Goal: Task Accomplishment & Management: Use online tool/utility

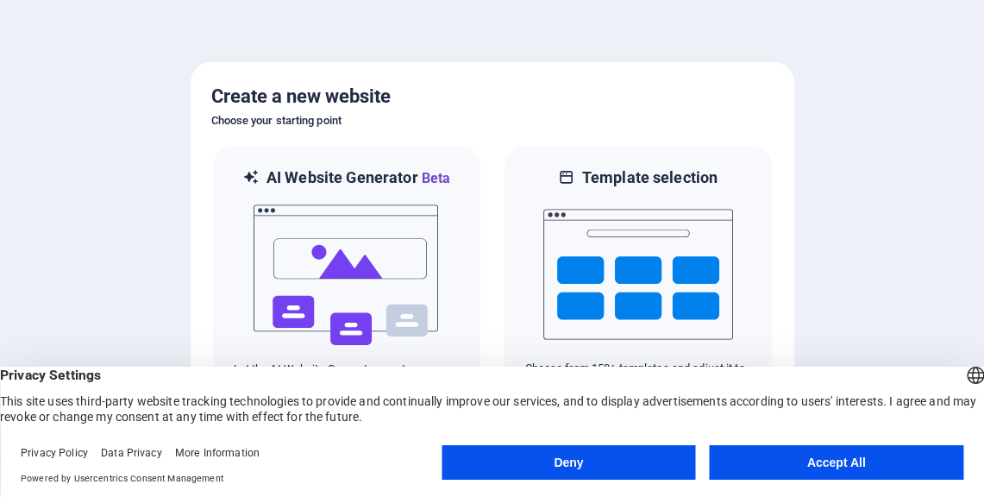
click at [813, 465] on button "Accept All" at bounding box center [837, 462] width 254 height 35
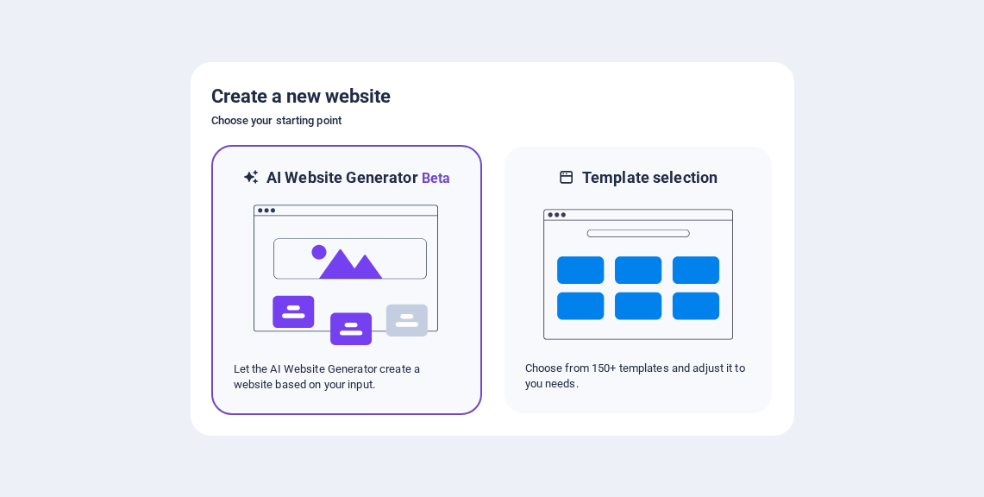
click at [367, 260] on img at bounding box center [347, 275] width 190 height 173
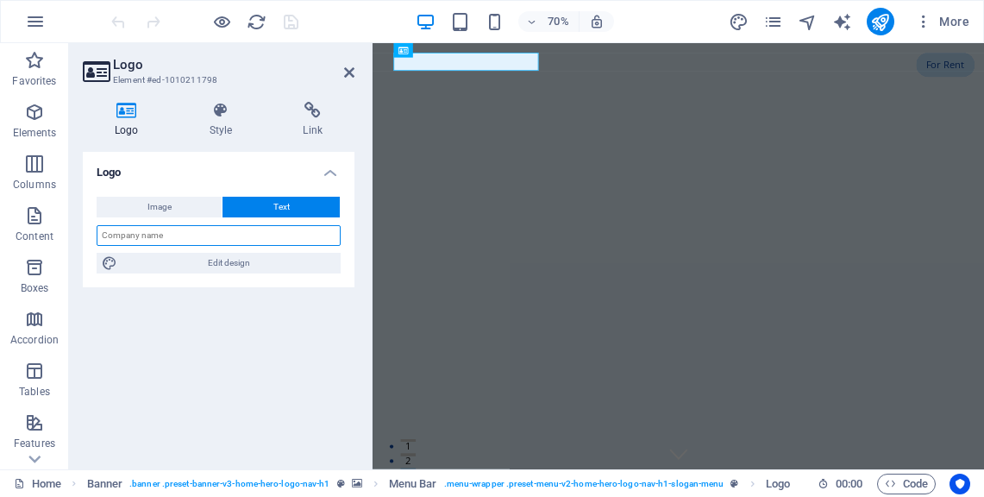
click at [188, 235] on input "text" at bounding box center [219, 235] width 244 height 21
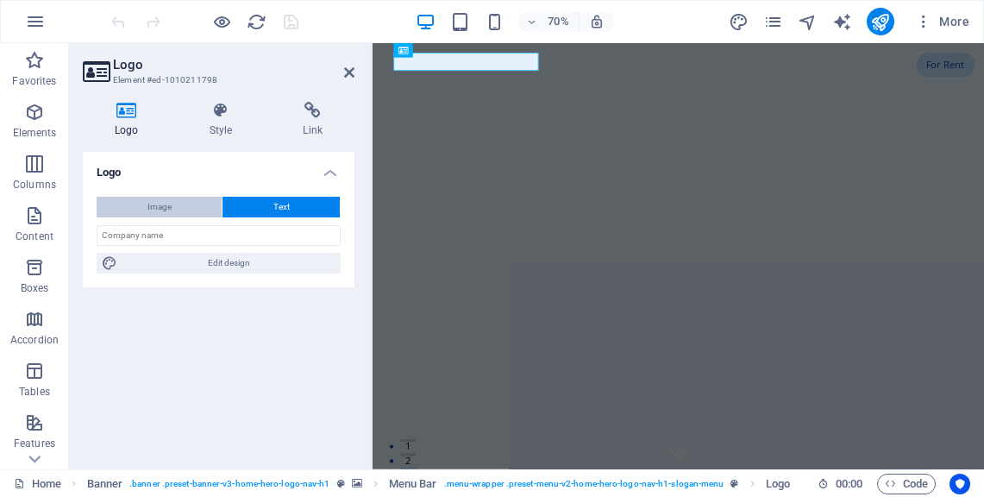
click at [165, 198] on span "Image" at bounding box center [159, 207] width 24 height 21
select select "DISABLED_OPTION_VALUE"
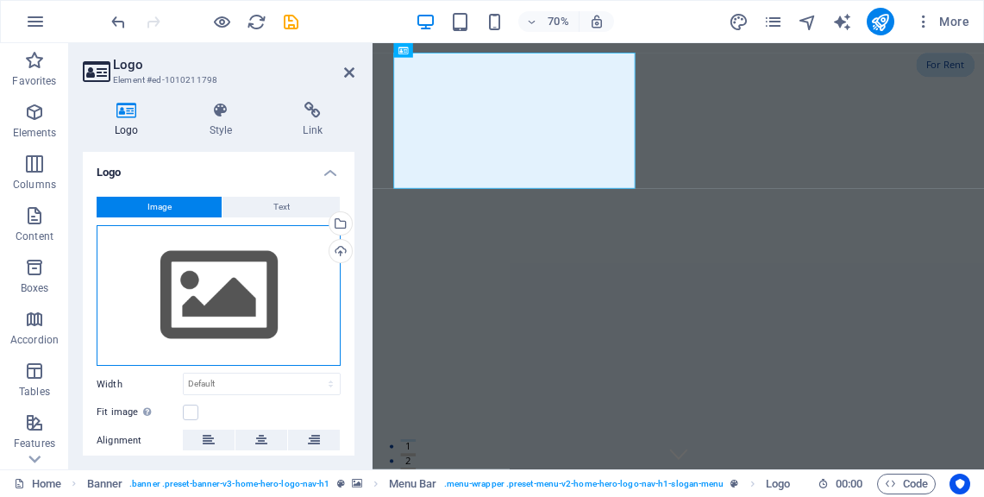
click at [216, 290] on div "Drag files here, click to choose files or select files from Files or our free s…" at bounding box center [219, 295] width 244 height 141
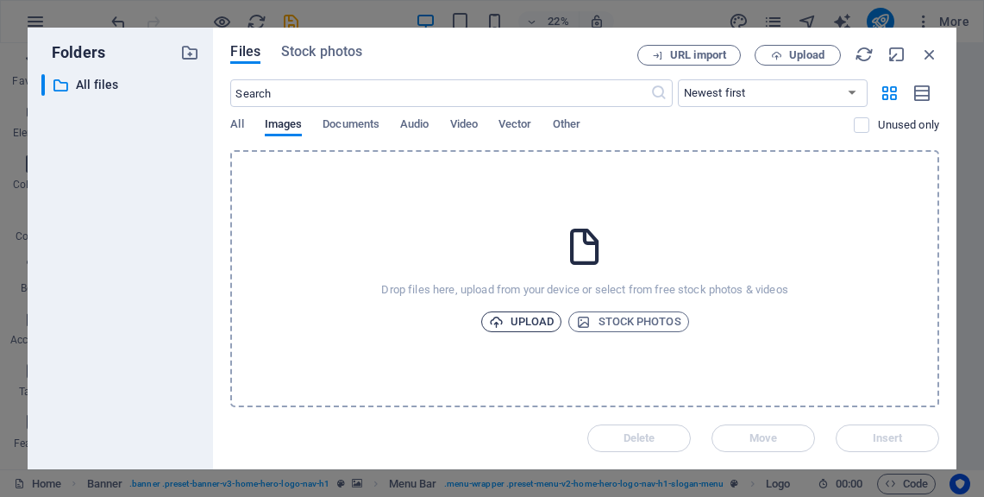
click at [528, 314] on span "Upload" at bounding box center [522, 321] width 66 height 21
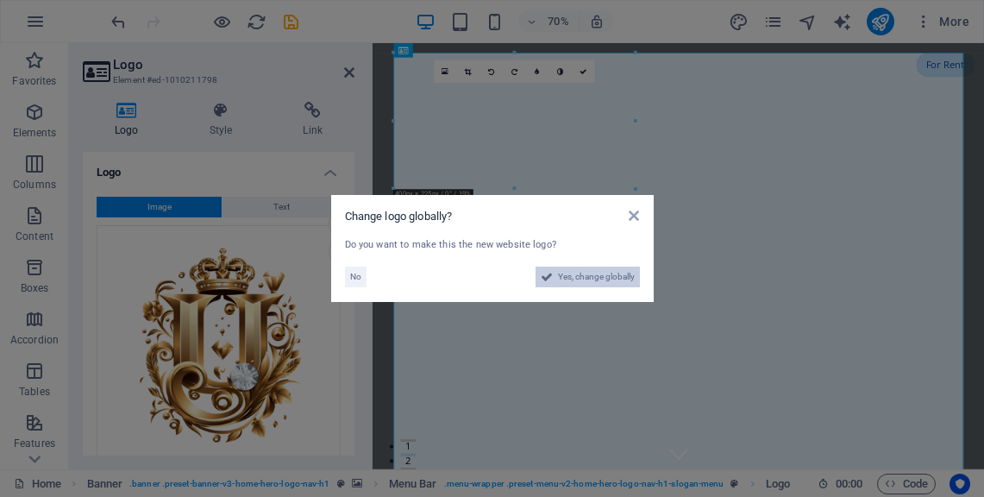
click at [587, 279] on span "Yes, change globally" at bounding box center [596, 277] width 77 height 21
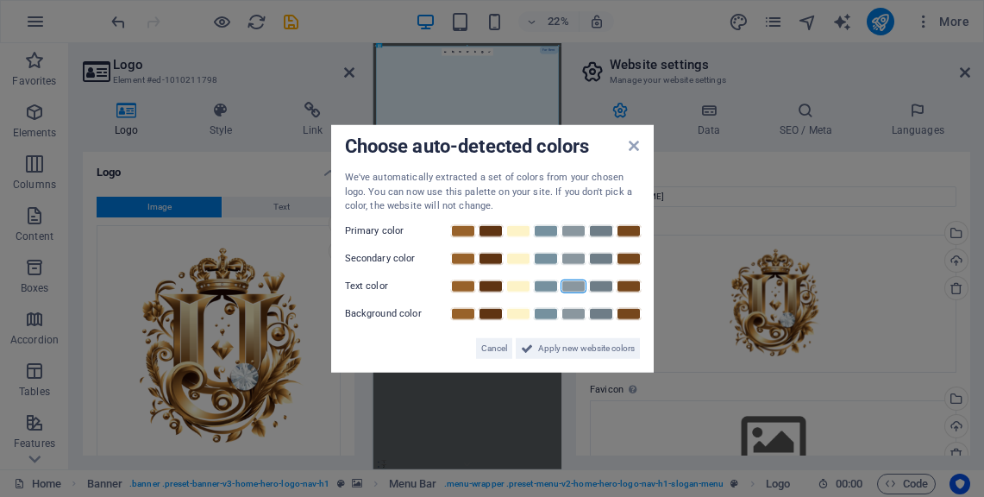
click at [572, 290] on link at bounding box center [574, 286] width 26 height 14
click at [367, 224] on label "Primary color" at bounding box center [397, 230] width 104 height 21
click at [546, 355] on span "Apply new website colors" at bounding box center [586, 347] width 97 height 21
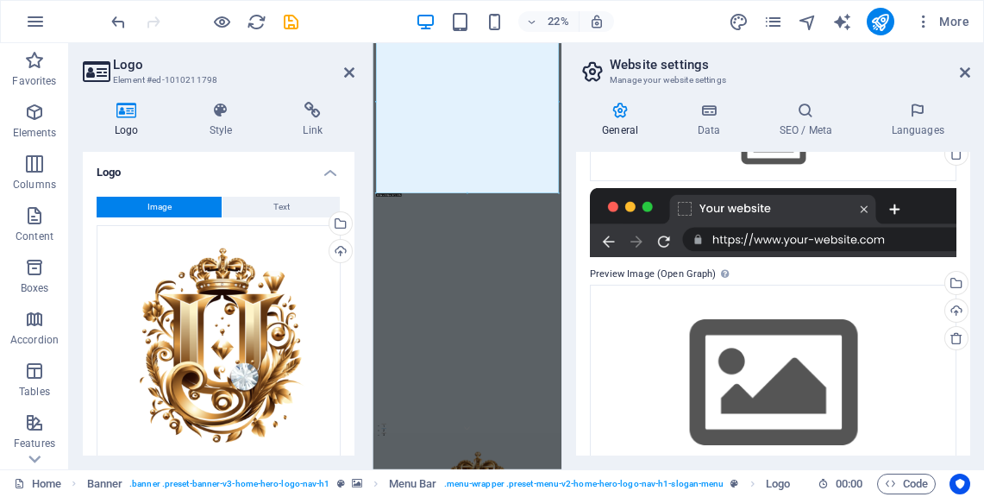
scroll to position [341, 0]
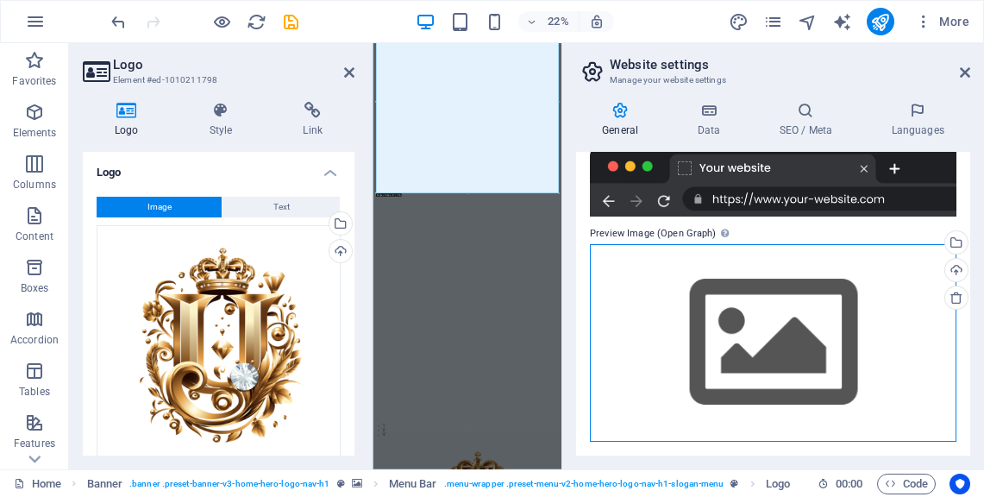
click at [746, 365] on div "Drag files here, click to choose files or select files from Files or our free s…" at bounding box center [773, 343] width 367 height 198
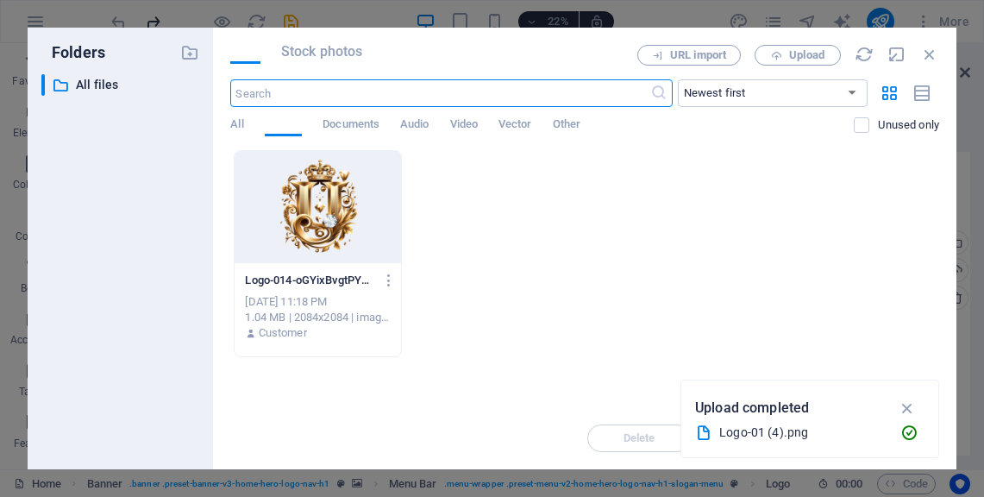
scroll to position [0, 0]
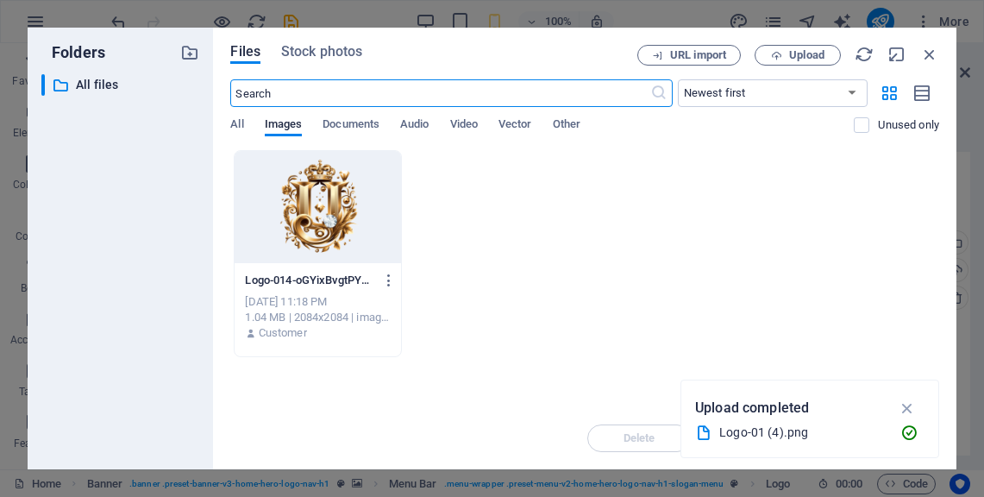
click at [329, 189] on div at bounding box center [318, 207] width 166 height 112
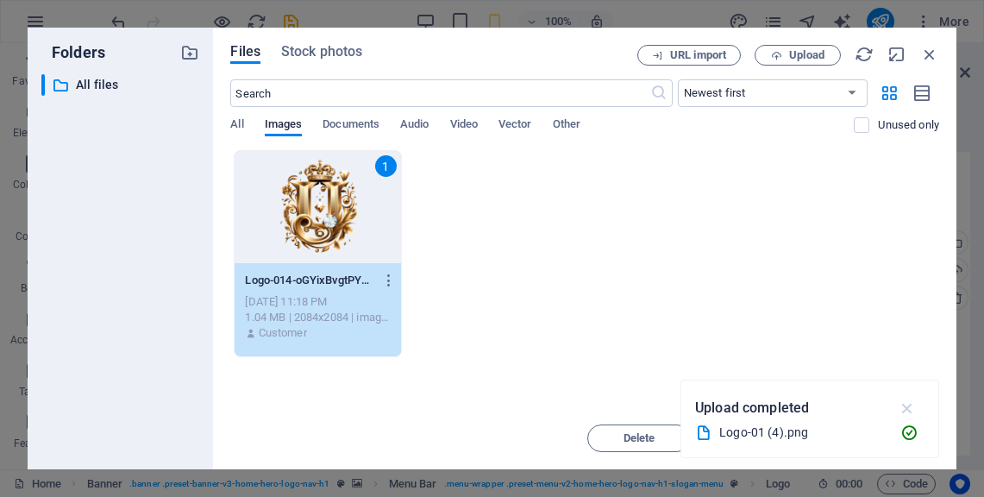
click at [902, 399] on icon "button" at bounding box center [908, 408] width 20 height 19
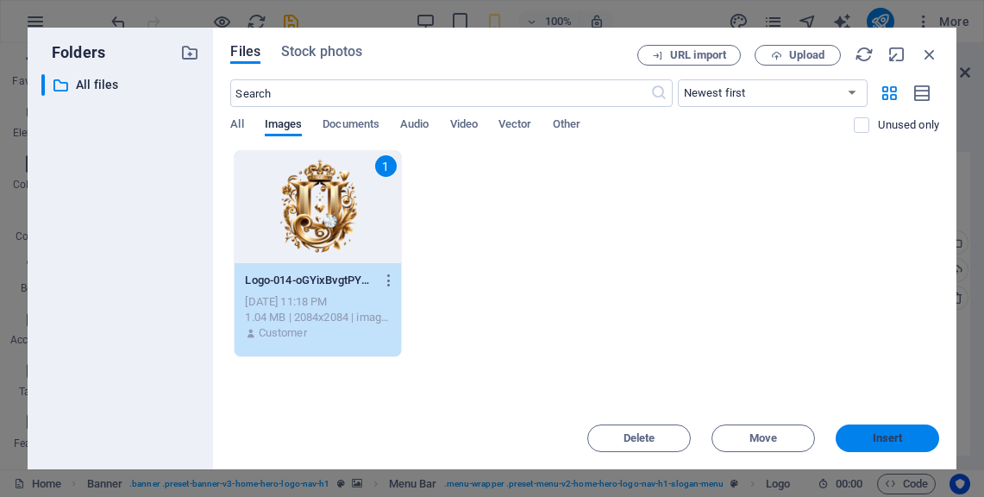
click at [865, 432] on button "Insert" at bounding box center [888, 438] width 104 height 28
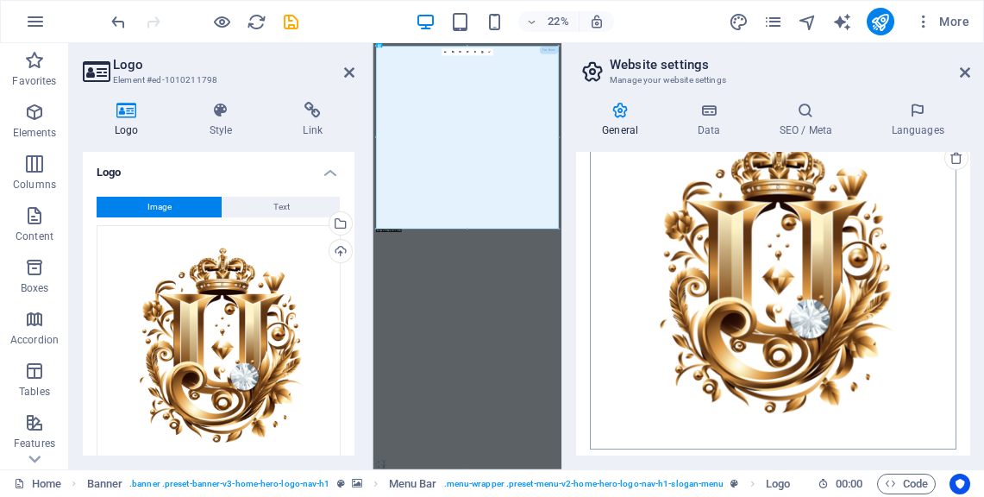
scroll to position [488, 0]
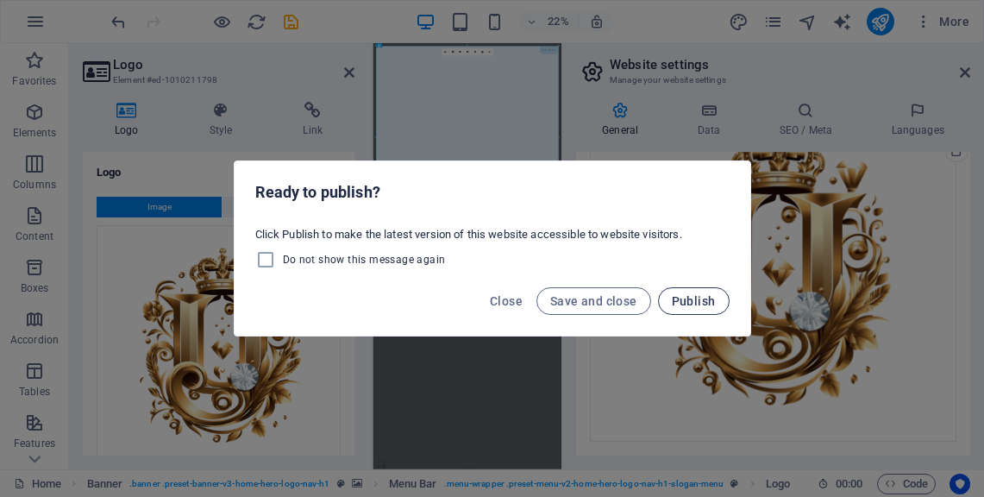
click at [681, 302] on span "Publish" at bounding box center [694, 301] width 44 height 14
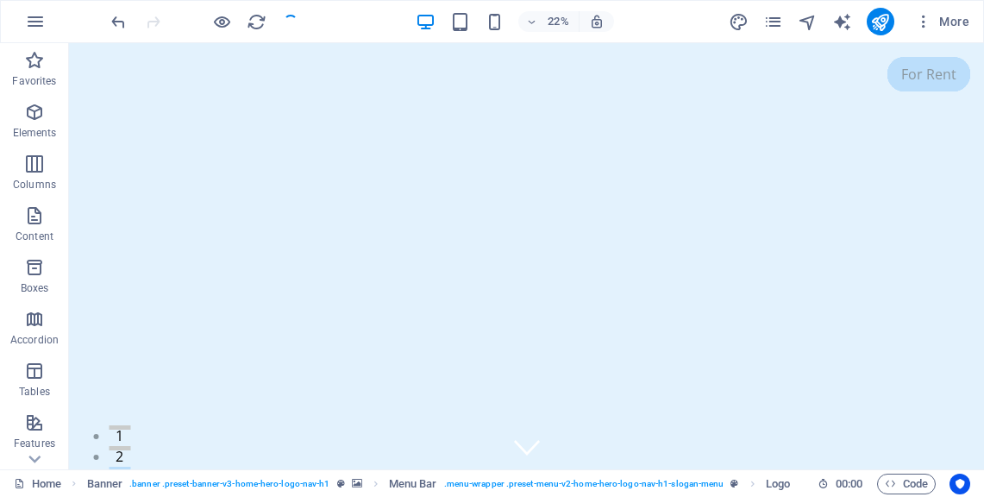
checkbox input "false"
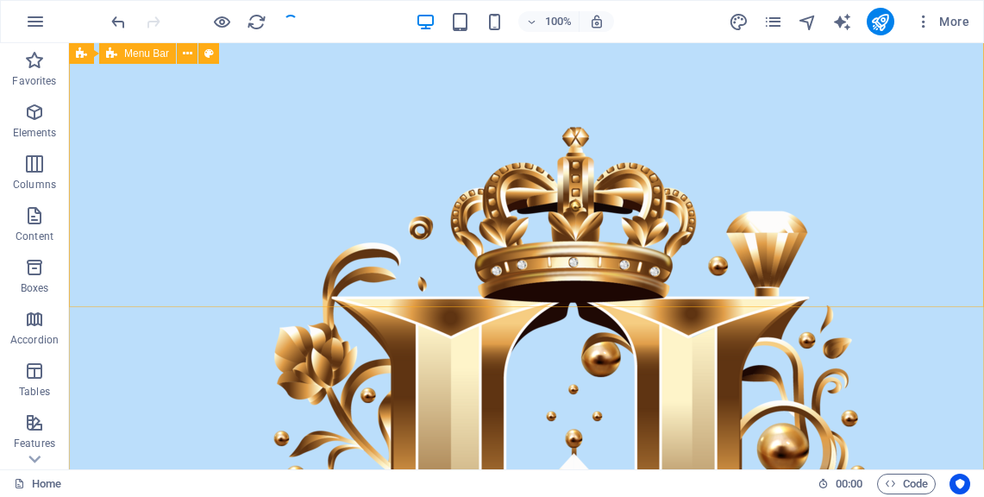
scroll to position [877, 0]
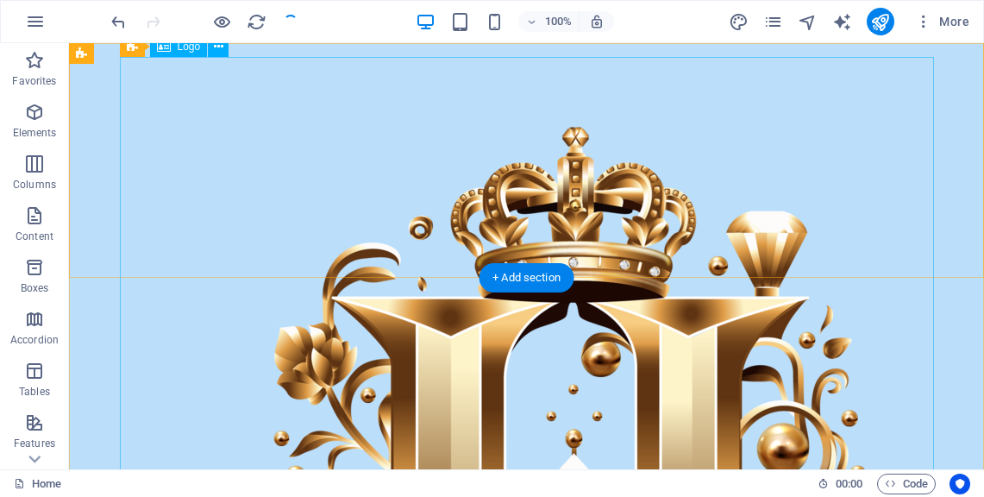
drag, startPoint x: 681, startPoint y: 303, endPoint x: 778, endPoint y: -105, distance: 419.5
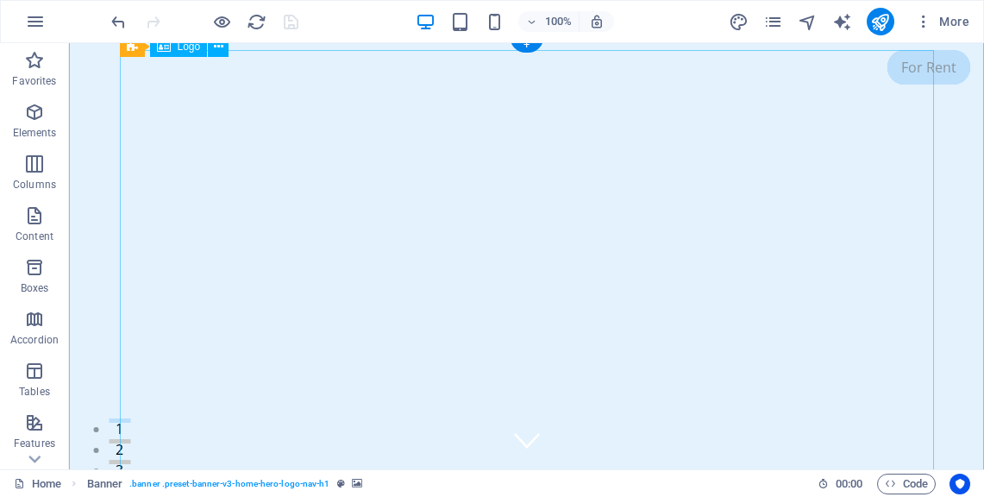
scroll to position [0, 0]
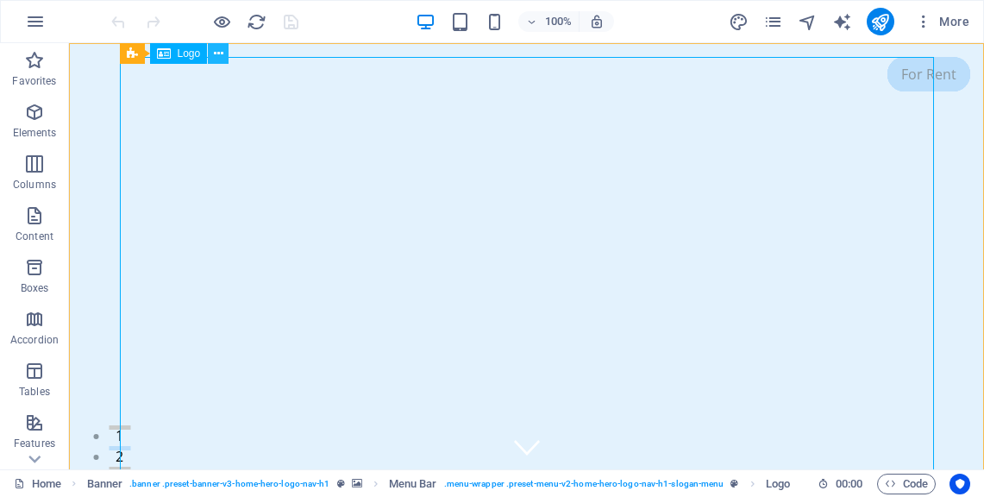
click at [221, 58] on icon at bounding box center [218, 54] width 9 height 18
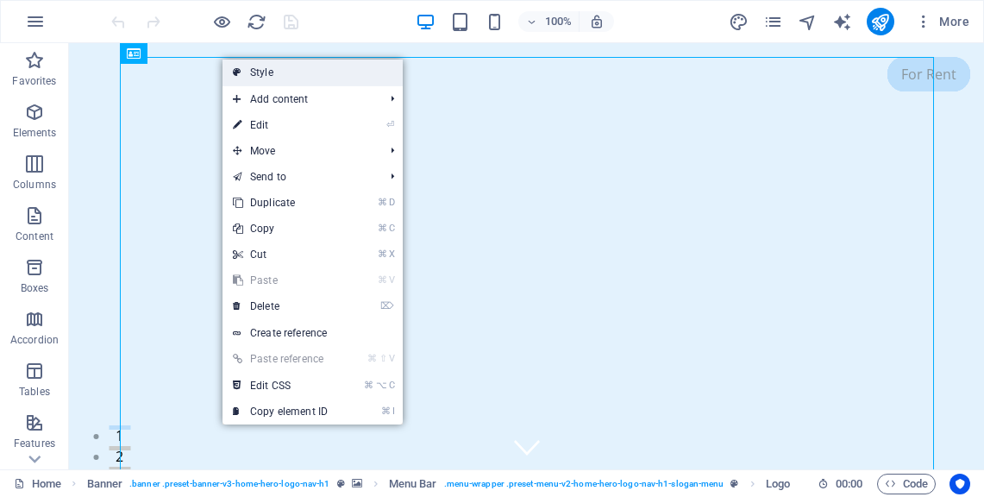
click at [300, 72] on link "Style" at bounding box center [313, 73] width 180 height 26
select select "rem"
select select "preset-menu-v2-home-hero-logo-nav-h1-slogan-menu"
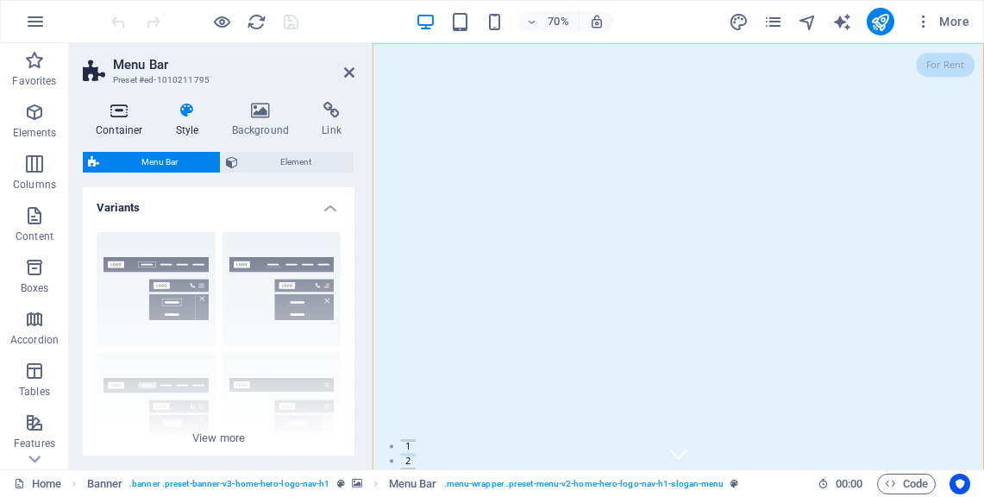
click at [119, 116] on icon at bounding box center [119, 110] width 73 height 17
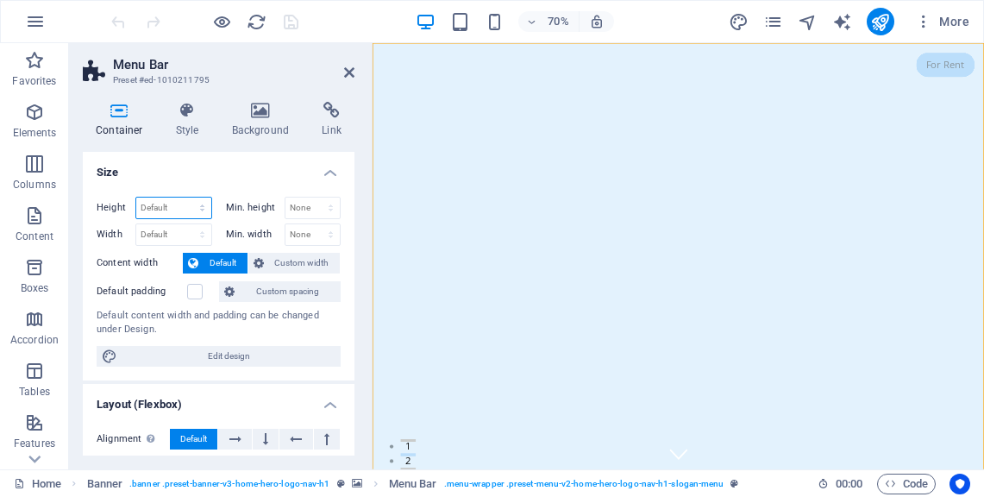
click at [199, 210] on select "Default px rem % vh vw" at bounding box center [173, 208] width 75 height 21
click at [166, 207] on select "Default px rem % vh vw" at bounding box center [173, 208] width 75 height 21
click at [180, 199] on select "Default px rem % vh vw" at bounding box center [173, 208] width 75 height 21
select select "px"
click at [185, 198] on select "Default px rem % vh vw" at bounding box center [173, 208] width 75 height 21
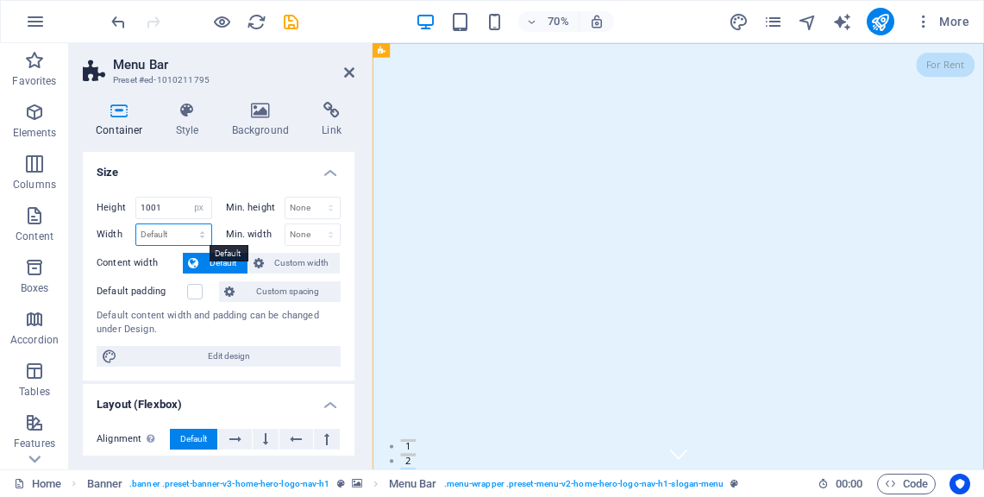
click at [177, 232] on select "Default px rem % em vh vw" at bounding box center [173, 234] width 75 height 21
click at [167, 204] on input "1001" at bounding box center [173, 208] width 75 height 21
type input "120"
click at [177, 235] on select "Default px rem % em vh vw" at bounding box center [173, 234] width 75 height 21
select select "px"
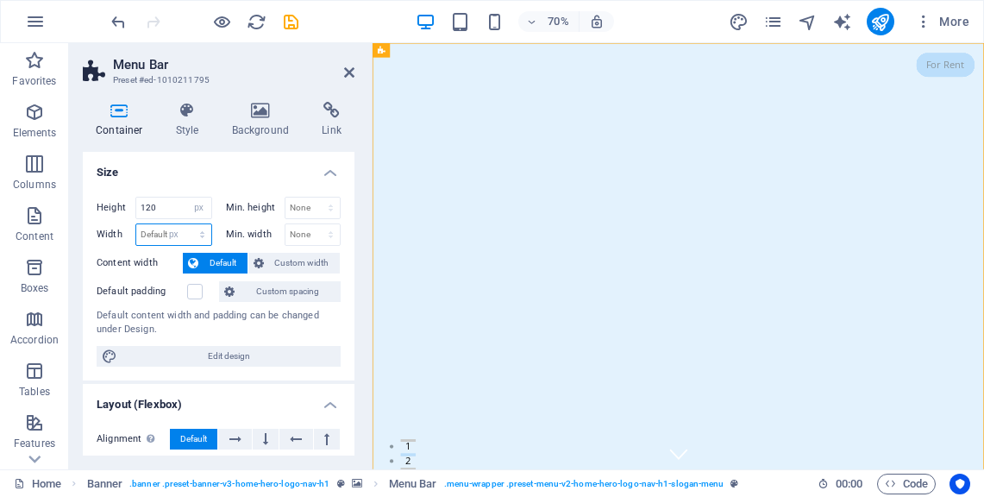
click at [185, 224] on select "Default px rem % em vh vw" at bounding box center [173, 234] width 75 height 21
click at [179, 230] on input "1013" at bounding box center [173, 234] width 75 height 21
type input "1"
type input "300"
click at [225, 178] on h4 "Size" at bounding box center [219, 167] width 272 height 31
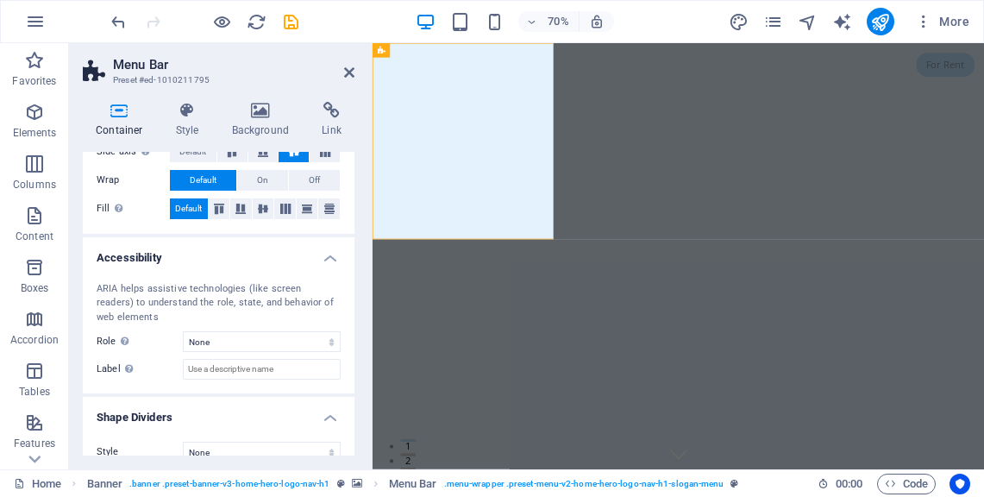
scroll to position [178, 0]
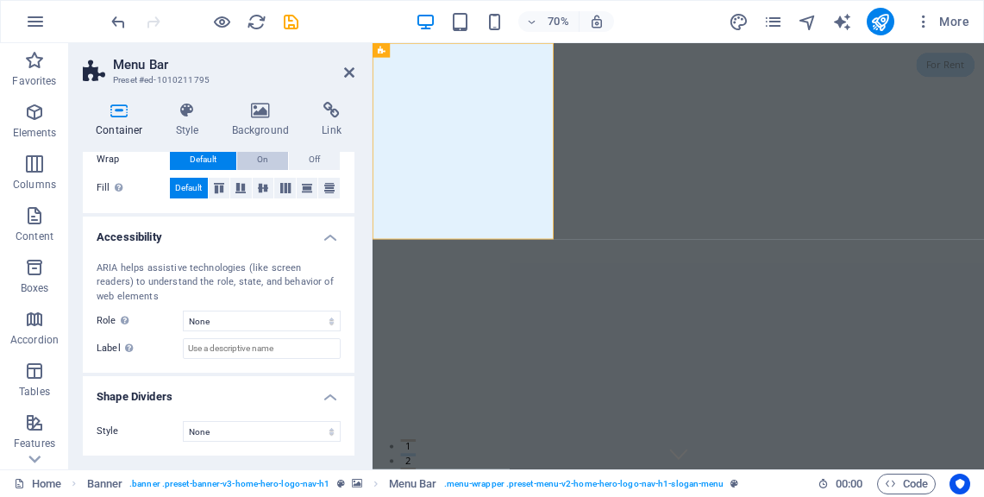
click at [262, 161] on span "On" at bounding box center [262, 159] width 11 height 21
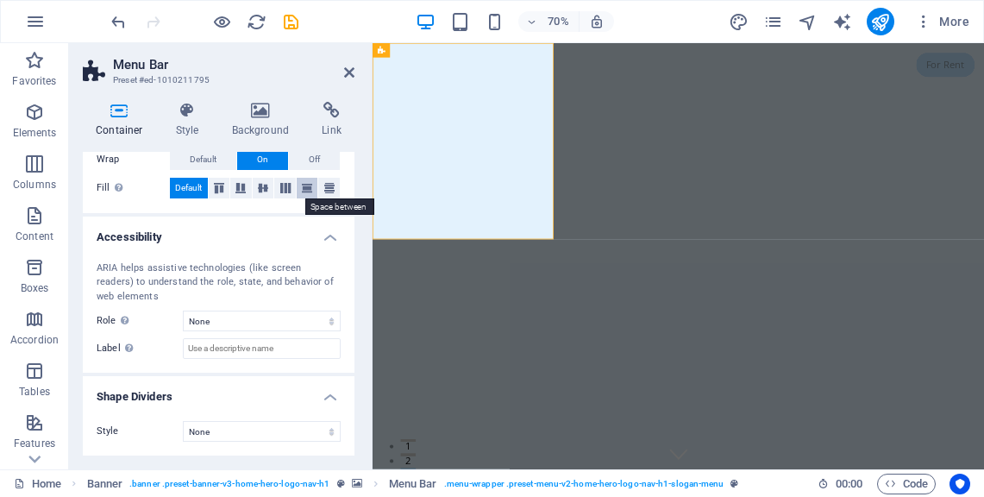
click at [305, 190] on icon at bounding box center [307, 188] width 21 height 10
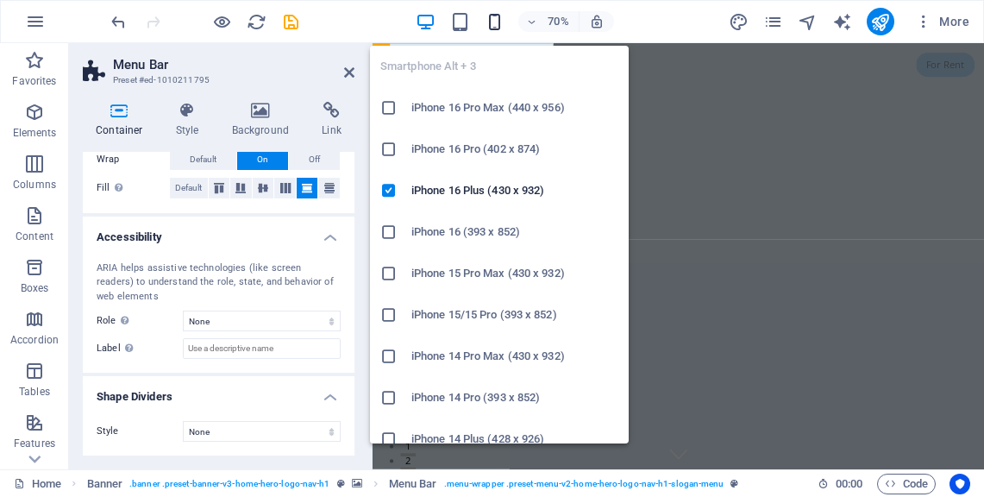
click at [495, 17] on icon "button" at bounding box center [495, 22] width 20 height 20
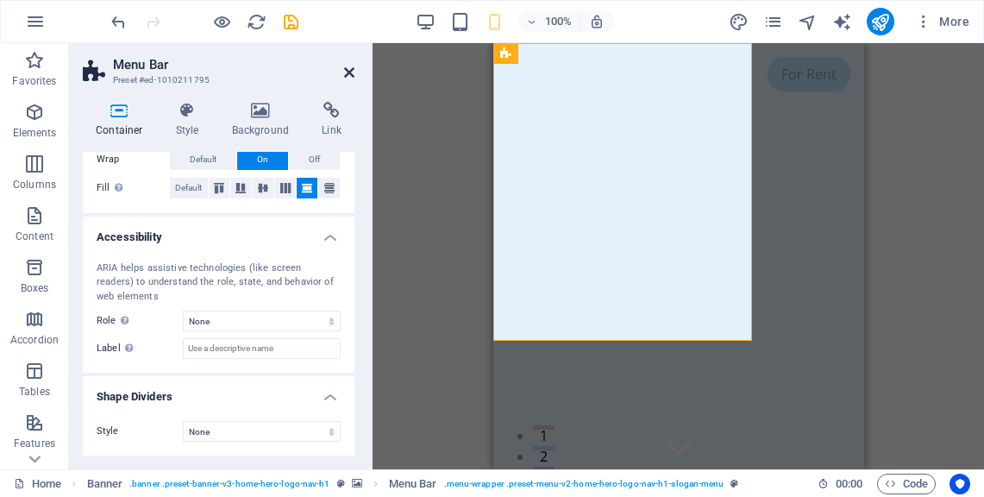
click at [354, 70] on icon at bounding box center [349, 73] width 10 height 14
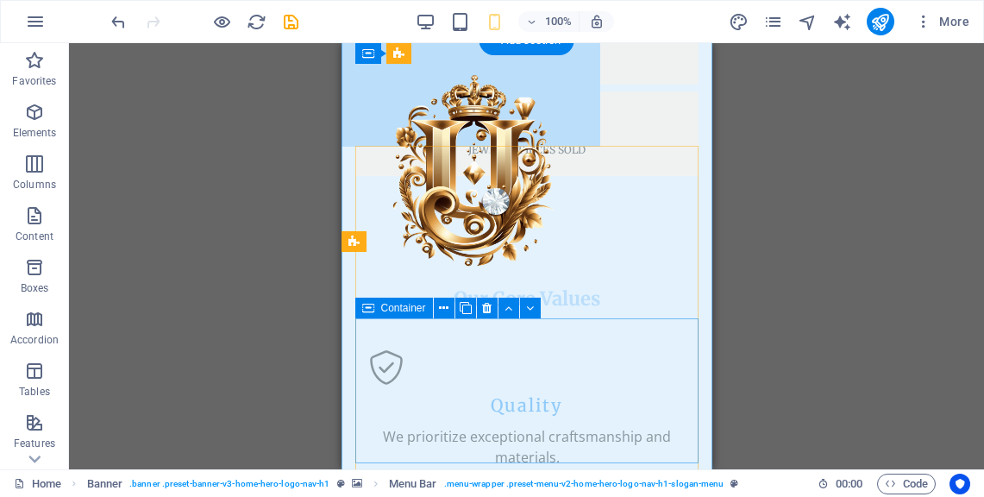
scroll to position [1289, 0]
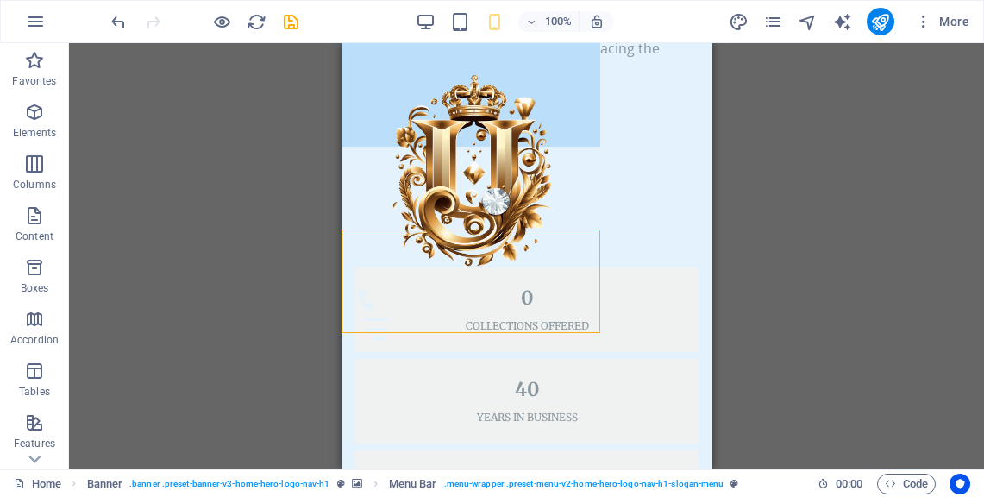
click at [415, 9] on div "100%" at bounding box center [514, 22] width 199 height 28
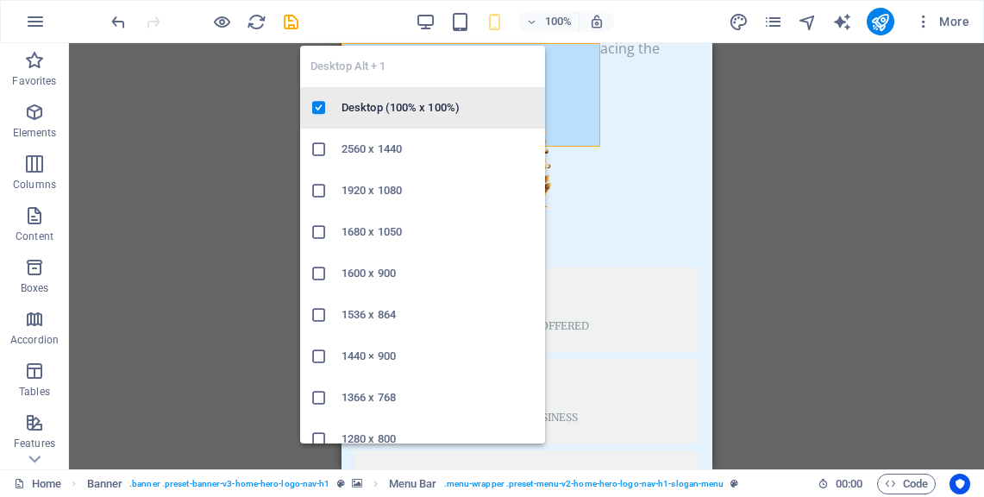
click at [361, 116] on h6 "Desktop (100% x 100%)" at bounding box center [438, 107] width 193 height 21
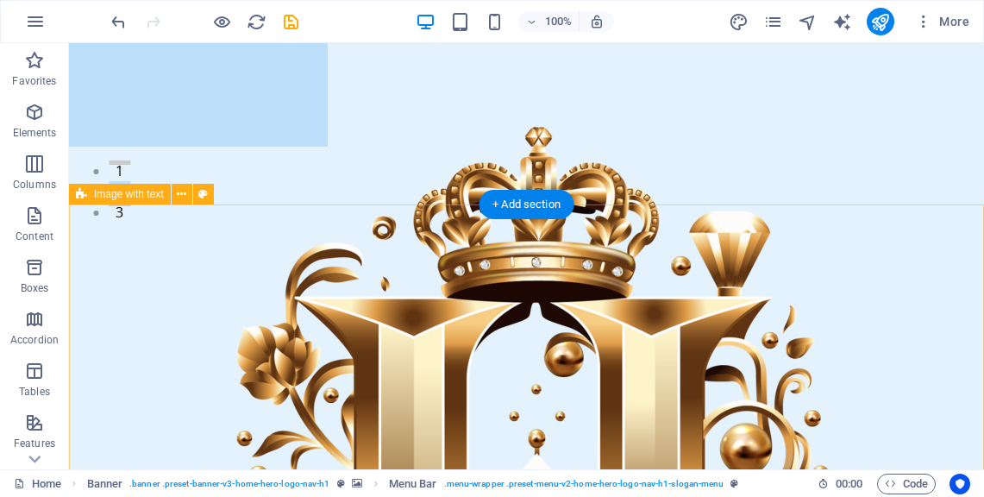
scroll to position [0, 0]
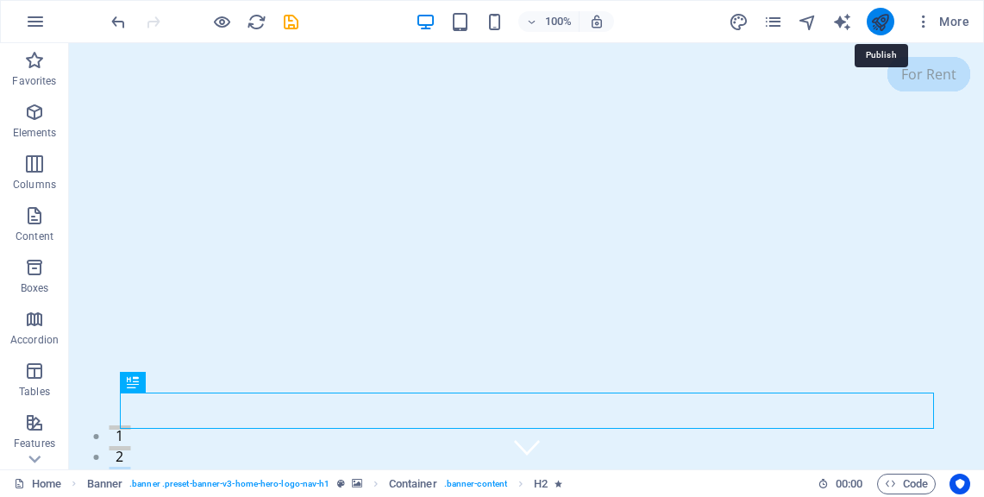
click at [879, 21] on icon "publish" at bounding box center [880, 22] width 20 height 20
checkbox input "false"
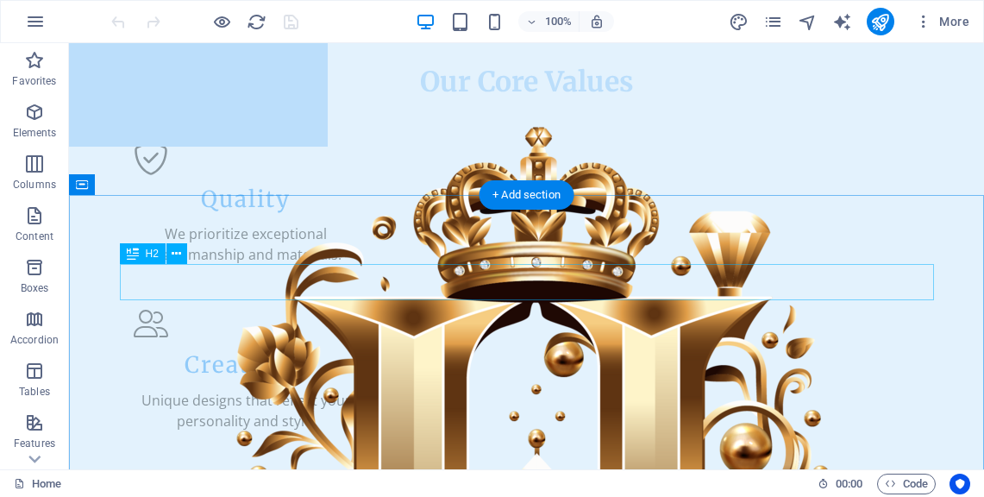
scroll to position [2295, 0]
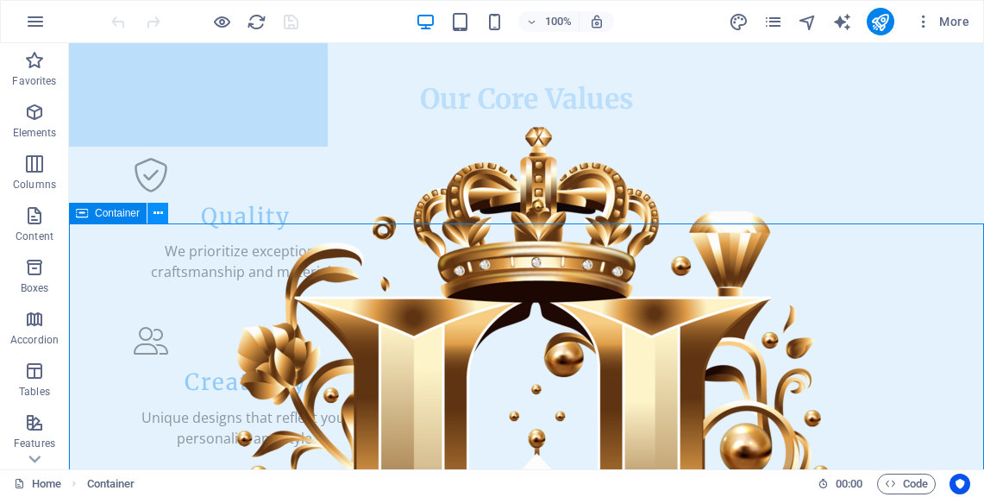
click at [166, 212] on button at bounding box center [157, 213] width 21 height 21
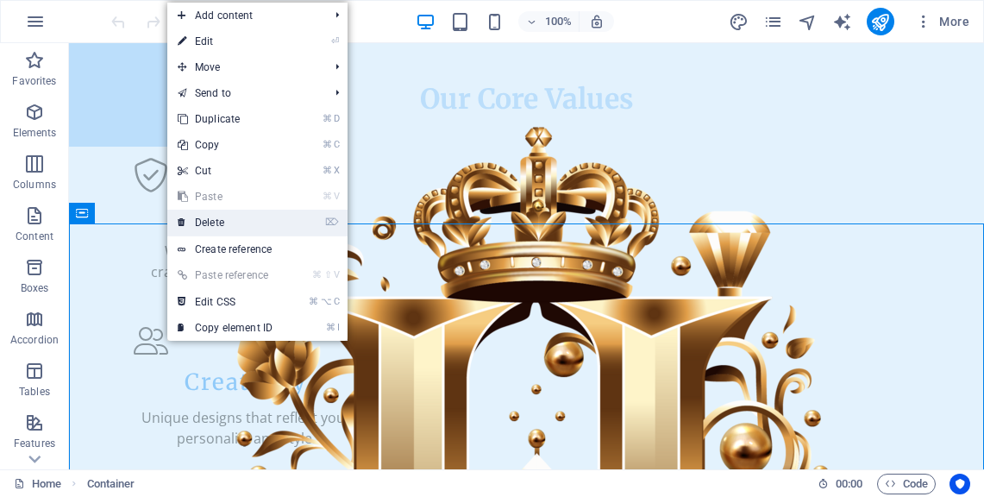
click at [221, 217] on link "⌦ Delete" at bounding box center [225, 223] width 116 height 26
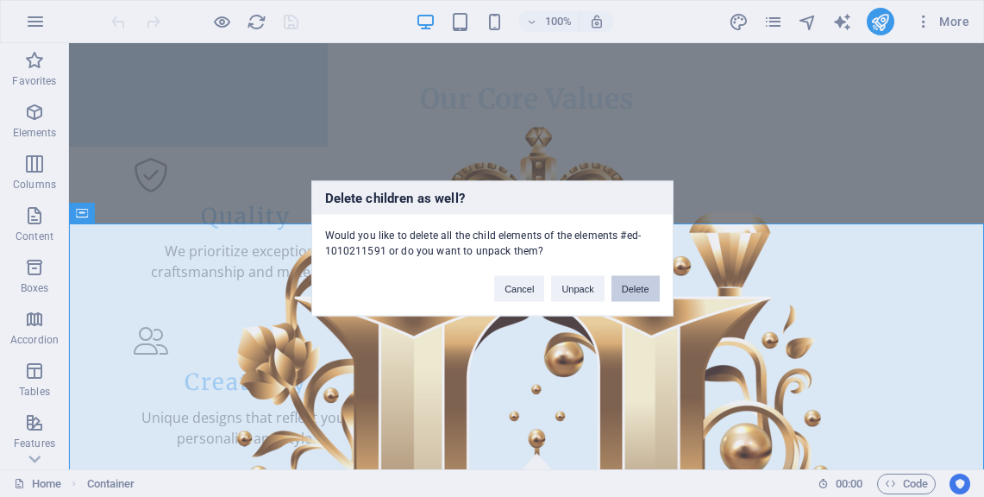
click at [636, 291] on button "Delete" at bounding box center [636, 289] width 48 height 26
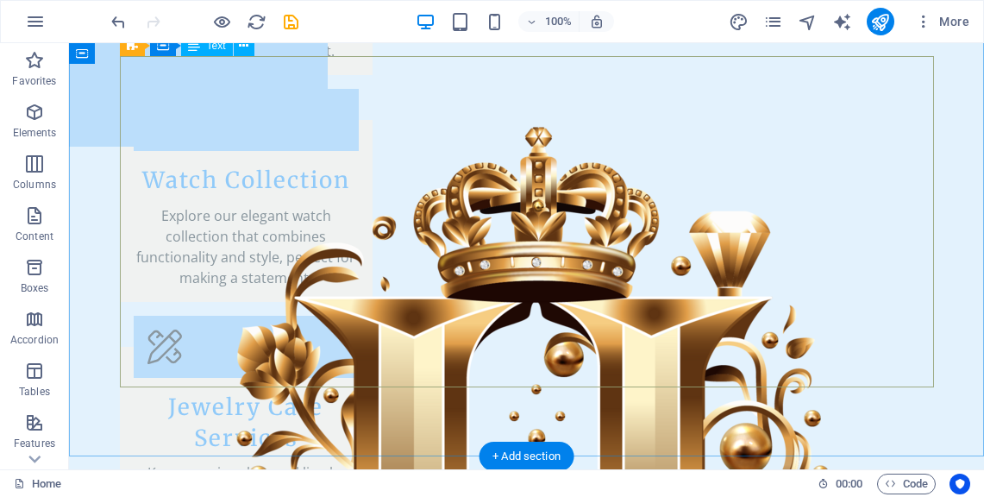
scroll to position [3604, 0]
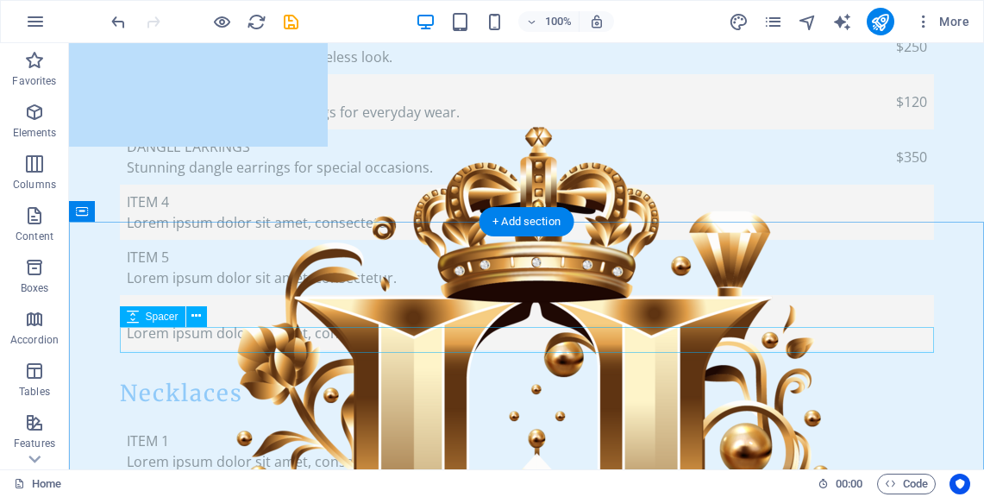
scroll to position [5427, 0]
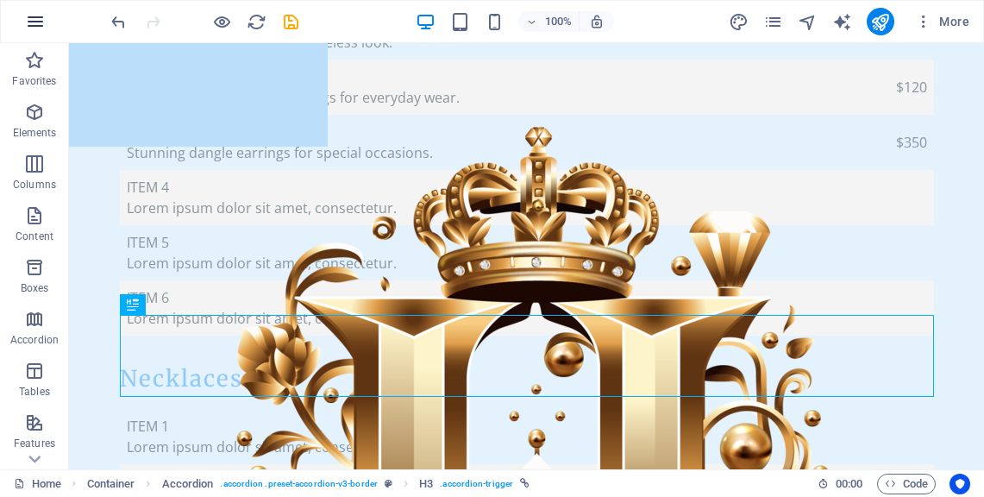
click at [41, 20] on icon "button" at bounding box center [35, 21] width 21 height 21
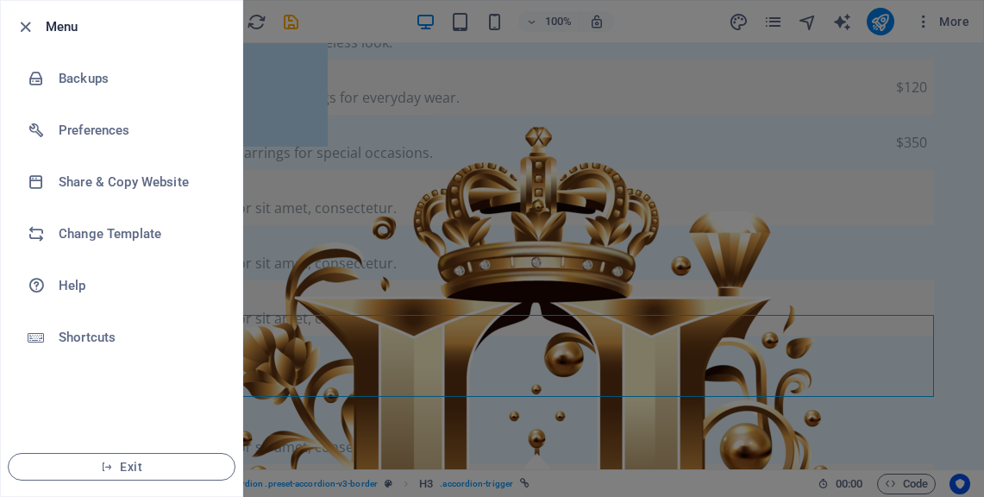
click at [393, 312] on div at bounding box center [492, 248] width 984 height 497
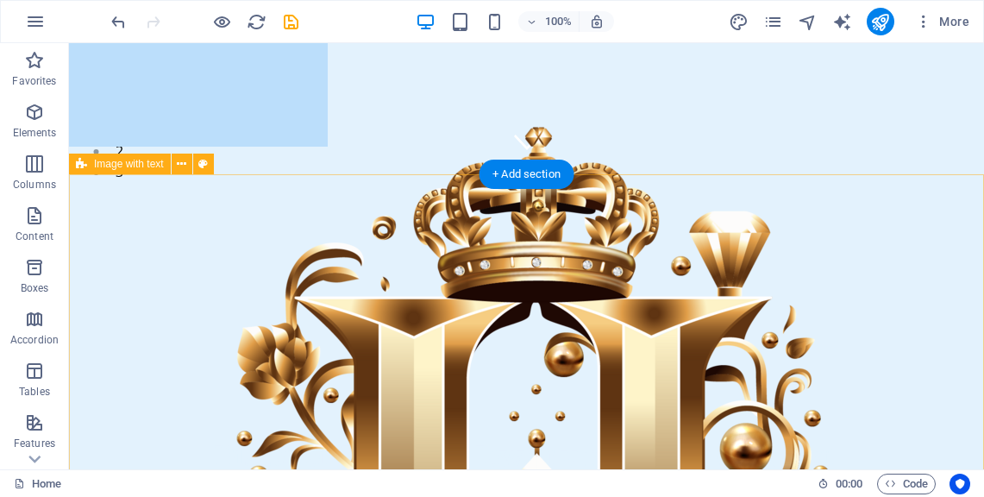
scroll to position [306, 0]
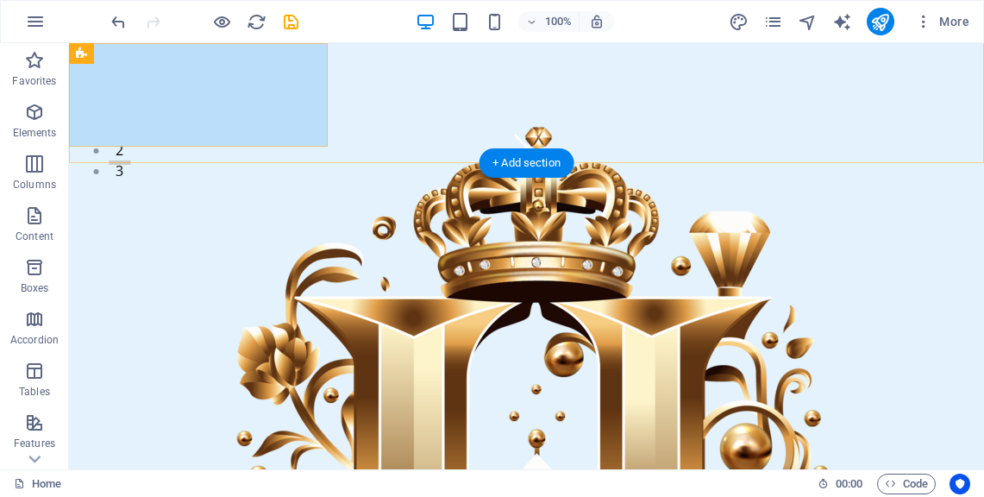
click at [318, 63] on div "Home About Services Gallery Contact" at bounding box center [198, 95] width 259 height 104
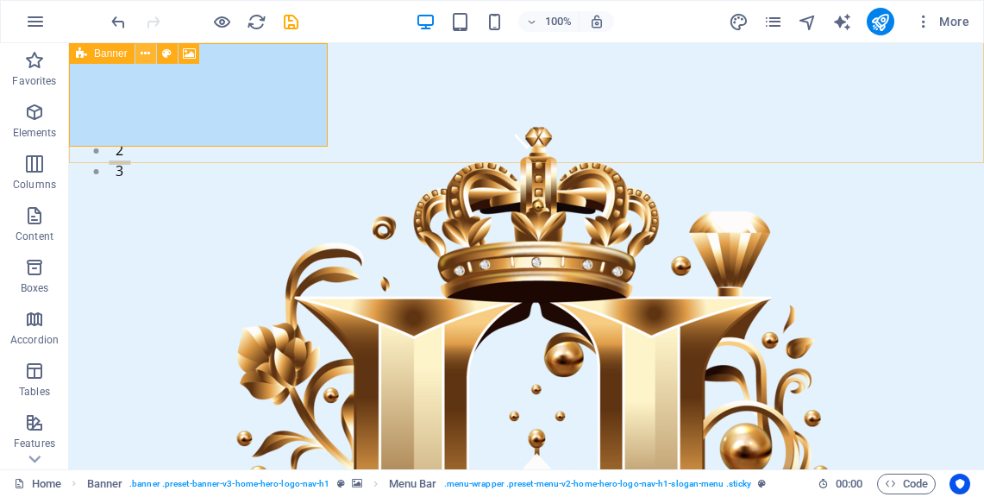
click at [143, 53] on icon at bounding box center [145, 54] width 9 height 18
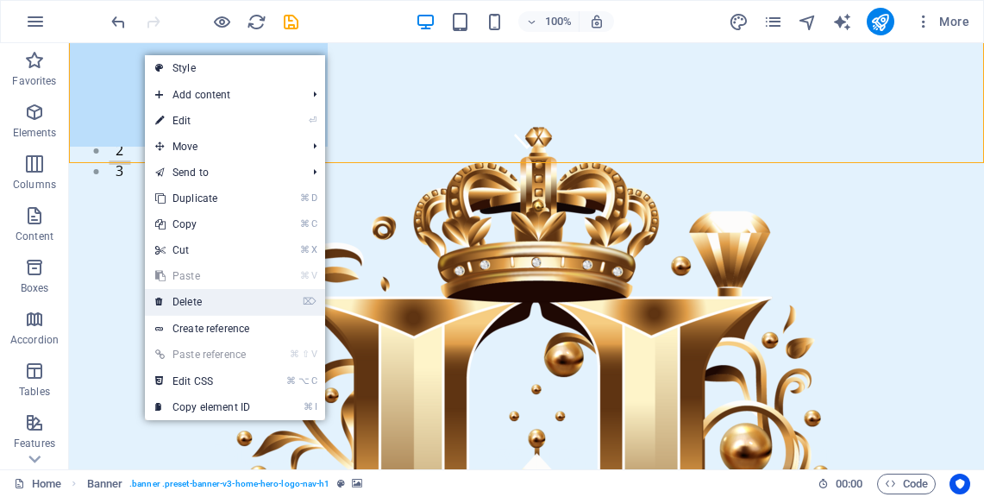
click at [214, 305] on link "⌦ Delete" at bounding box center [203, 302] width 116 height 26
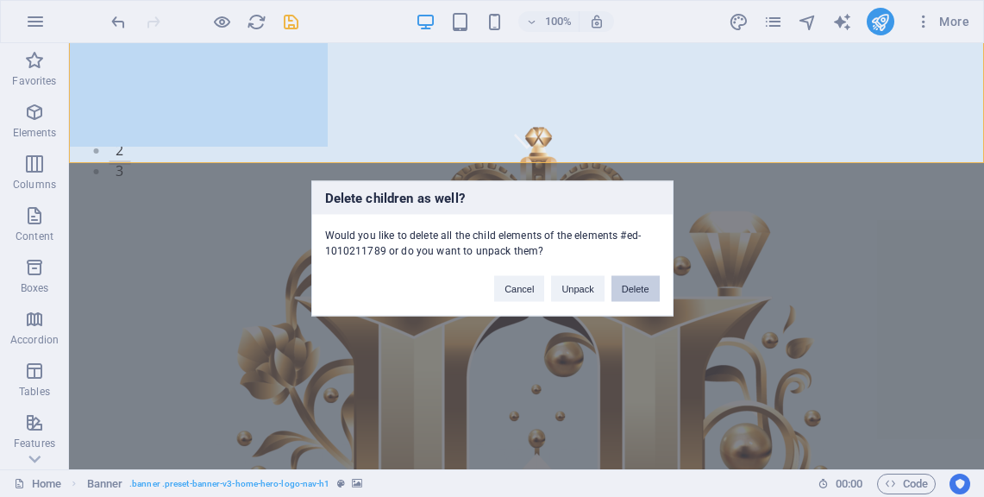
click at [637, 286] on button "Delete" at bounding box center [636, 289] width 48 height 26
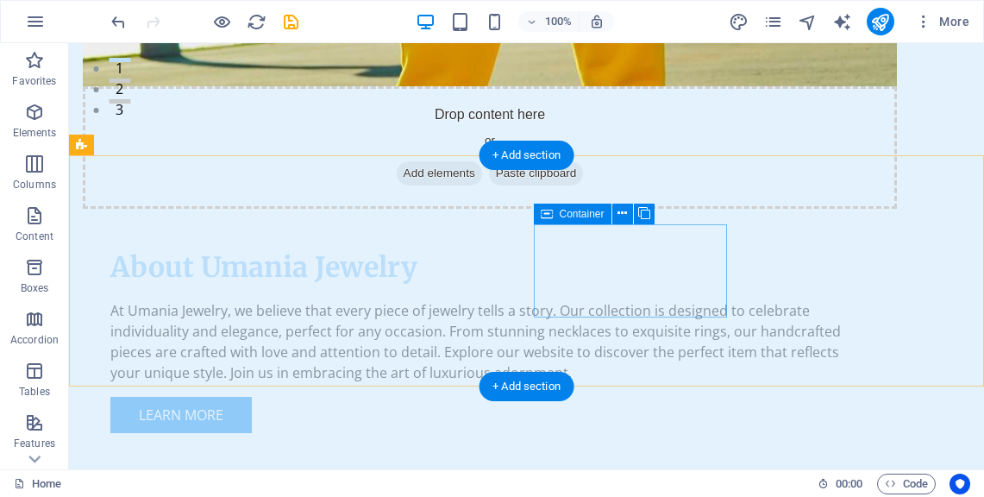
scroll to position [0, 0]
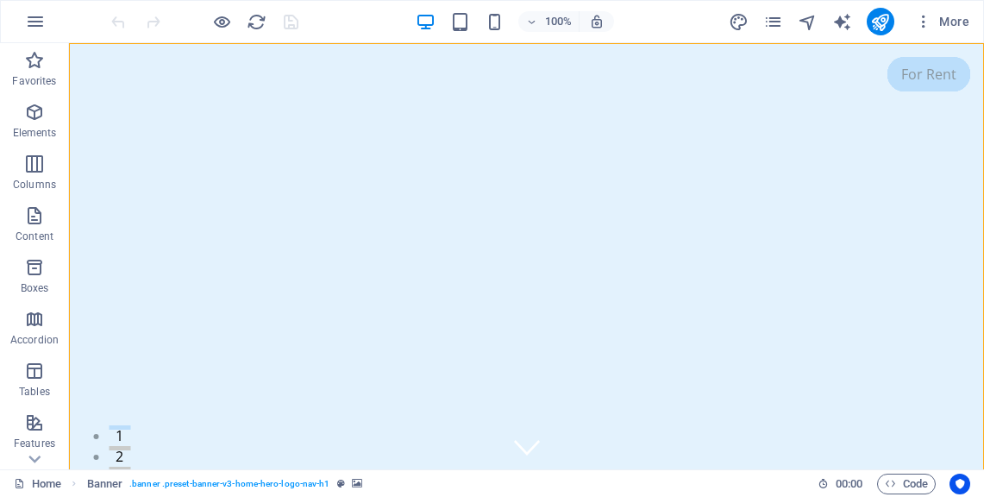
select select "vh"
select select "header"
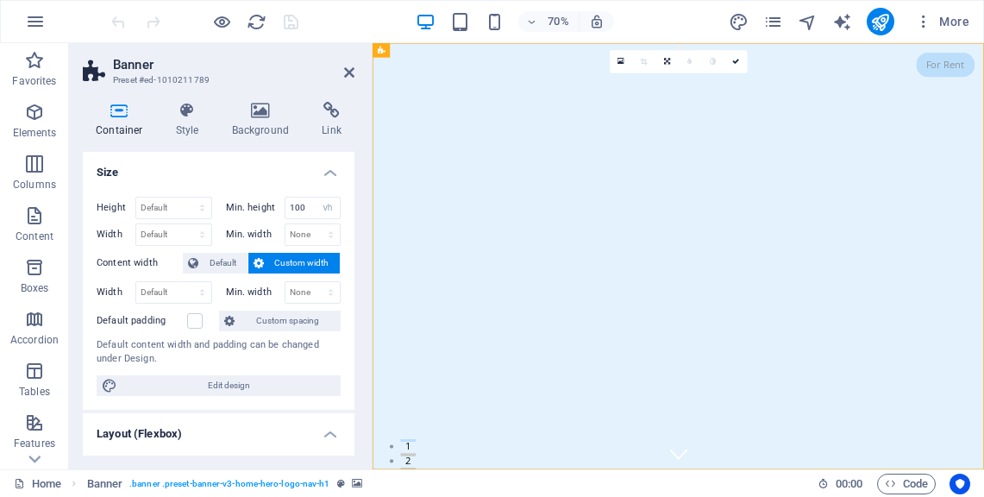
click at [264, 121] on h4 "Background" at bounding box center [264, 120] width 91 height 36
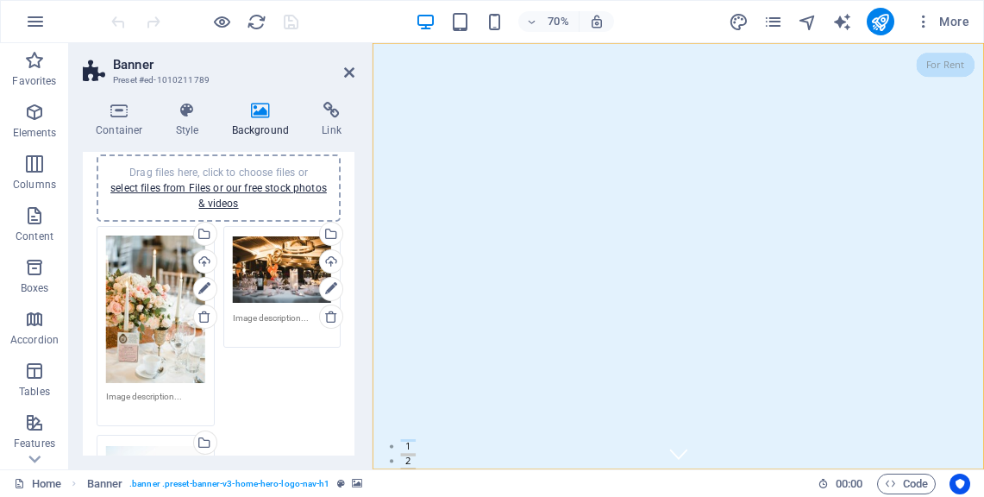
scroll to position [147, 0]
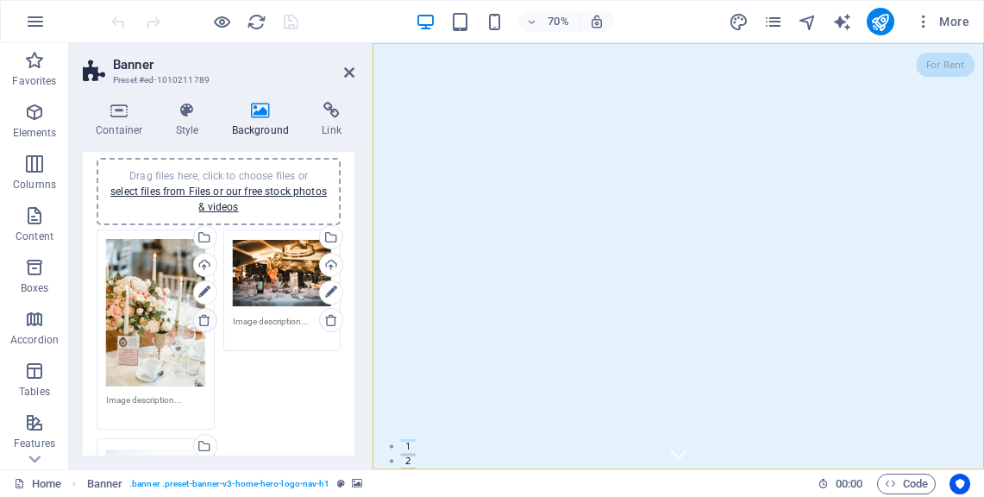
click at [202, 317] on icon at bounding box center [205, 320] width 14 height 14
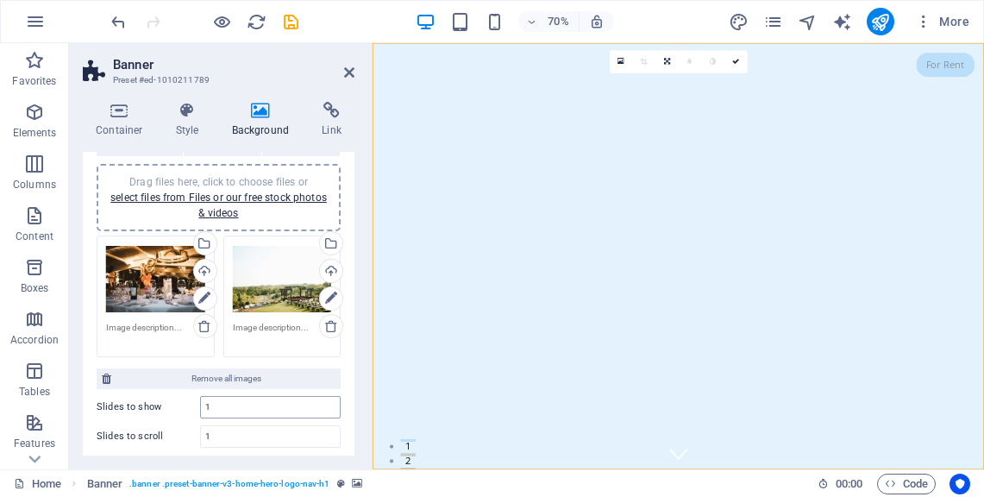
scroll to position [140, 0]
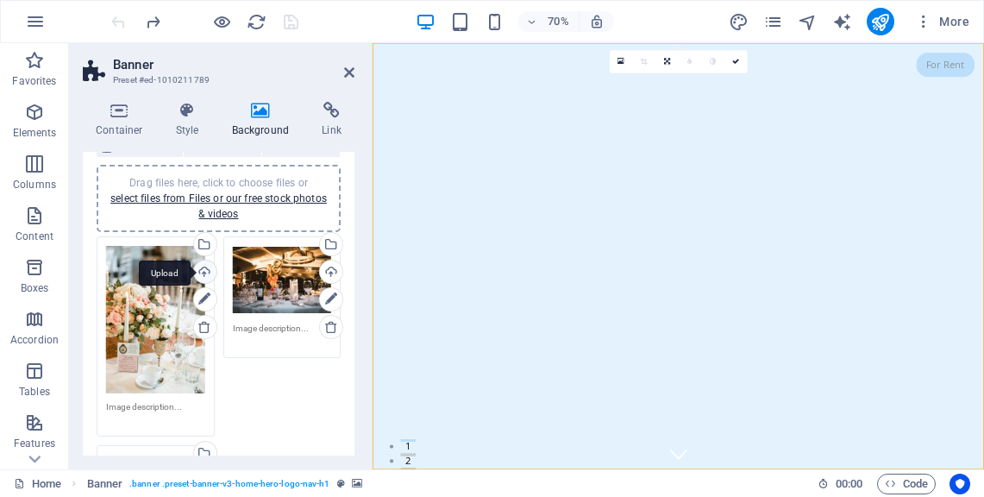
click at [204, 270] on div "Upload" at bounding box center [204, 273] width 26 height 26
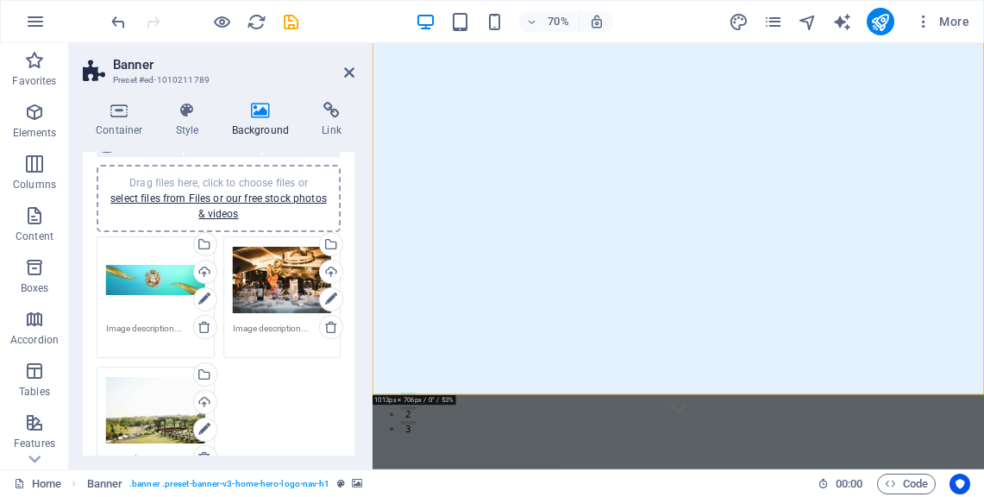
scroll to position [45, 0]
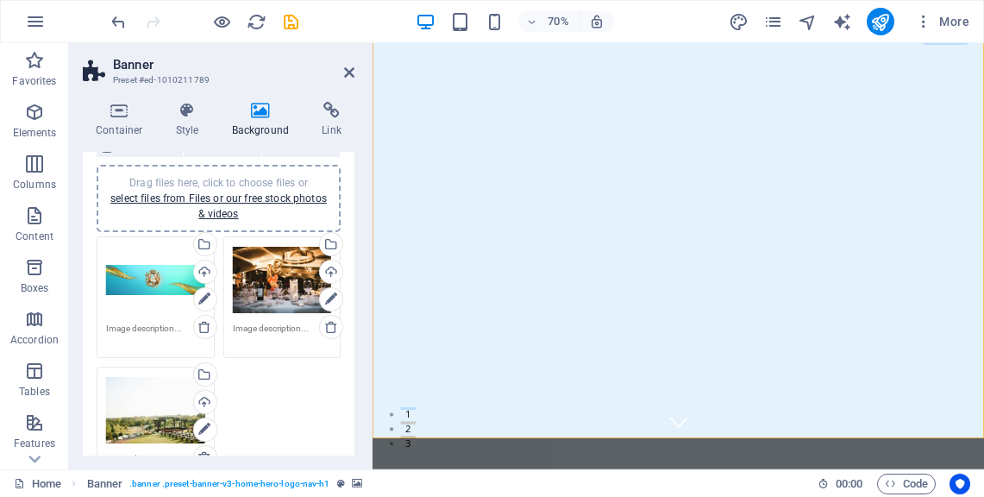
click at [145, 279] on div "Drag files here, click to choose files or select files from Files or our free s…" at bounding box center [155, 280] width 99 height 69
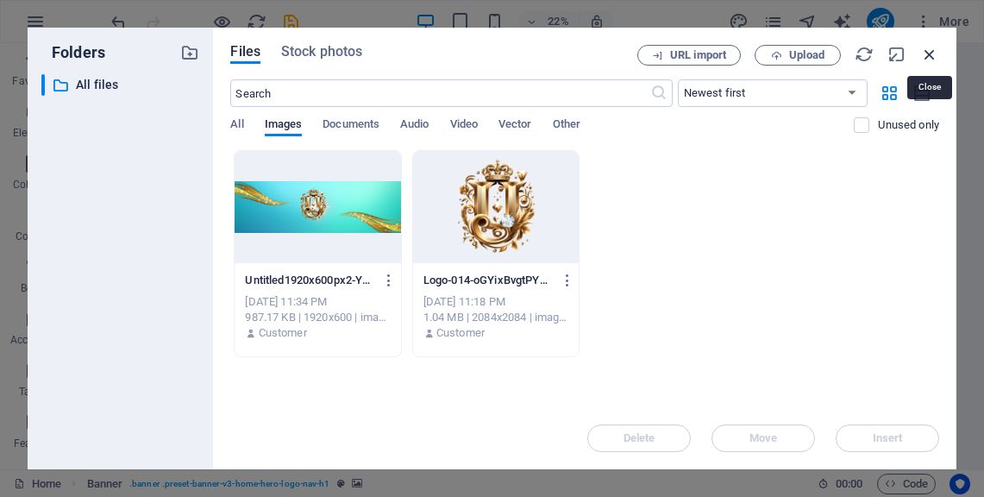
click at [925, 53] on icon "button" at bounding box center [929, 54] width 19 height 19
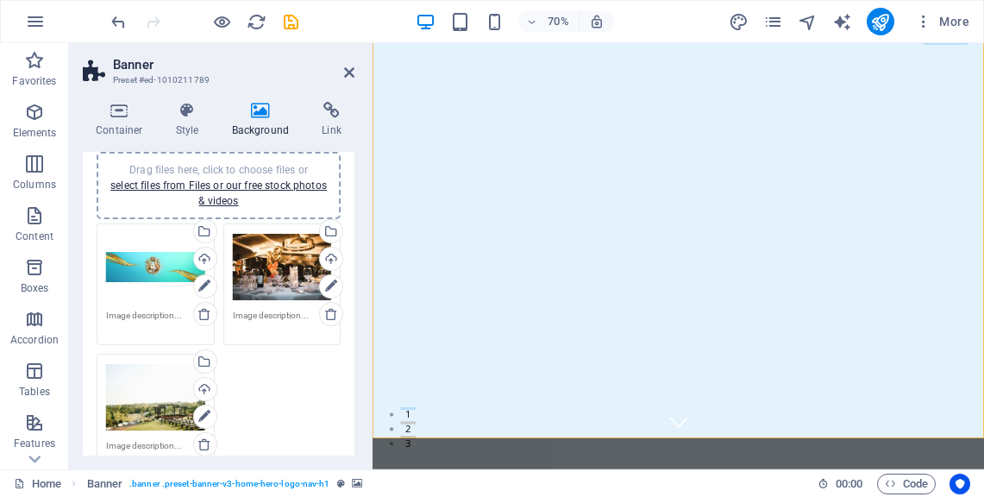
scroll to position [142, 0]
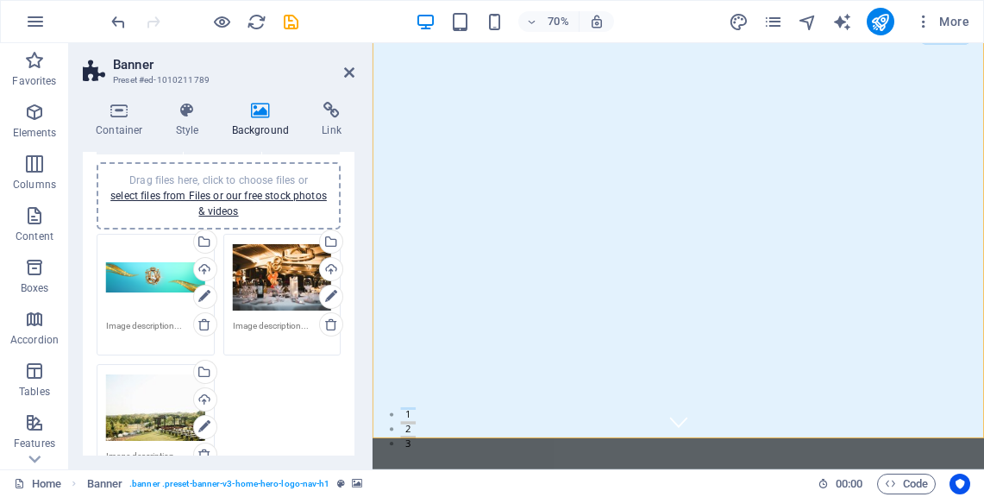
click at [280, 283] on div "Drag files here, click to choose files or select files from Files or our free s…" at bounding box center [282, 277] width 99 height 69
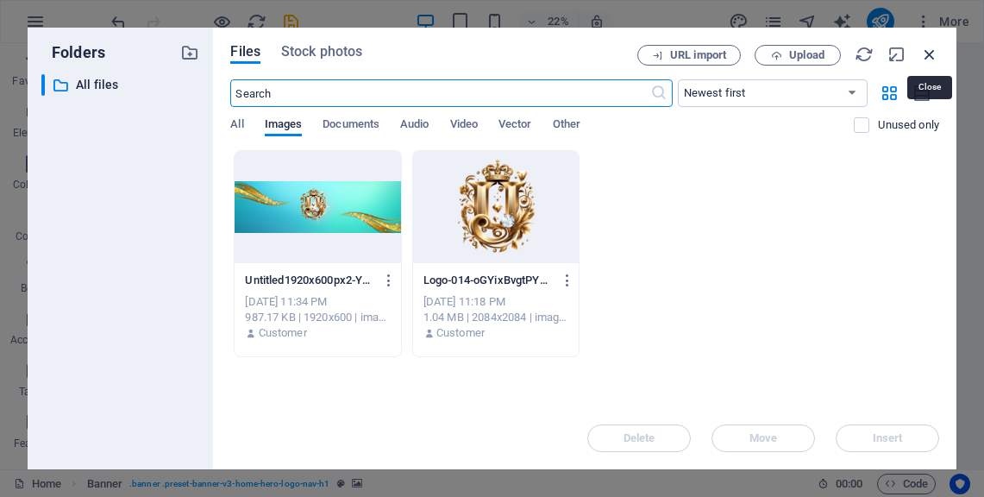
click at [932, 54] on icon "button" at bounding box center [929, 54] width 19 height 19
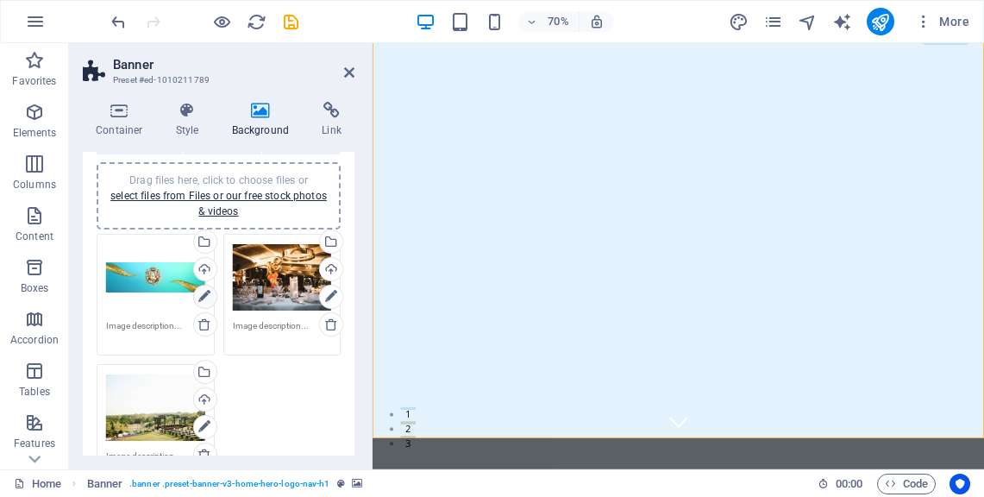
click at [200, 289] on icon at bounding box center [204, 296] width 12 height 21
click at [200, 298] on icon at bounding box center [204, 296] width 12 height 21
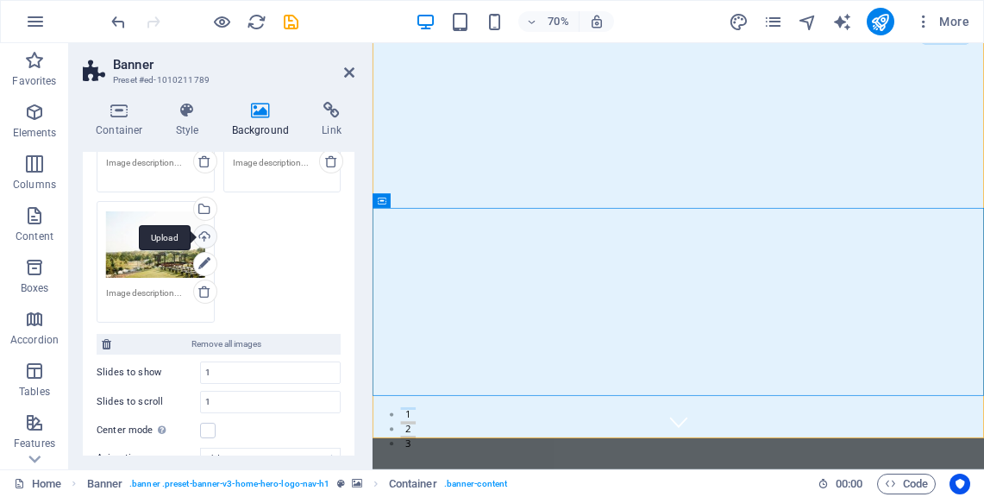
scroll to position [0, 0]
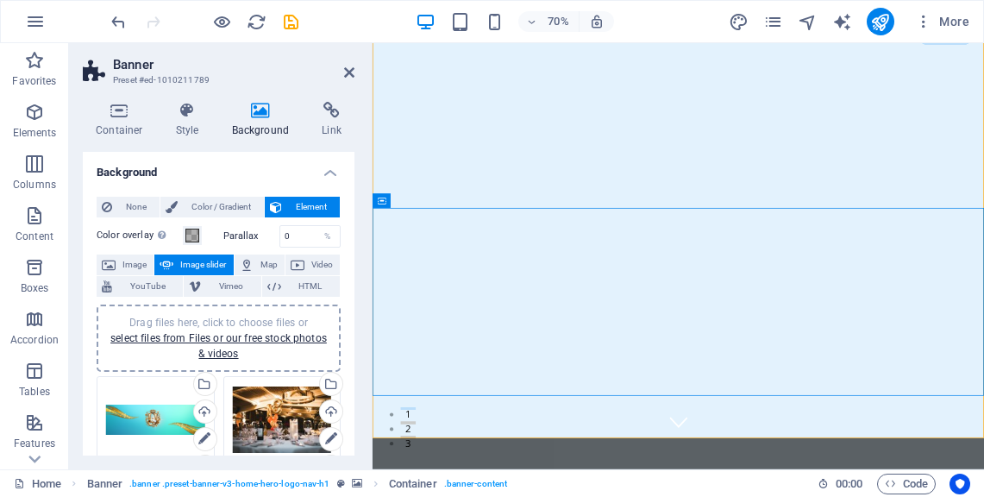
click at [359, 66] on aside "Banner Preset #ed-1010211789 Container Style Background Link Size Height Defaul…" at bounding box center [221, 256] width 304 height 426
click at [348, 66] on icon at bounding box center [349, 73] width 10 height 14
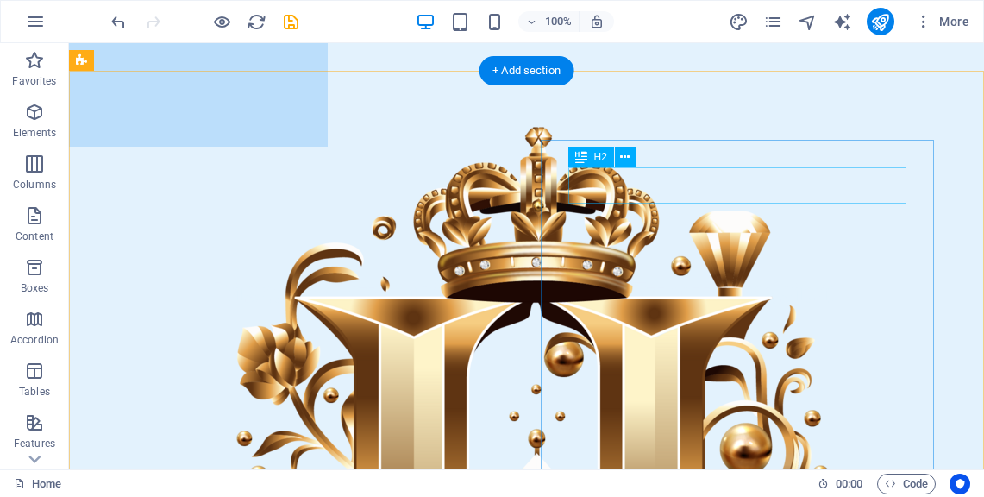
scroll to position [389, 0]
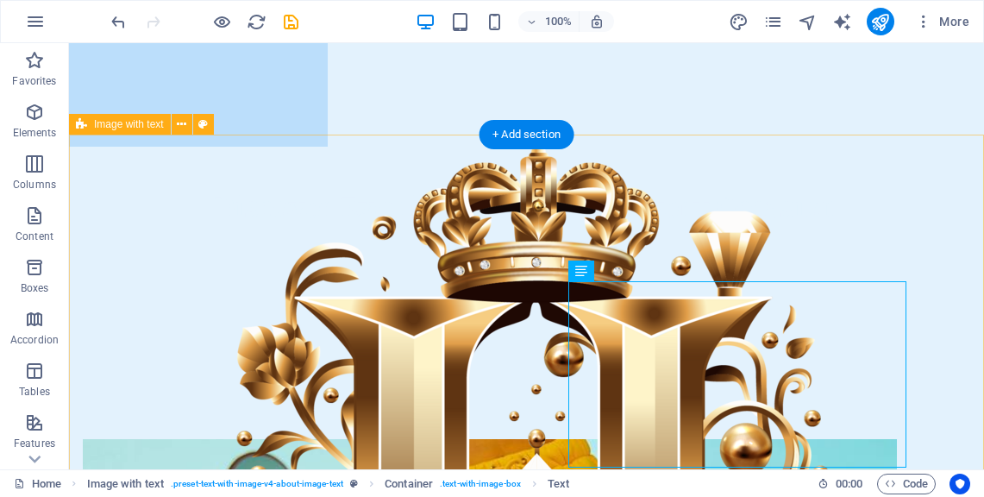
scroll to position [461, 0]
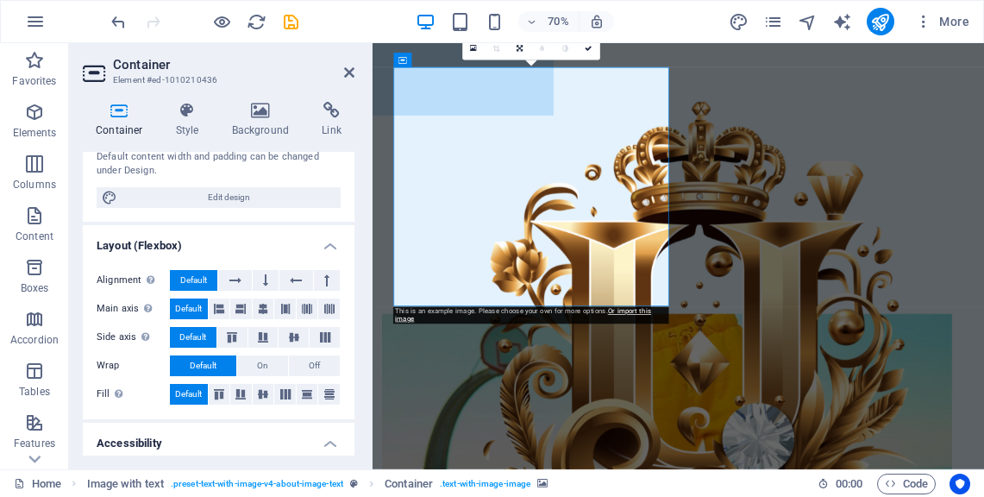
scroll to position [0, 0]
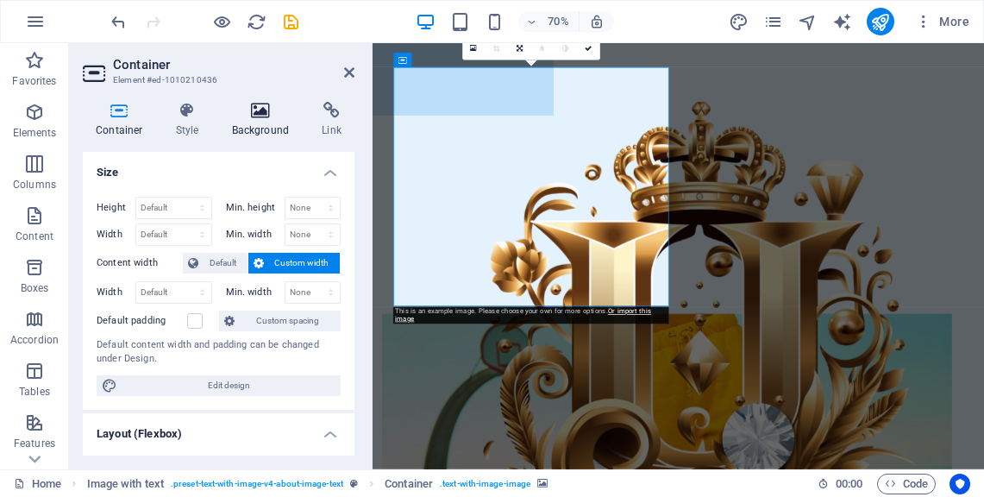
click at [257, 122] on h4 "Background" at bounding box center [264, 120] width 91 height 36
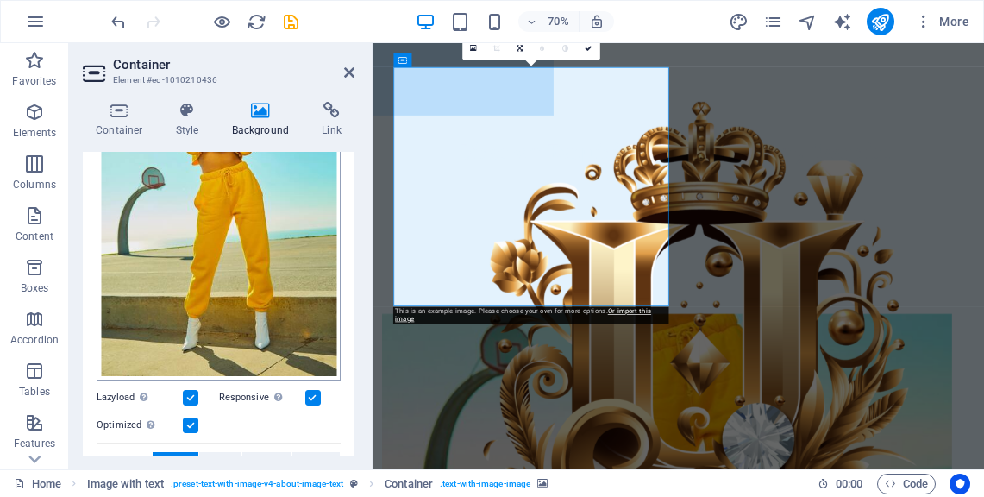
scroll to position [269, 0]
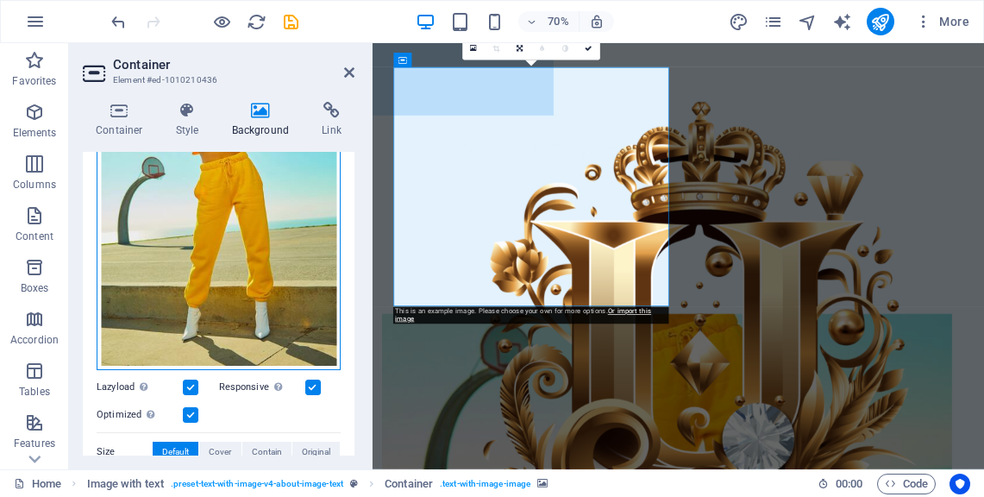
click at [242, 283] on div "Drag files here, click to choose files or select files from Files or our free s…" at bounding box center [219, 202] width 244 height 335
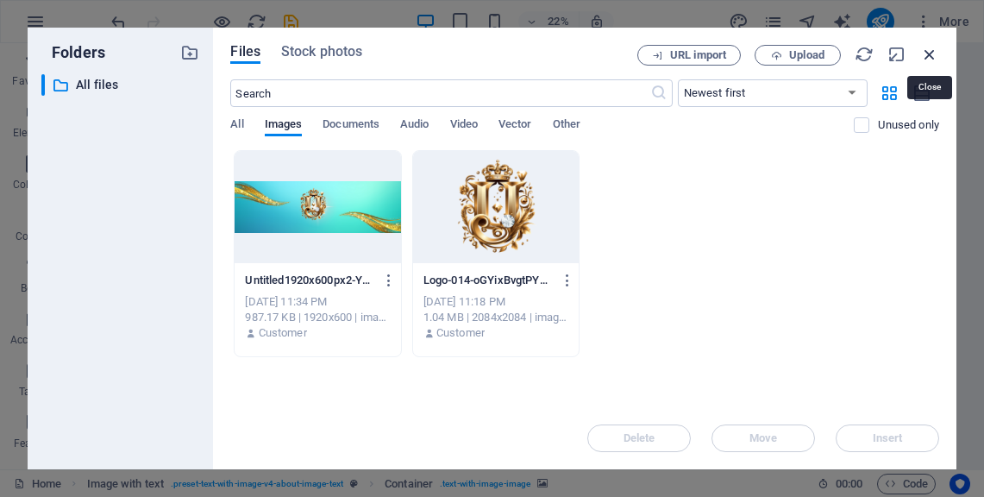
click at [927, 53] on icon "button" at bounding box center [929, 54] width 19 height 19
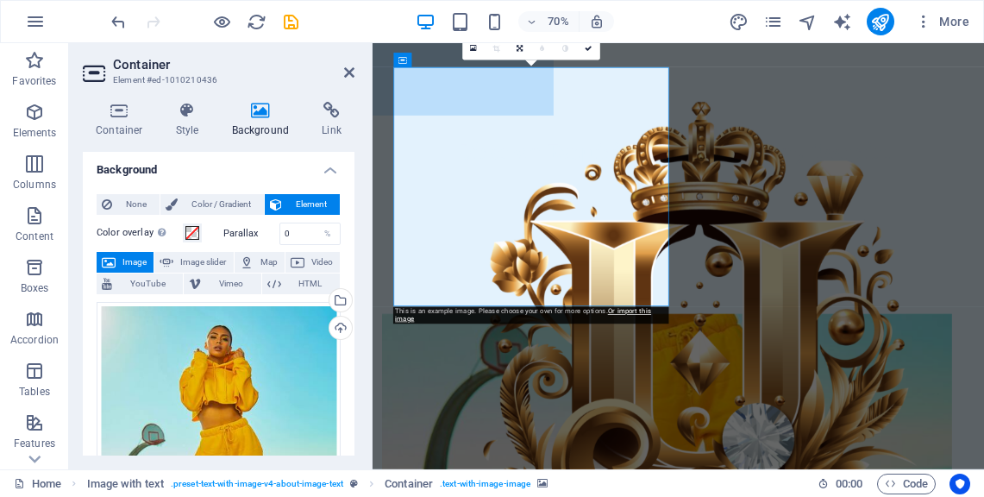
scroll to position [0, 0]
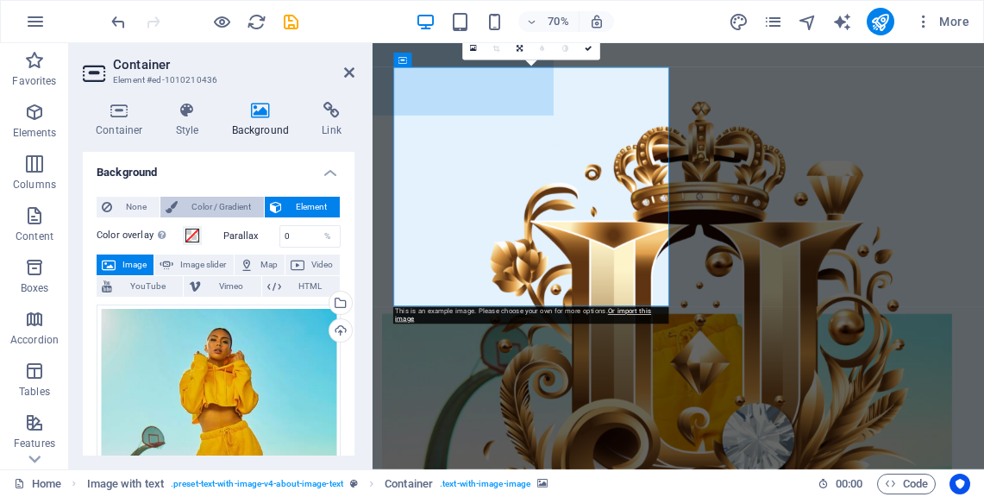
click at [200, 210] on span "Color / Gradient" at bounding box center [221, 207] width 76 height 21
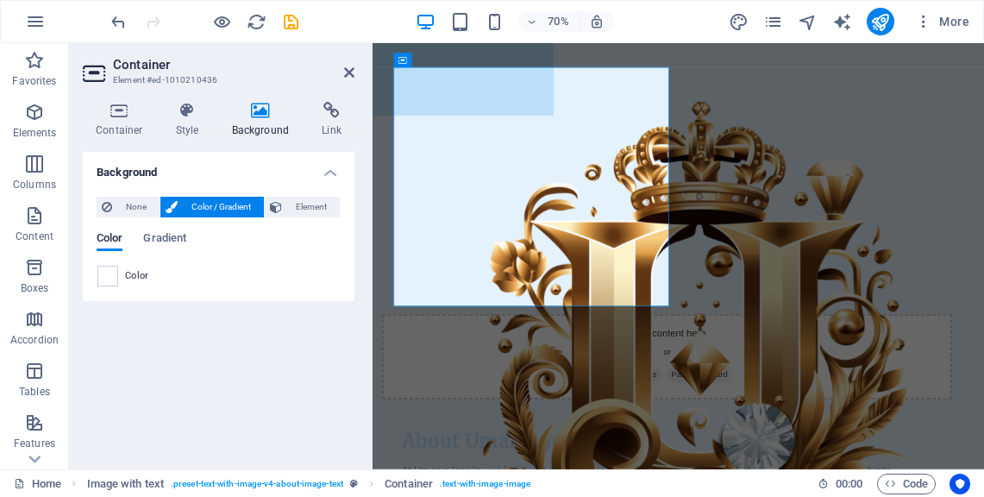
click at [200, 210] on span "Color / Gradient" at bounding box center [221, 207] width 76 height 21
click at [141, 200] on span "None" at bounding box center [135, 207] width 37 height 21
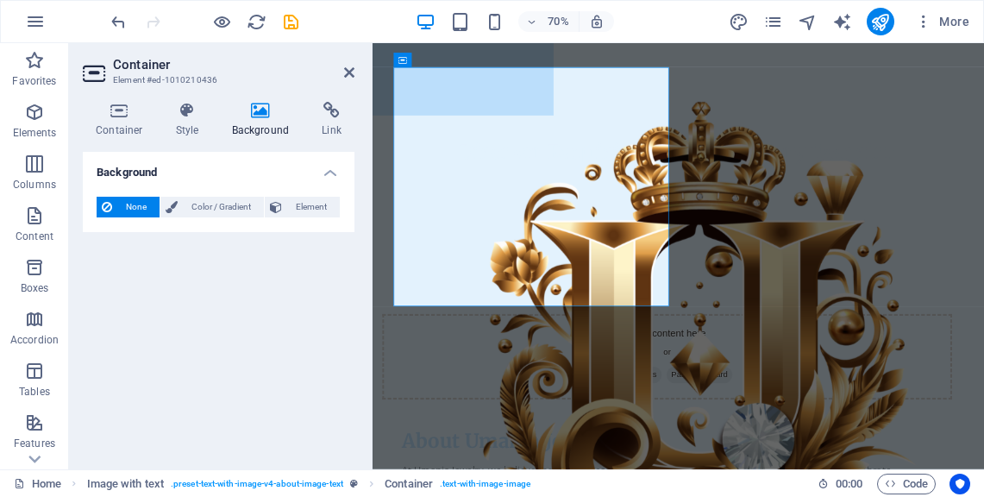
click at [326, 195] on div "None Color / Gradient Element Stretch background to full-width Color overlay Pl…" at bounding box center [219, 207] width 272 height 49
click at [311, 209] on span "Element" at bounding box center [310, 207] width 47 height 21
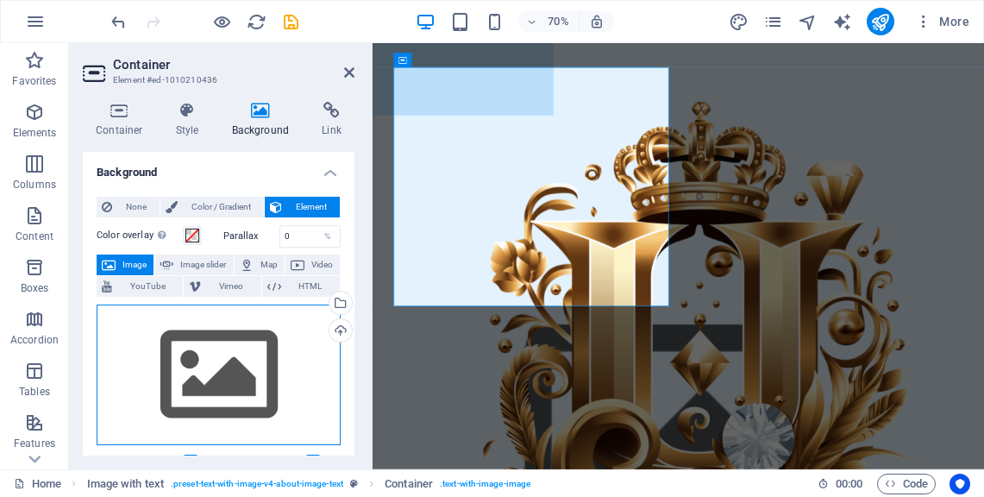
click at [215, 370] on div "Drag files here, click to choose files or select files from Files or our free s…" at bounding box center [219, 374] width 244 height 141
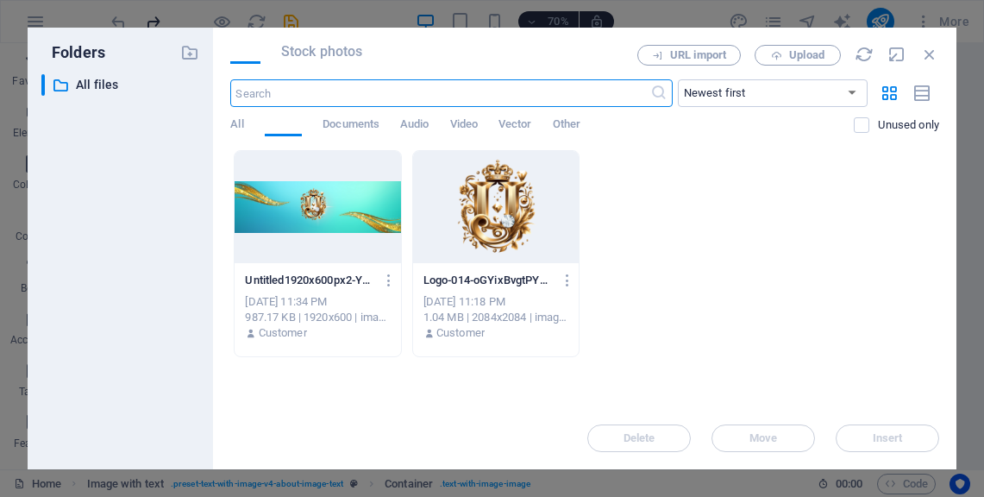
scroll to position [1933, 0]
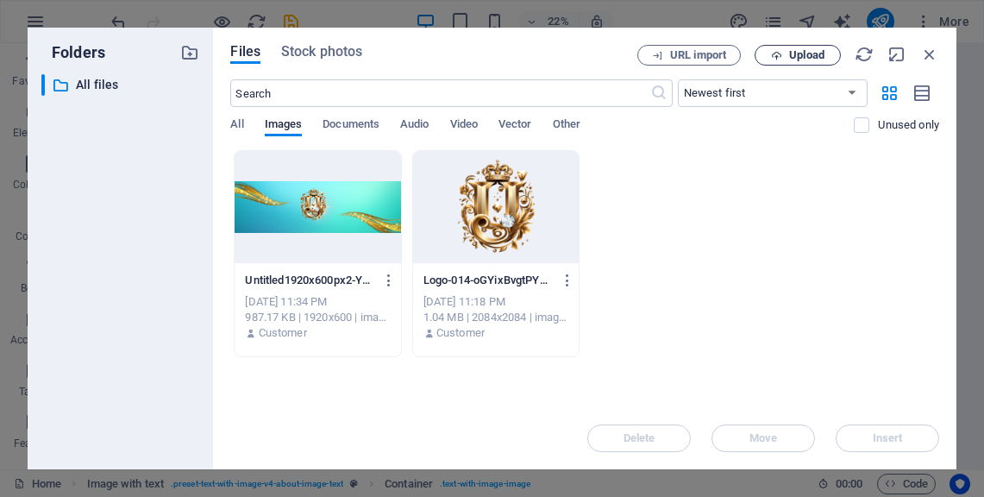
click at [790, 50] on span "Upload" at bounding box center [806, 55] width 35 height 10
click at [938, 45] on div "Files Stock photos URL import Upload ​ Newest first Oldest first Name (A-Z) Nam…" at bounding box center [585, 249] width 744 height 442
click at [932, 53] on icon "button" at bounding box center [929, 54] width 19 height 19
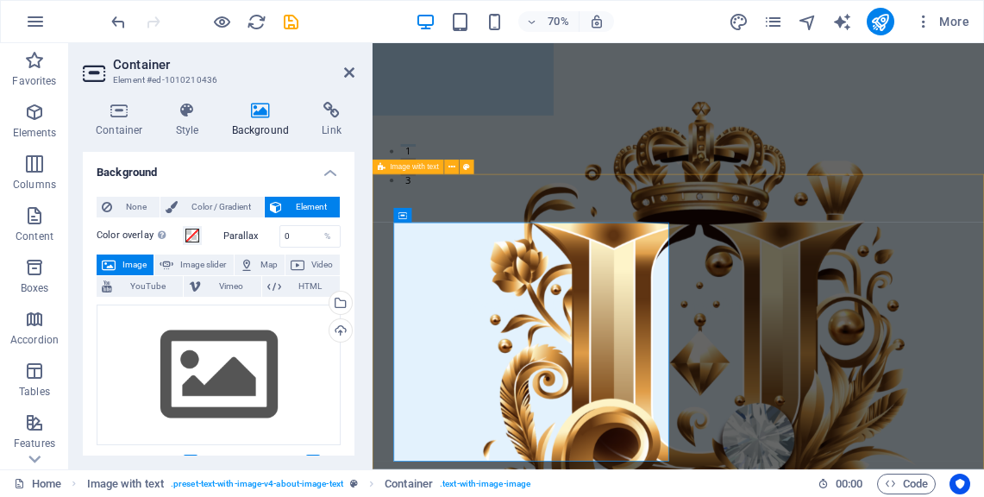
scroll to position [0, 0]
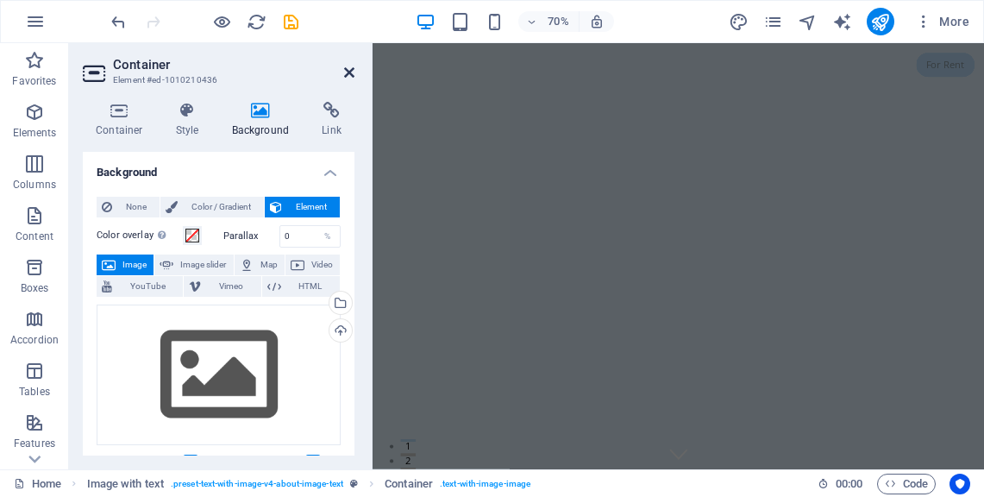
click at [344, 78] on icon at bounding box center [349, 73] width 10 height 14
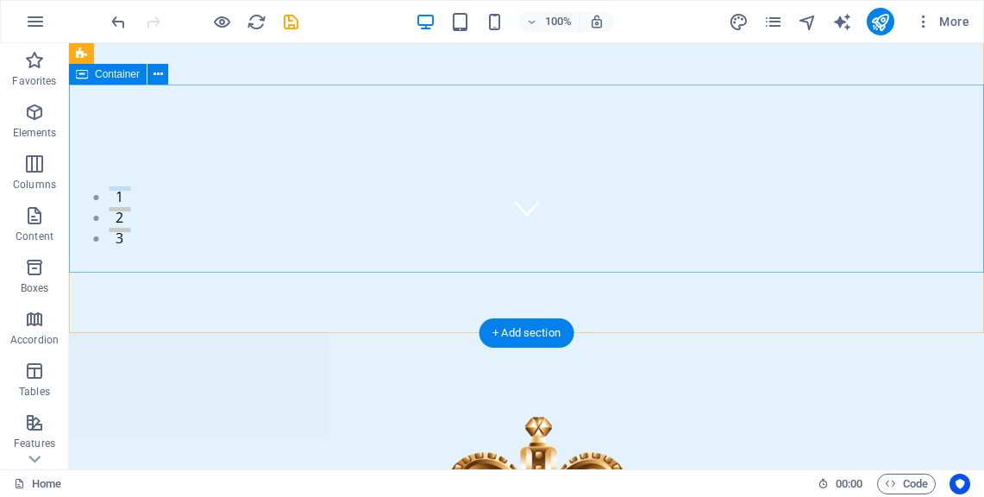
scroll to position [383, 0]
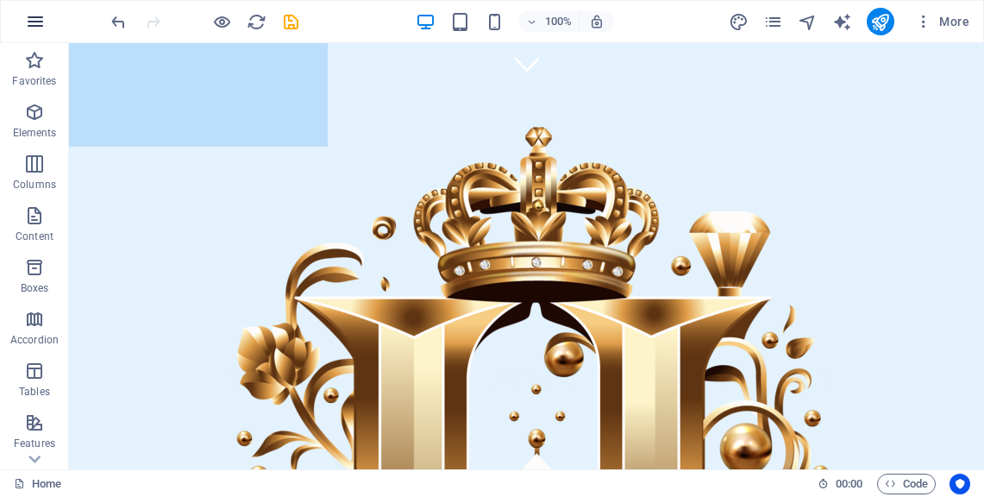
click at [32, 21] on icon "button" at bounding box center [35, 21] width 21 height 21
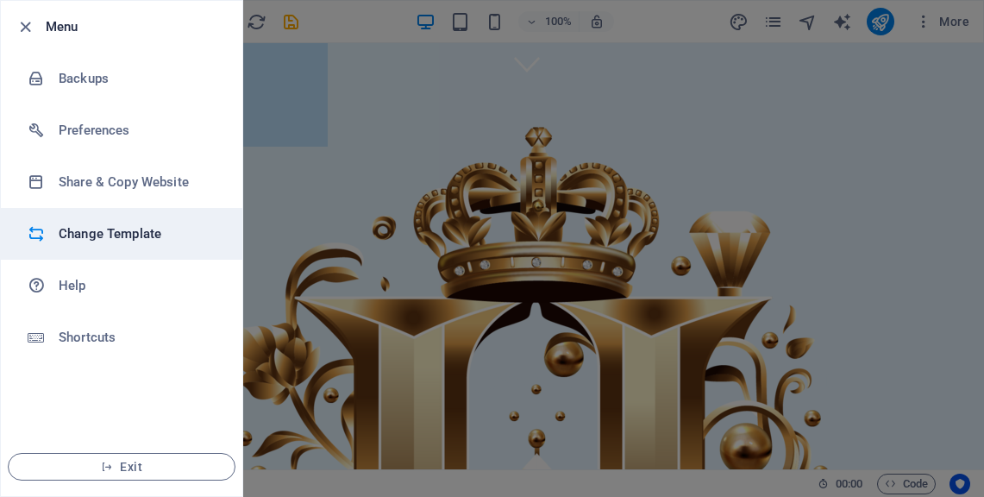
click at [180, 224] on h6 "Change Template" at bounding box center [139, 233] width 160 height 21
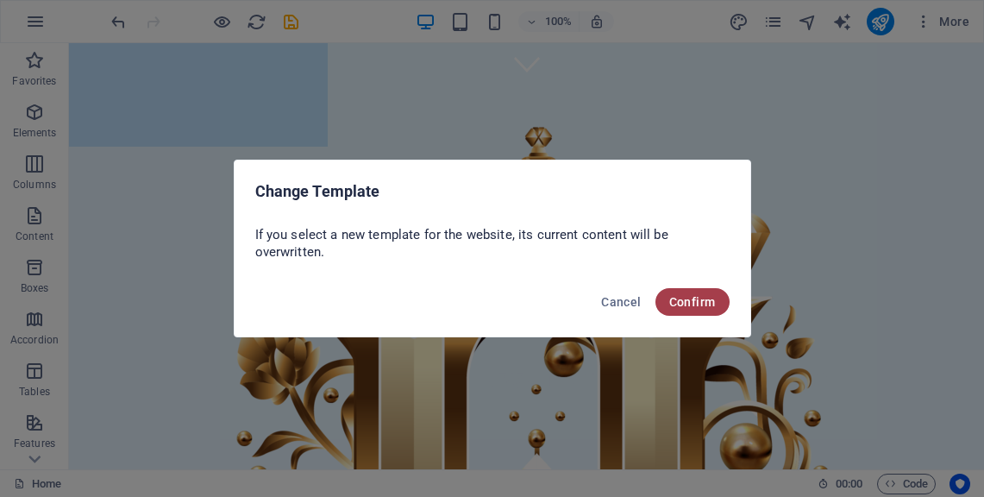
click at [696, 307] on span "Confirm" at bounding box center [692, 302] width 47 height 14
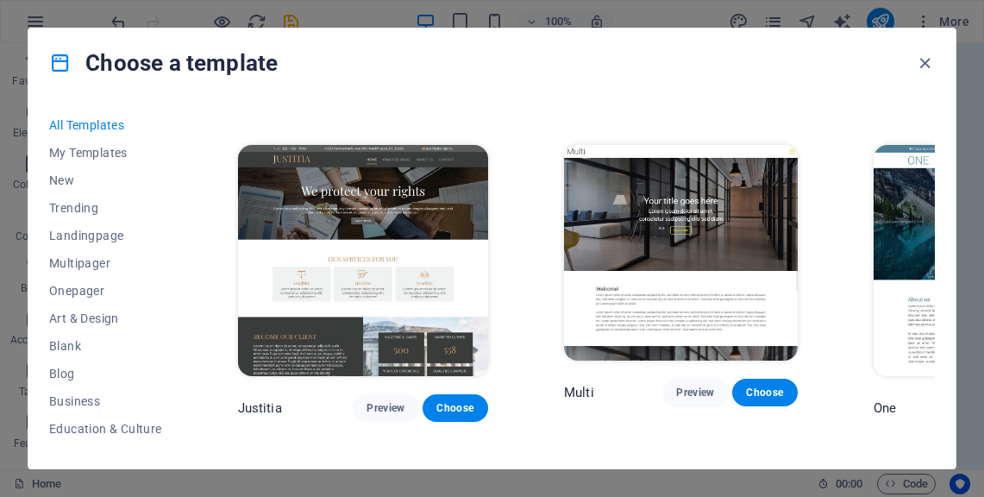
scroll to position [5563, 0]
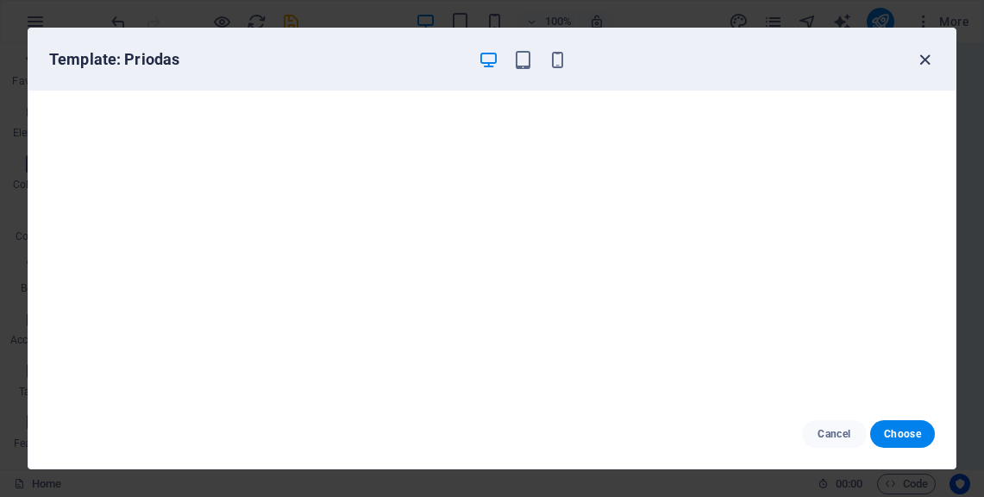
click at [922, 58] on icon "button" at bounding box center [925, 60] width 20 height 20
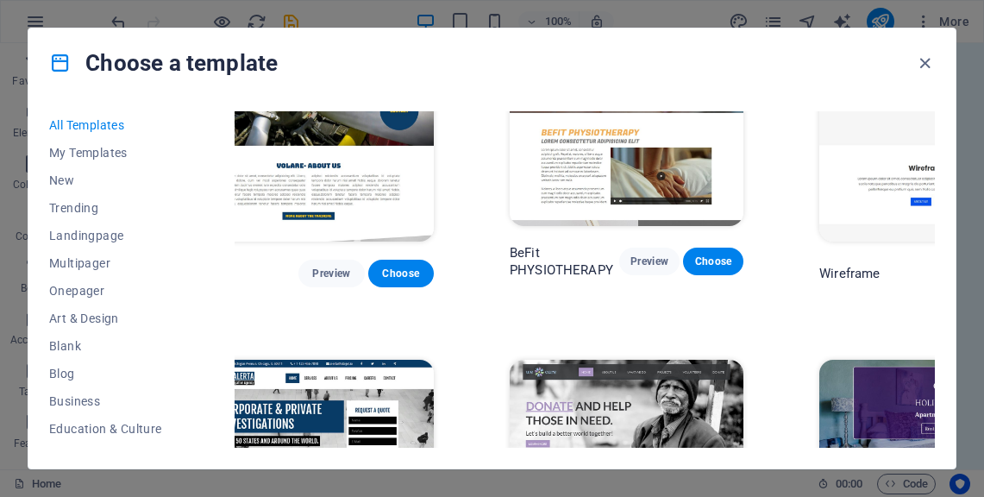
scroll to position [8826, 54]
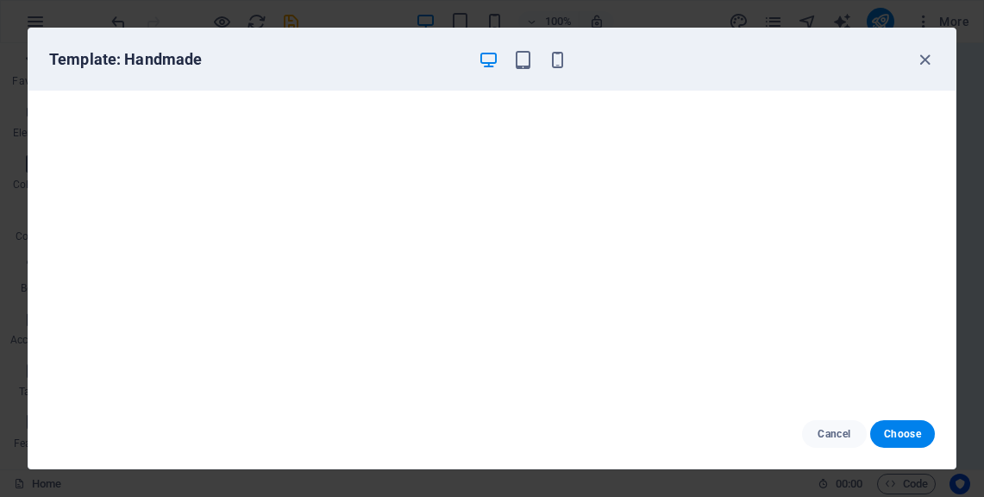
scroll to position [0, 0]
click at [910, 439] on span "Choose" at bounding box center [902, 434] width 37 height 14
checkbox input "false"
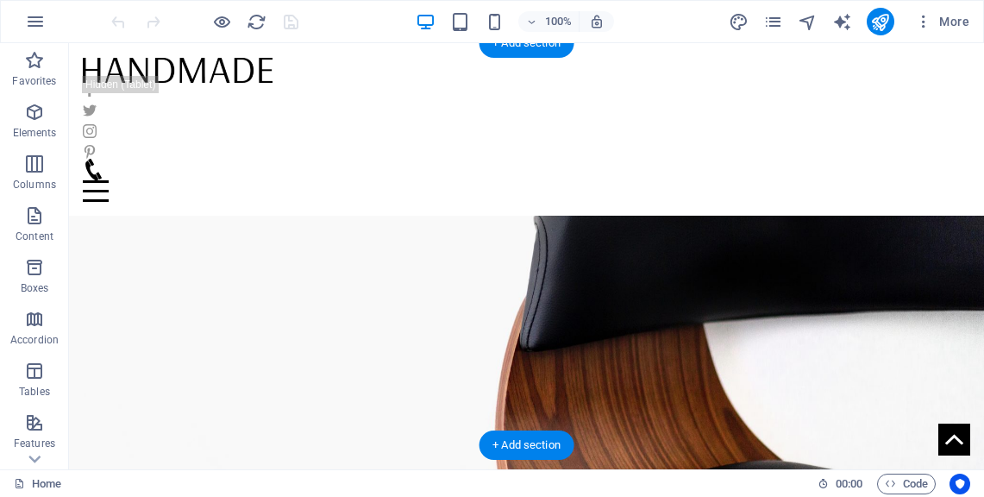
click at [566, 225] on figure at bounding box center [526, 298] width 915 height 402
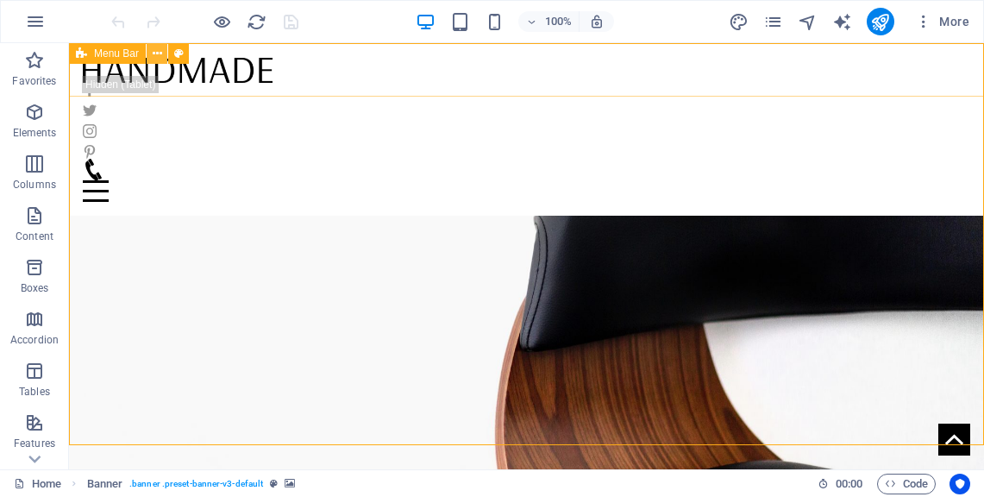
click at [154, 54] on icon at bounding box center [157, 54] width 9 height 18
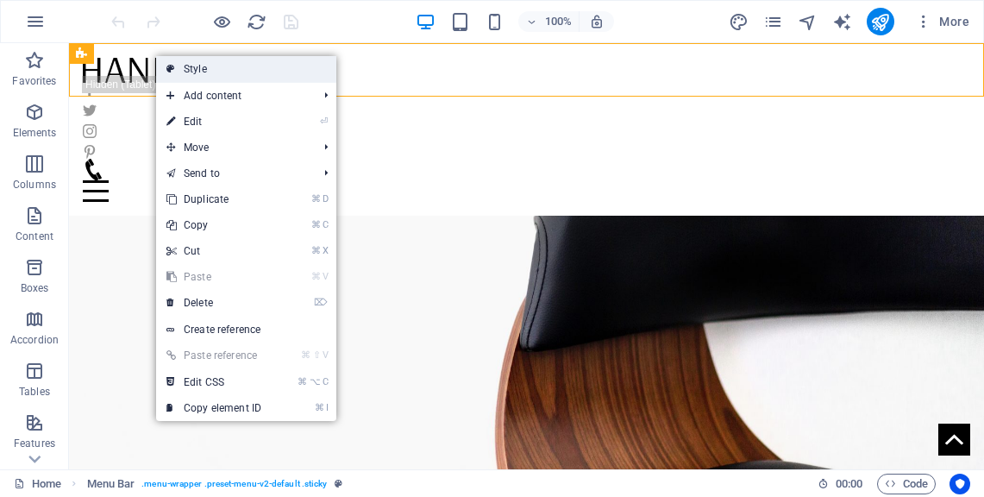
click at [218, 66] on link "Style" at bounding box center [246, 69] width 180 height 26
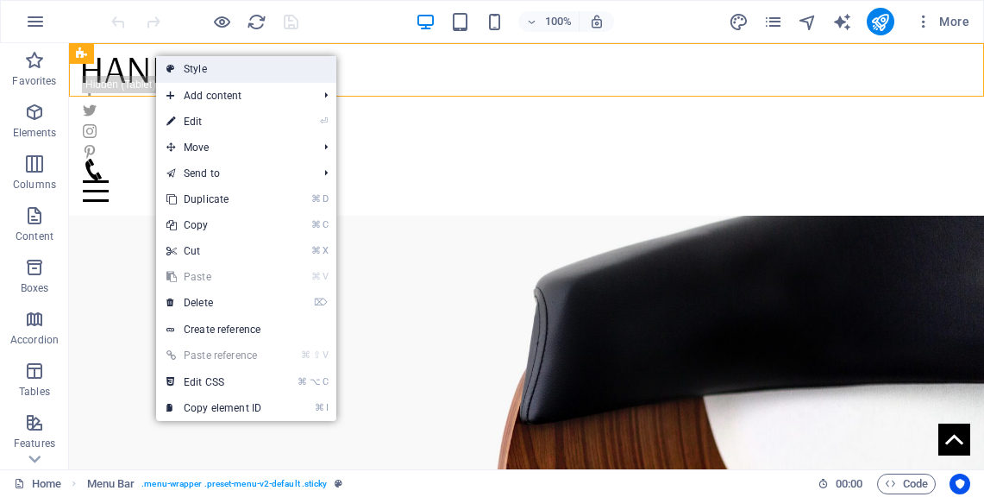
select select "vw"
select select "px"
select select "vw"
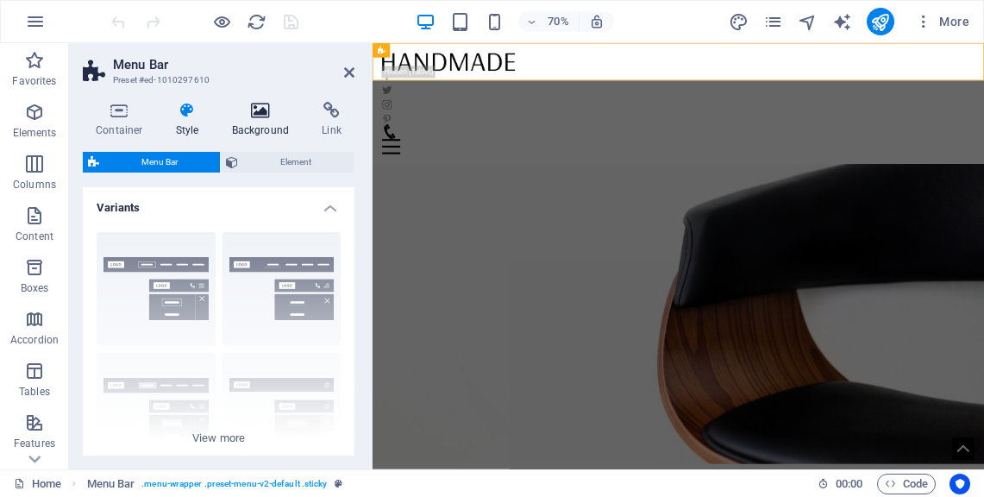
click at [264, 119] on h4 "Background" at bounding box center [264, 120] width 91 height 36
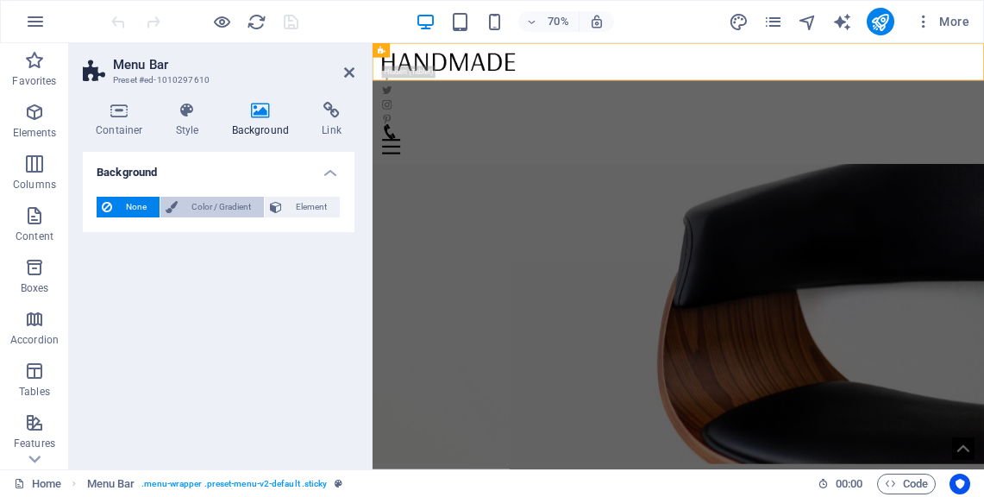
click at [214, 208] on span "Color / Gradient" at bounding box center [221, 207] width 76 height 21
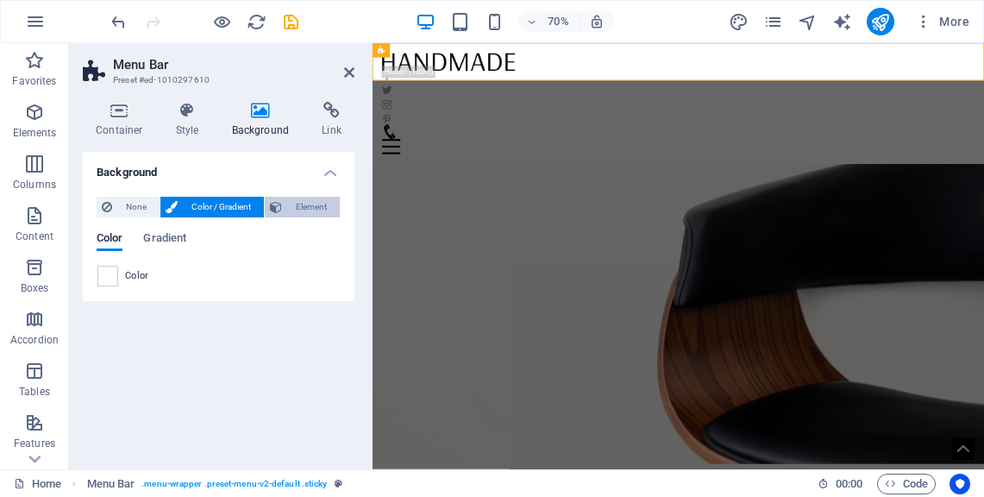
click at [309, 213] on span "Element" at bounding box center [310, 207] width 47 height 21
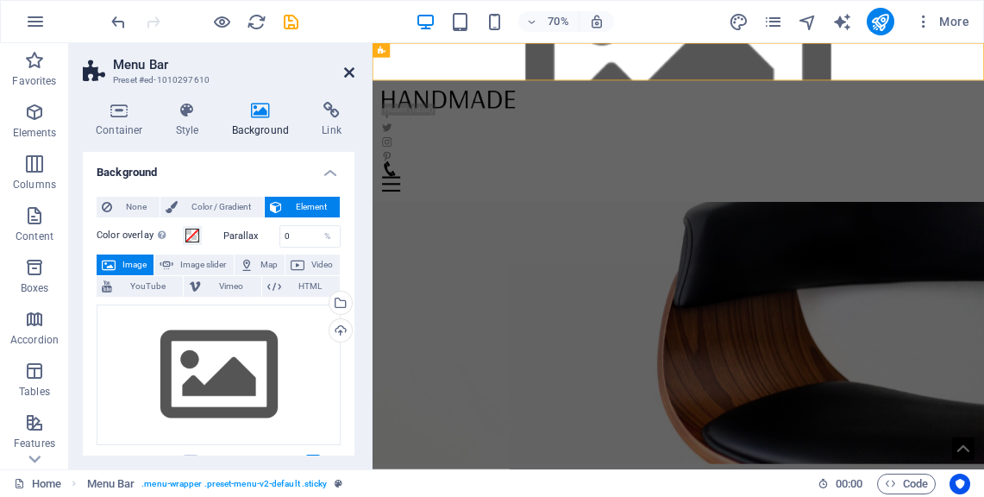
click at [345, 78] on icon at bounding box center [349, 73] width 10 height 14
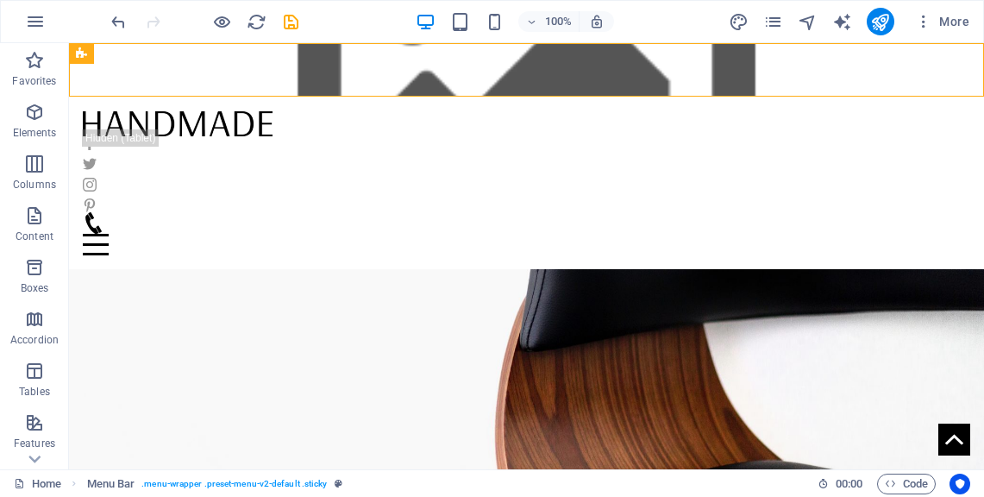
click at [623, 212] on div "Menu" at bounding box center [527, 233] width 888 height 43
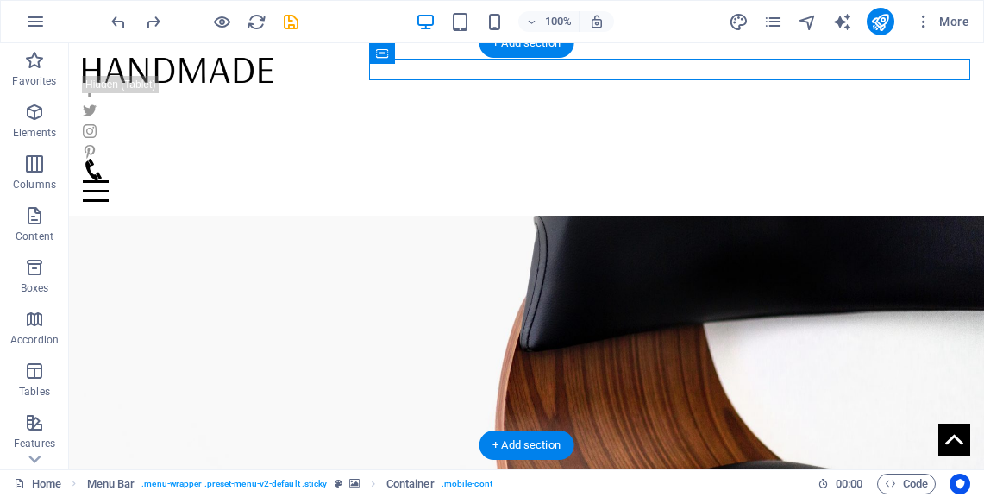
click at [714, 232] on figure at bounding box center [526, 298] width 915 height 402
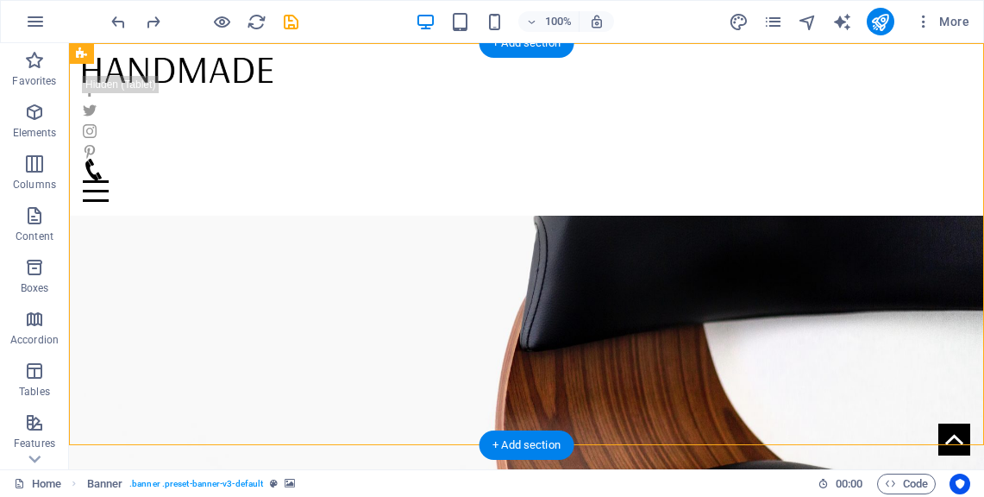
click at [714, 232] on figure at bounding box center [526, 298] width 915 height 402
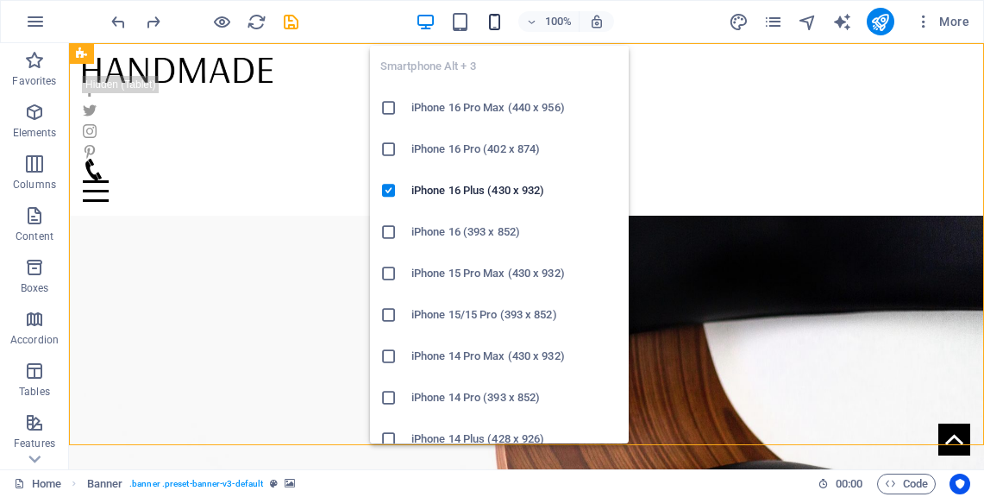
click at [488, 21] on icon "button" at bounding box center [495, 22] width 20 height 20
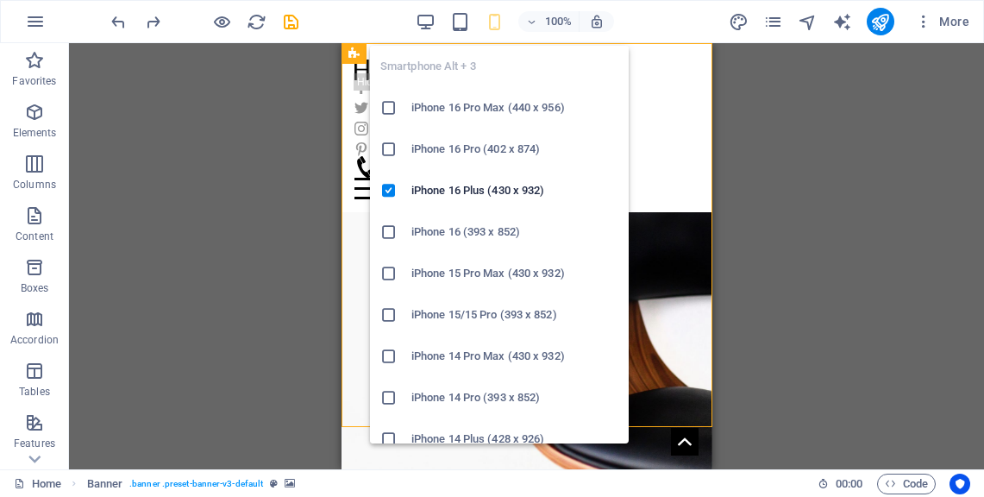
click at [500, 109] on h6 "iPhone 16 Pro Max (440 x 956)" at bounding box center [514, 107] width 207 height 21
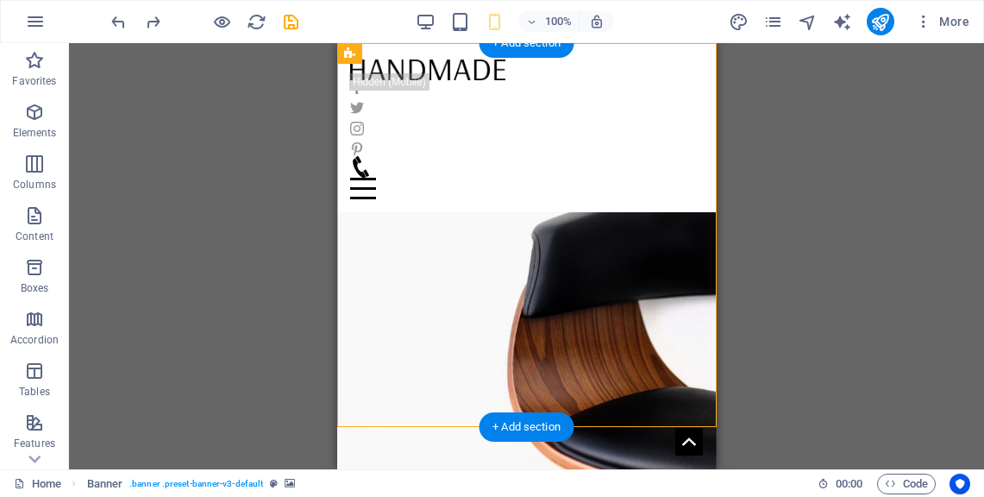
click at [649, 129] on figure at bounding box center [526, 284] width 380 height 384
click at [613, 379] on figure at bounding box center [526, 284] width 380 height 384
click at [582, 129] on figure at bounding box center [526, 284] width 380 height 384
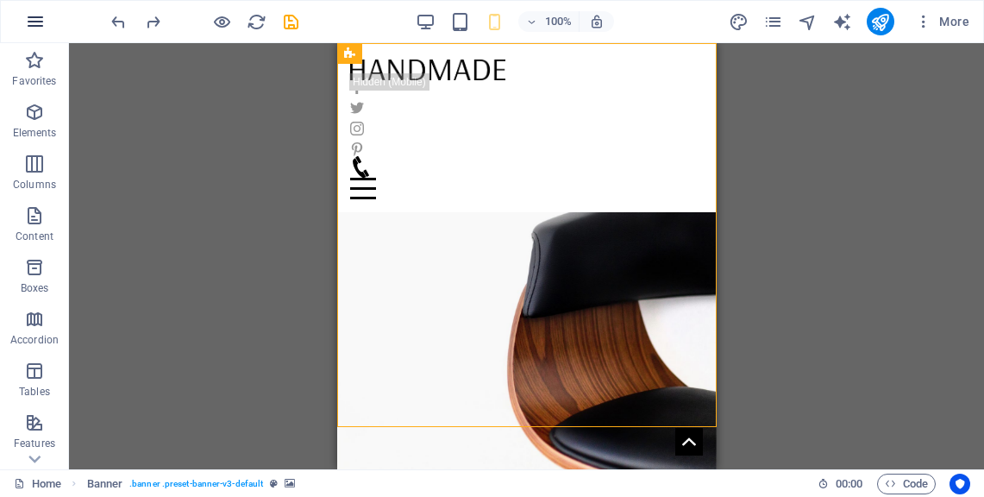
click at [35, 17] on icon "button" at bounding box center [35, 21] width 21 height 21
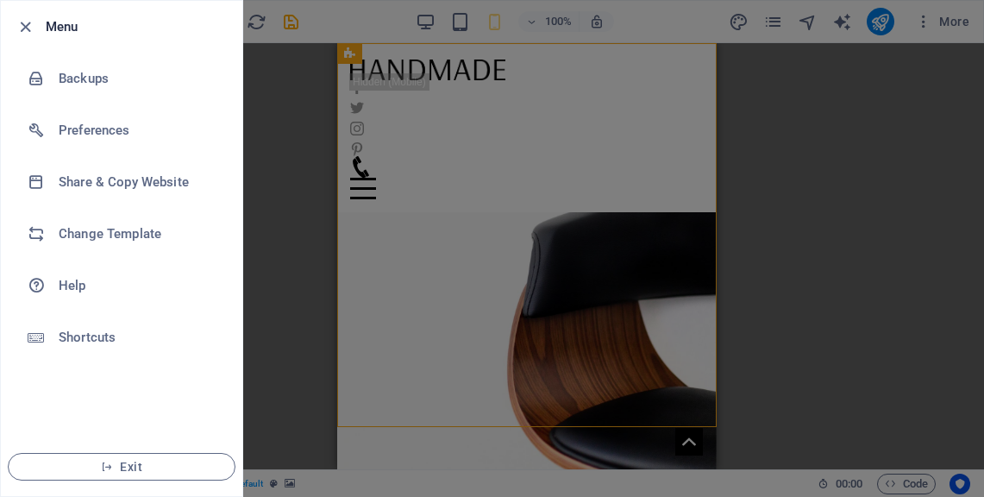
click at [342, 231] on div at bounding box center [492, 248] width 984 height 497
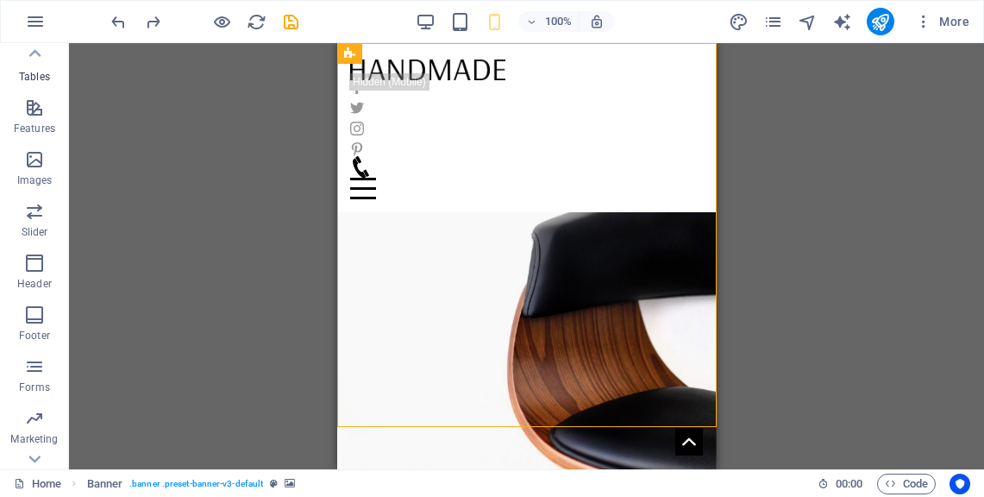
scroll to position [329, 0]
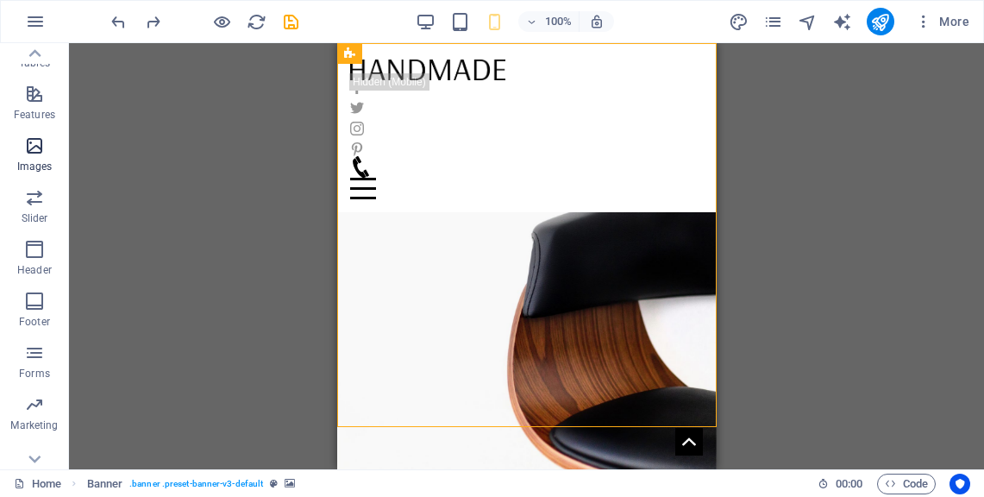
click at [35, 147] on icon "button" at bounding box center [34, 145] width 21 height 21
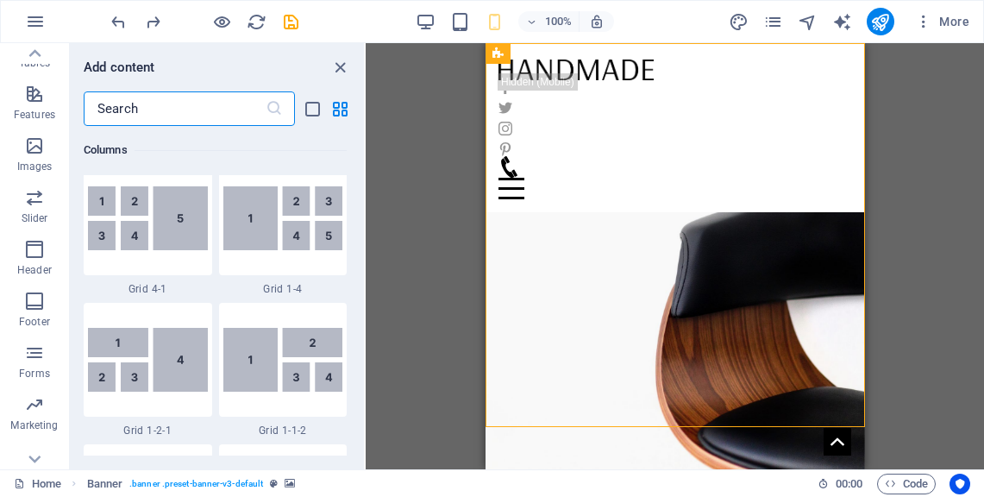
scroll to position [2169, 0]
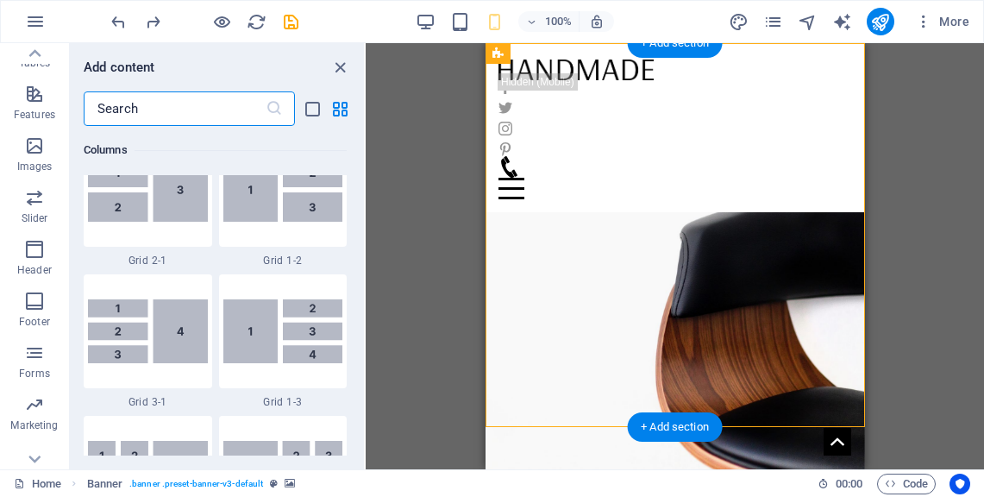
click at [591, 403] on figure at bounding box center [675, 284] width 380 height 384
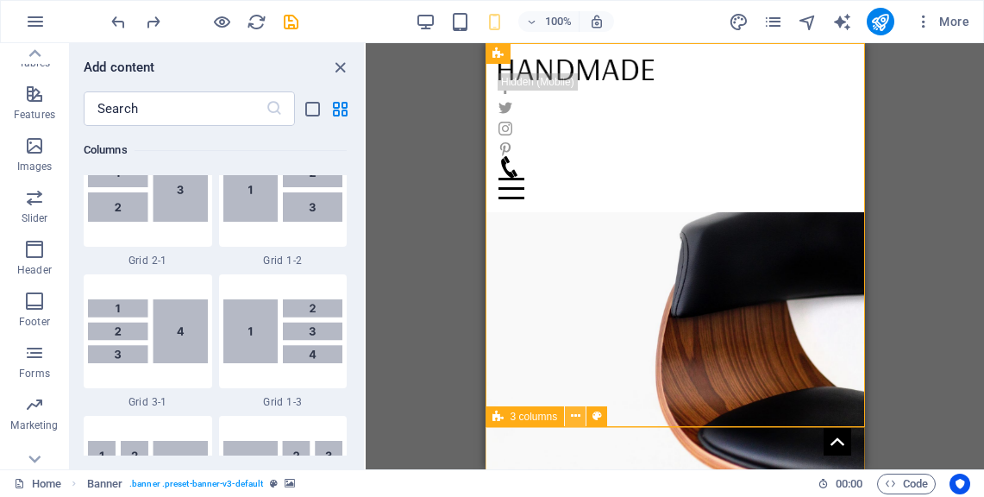
click at [574, 417] on icon at bounding box center [575, 416] width 9 height 18
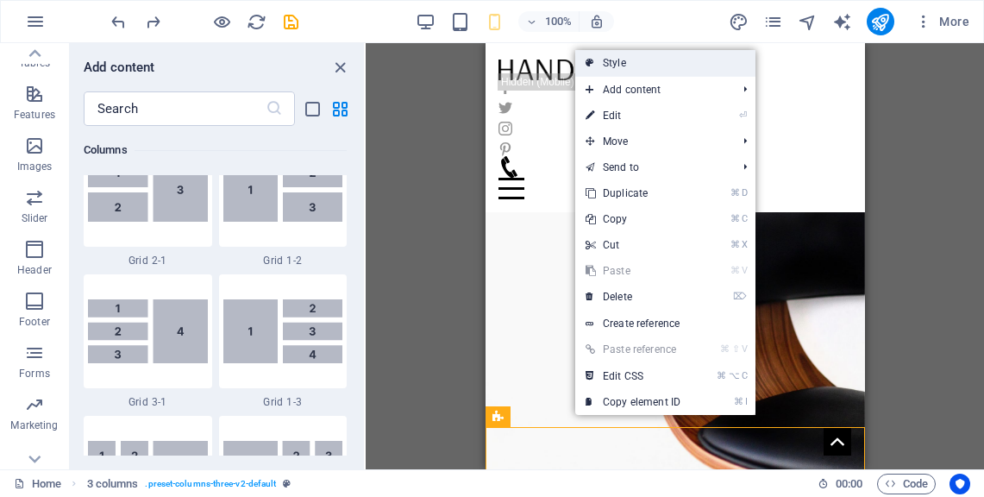
click at [688, 70] on link "Style" at bounding box center [665, 63] width 180 height 26
select select "rem"
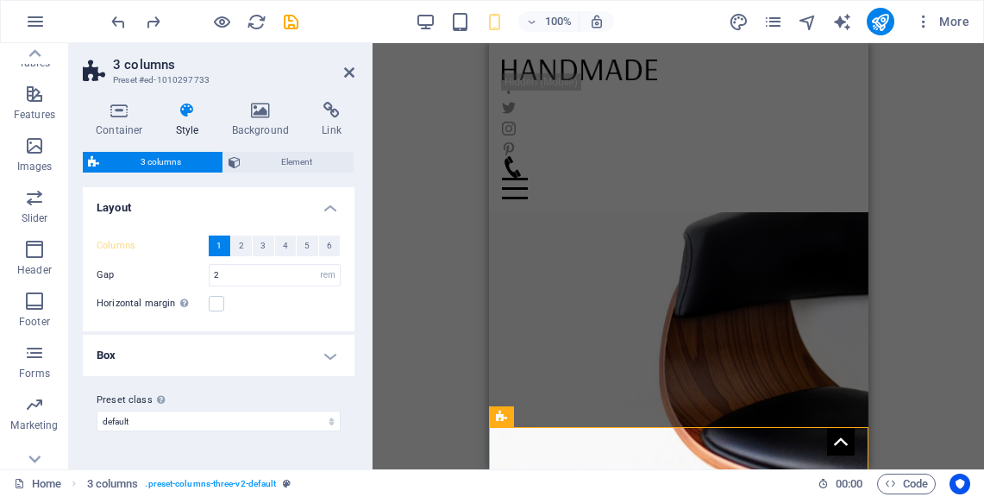
click at [331, 342] on h4 "Box" at bounding box center [219, 355] width 272 height 41
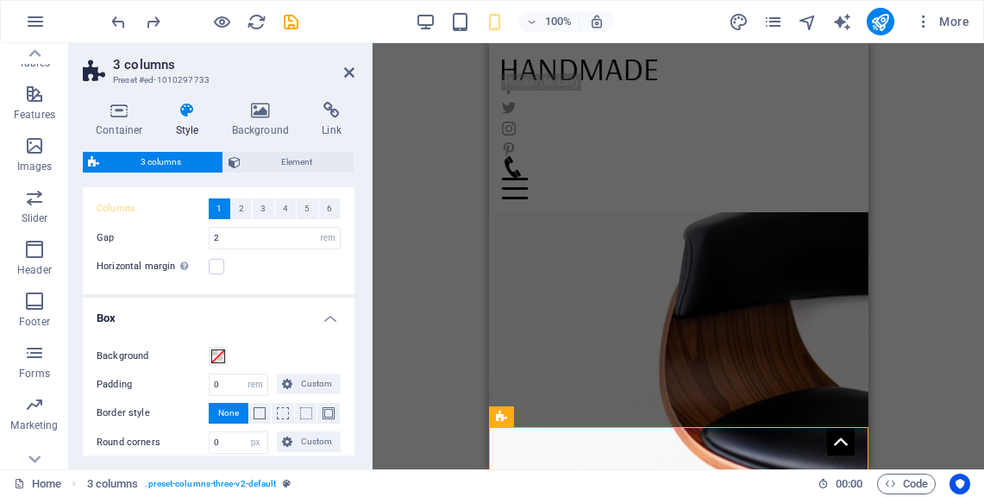
scroll to position [0, 0]
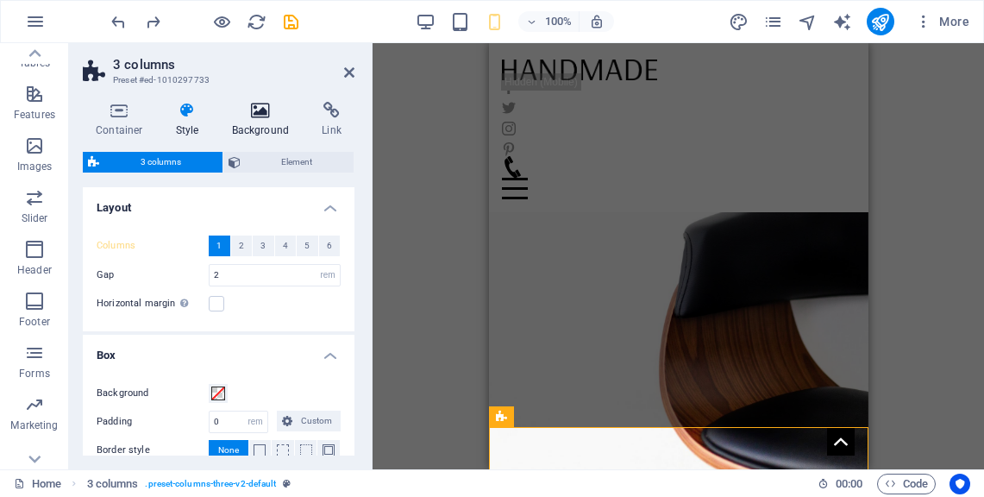
click at [265, 111] on icon at bounding box center [261, 110] width 84 height 17
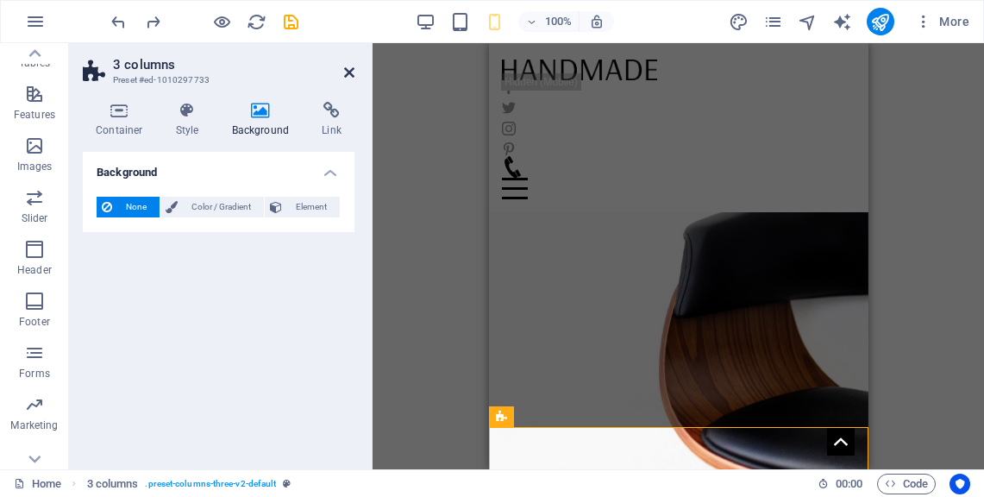
click at [348, 74] on icon at bounding box center [349, 73] width 10 height 14
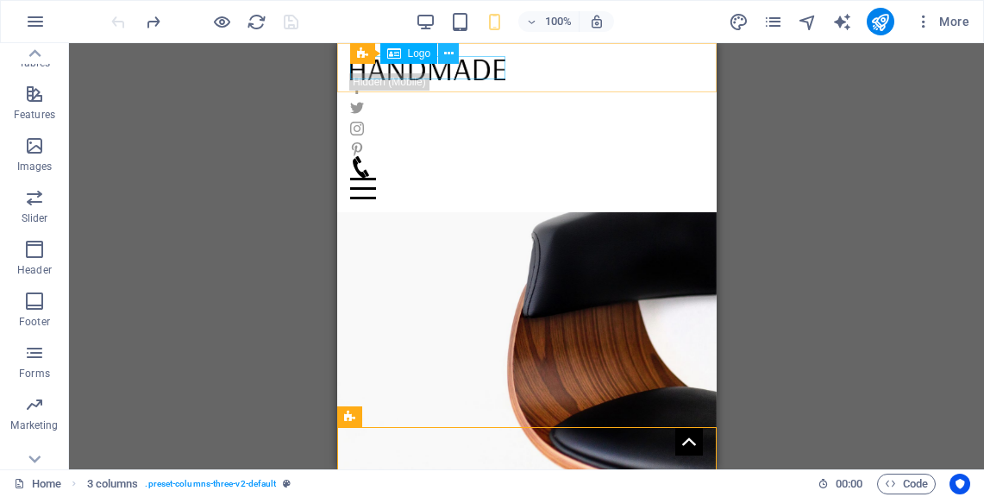
click at [443, 63] on button at bounding box center [448, 53] width 21 height 21
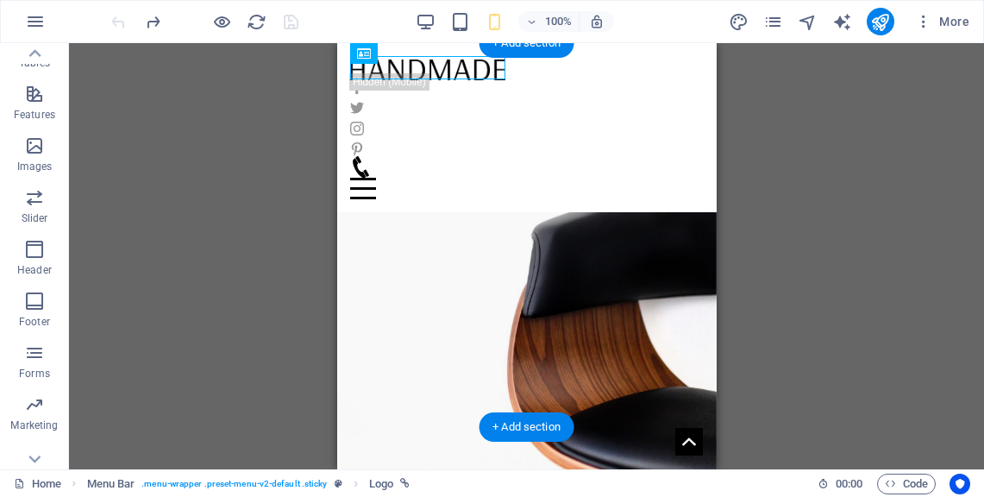
click at [415, 135] on figure at bounding box center [526, 284] width 380 height 384
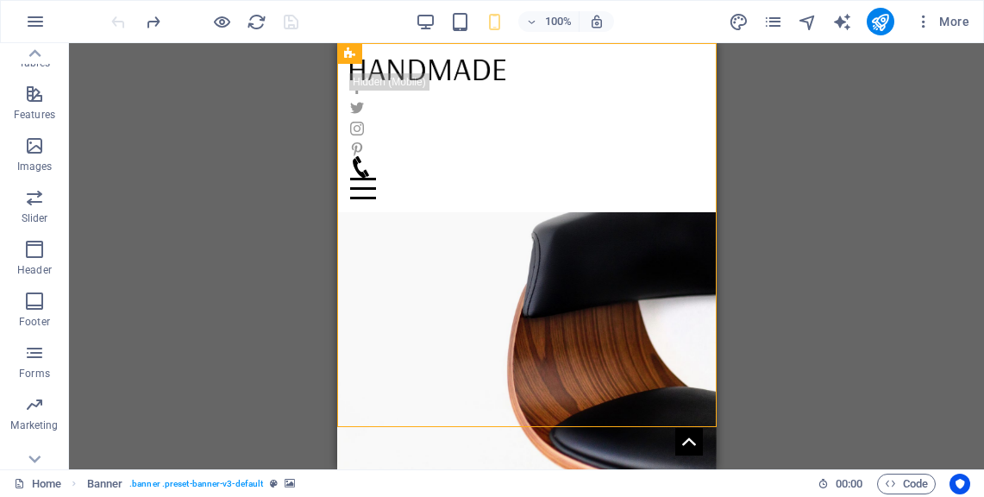
select select "%"
select select "px"
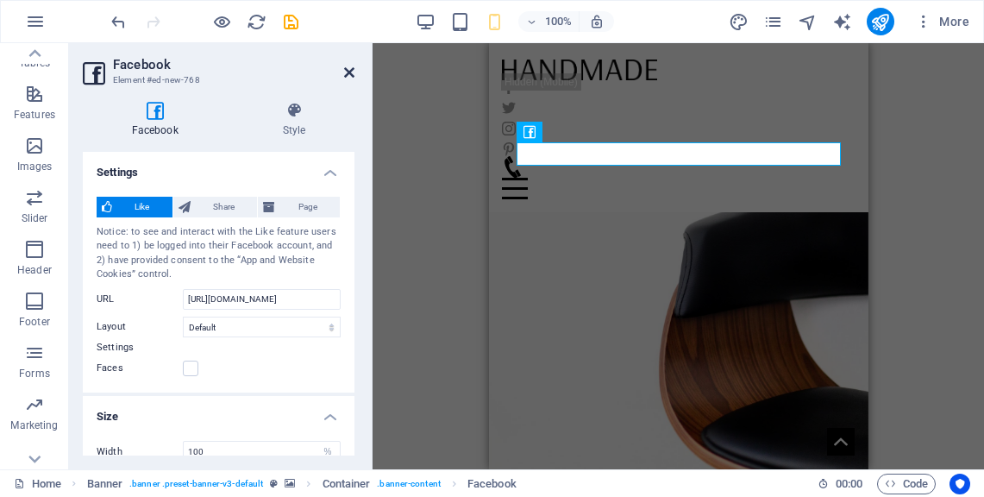
click at [354, 66] on icon at bounding box center [349, 73] width 10 height 14
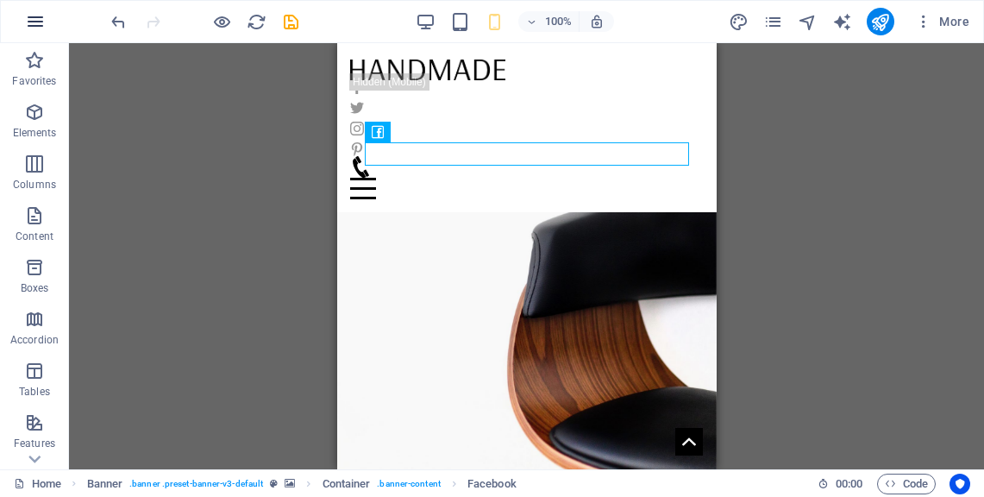
click at [33, 16] on icon "button" at bounding box center [35, 21] width 21 height 21
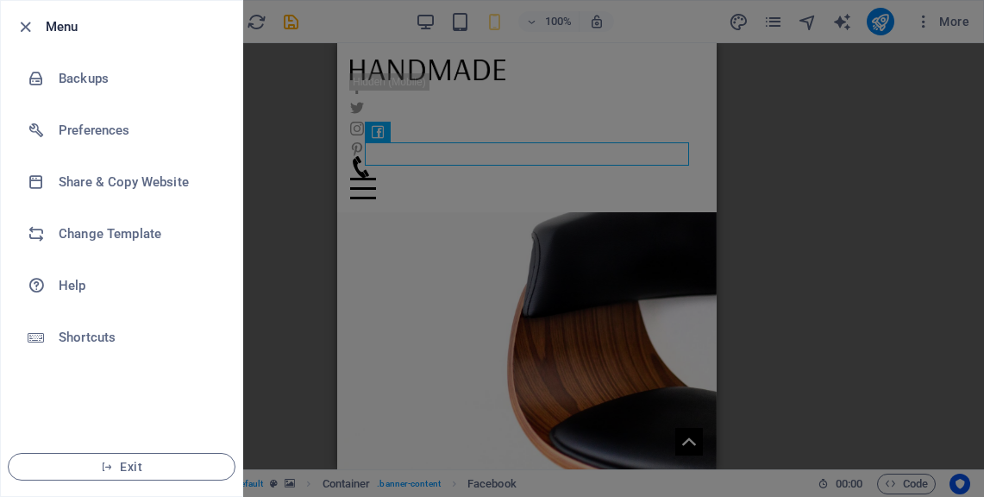
click at [287, 283] on div at bounding box center [492, 248] width 984 height 497
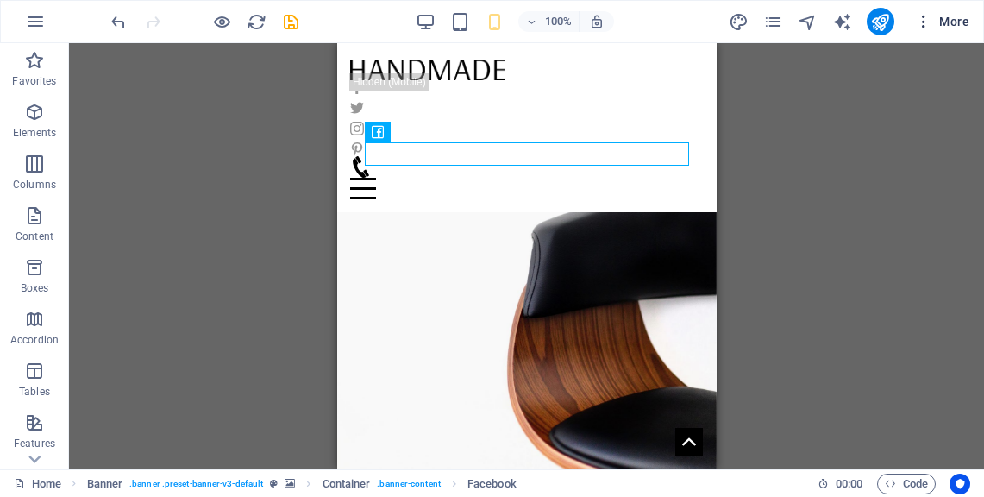
click at [923, 23] on icon "button" at bounding box center [923, 21] width 17 height 17
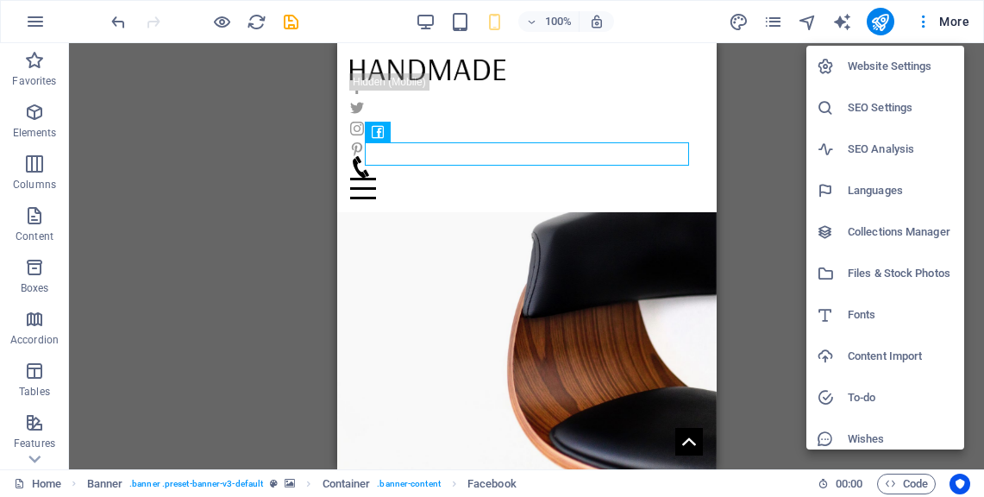
click at [862, 317] on h6 "Fonts" at bounding box center [901, 314] width 106 height 21
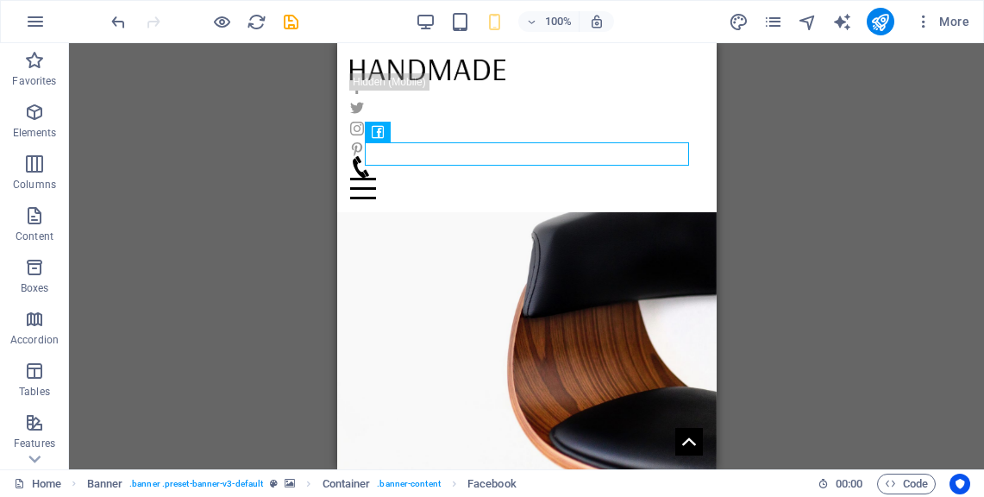
select select "popularity"
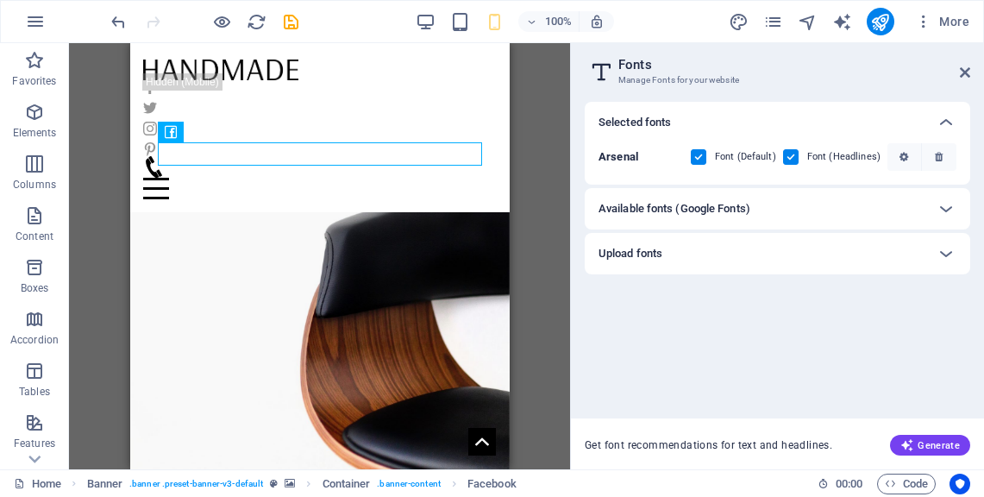
click at [793, 211] on div "Available fonts (Google Fonts)" at bounding box center [762, 208] width 327 height 21
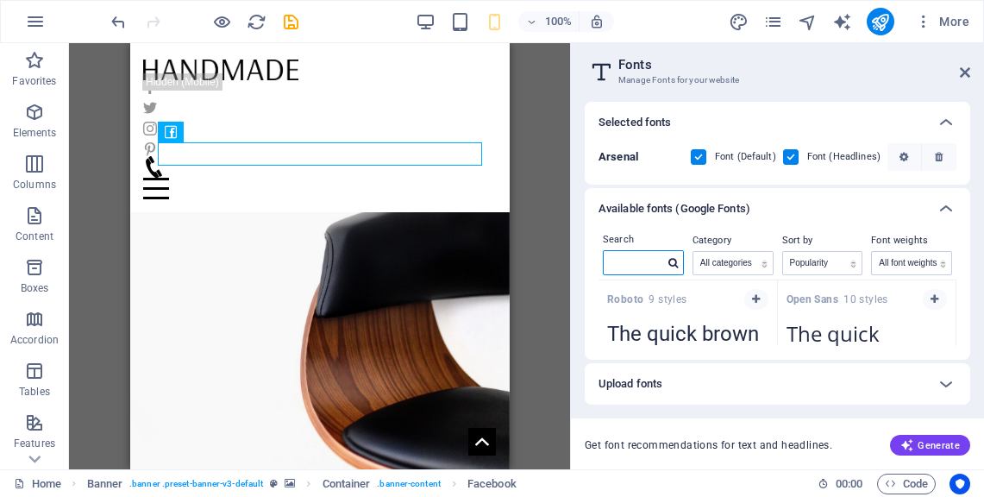
click at [631, 257] on input "text" at bounding box center [634, 262] width 60 height 22
paste input "Playfair Display"
type input "Playfair Display"
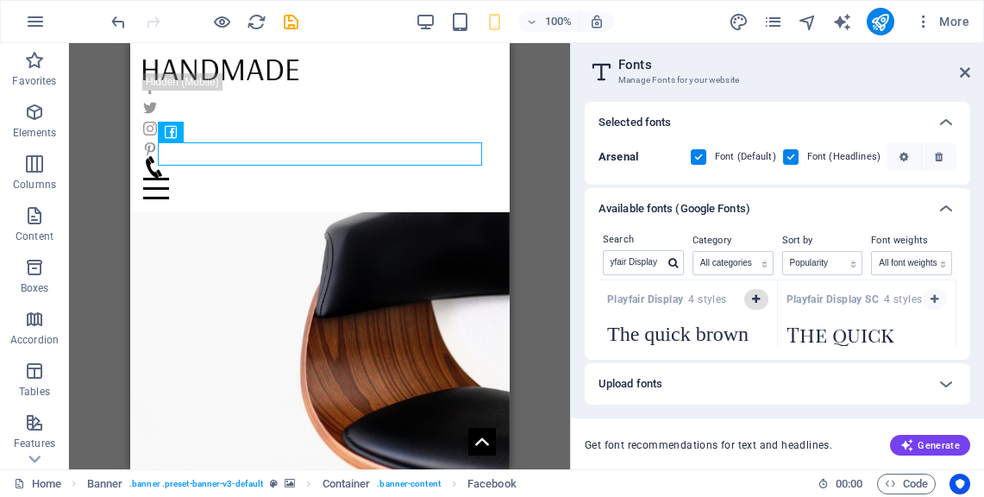
scroll to position [0, 0]
click at [757, 298] on icon "button" at bounding box center [756, 299] width 8 height 10
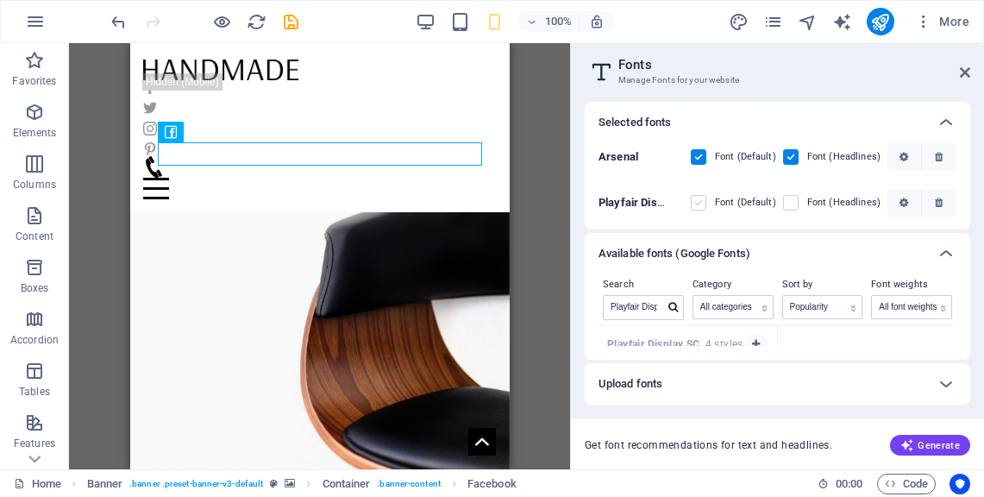
click at [700, 202] on label at bounding box center [699, 203] width 16 height 16
click at [0, 0] on Display "checkbox" at bounding box center [0, 0] width 0 height 0
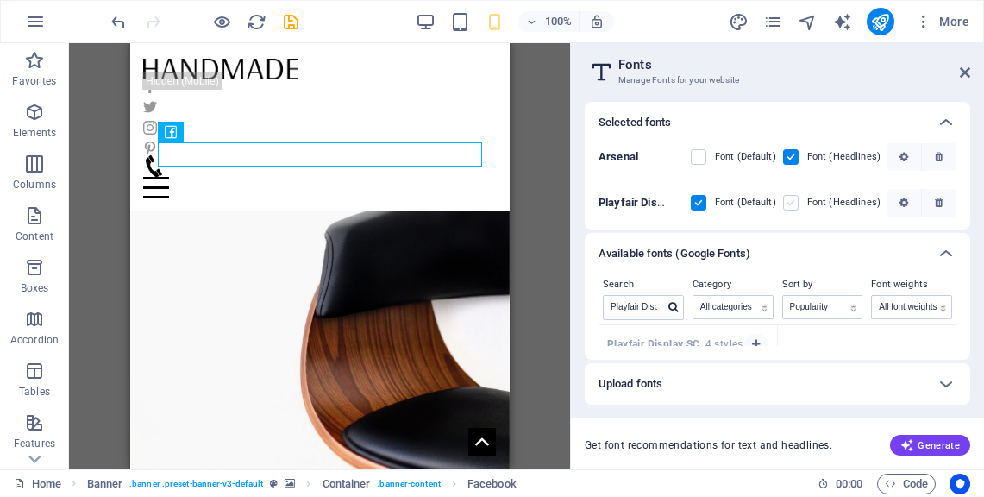
click at [790, 197] on label at bounding box center [791, 203] width 16 height 16
click at [0, 0] on Display "checkbox" at bounding box center [0, 0] width 0 height 0
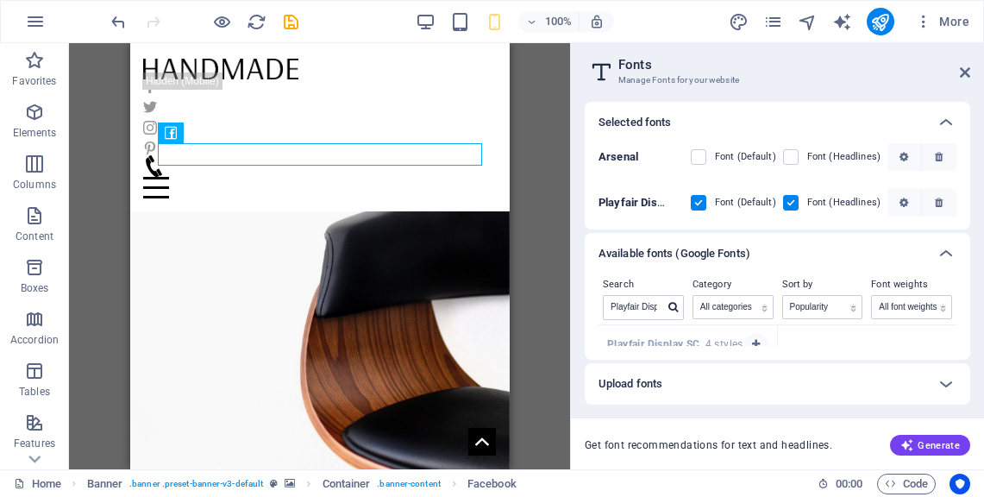
click at [694, 205] on label at bounding box center [699, 203] width 16 height 16
click at [0, 0] on Display "checkbox" at bounding box center [0, 0] width 0 height 0
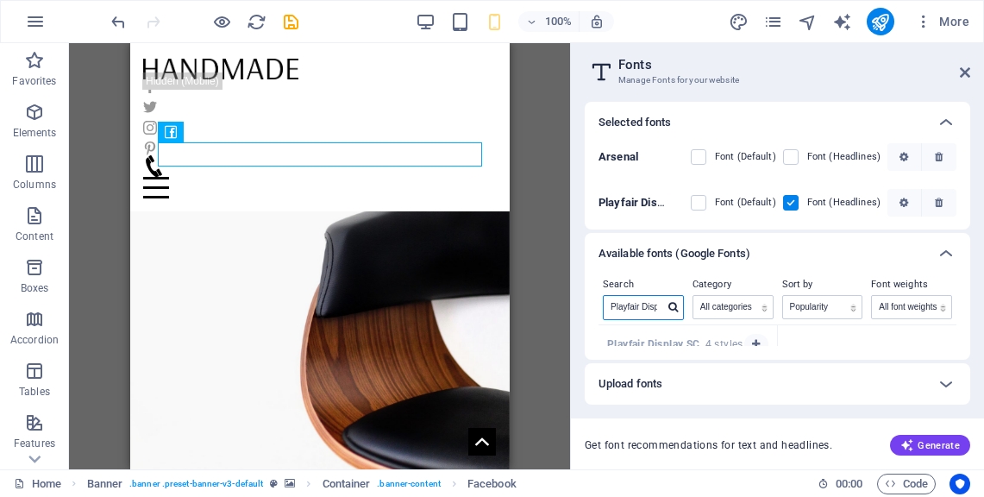
click at [638, 301] on input "Playfair Display" at bounding box center [634, 307] width 60 height 22
click at [643, 301] on input "Playfair Display" at bounding box center [634, 307] width 60 height 22
paste input "Open Sans"
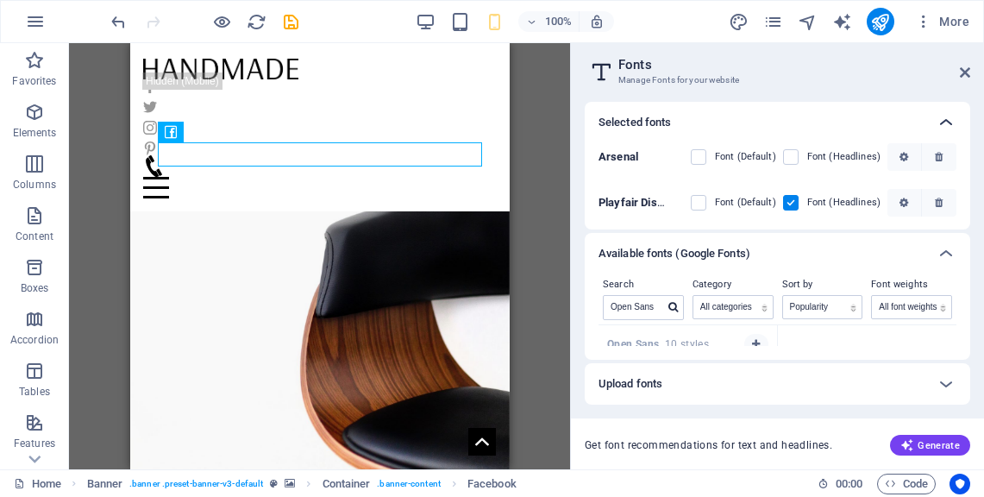
click at [947, 117] on icon at bounding box center [946, 122] width 21 height 21
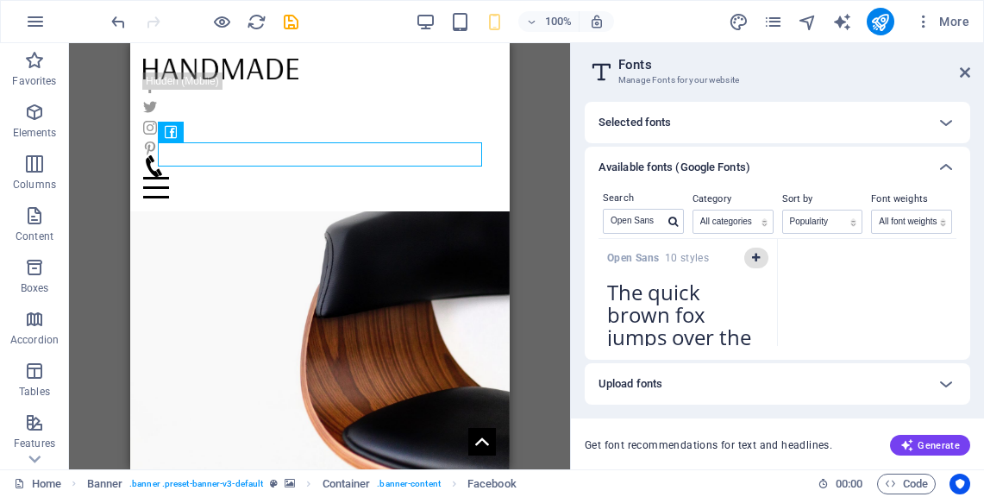
click at [755, 262] on icon "button" at bounding box center [756, 258] width 8 height 10
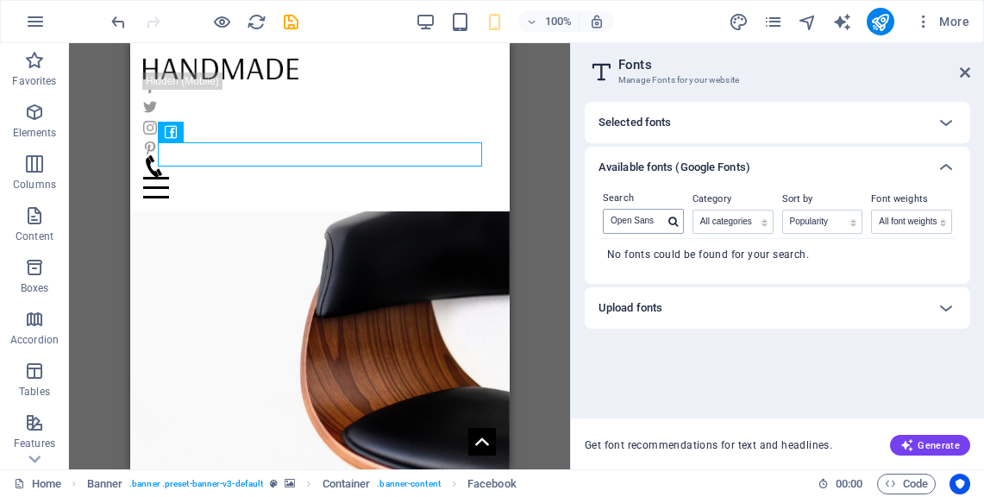
click at [676, 223] on icon at bounding box center [672, 222] width 9 height 10
click at [675, 221] on icon at bounding box center [672, 222] width 9 height 10
click at [652, 218] on input "Open Sans" at bounding box center [634, 221] width 60 height 22
click at [951, 170] on icon at bounding box center [946, 167] width 21 height 21
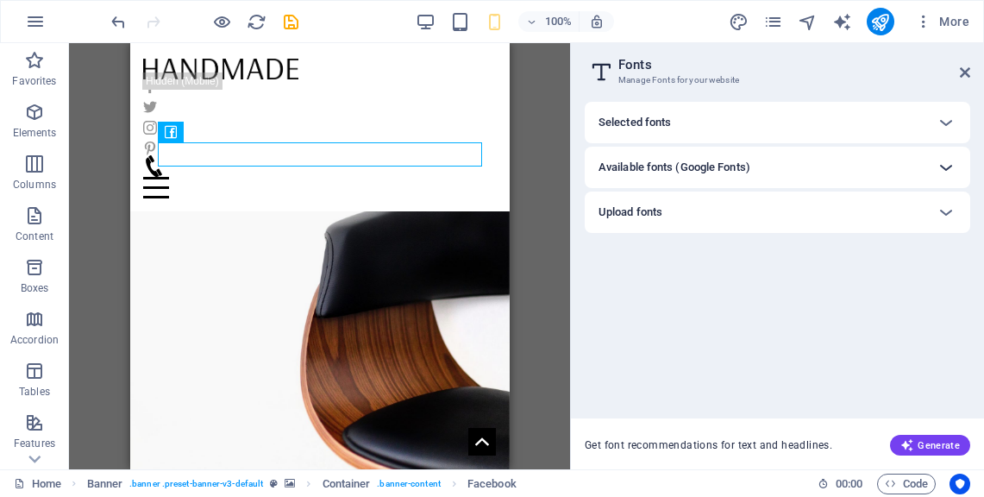
click at [951, 170] on icon at bounding box center [946, 167] width 21 height 21
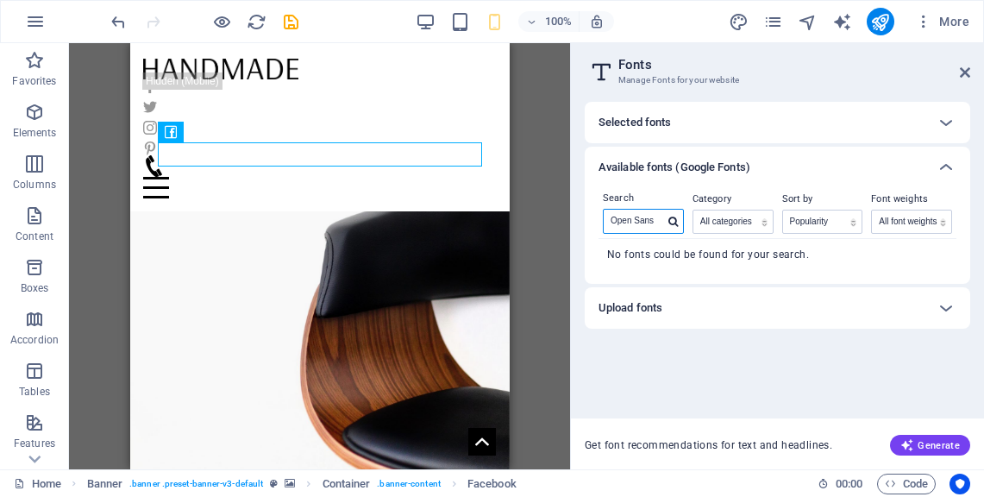
click at [642, 219] on input "Open Sans" at bounding box center [634, 221] width 60 height 22
type input "O"
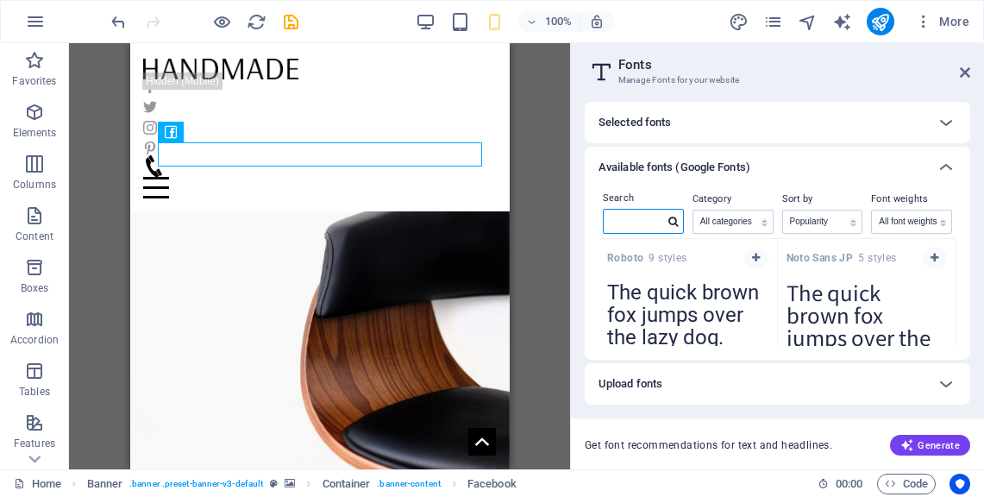
paste input "Open Sans"
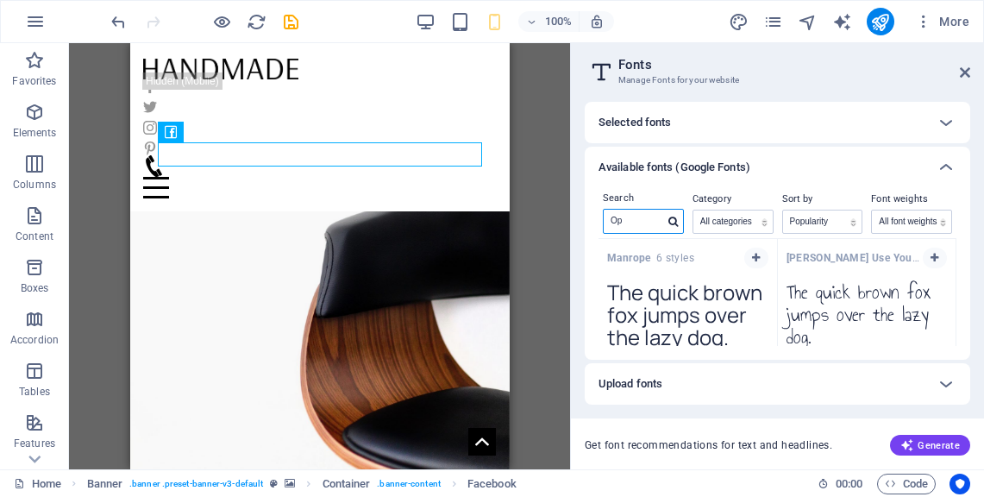
type input "O"
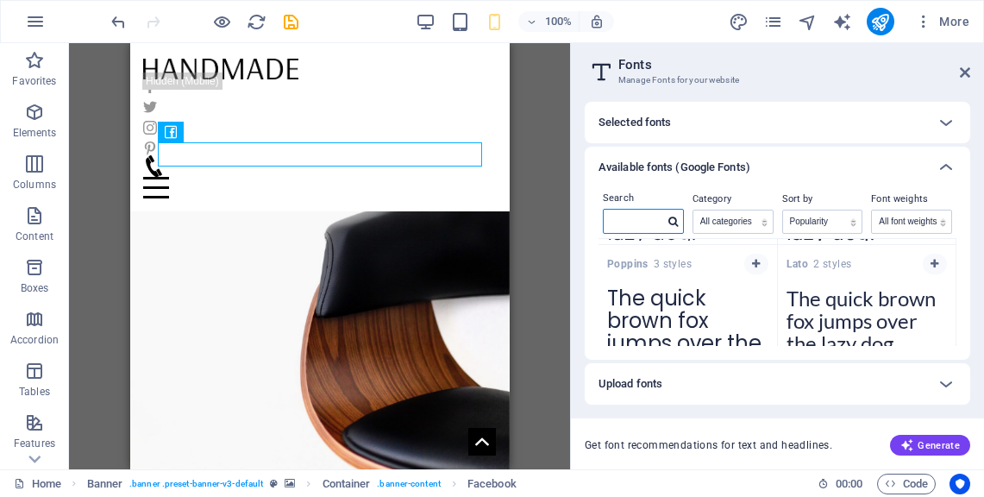
scroll to position [254, 0]
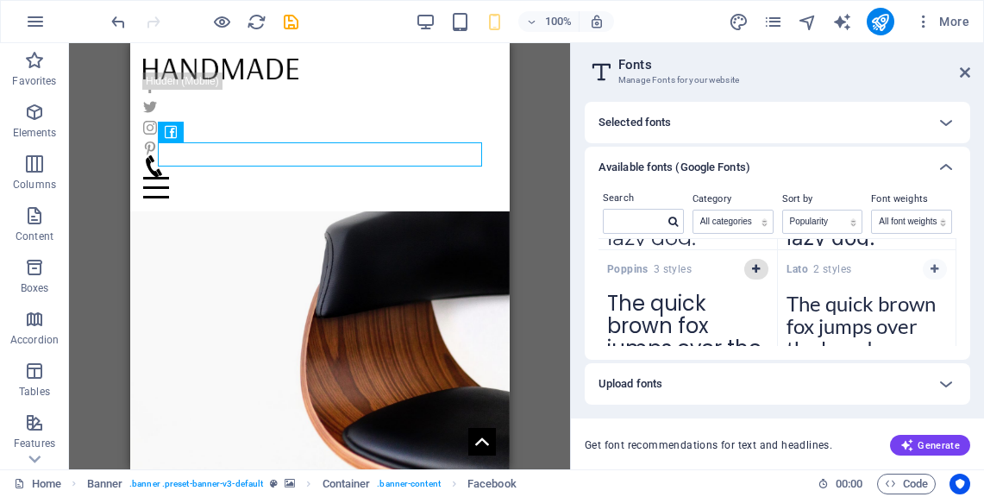
click at [757, 273] on icon "button" at bounding box center [756, 269] width 8 height 10
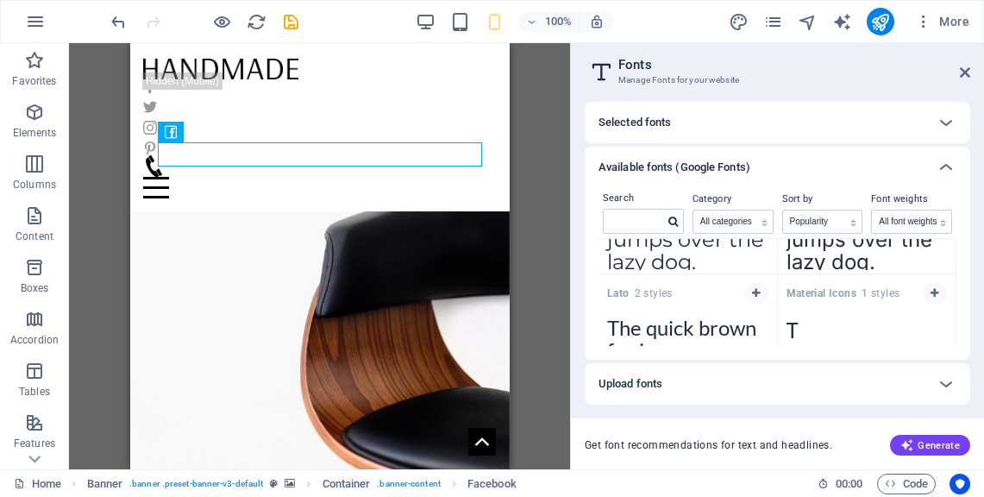
scroll to position [229, 0]
click at [755, 297] on icon "button" at bounding box center [756, 294] width 8 height 10
click at [945, 126] on icon at bounding box center [946, 122] width 21 height 21
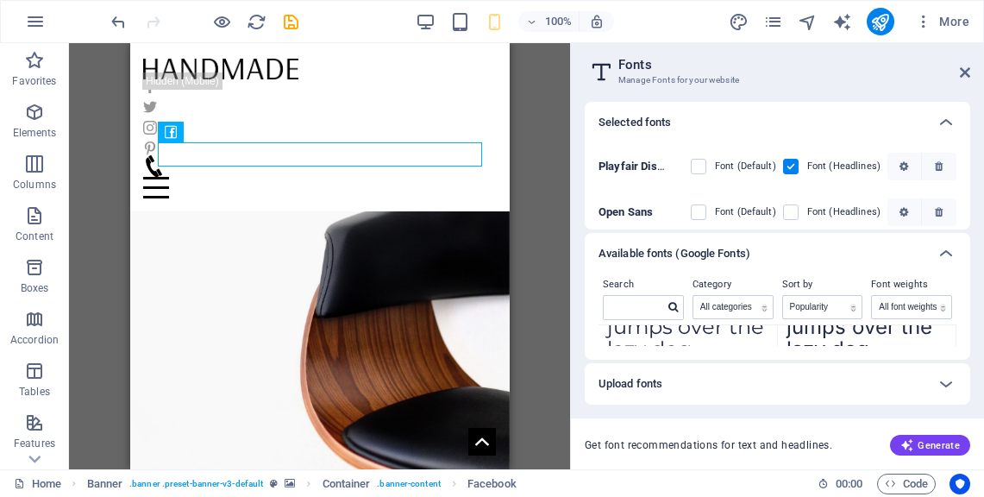
scroll to position [35, 0]
click at [693, 217] on label at bounding box center [699, 213] width 16 height 16
click at [0, 0] on Sans "checkbox" at bounding box center [0, 0] width 0 height 0
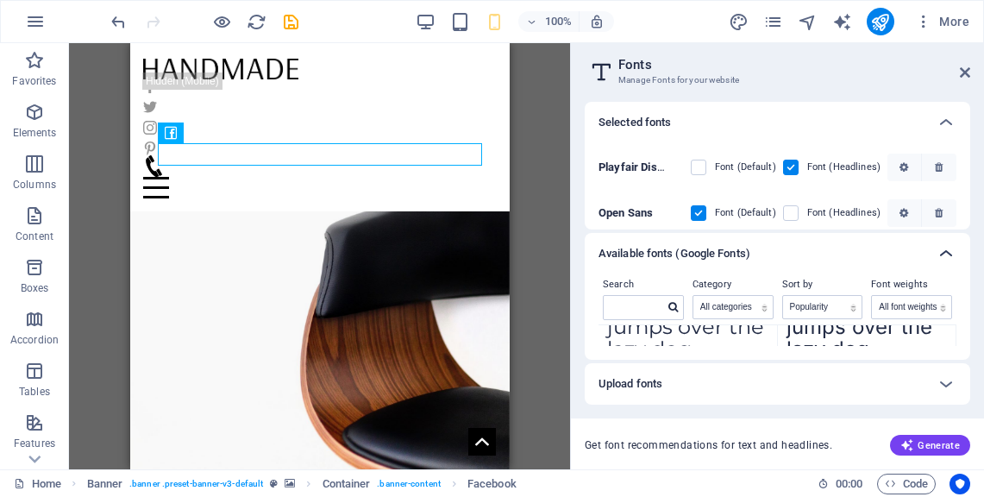
click at [943, 248] on icon at bounding box center [946, 253] width 21 height 21
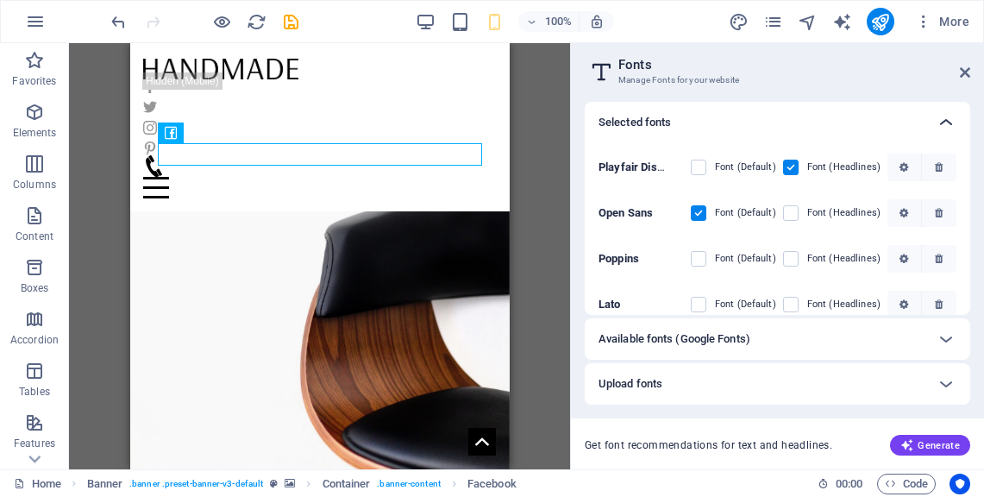
click at [950, 123] on icon at bounding box center [946, 122] width 21 height 21
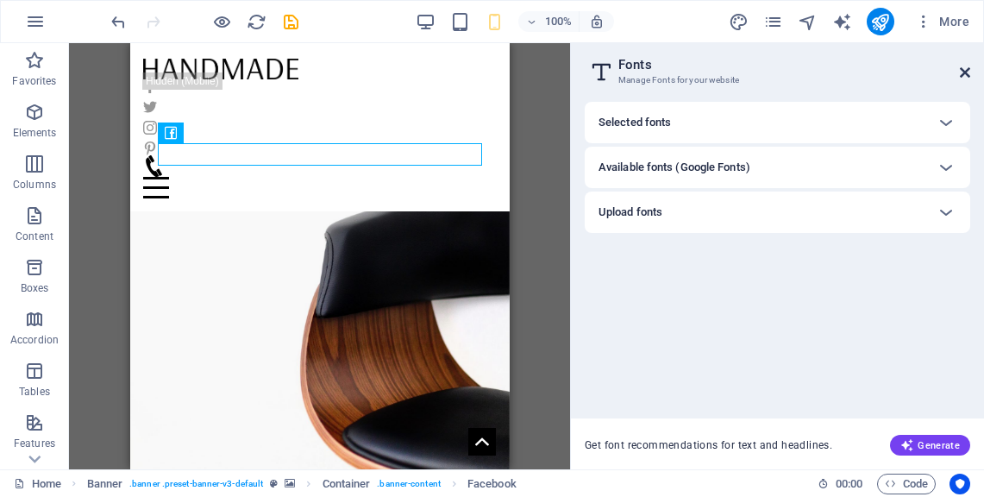
click at [961, 72] on icon at bounding box center [965, 73] width 10 height 14
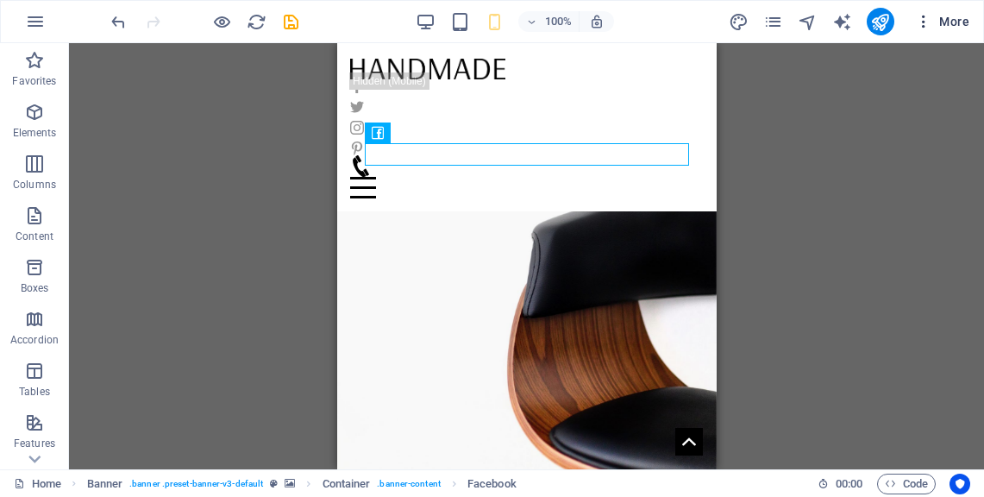
click at [922, 30] on button "More" at bounding box center [942, 22] width 68 height 28
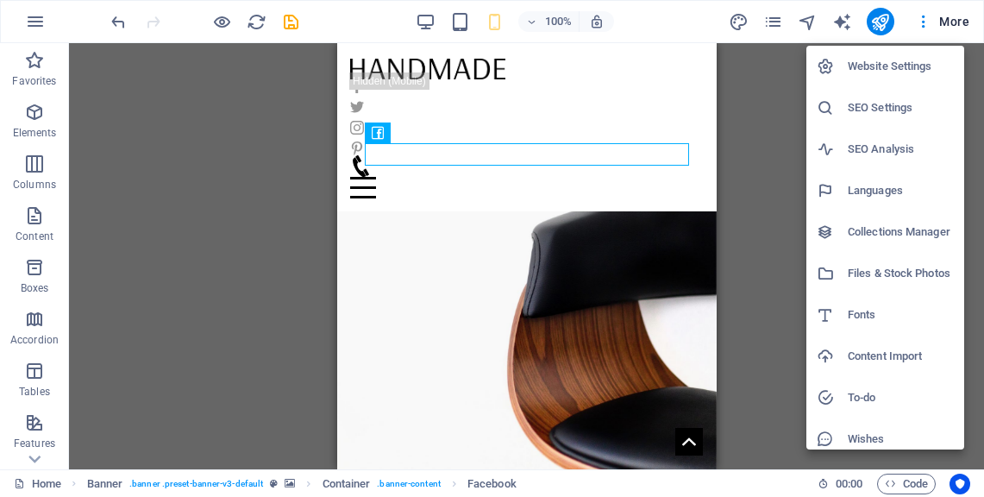
click at [776, 25] on div at bounding box center [492, 248] width 984 height 497
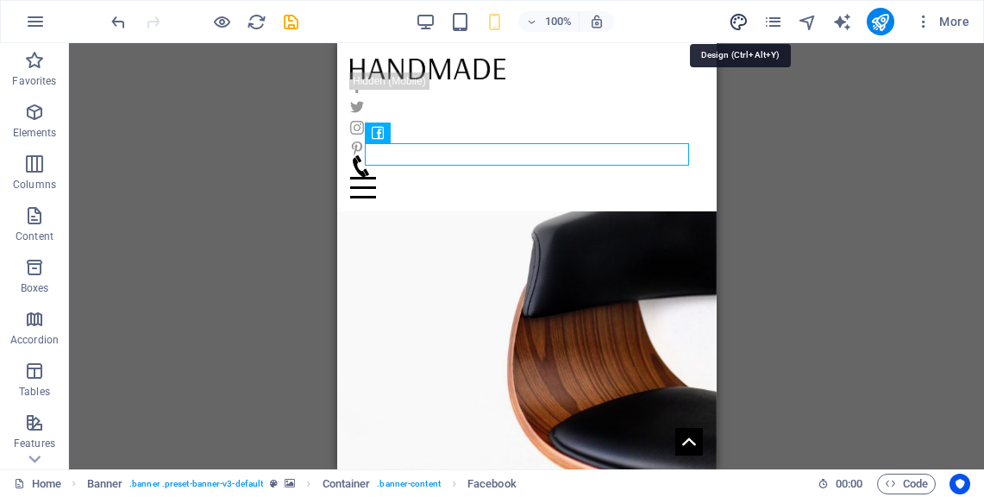
click at [729, 20] on icon "design" at bounding box center [739, 22] width 20 height 20
select select "rem"
select select "400"
select select "px"
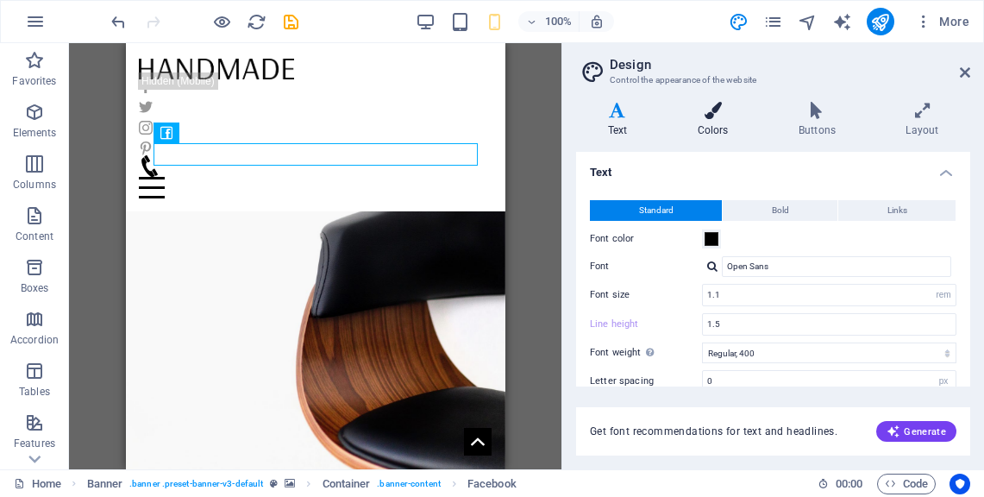
click at [718, 123] on h4 "Colors" at bounding box center [716, 120] width 101 height 36
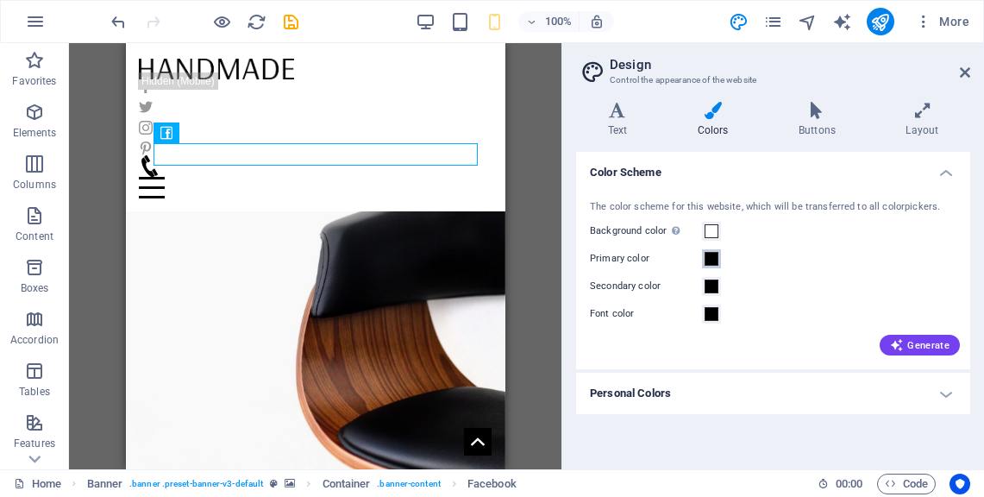
click at [706, 256] on span at bounding box center [712, 259] width 14 height 14
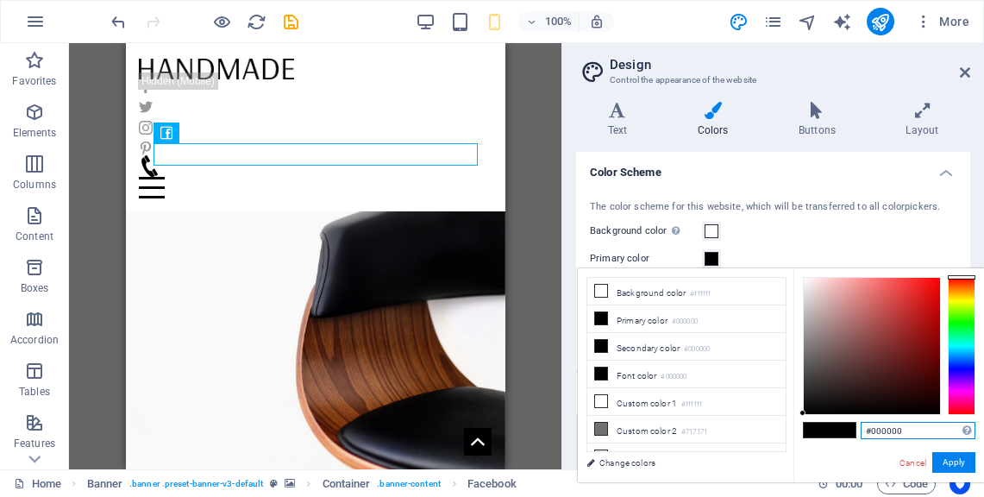
click at [907, 428] on input "#000000" at bounding box center [918, 430] width 115 height 17
type input "#"
paste input "#81D8D0"
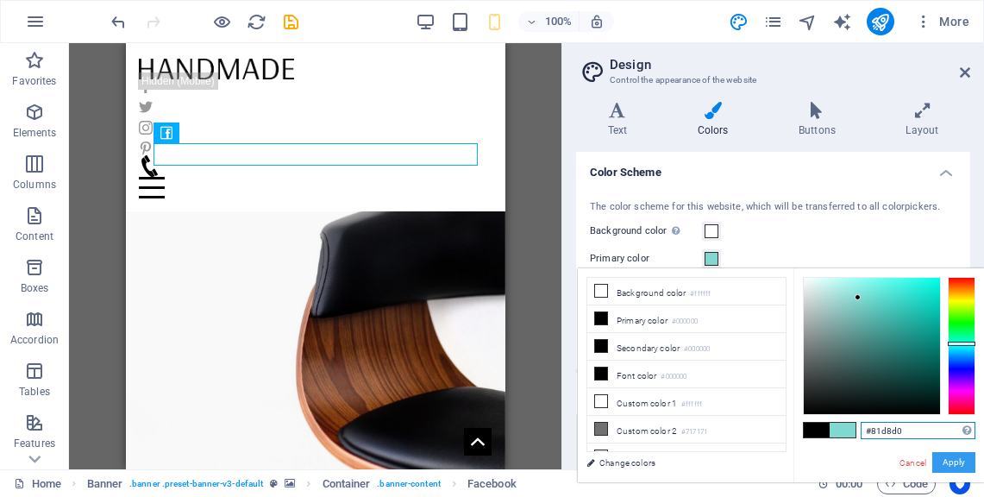
type input "#81d8d0"
click at [961, 465] on button "Apply" at bounding box center [953, 462] width 43 height 21
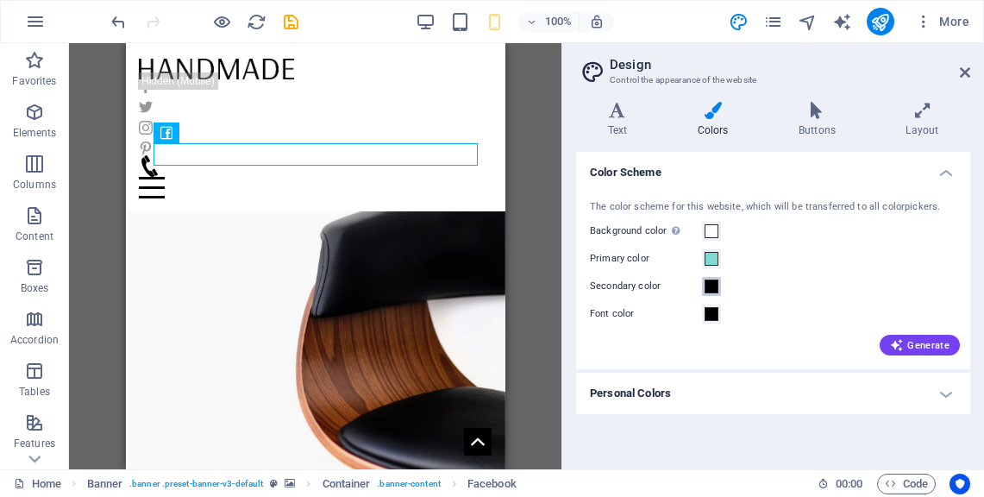
click at [714, 286] on span at bounding box center [712, 286] width 14 height 14
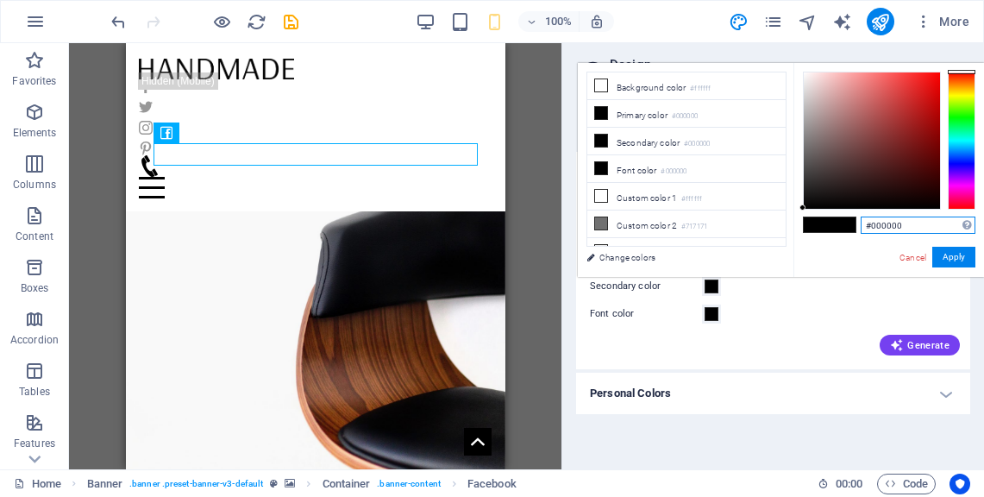
click at [907, 228] on input "#000000" at bounding box center [918, 225] width 115 height 17
type input "#"
paste input "#0ABAB5"
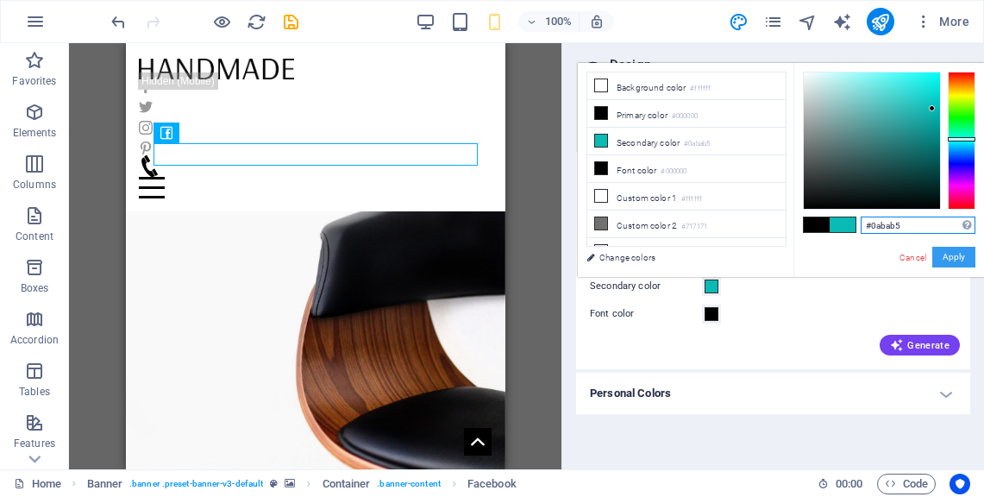
type input "#0abab5"
click at [955, 263] on button "Apply" at bounding box center [953, 257] width 43 height 21
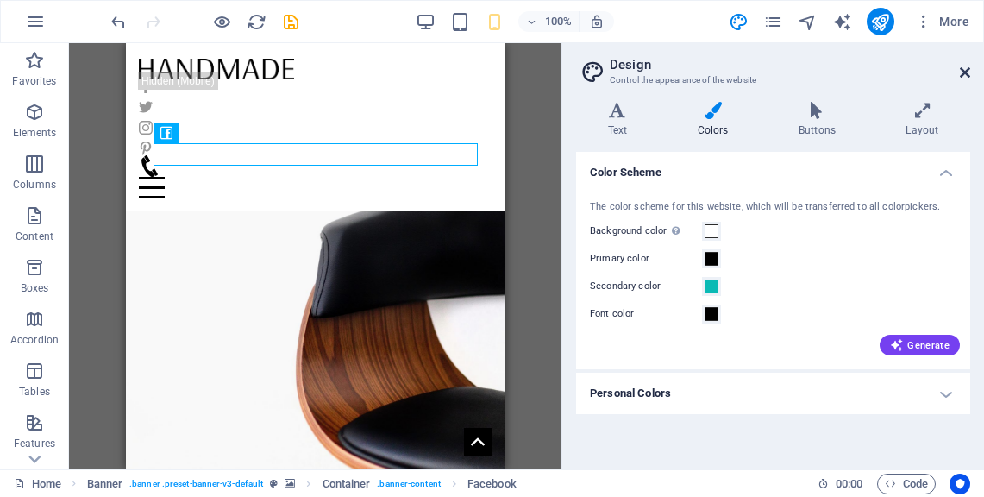
click at [960, 76] on icon at bounding box center [965, 73] width 10 height 14
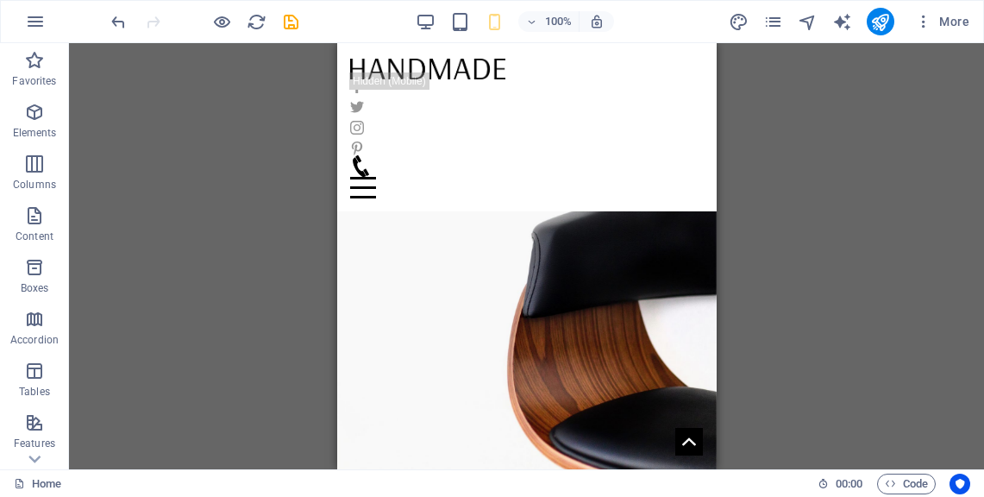
click at [821, 142] on div "Container H1 Banner Container 3 columns Button Container Container Wide image w…" at bounding box center [526, 256] width 915 height 426
click at [292, 13] on icon "save" at bounding box center [291, 22] width 20 height 20
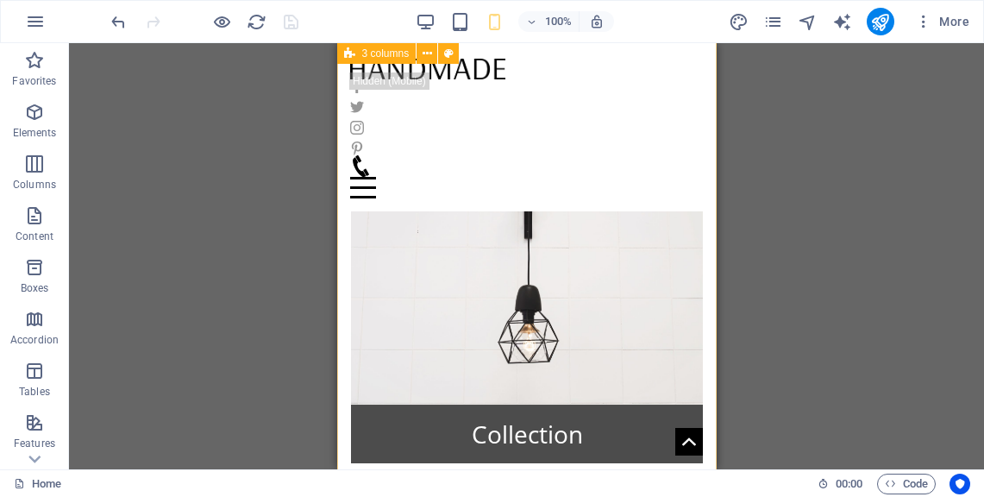
scroll to position [614, 0]
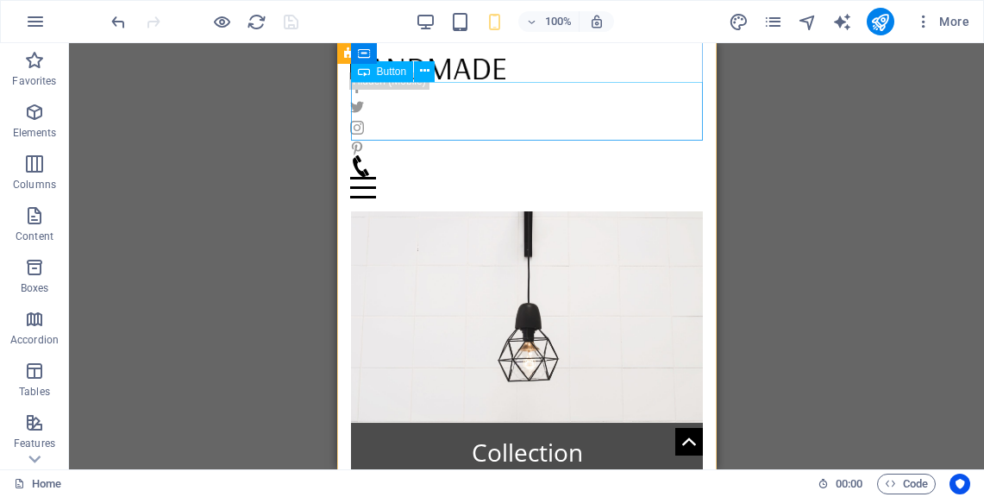
click at [618, 423] on div "Collection" at bounding box center [526, 452] width 352 height 59
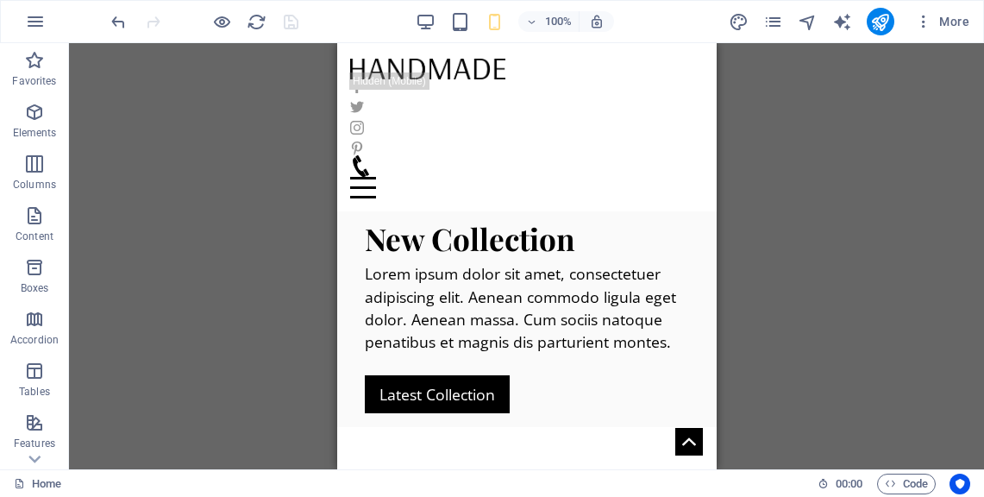
scroll to position [0, 0]
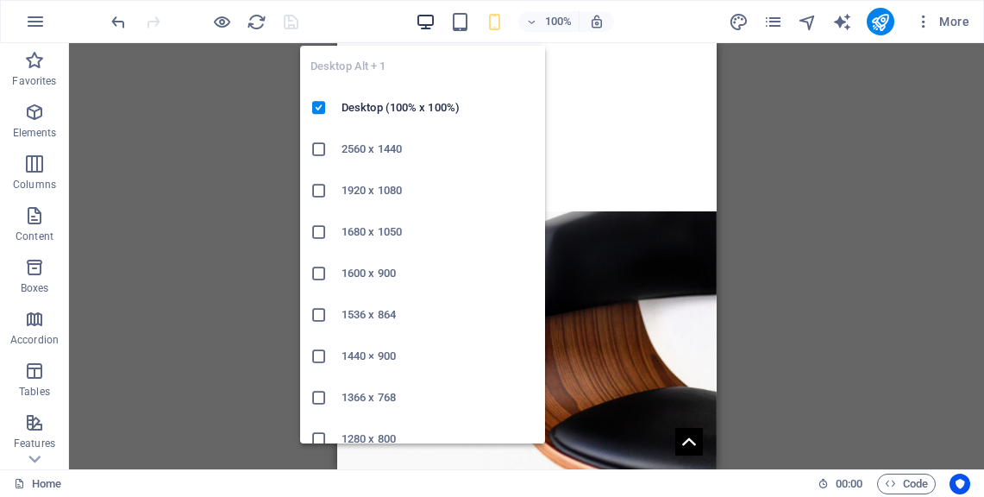
click at [427, 26] on icon "button" at bounding box center [426, 22] width 20 height 20
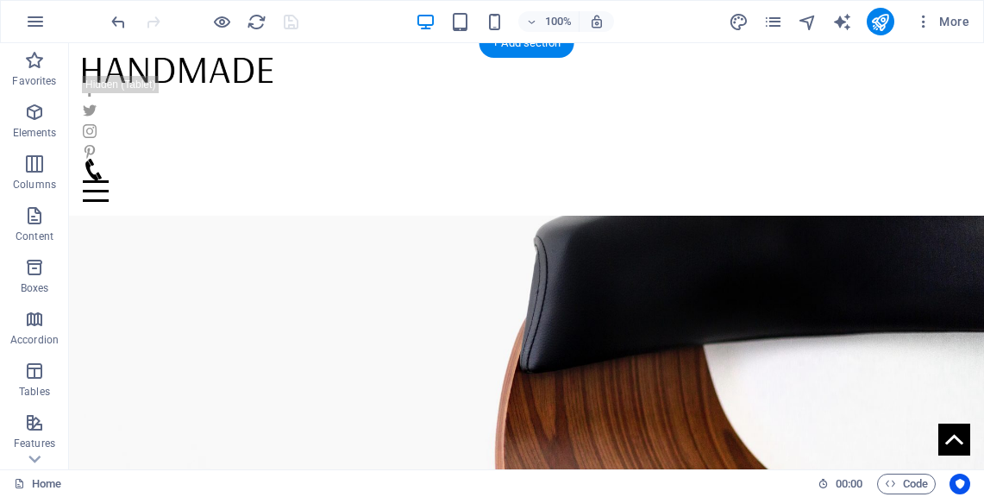
click at [682, 147] on figure at bounding box center [526, 319] width 915 height 445
click at [581, 273] on figure at bounding box center [526, 321] width 915 height 448
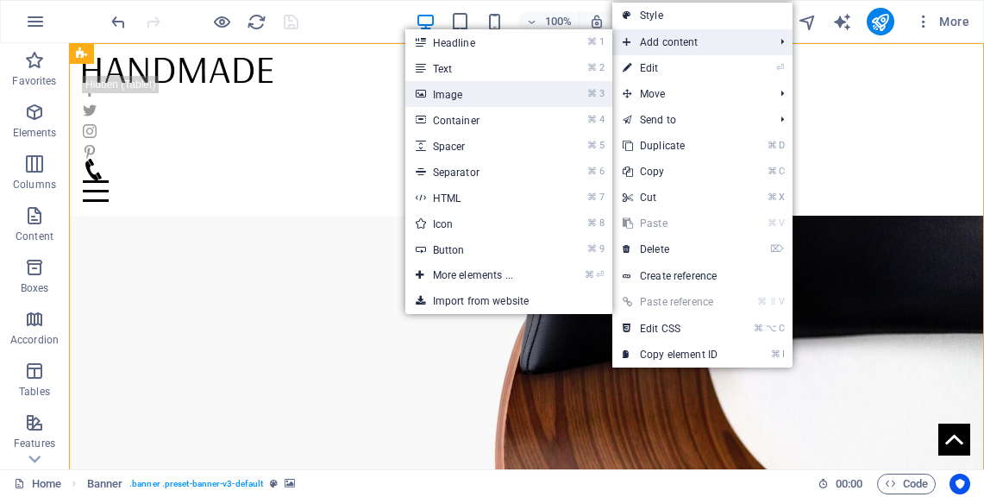
click at [513, 101] on link "⌘ 3 Image" at bounding box center [476, 94] width 142 height 26
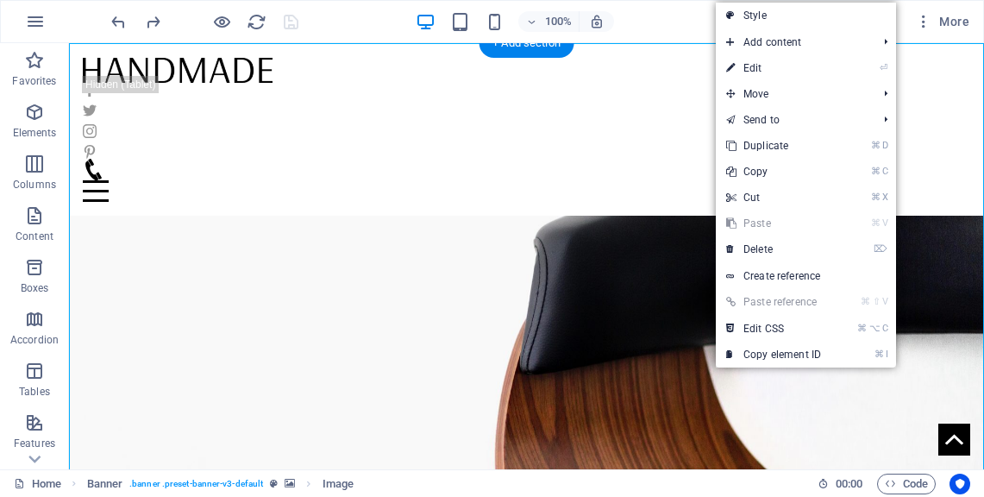
click at [613, 279] on figure at bounding box center [526, 321] width 915 height 448
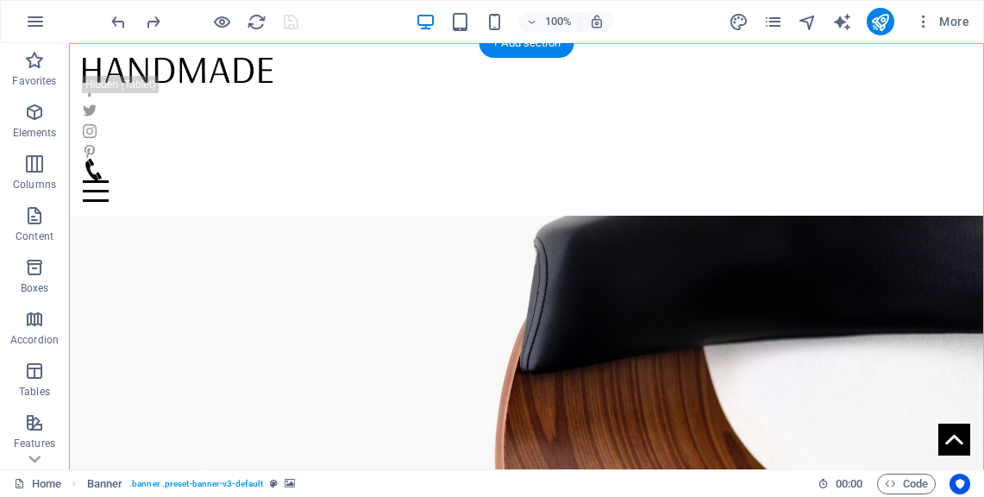
click at [613, 279] on figure at bounding box center [526, 321] width 915 height 448
drag, startPoint x: 613, startPoint y: 279, endPoint x: 413, endPoint y: 388, distance: 227.7
click at [613, 280] on figure at bounding box center [526, 321] width 915 height 448
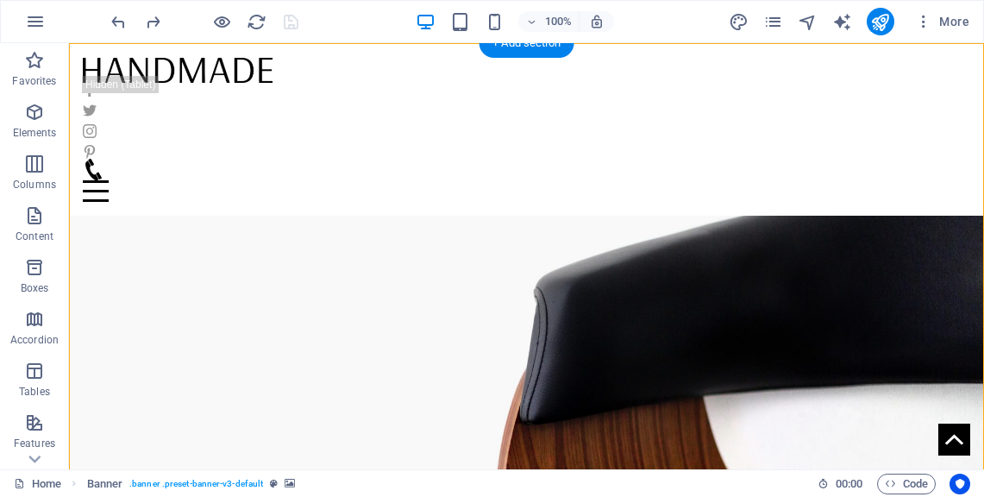
select select "vh"
select select "banner"
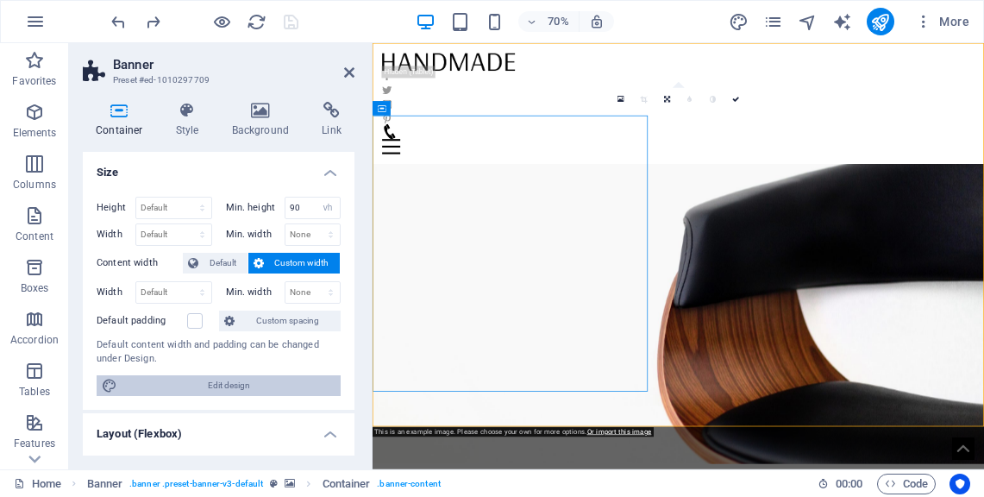
click at [268, 385] on span "Edit design" at bounding box center [228, 385] width 213 height 21
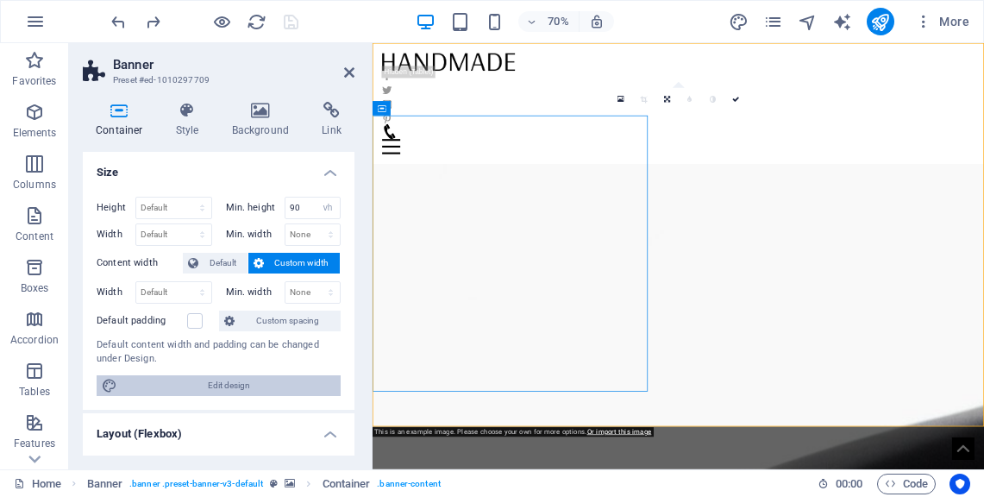
select select "rem"
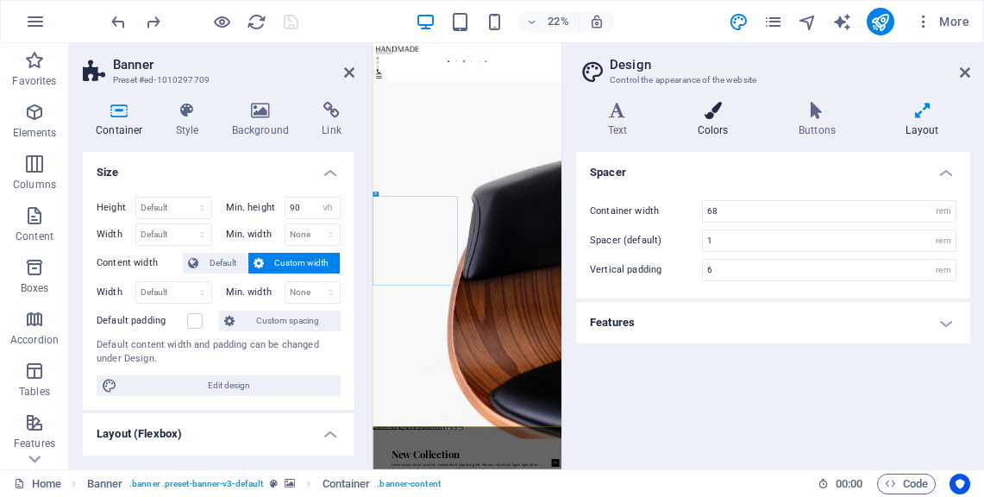
click at [717, 109] on icon at bounding box center [713, 110] width 94 height 17
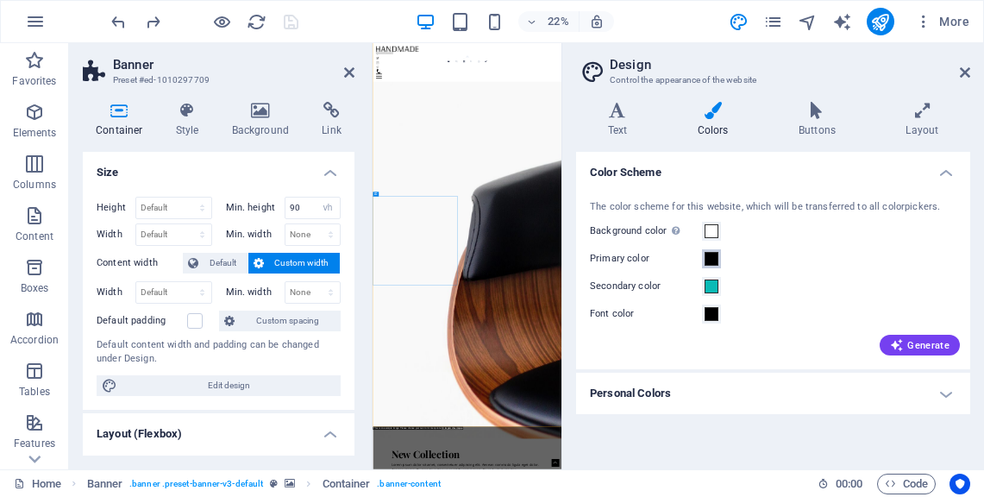
click at [711, 260] on span at bounding box center [712, 259] width 14 height 14
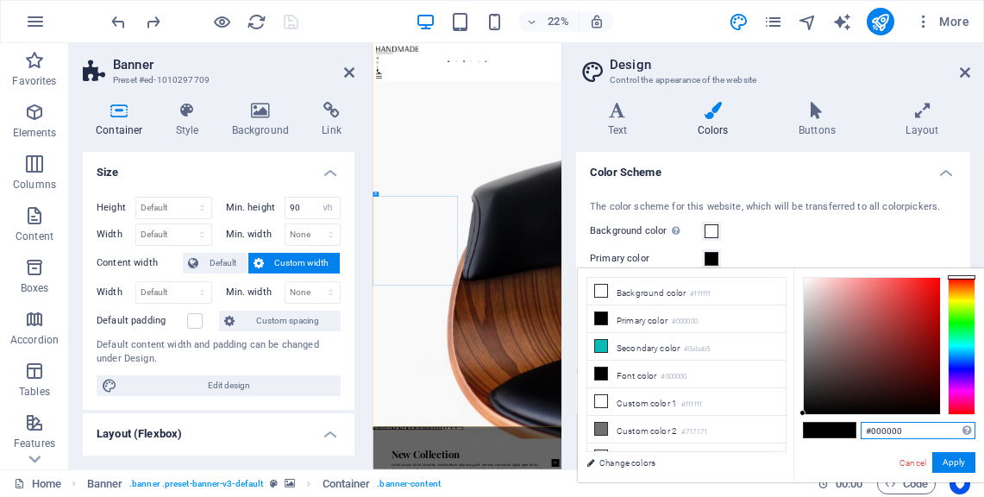
click at [913, 435] on input "#000000" at bounding box center [918, 430] width 115 height 17
type input "#"
paste input "#81D8D0"
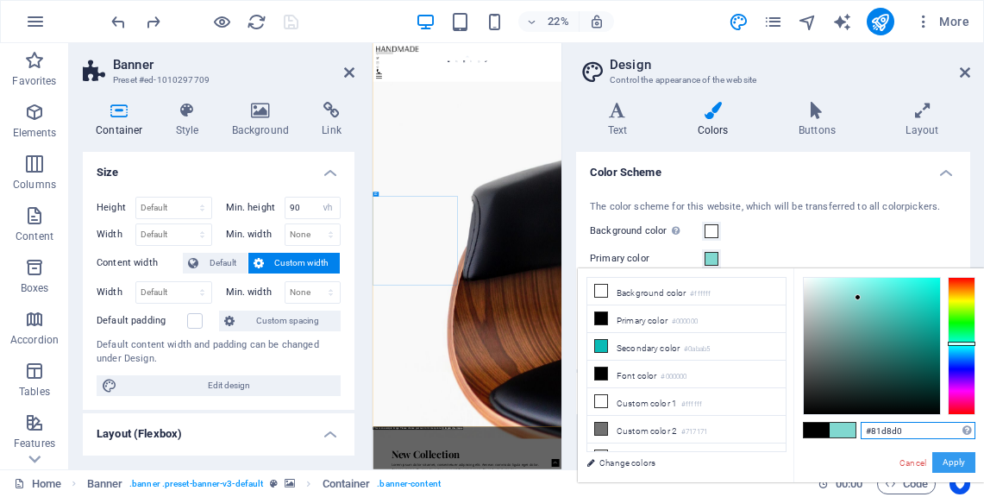
type input "#81d8d0"
click at [972, 461] on button "Apply" at bounding box center [953, 462] width 43 height 21
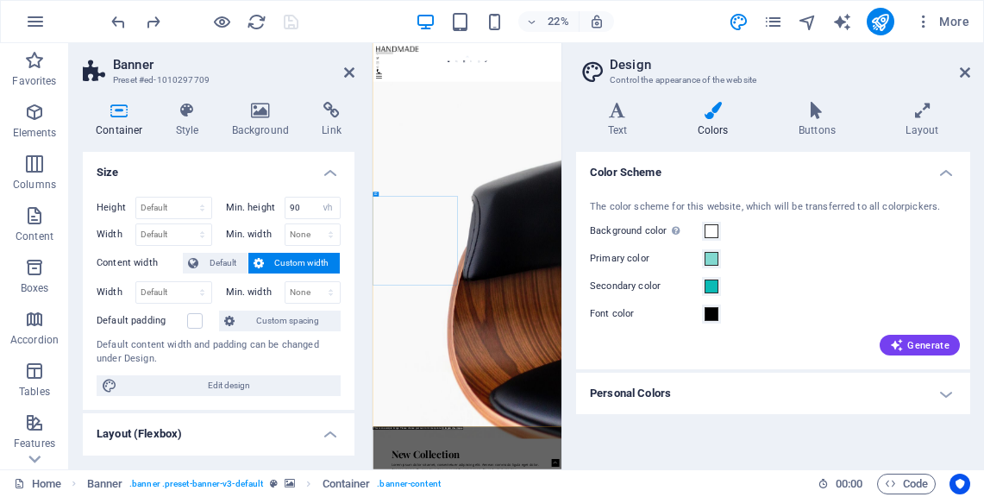
click at [306, 21] on div "22% More" at bounding box center [542, 22] width 869 height 28
click at [634, 127] on h4 "Text" at bounding box center [621, 120] width 90 height 36
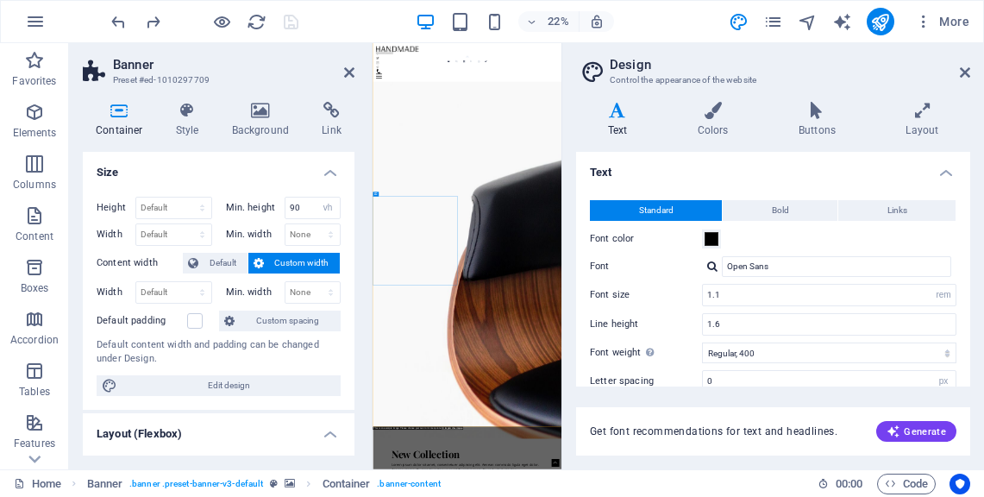
click at [926, 140] on div "Text Colors Buttons Layout Text Standard Bold Links Font color Font Open Sans F…" at bounding box center [773, 279] width 394 height 354
click at [921, 116] on icon at bounding box center [923, 110] width 96 height 17
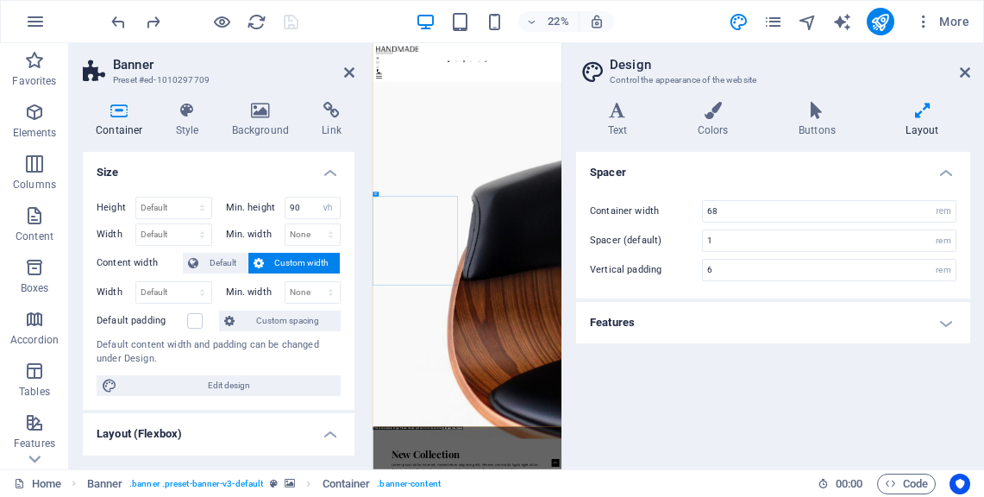
click at [959, 80] on header "Design Control the appearance of the website" at bounding box center [775, 65] width 391 height 45
click at [964, 73] on icon at bounding box center [965, 73] width 10 height 14
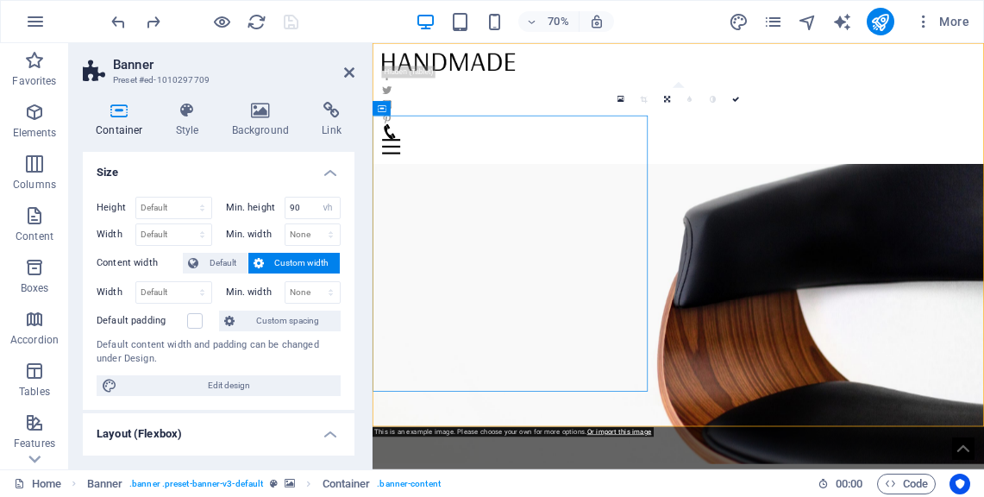
scroll to position [28, 0]
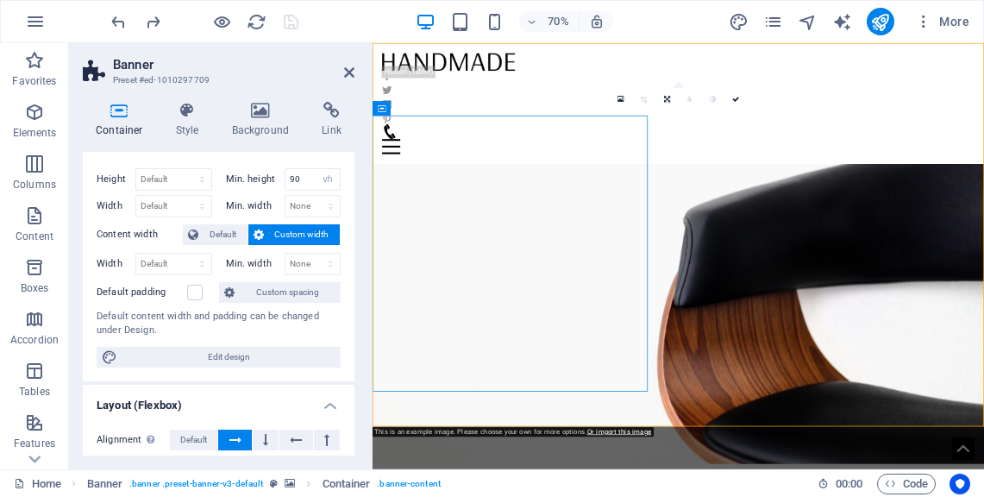
click at [140, 72] on h3 "Preset #ed-1010297709" at bounding box center [216, 80] width 207 height 16
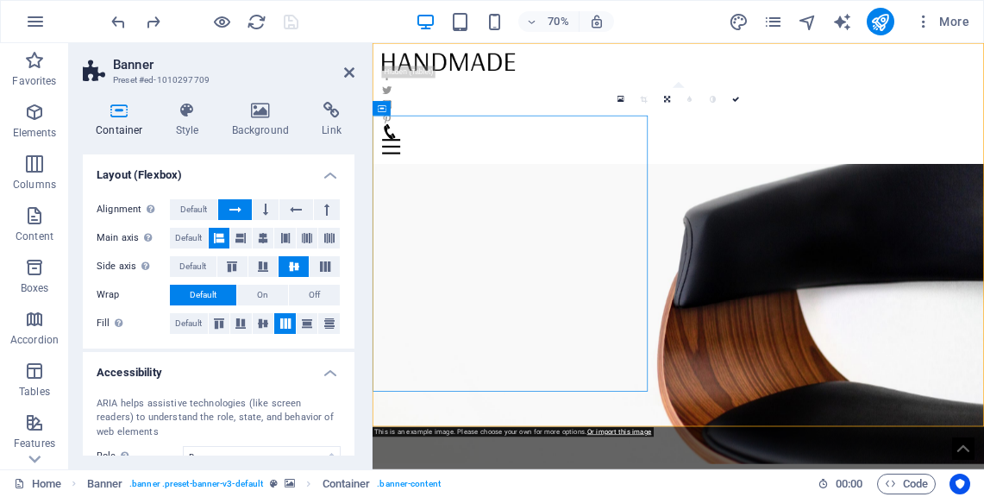
scroll to position [0, 0]
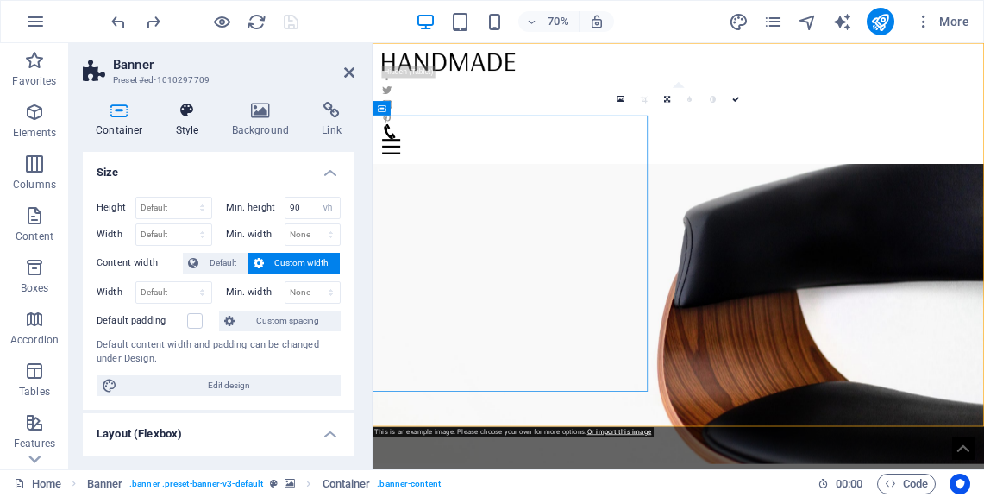
click at [190, 127] on h4 "Style" at bounding box center [191, 120] width 56 height 36
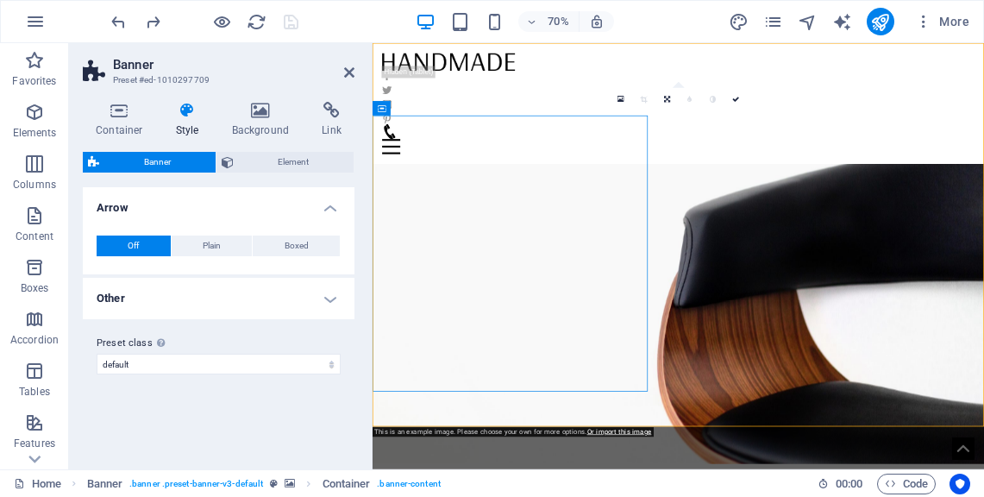
click at [329, 302] on h4 "Other" at bounding box center [219, 298] width 272 height 41
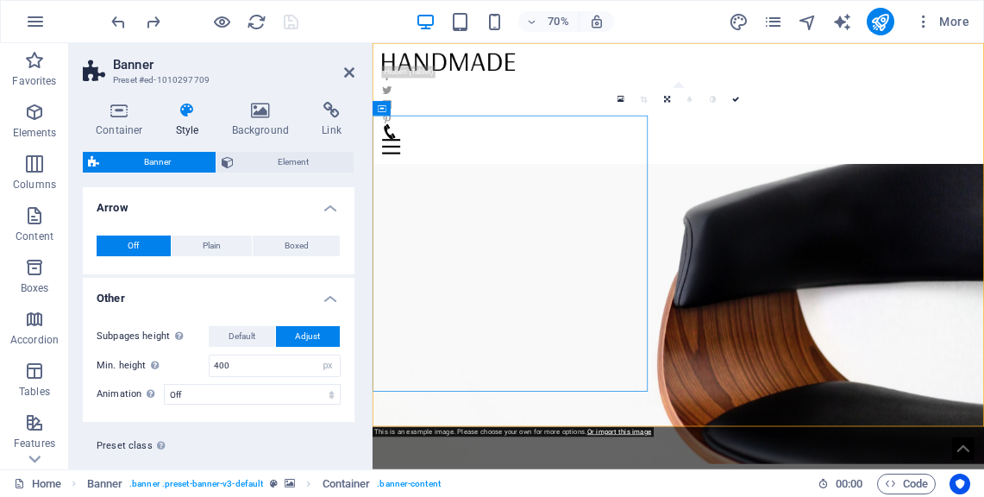
click at [277, 173] on div "Banner Element Layout How this element expands within the layout (Flexbox). Siz…" at bounding box center [219, 304] width 272 height 304
click at [285, 159] on span "Element" at bounding box center [294, 162] width 110 height 21
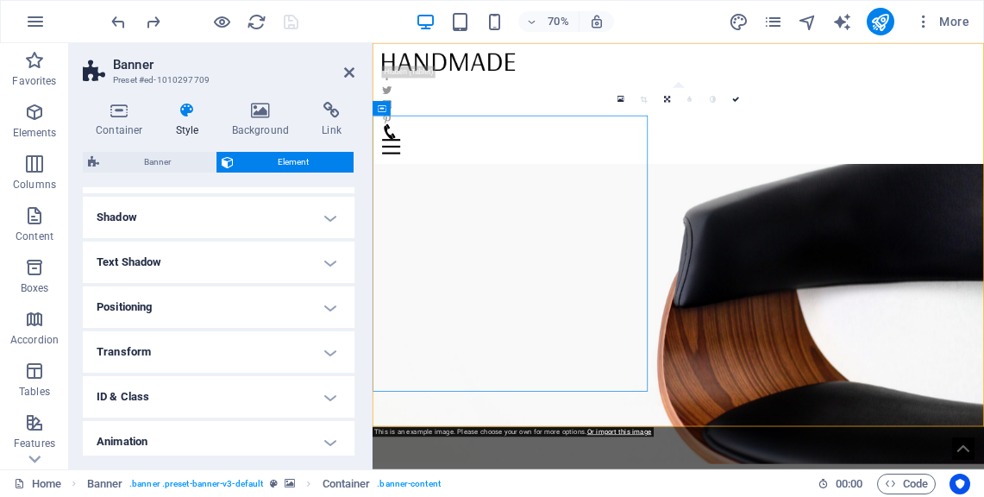
scroll to position [275, 0]
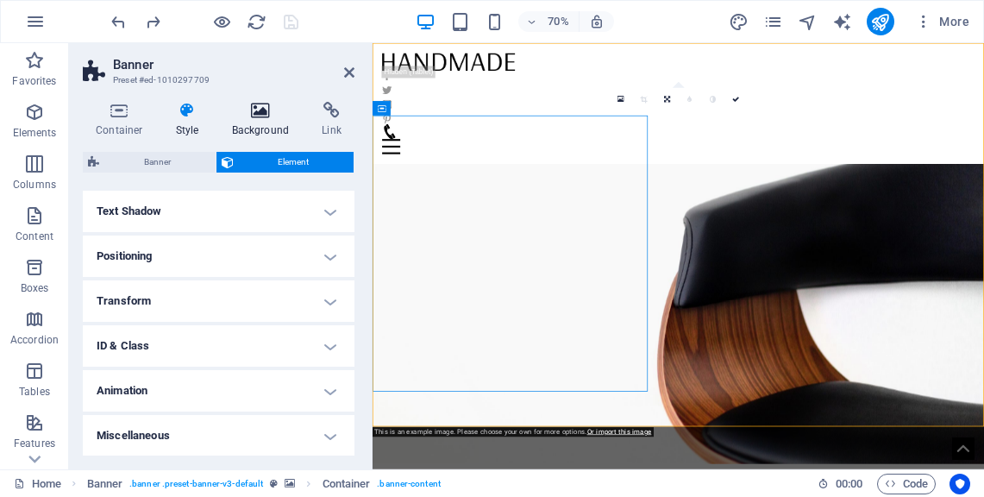
click at [254, 113] on icon at bounding box center [261, 110] width 84 height 17
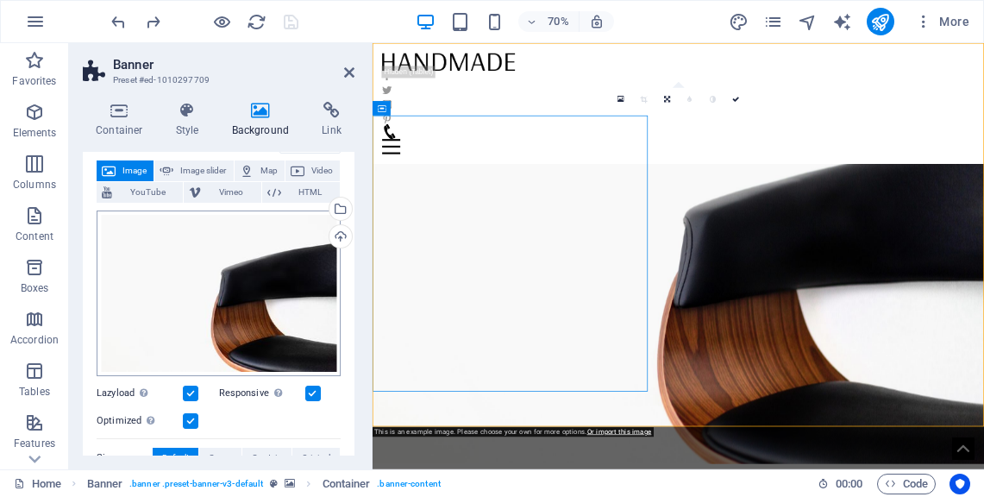
scroll to position [90, 0]
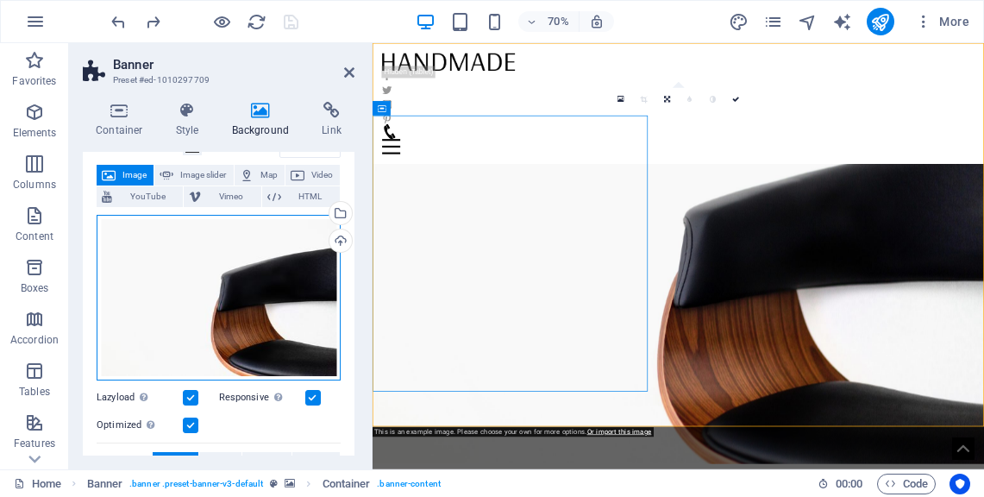
click at [241, 311] on div "Drag files here, click to choose files or select files from Files or our free s…" at bounding box center [219, 298] width 244 height 166
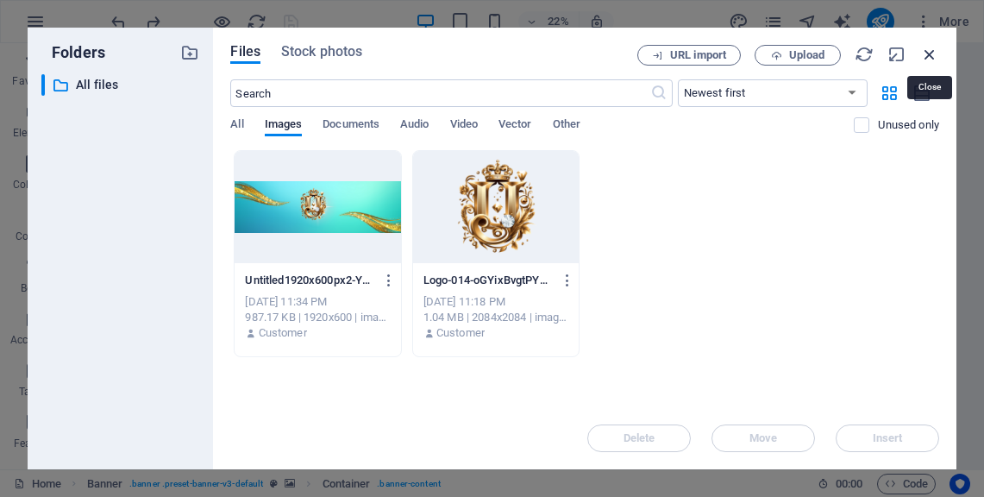
click at [929, 50] on icon "button" at bounding box center [929, 54] width 19 height 19
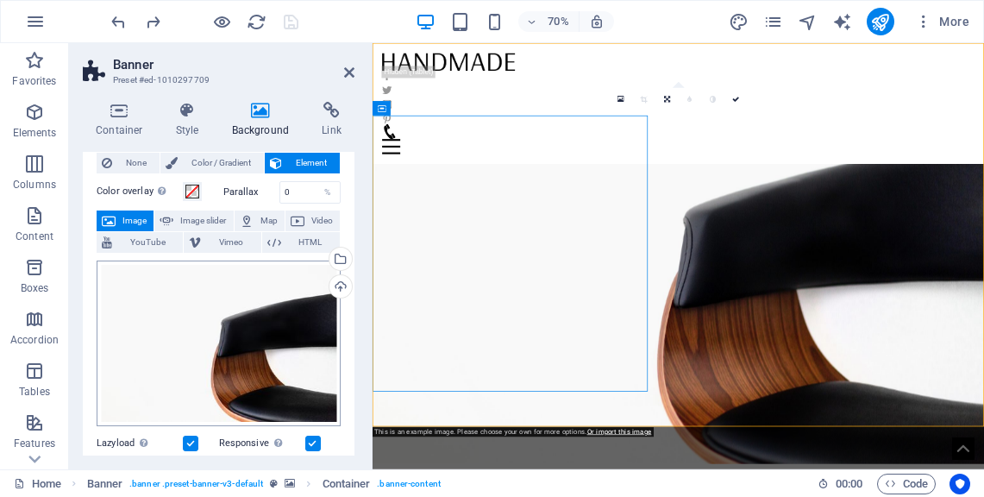
scroll to position [43, 0]
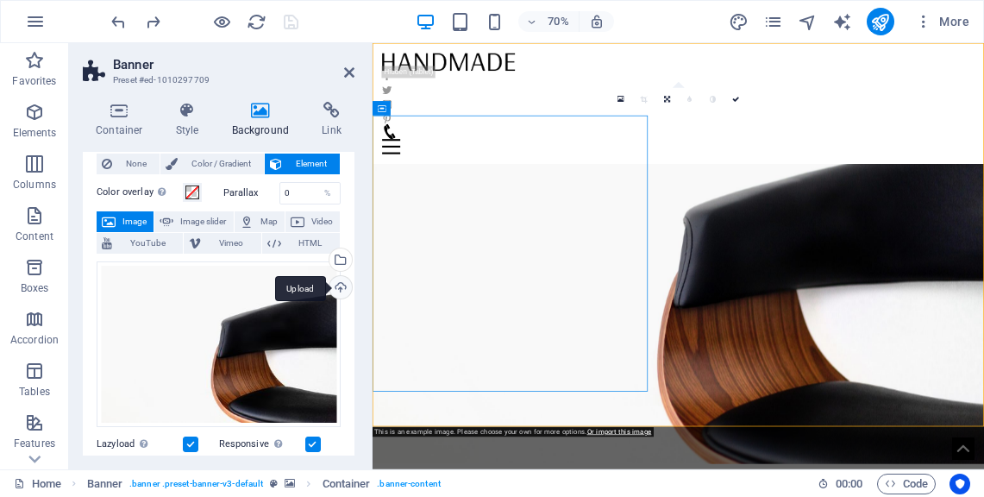
click at [338, 288] on div "Upload" at bounding box center [339, 289] width 26 height 26
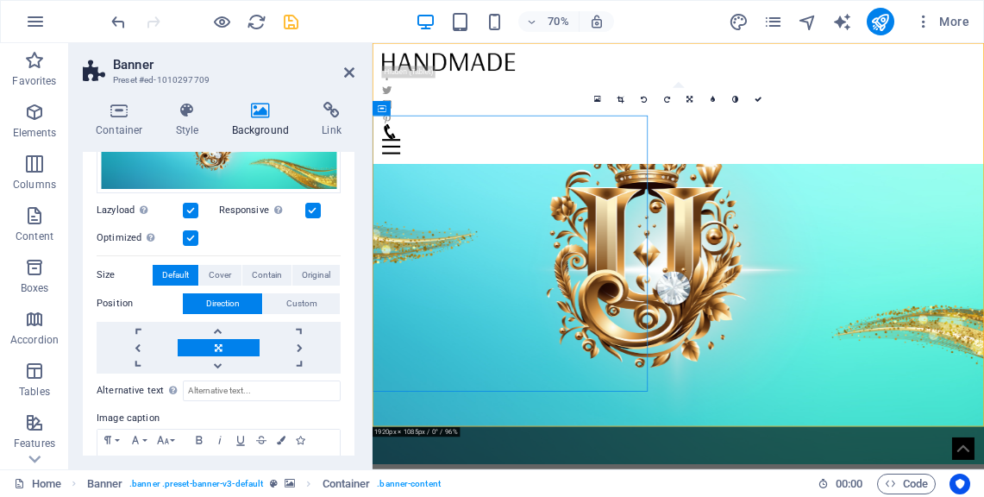
scroll to position [166, 0]
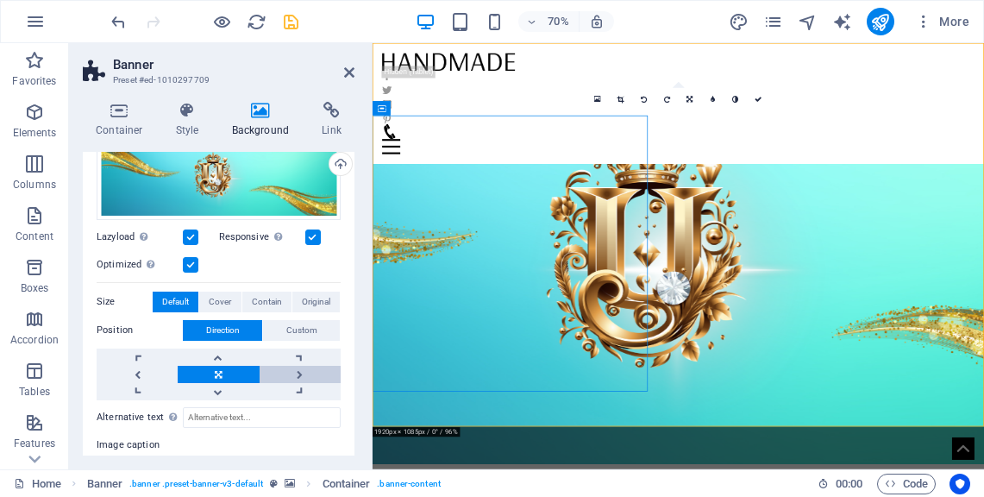
click at [295, 369] on link at bounding box center [300, 374] width 81 height 17
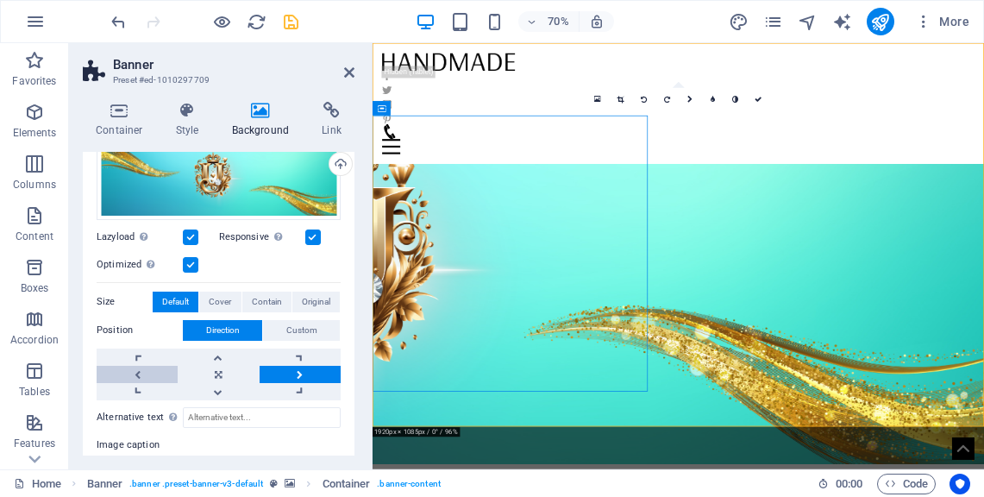
click at [129, 367] on link at bounding box center [137, 374] width 81 height 17
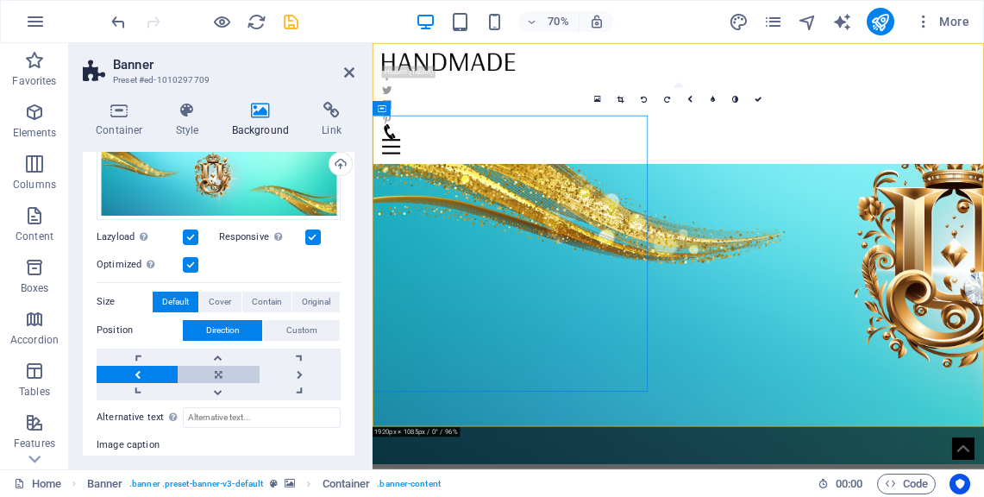
click at [220, 380] on link at bounding box center [218, 374] width 81 height 17
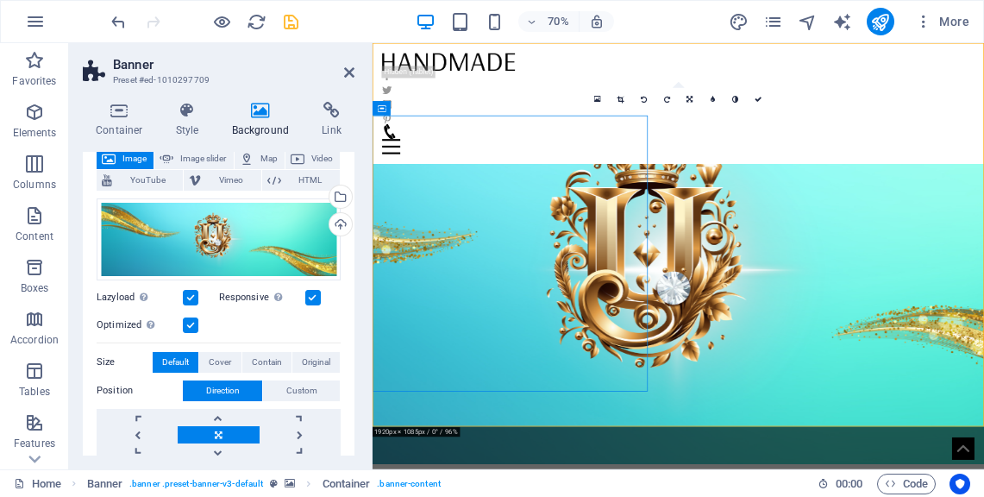
scroll to position [72, 0]
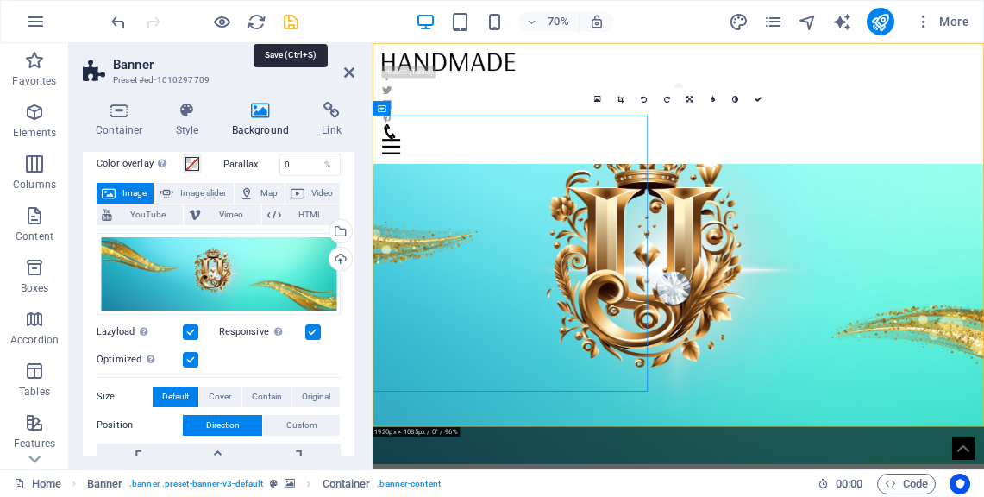
click at [297, 21] on icon "save" at bounding box center [291, 22] width 20 height 20
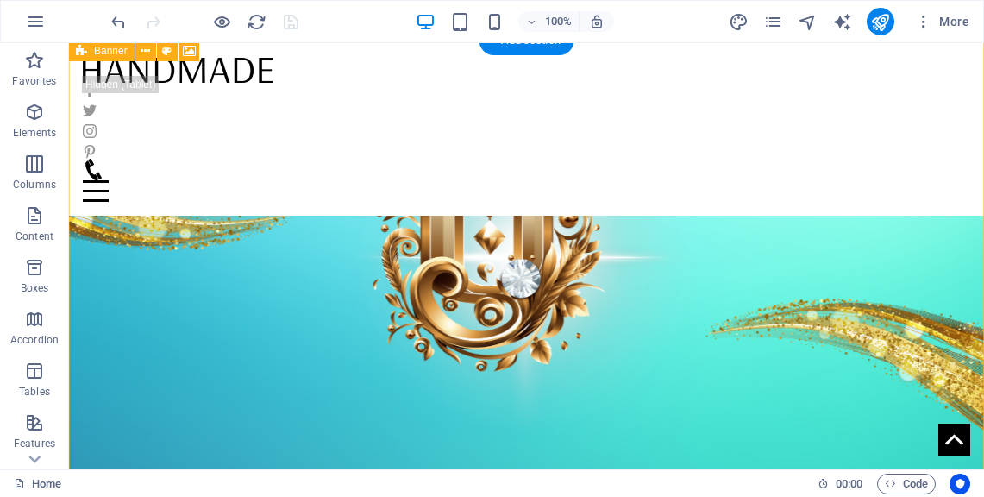
scroll to position [63, 0]
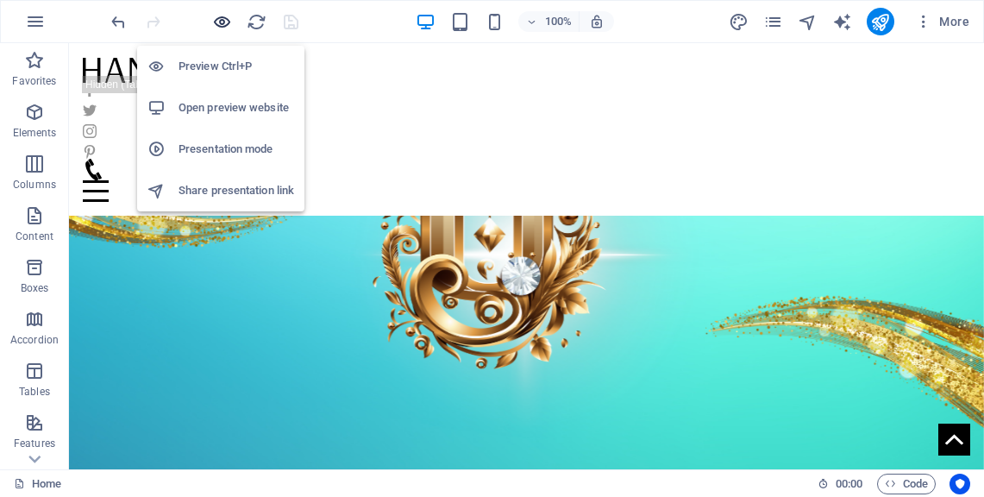
click at [222, 23] on icon "button" at bounding box center [222, 22] width 20 height 20
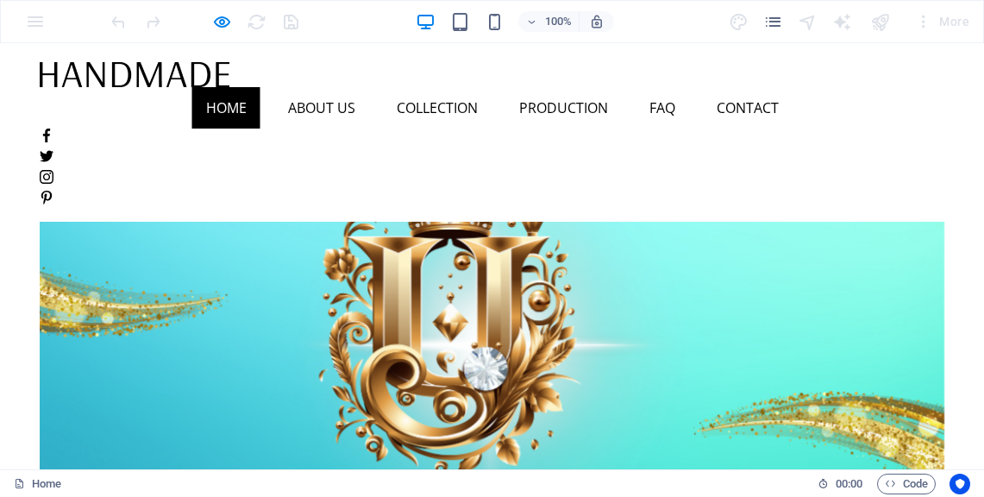
scroll to position [0, 0]
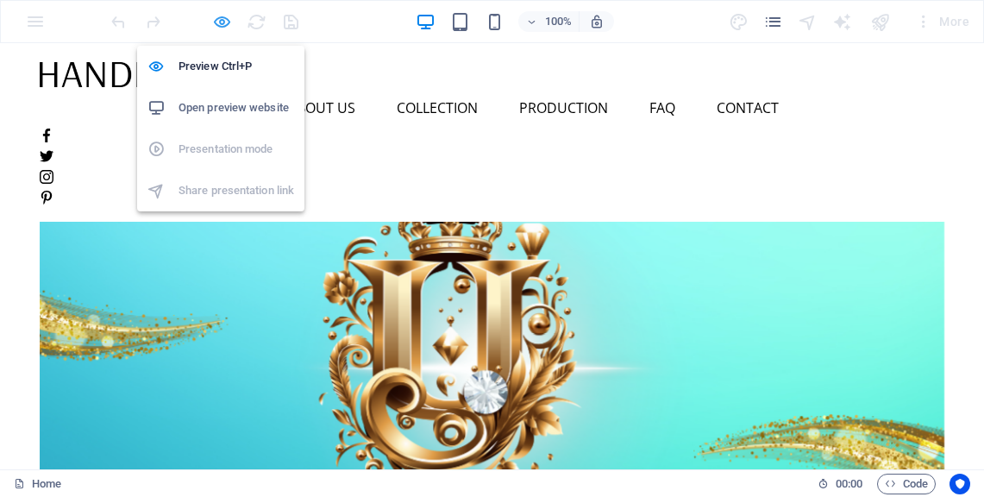
click at [218, 16] on icon "button" at bounding box center [222, 22] width 20 height 20
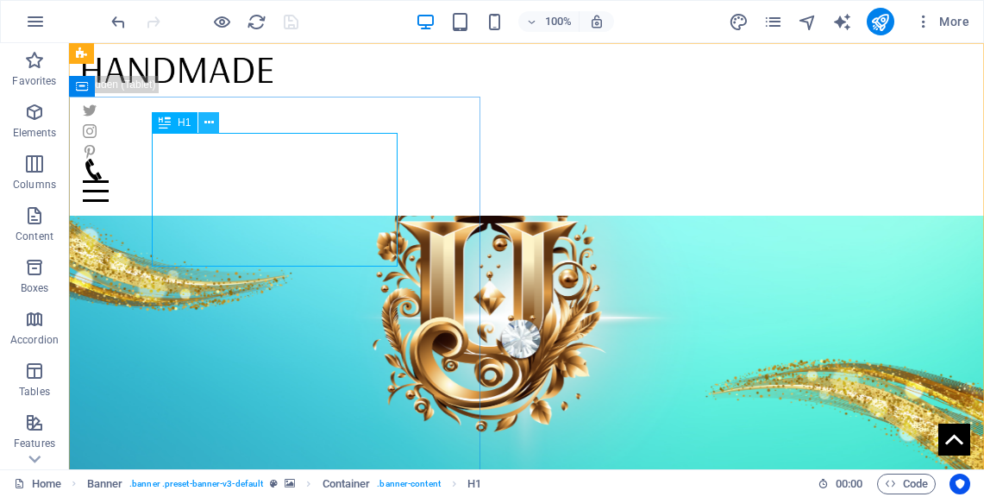
click at [207, 123] on icon at bounding box center [208, 123] width 9 height 18
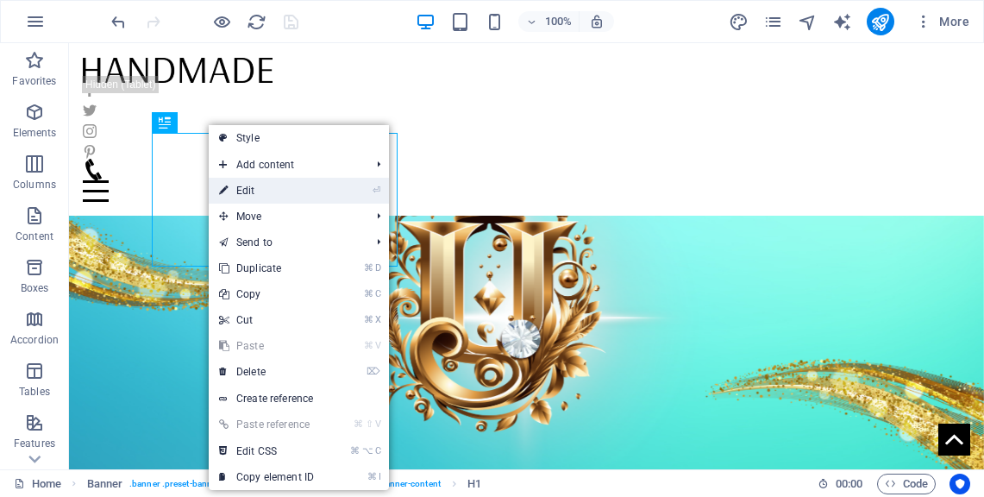
click at [278, 195] on link "⏎ Edit" at bounding box center [267, 191] width 116 height 26
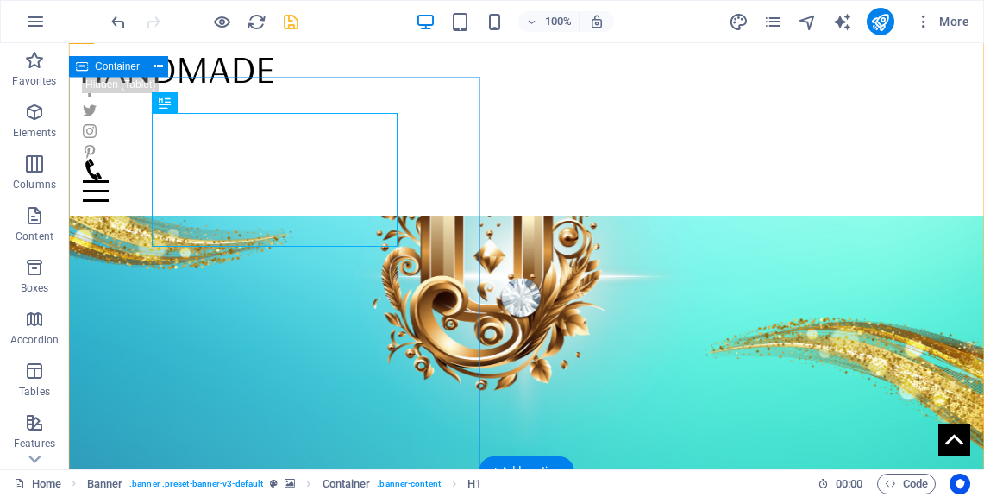
scroll to position [45, 0]
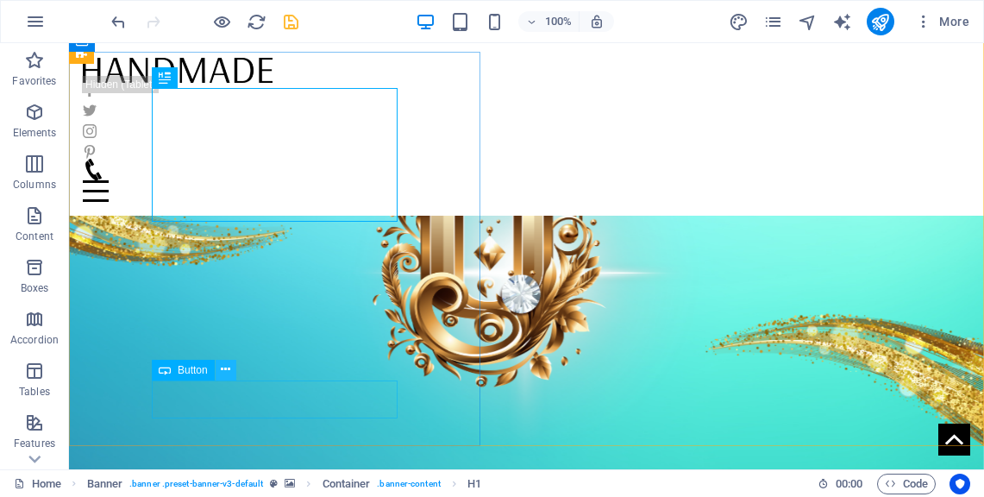
click at [223, 371] on icon at bounding box center [225, 370] width 9 height 18
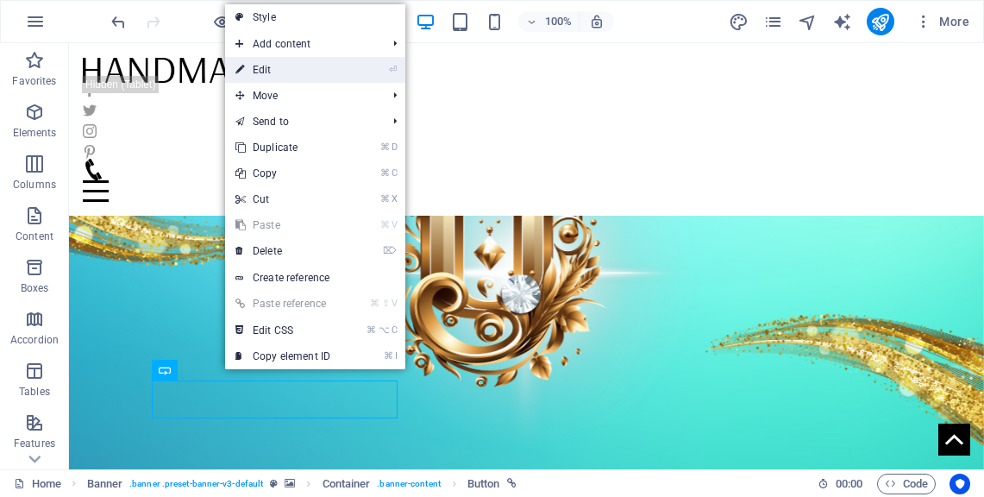
click at [325, 76] on link "⏎ Edit" at bounding box center [283, 70] width 116 height 26
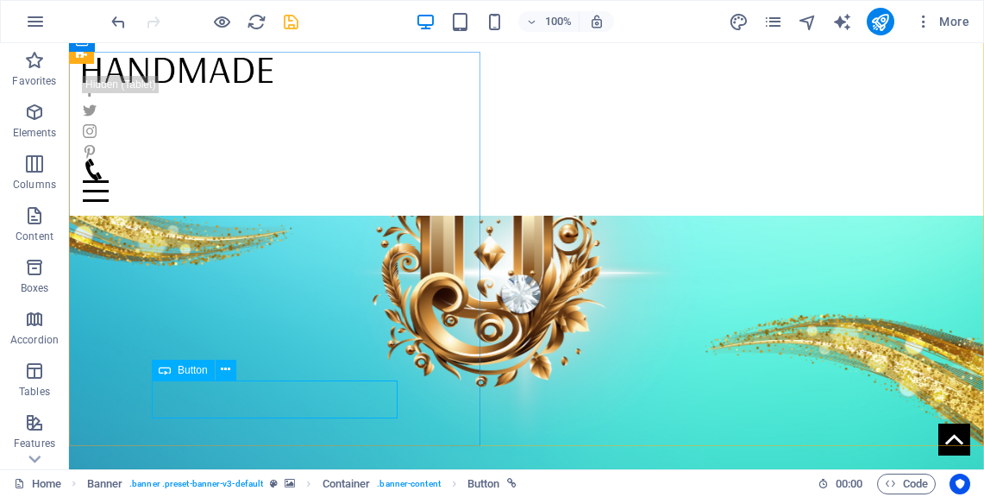
click at [191, 374] on span "Button" at bounding box center [193, 370] width 30 height 10
click at [229, 373] on icon at bounding box center [225, 370] width 9 height 18
click at [224, 373] on icon at bounding box center [225, 370] width 9 height 18
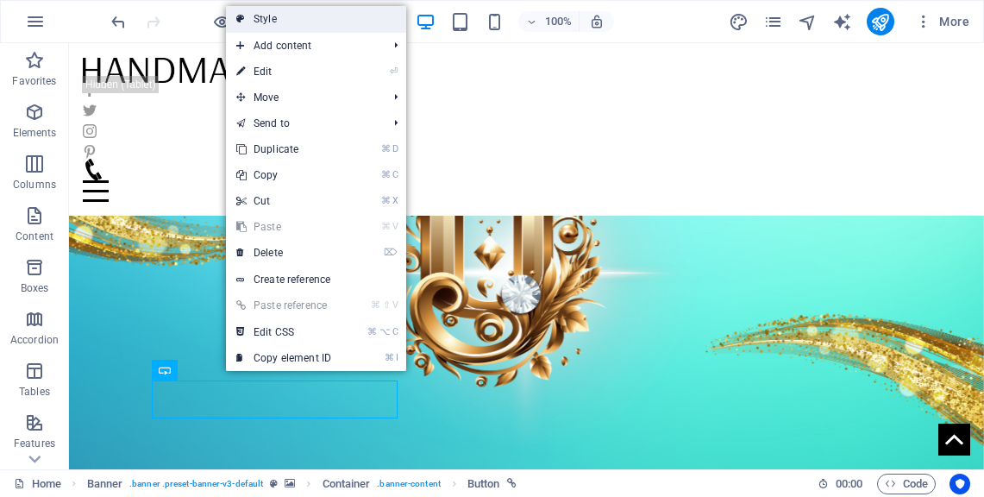
click at [282, 16] on link "Style" at bounding box center [316, 19] width 180 height 26
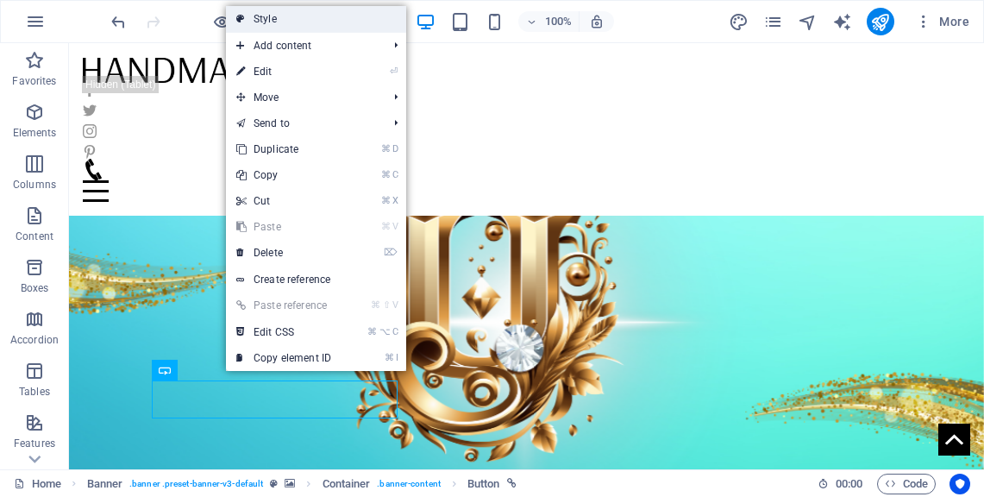
select select "px"
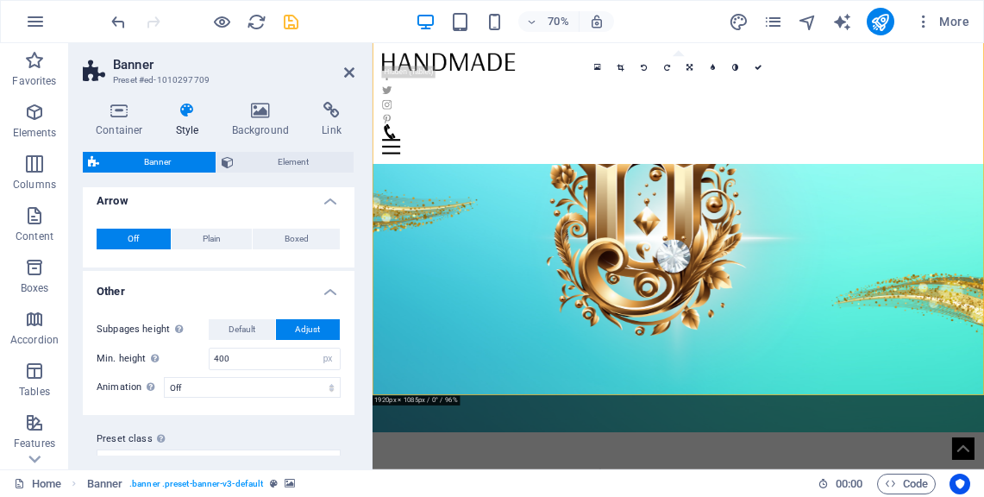
scroll to position [0, 0]
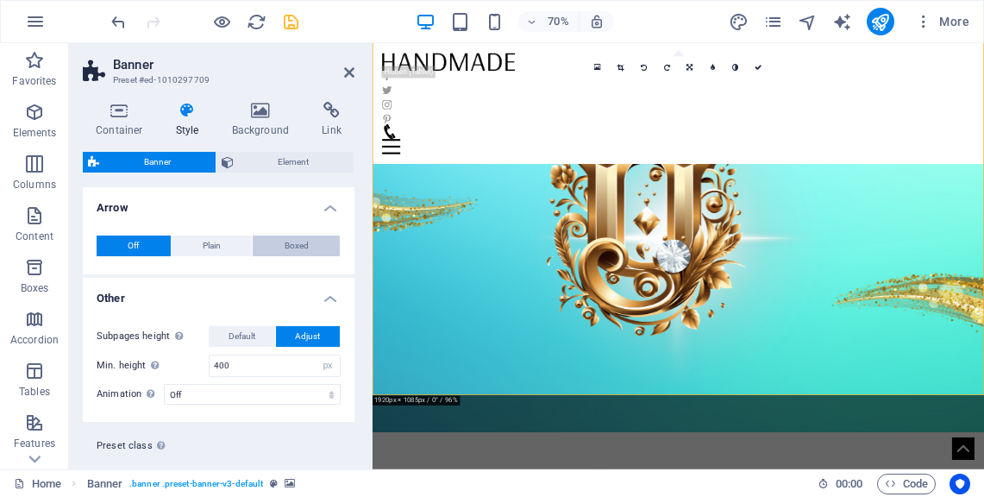
click at [289, 242] on span "Boxed" at bounding box center [297, 245] width 24 height 21
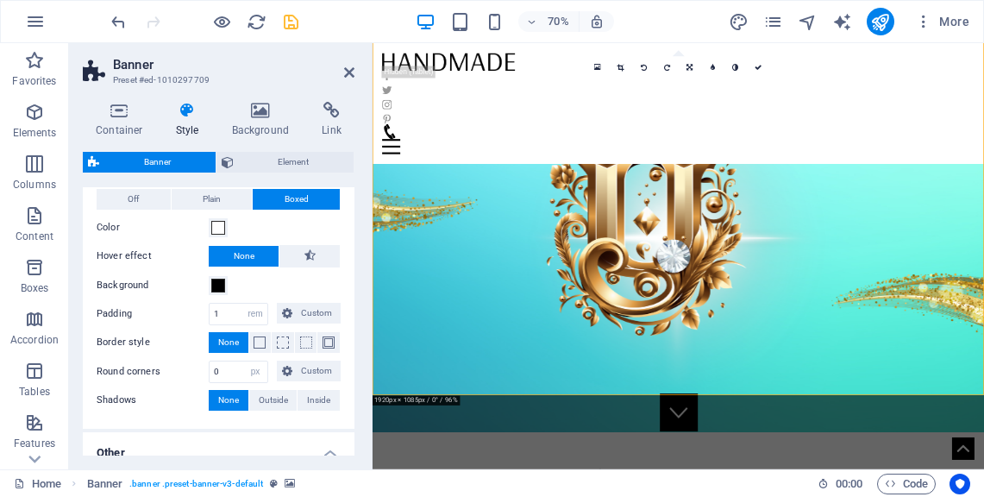
scroll to position [48, 0]
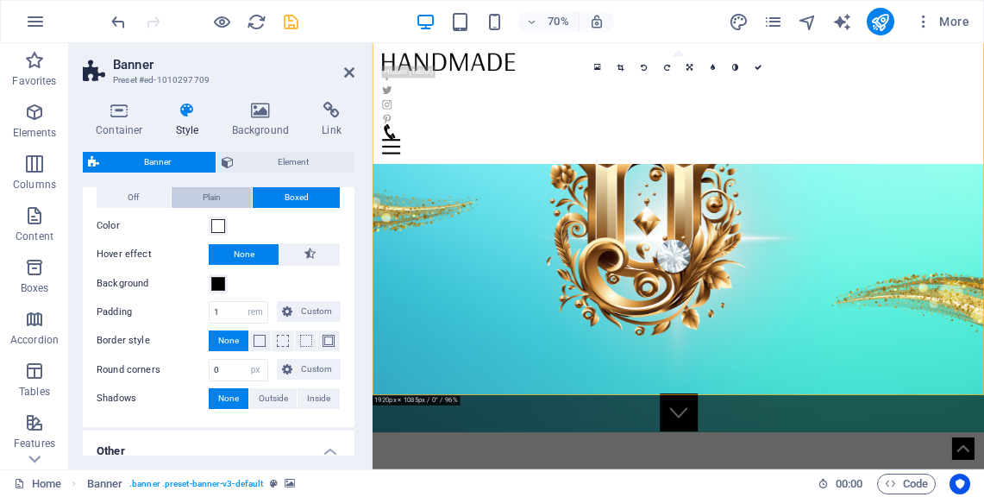
click at [219, 197] on span "Plain" at bounding box center [212, 197] width 18 height 21
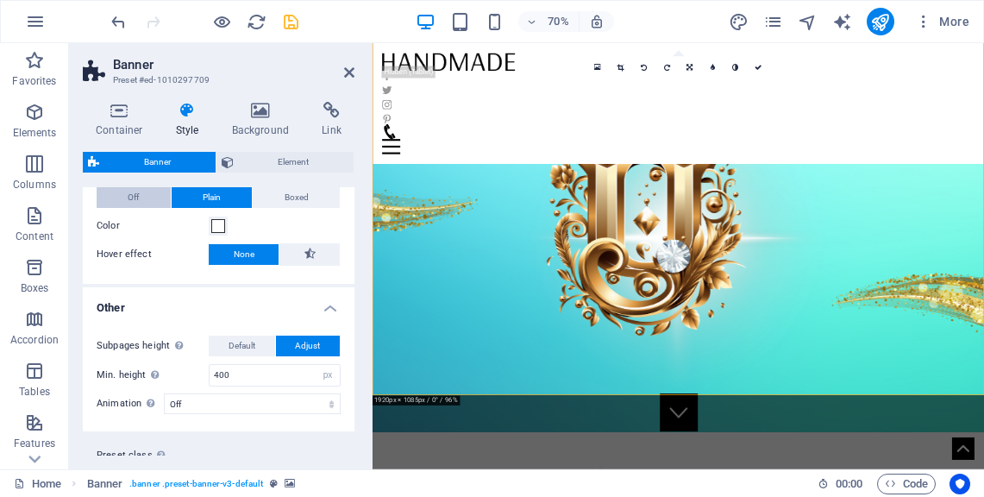
click at [135, 191] on span "Off" at bounding box center [133, 197] width 11 height 21
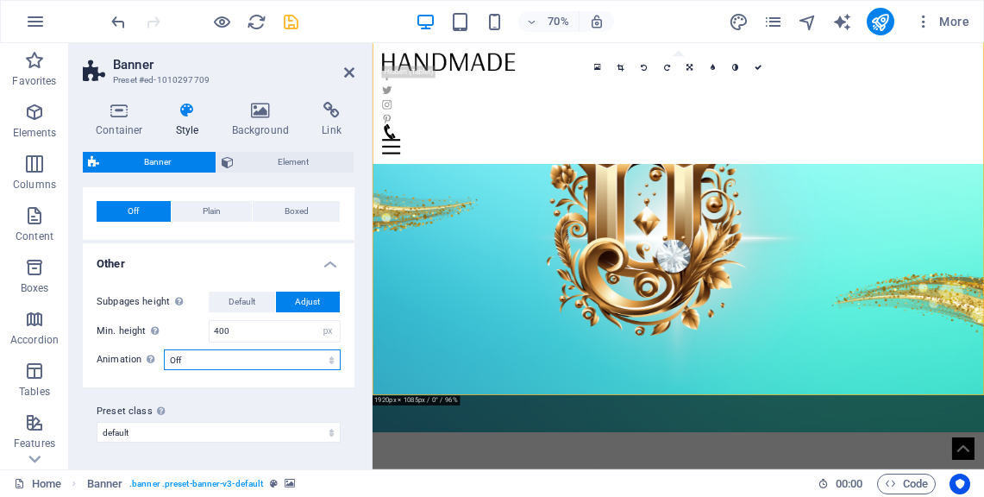
click at [290, 361] on select "Off Zoom: in & out Slide: left to right Slide: up to down" at bounding box center [252, 359] width 177 height 21
select select "zoominout"
click at [164, 349] on select "Off Zoom: in & out Slide: left to right Slide: up to down" at bounding box center [252, 359] width 177 height 21
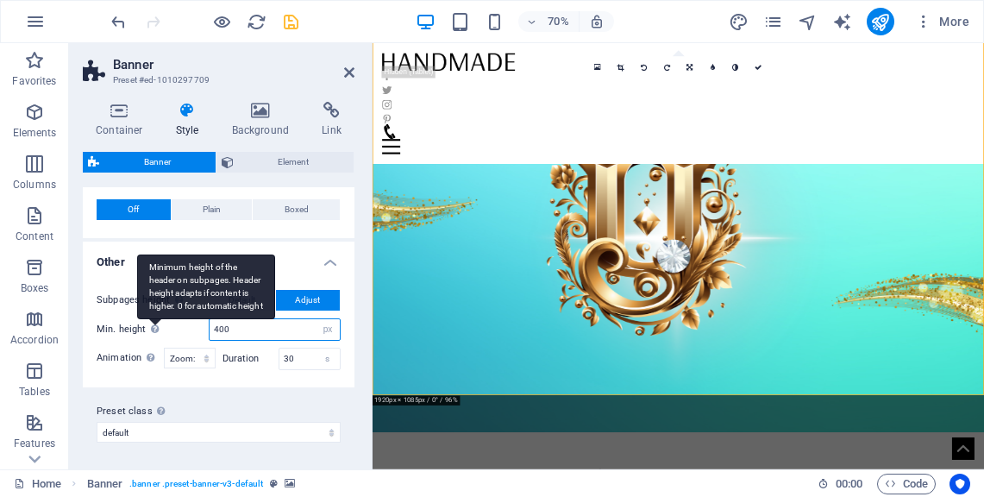
drag, startPoint x: 265, startPoint y: 330, endPoint x: 141, endPoint y: 271, distance: 137.0
click at [141, 318] on div "Min. height Minimum height of the header on subpages. Header height adapts if c…" at bounding box center [219, 329] width 244 height 22
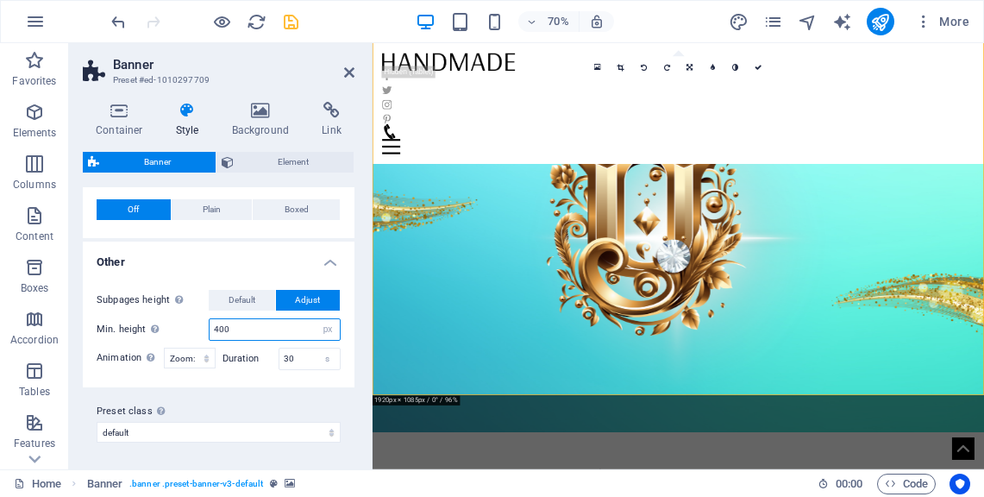
drag, startPoint x: 243, startPoint y: 333, endPoint x: 195, endPoint y: 317, distance: 50.7
click at [195, 318] on div "Min. height Minimum height of the header on subpages. Header height adapts if c…" at bounding box center [219, 329] width 244 height 22
click at [229, 326] on input "400" at bounding box center [275, 329] width 130 height 21
type input "4"
type input "600"
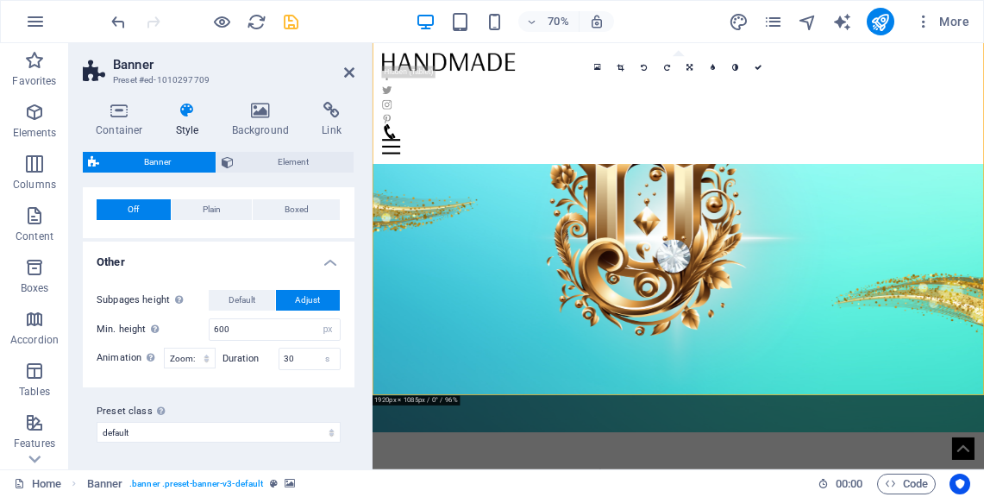
click at [260, 399] on div "Preset class Above chosen variant and settings affect all elements which carry …" at bounding box center [219, 421] width 272 height 69
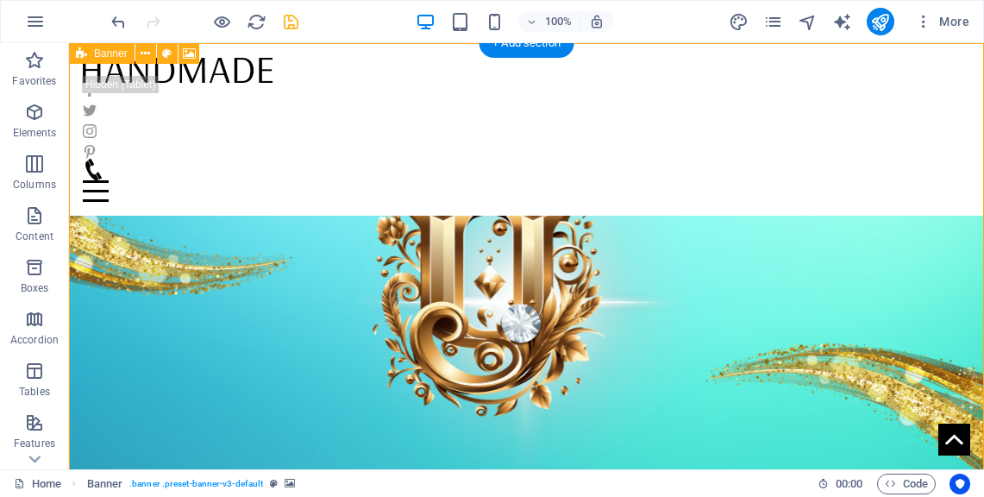
scroll to position [22, 0]
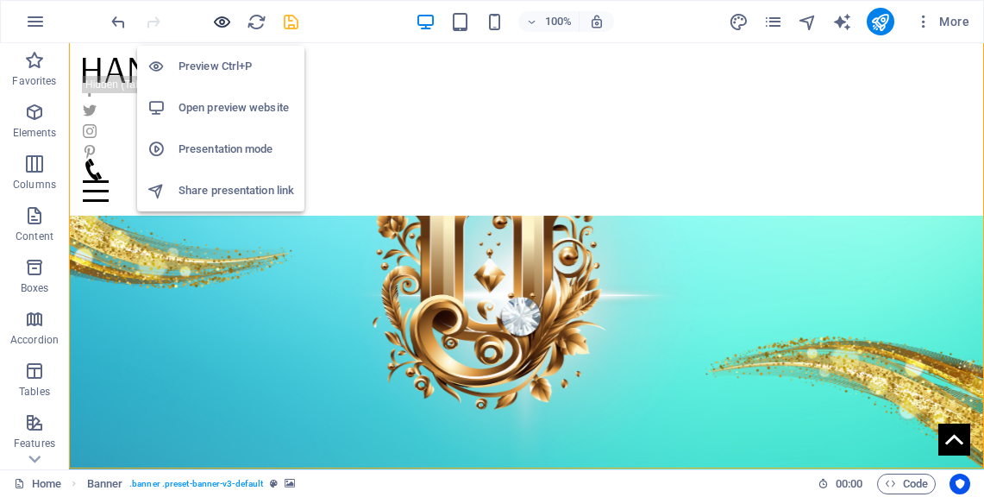
click at [217, 19] on icon "button" at bounding box center [222, 22] width 20 height 20
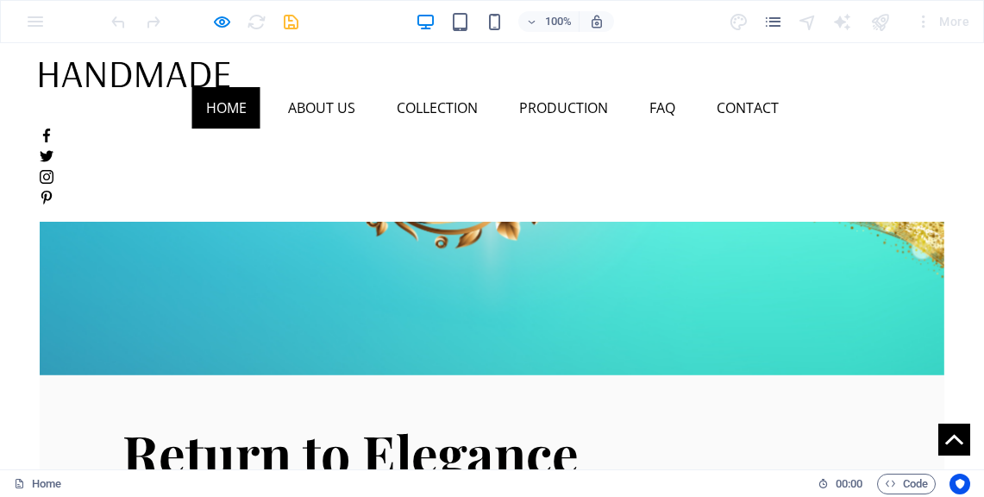
scroll to position [0, 0]
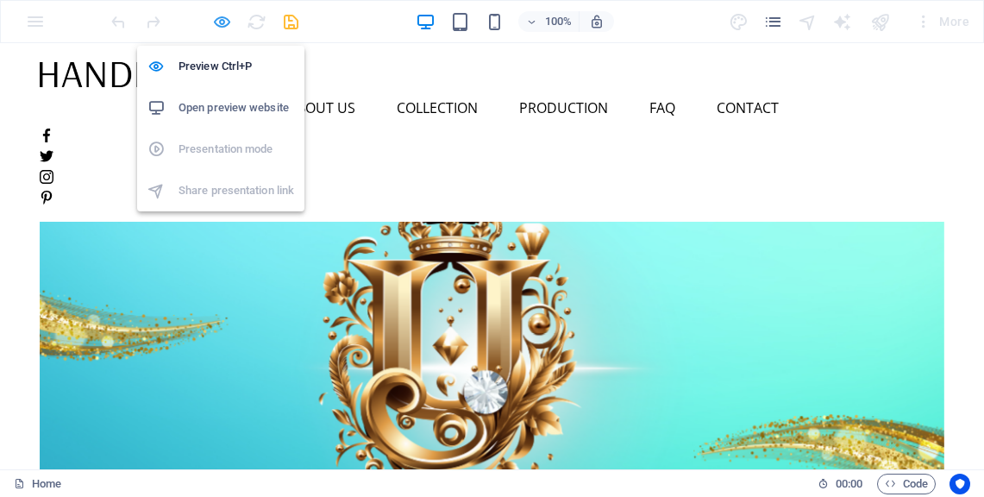
click at [223, 22] on icon "button" at bounding box center [222, 22] width 20 height 20
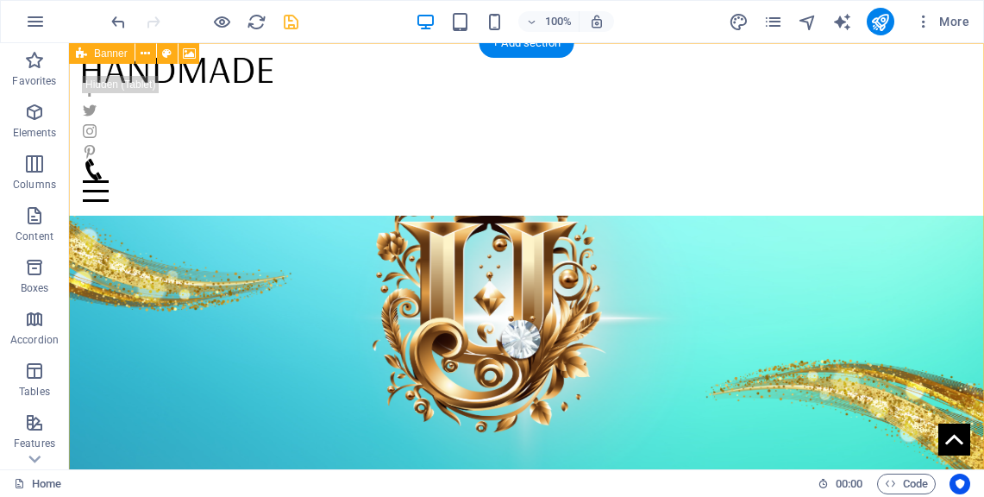
click at [593, 247] on figure at bounding box center [526, 321] width 915 height 449
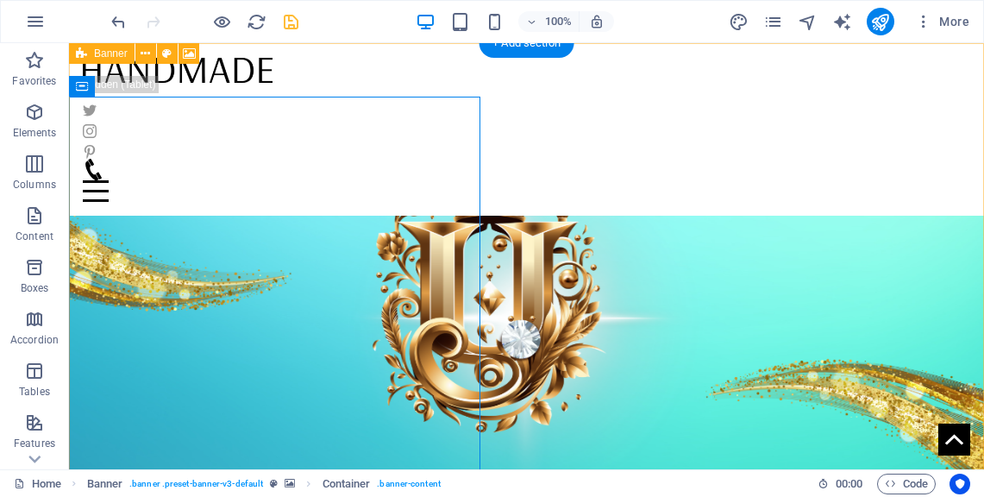
click at [592, 325] on figure at bounding box center [526, 321] width 915 height 449
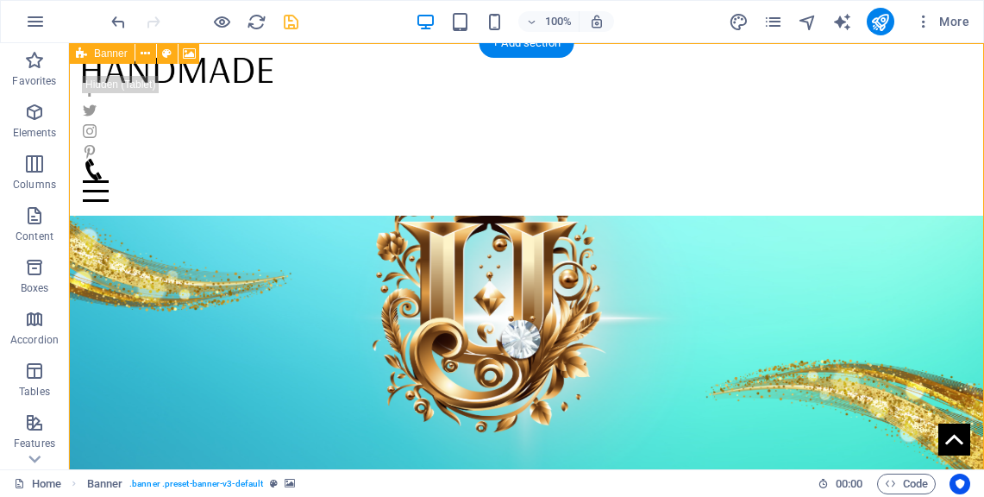
click at [618, 217] on figure at bounding box center [526, 321] width 915 height 449
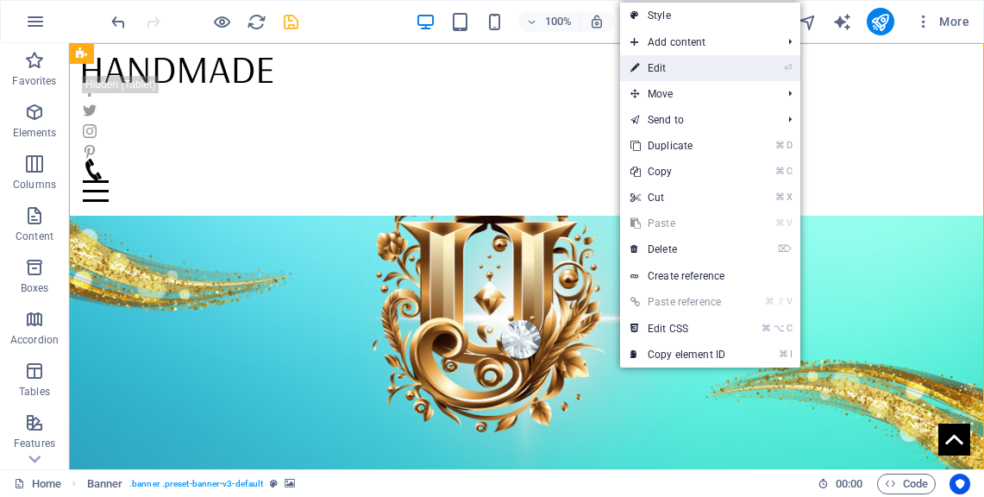
click at [658, 64] on link "⏎ Edit" at bounding box center [678, 68] width 116 height 26
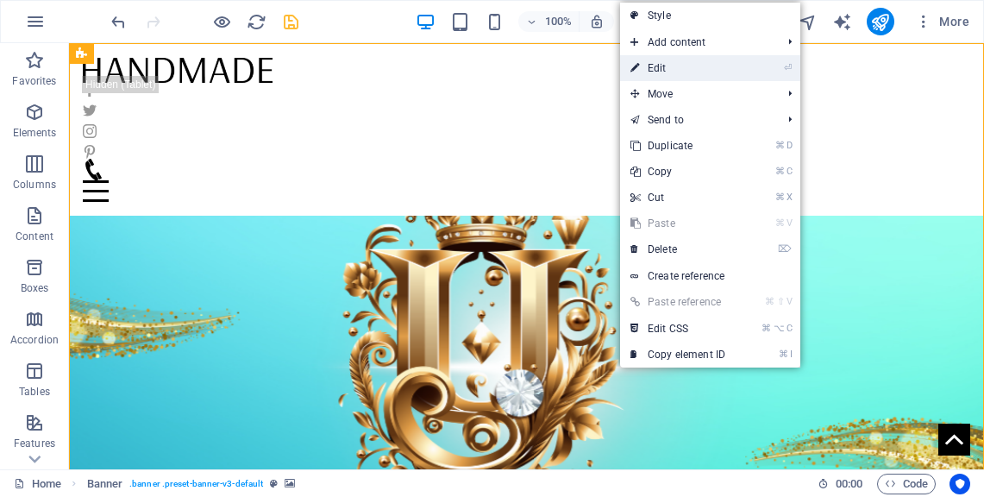
select select "px"
select select "zoominout"
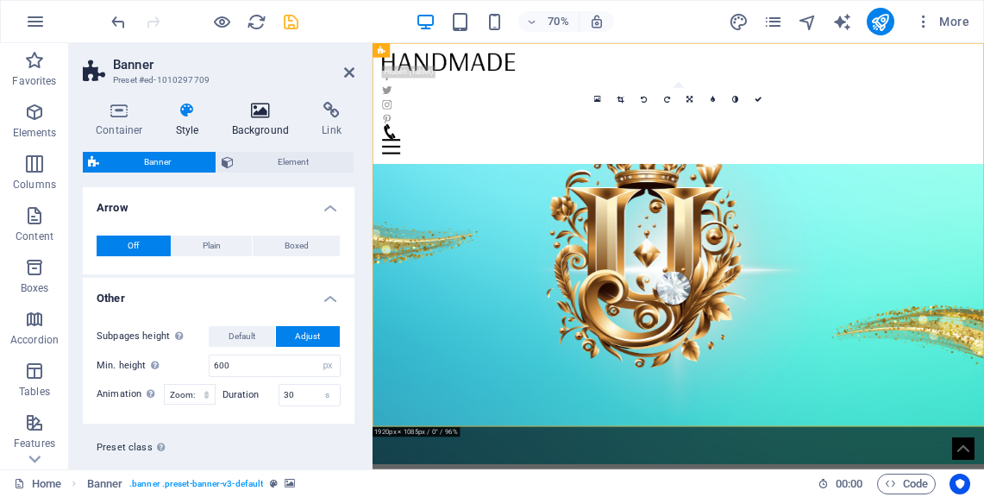
click at [257, 110] on icon at bounding box center [261, 110] width 84 height 17
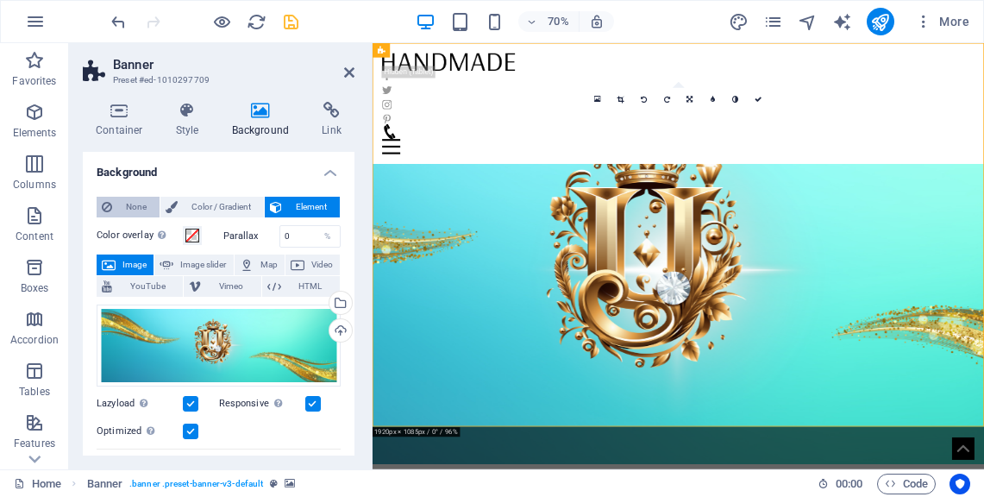
click at [132, 207] on span "None" at bounding box center [135, 207] width 37 height 21
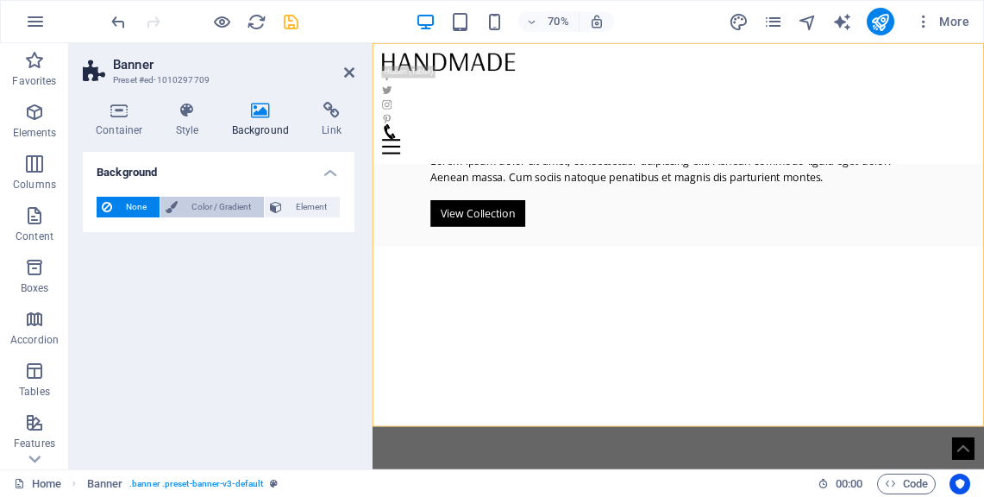
click at [211, 202] on span "Color / Gradient" at bounding box center [221, 207] width 76 height 21
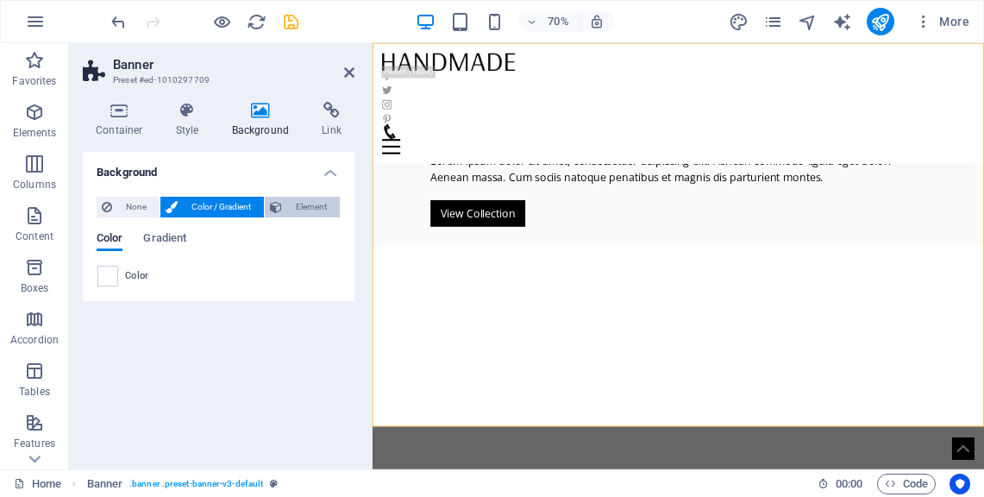
click at [304, 206] on span "Element" at bounding box center [310, 207] width 47 height 21
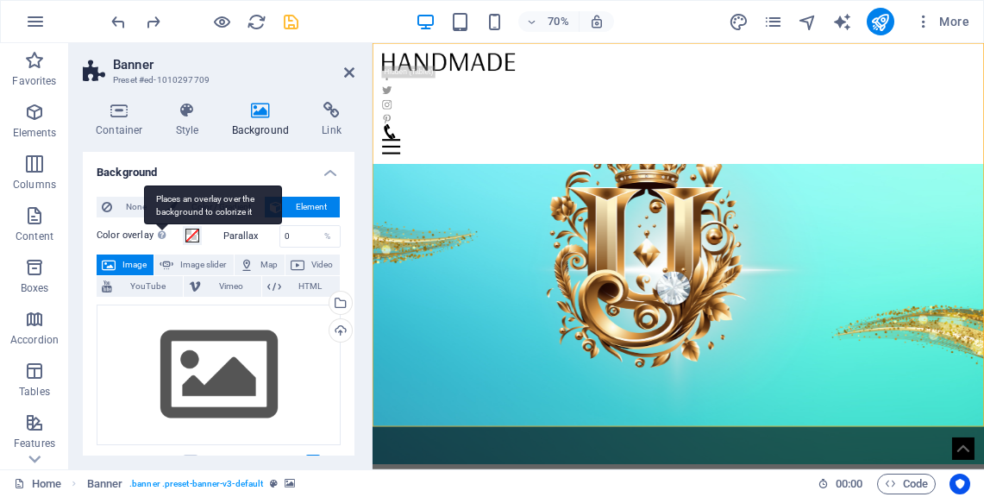
click at [160, 224] on div "Places an overlay over the background to colorize it" at bounding box center [213, 204] width 138 height 39
click at [183, 232] on button "Color overlay Places an overlay over the background to colorize it" at bounding box center [192, 235] width 19 height 19
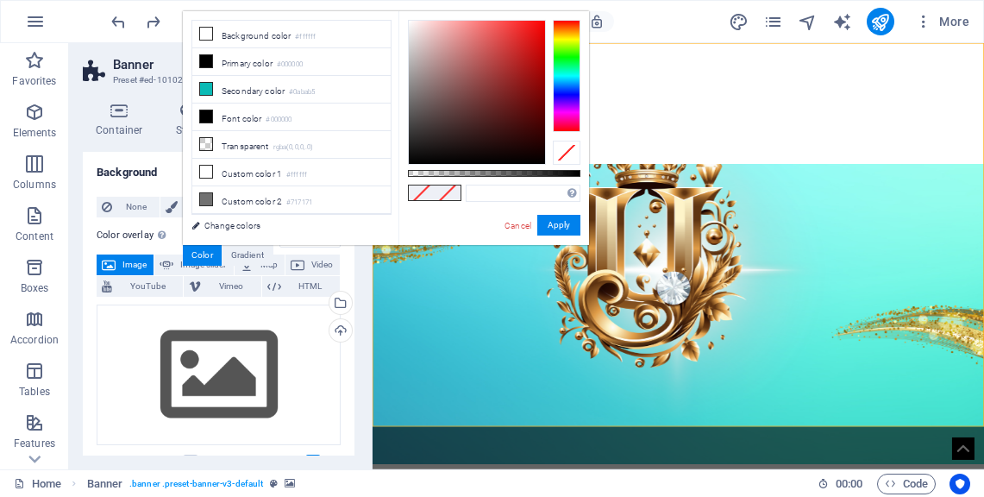
click at [422, 194] on span at bounding box center [422, 192] width 26 height 15
click at [523, 229] on link "Cancel" at bounding box center [518, 225] width 30 height 13
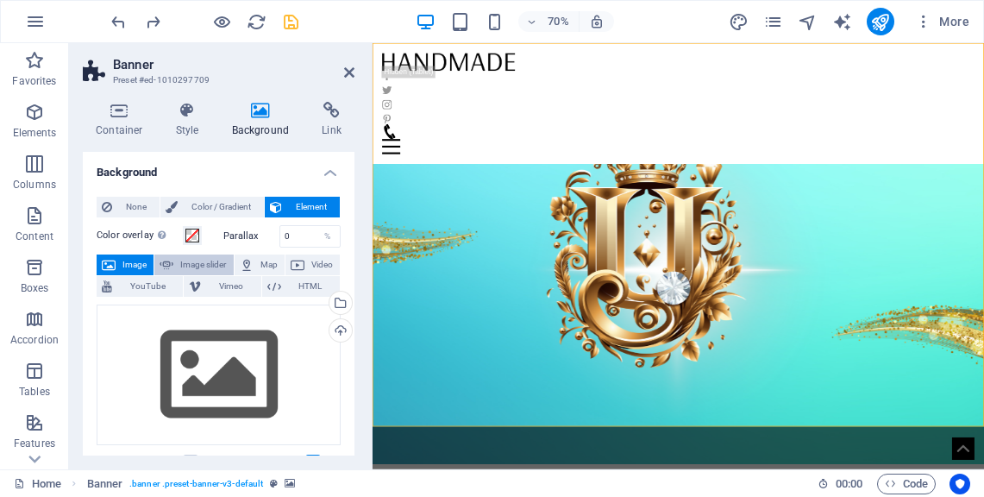
click at [199, 267] on span "Image slider" at bounding box center [203, 264] width 49 height 21
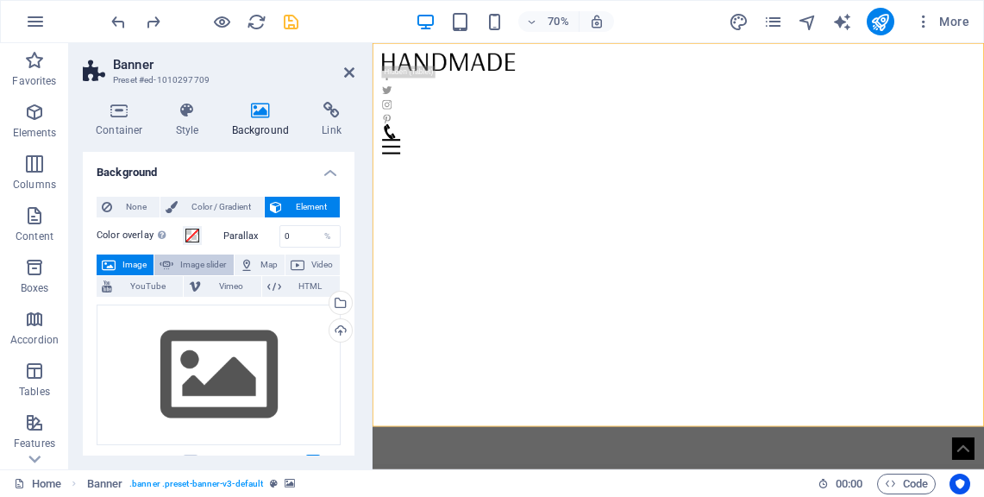
select select "ms"
select select "s"
select select "progressive"
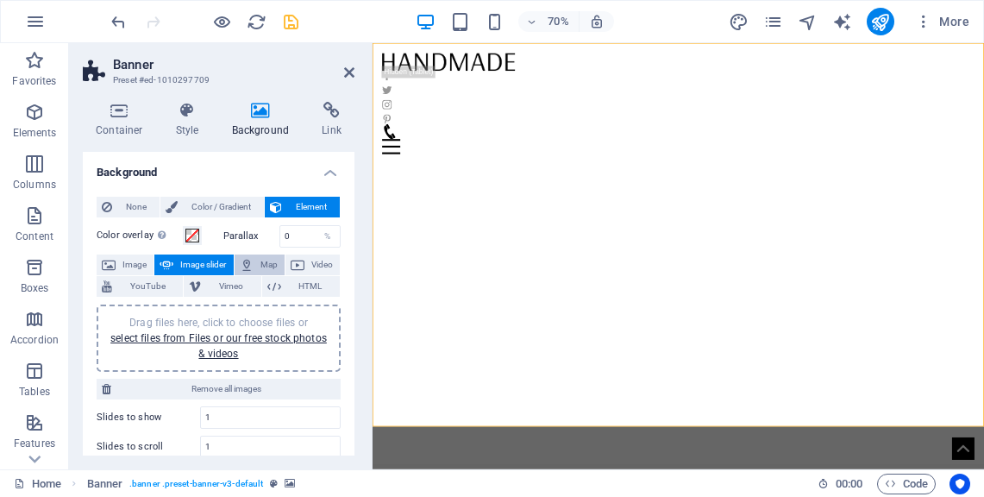
click at [253, 264] on button "Map" at bounding box center [260, 264] width 50 height 21
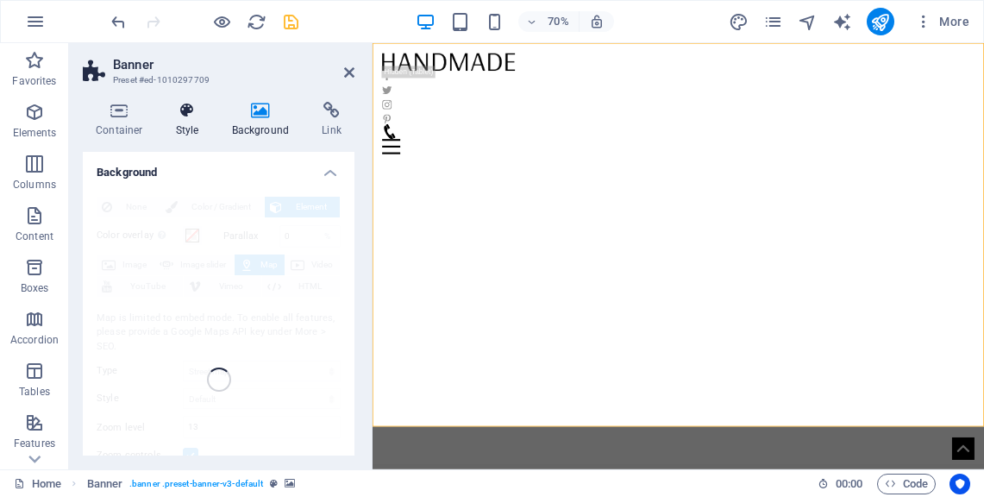
click at [188, 120] on h4 "Style" at bounding box center [191, 120] width 56 height 36
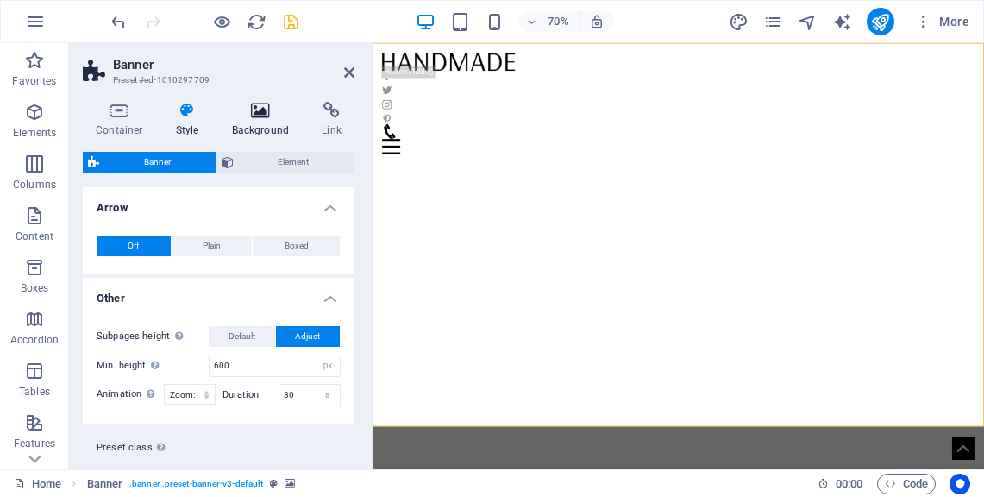
click at [275, 120] on h4 "Background" at bounding box center [264, 120] width 91 height 36
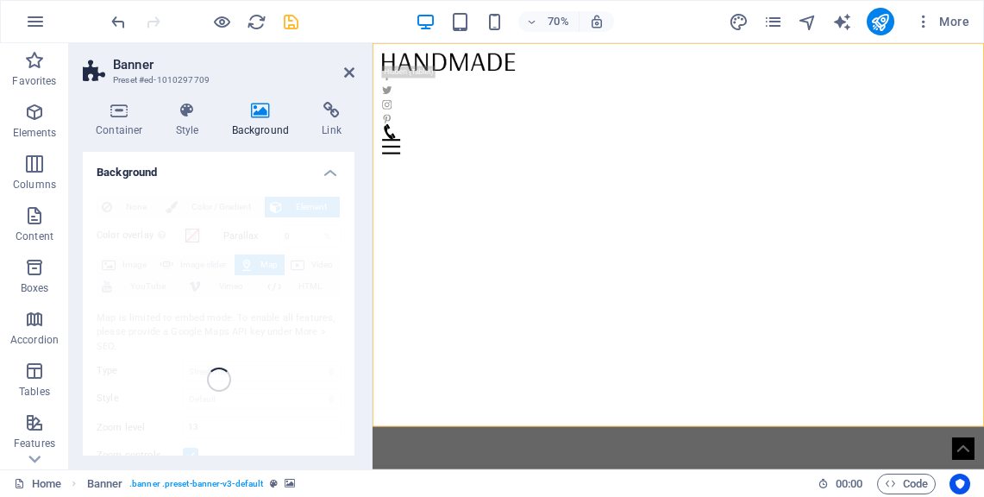
click at [326, 169] on h4 "Background" at bounding box center [219, 167] width 272 height 31
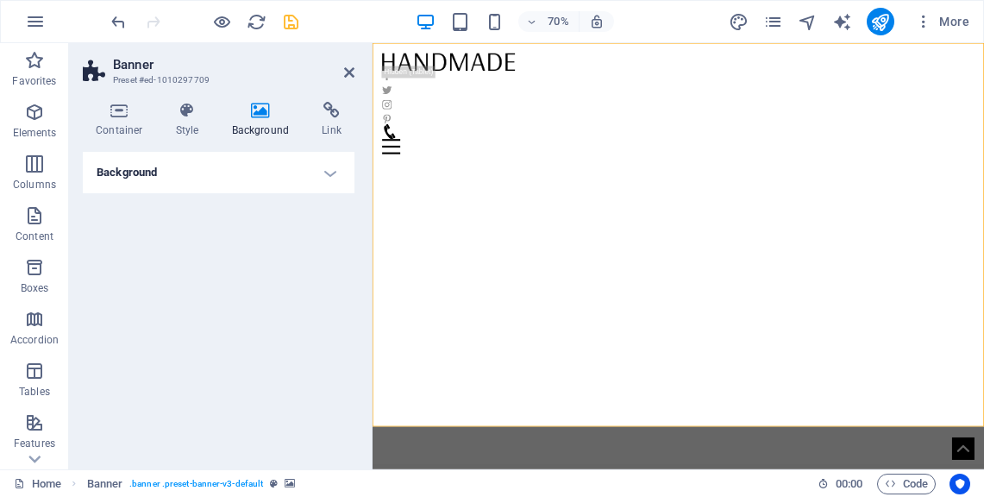
click at [326, 169] on h4 "Background" at bounding box center [219, 172] width 272 height 41
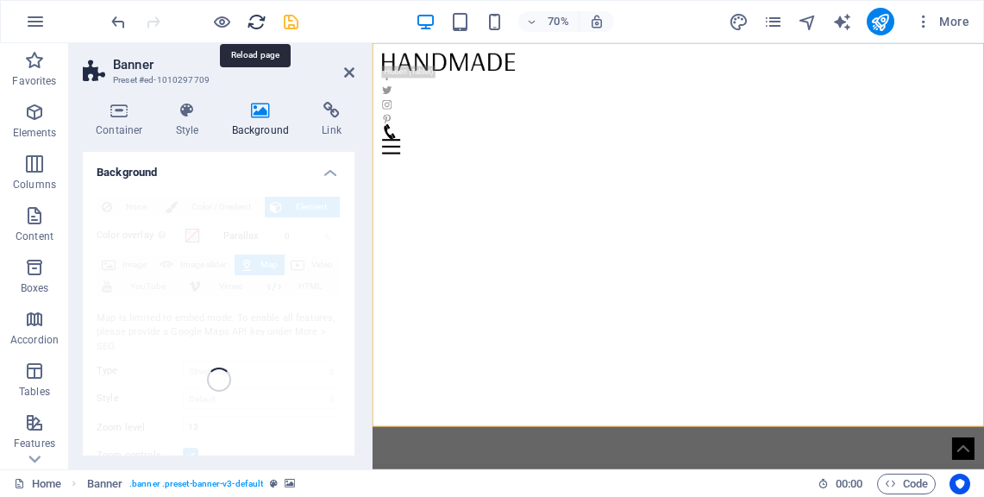
click at [253, 20] on icon "reload" at bounding box center [257, 22] width 20 height 20
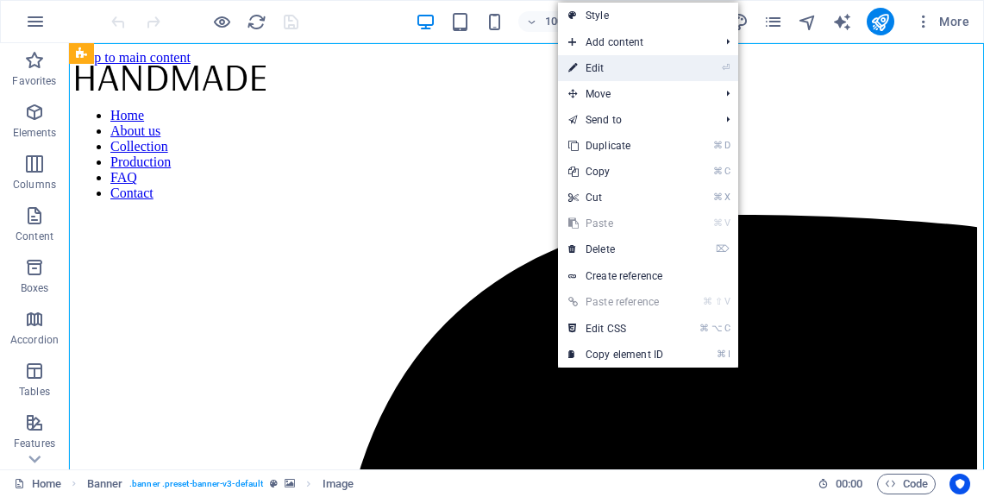
click at [633, 61] on link "⏎ Edit" at bounding box center [616, 68] width 116 height 26
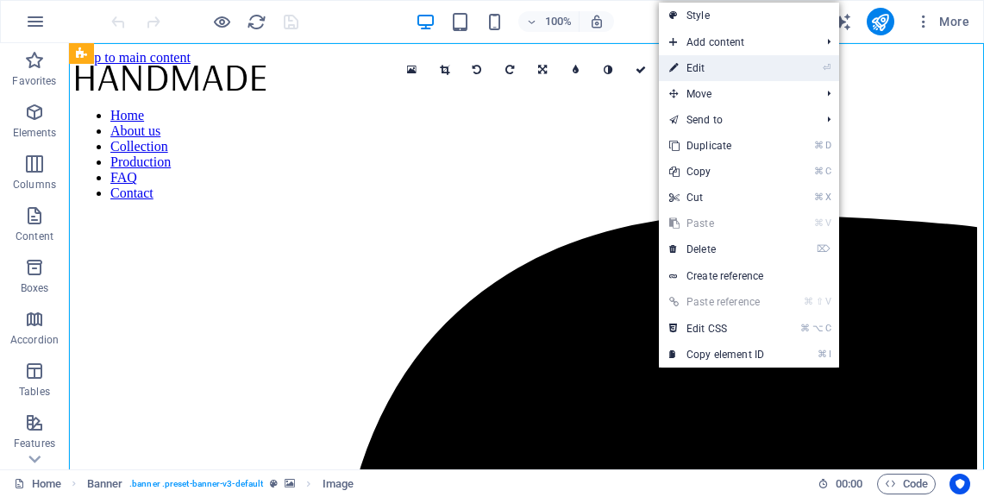
click at [733, 79] on link "⏎ Edit" at bounding box center [717, 68] width 116 height 26
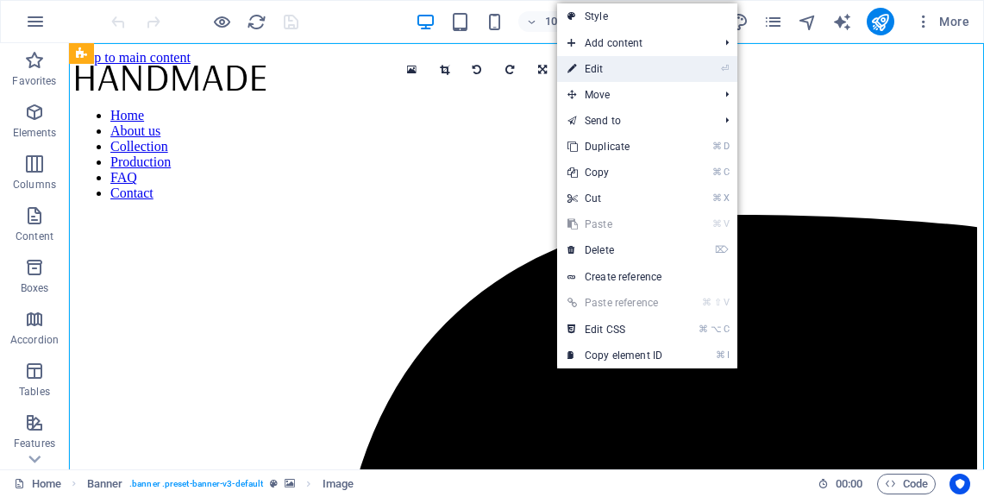
click at [607, 66] on link "⏎ Edit" at bounding box center [615, 69] width 116 height 26
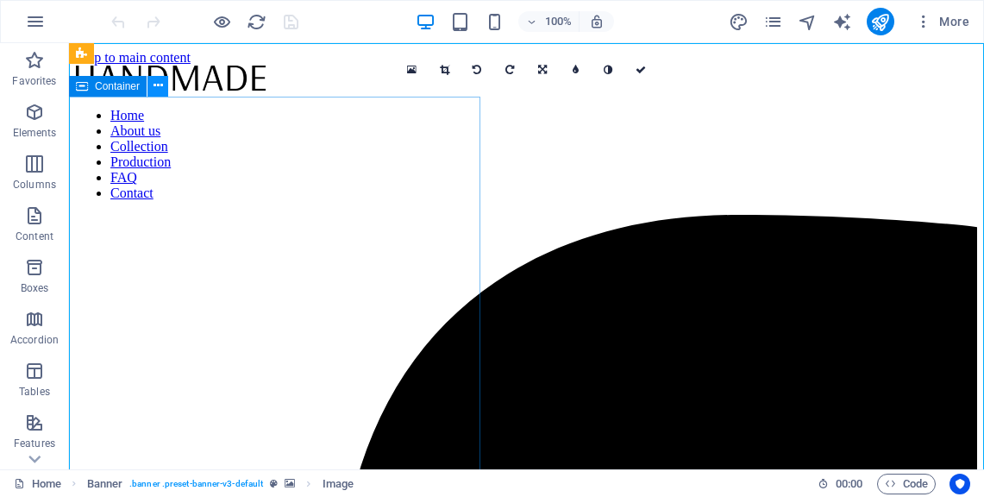
click at [154, 88] on icon at bounding box center [158, 86] width 9 height 18
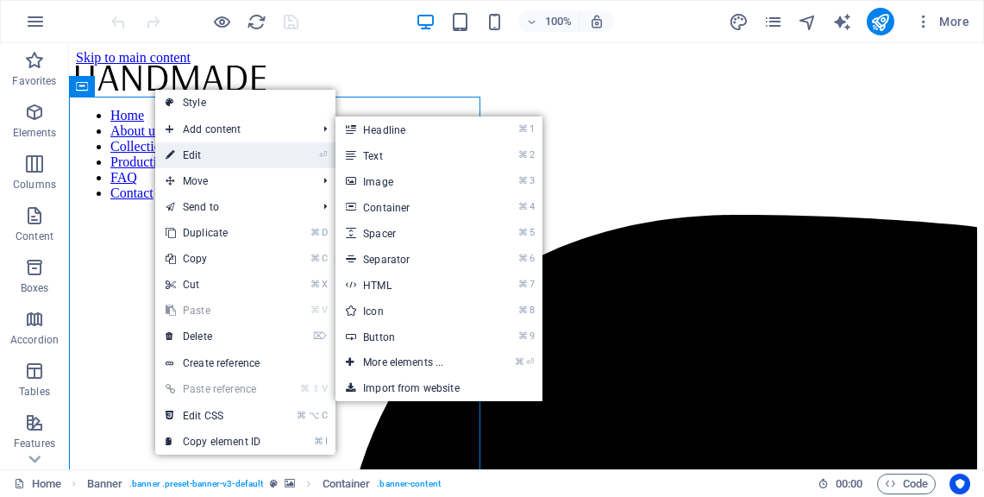
click at [187, 154] on link "⏎ Edit" at bounding box center [213, 155] width 116 height 26
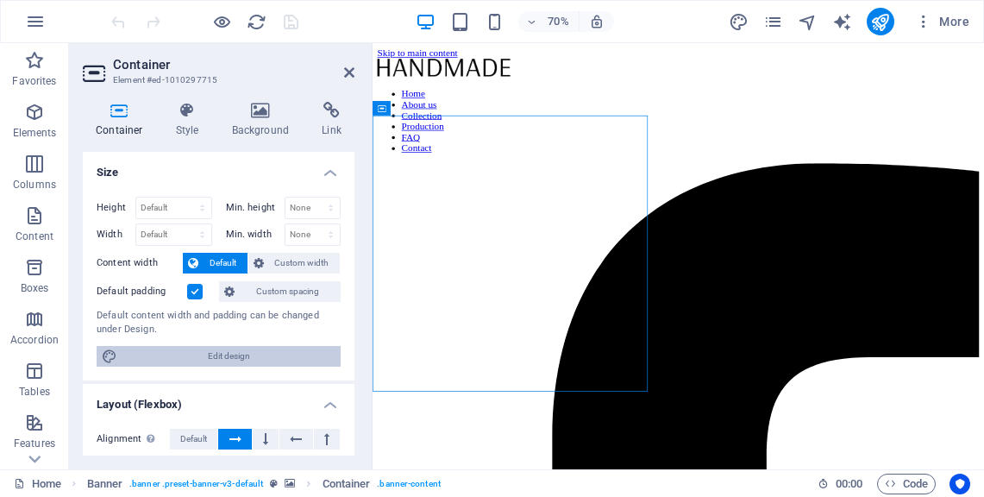
click at [242, 354] on span "Edit design" at bounding box center [228, 356] width 213 height 21
select select "rem"
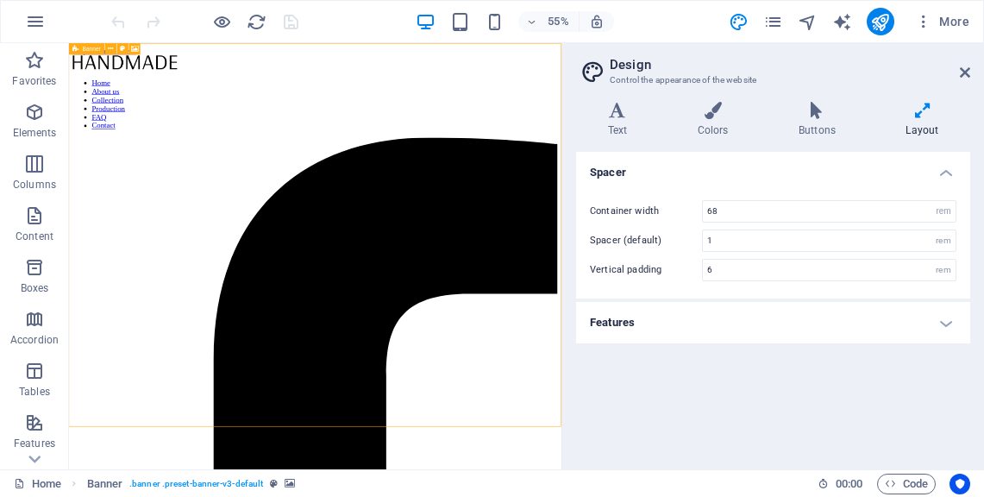
select select "vh"
select select "banner"
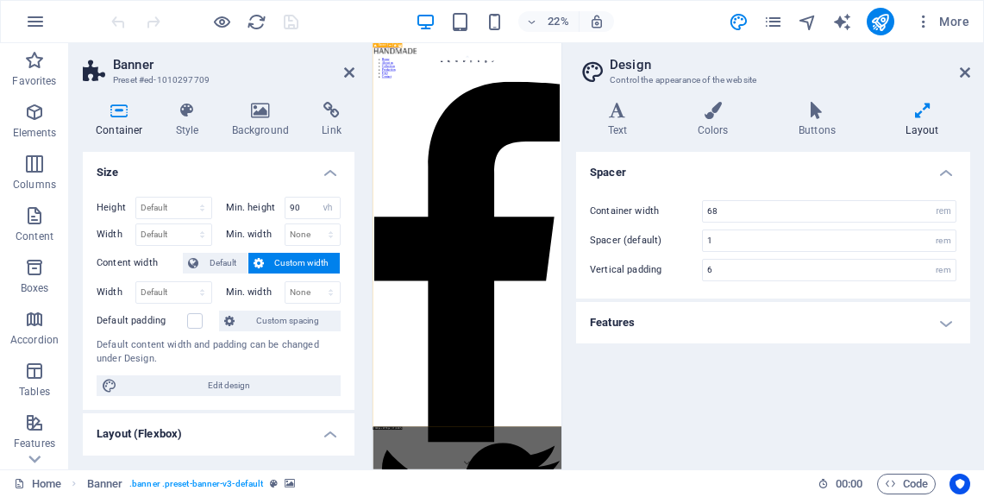
click at [961, 71] on icon at bounding box center [965, 73] width 10 height 14
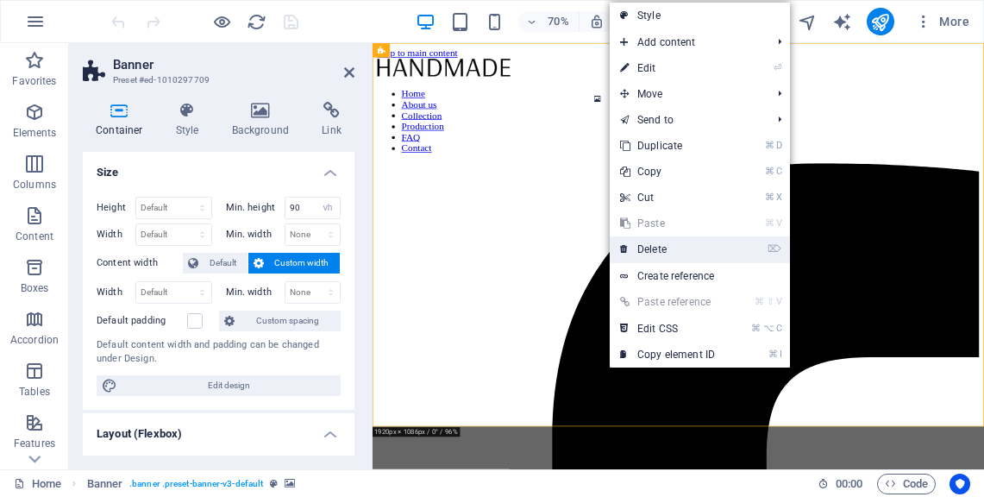
click at [652, 236] on link "⌦ Delete" at bounding box center [668, 249] width 116 height 26
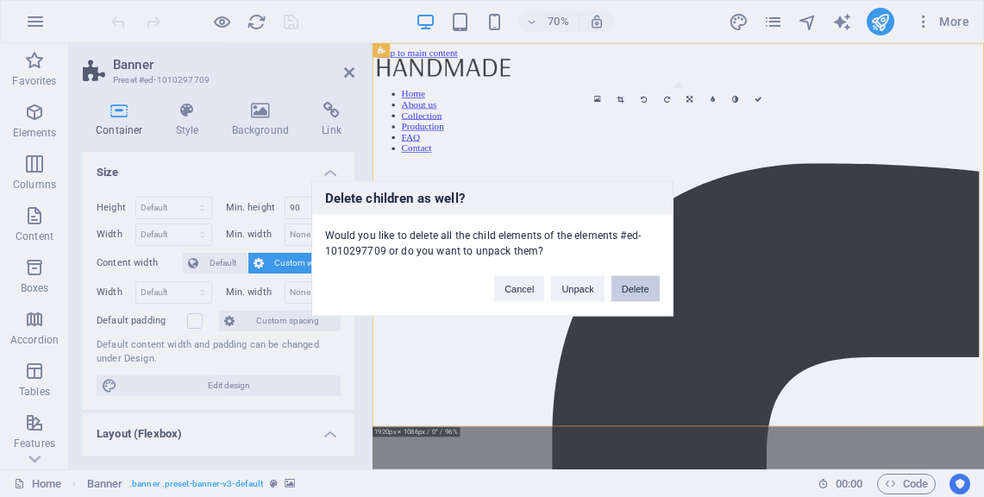
click at [630, 287] on button "Delete" at bounding box center [636, 289] width 48 height 26
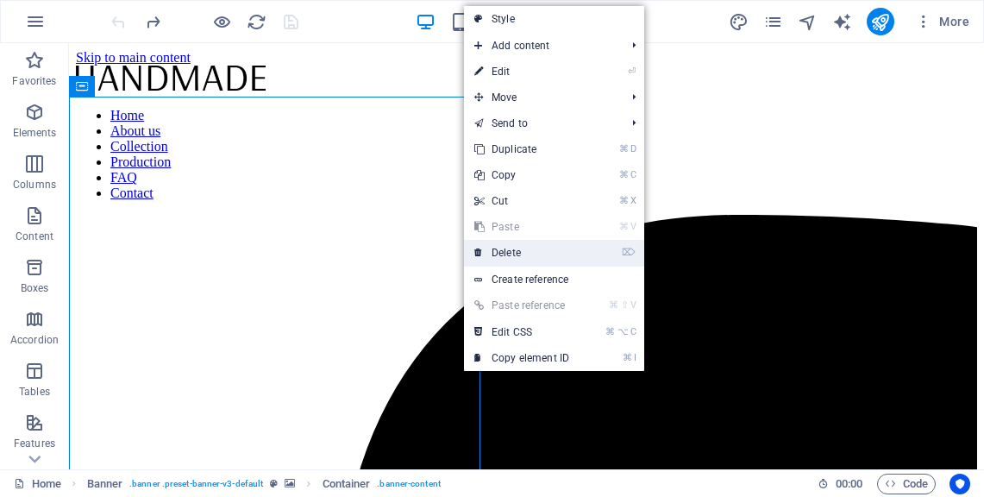
click at [530, 249] on link "⌦ Delete" at bounding box center [522, 253] width 116 height 26
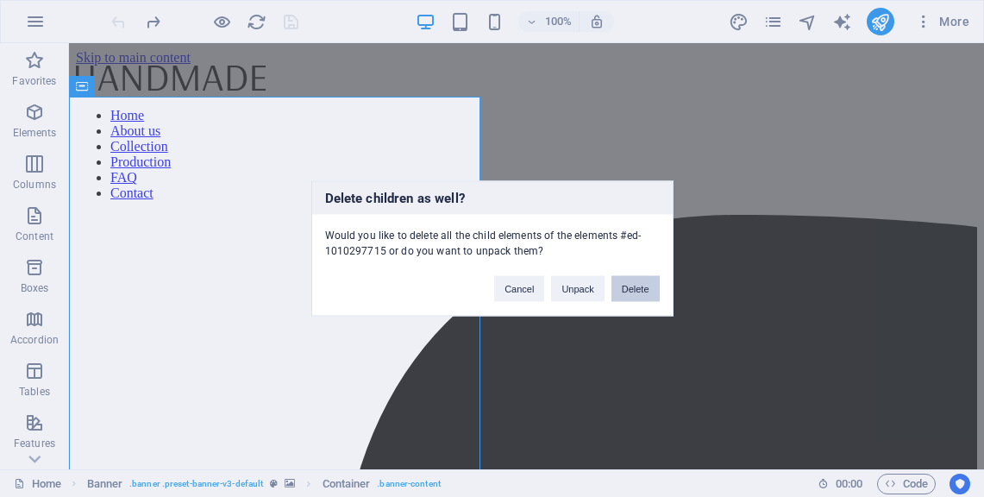
click at [622, 296] on button "Delete" at bounding box center [636, 289] width 48 height 26
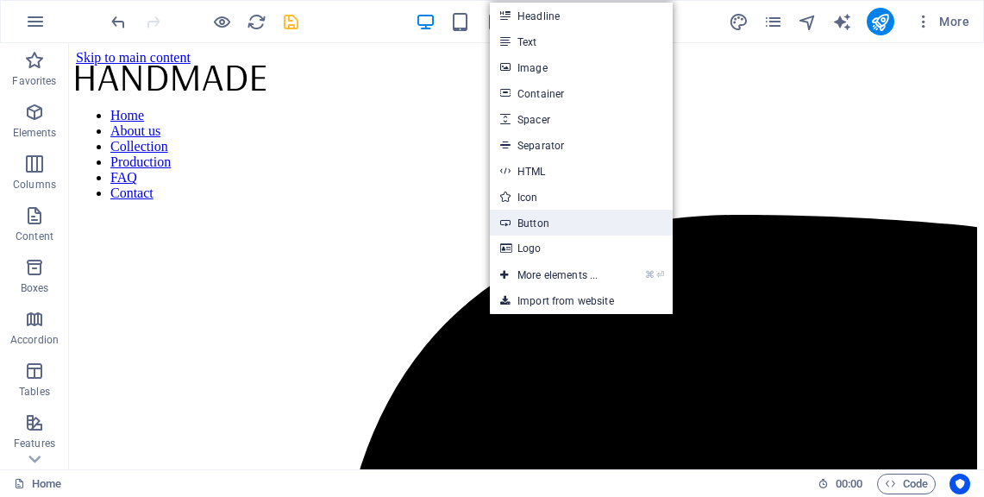
click at [562, 223] on link "Button" at bounding box center [581, 223] width 183 height 26
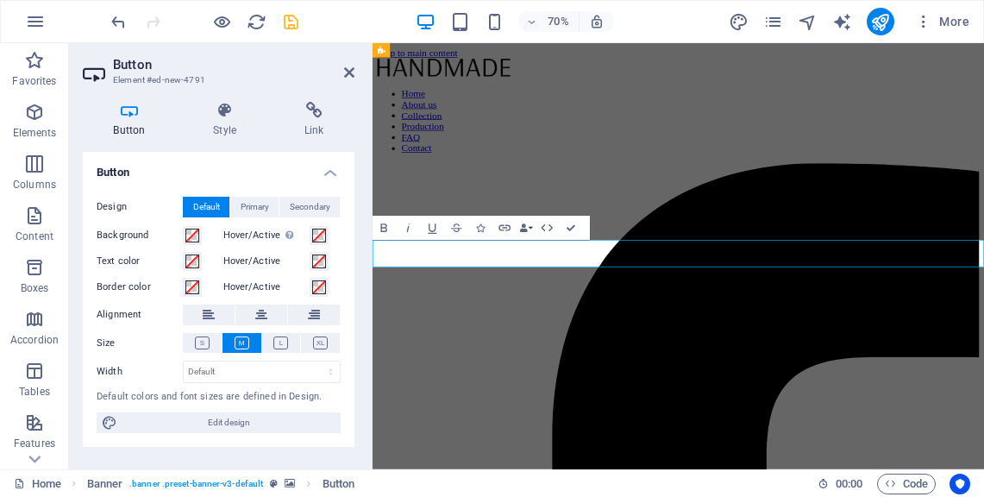
click at [345, 62] on h2 "Button" at bounding box center [234, 65] width 242 height 16
click at [350, 77] on icon at bounding box center [349, 73] width 10 height 14
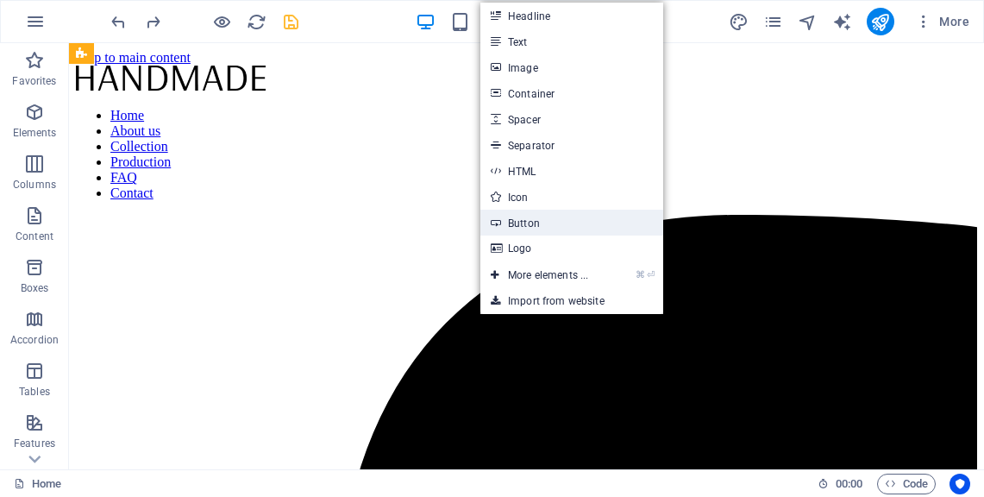
click at [553, 227] on link "Button" at bounding box center [571, 223] width 183 height 26
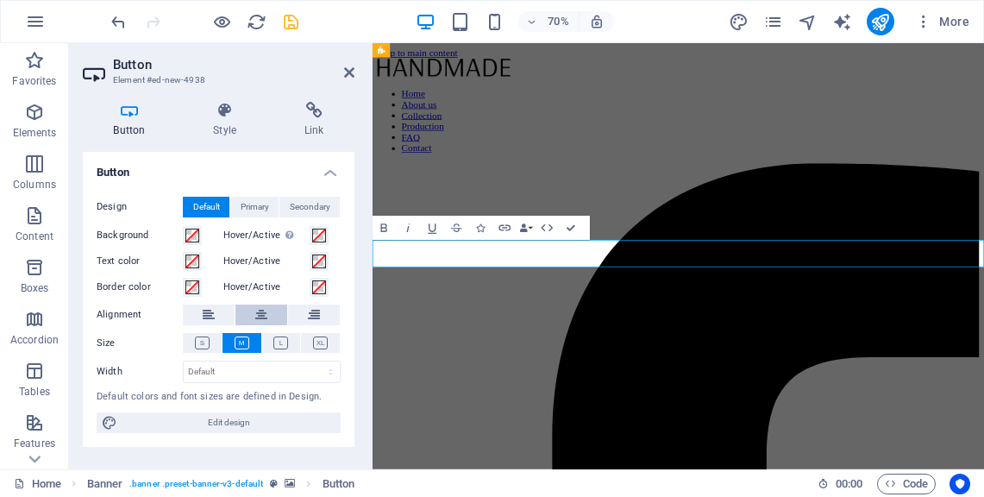
click at [263, 311] on icon at bounding box center [261, 314] width 12 height 21
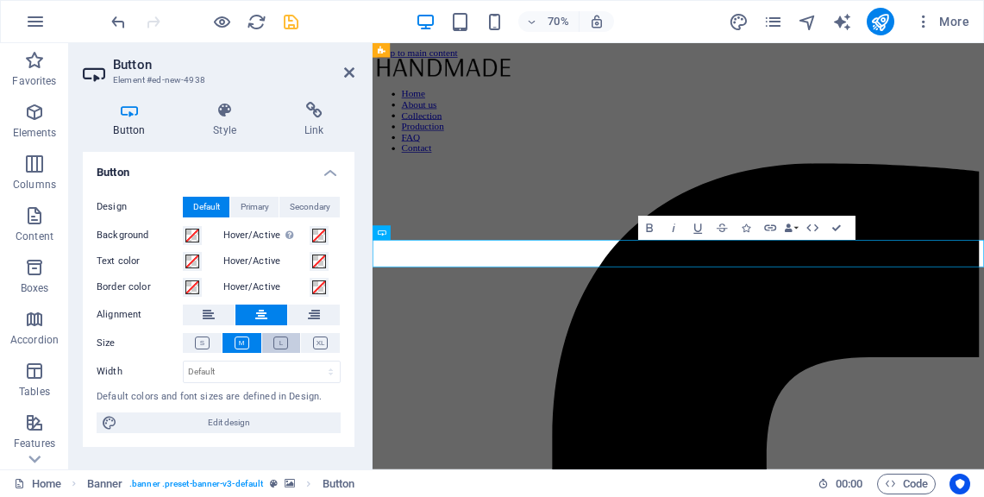
click at [279, 337] on icon at bounding box center [280, 342] width 15 height 13
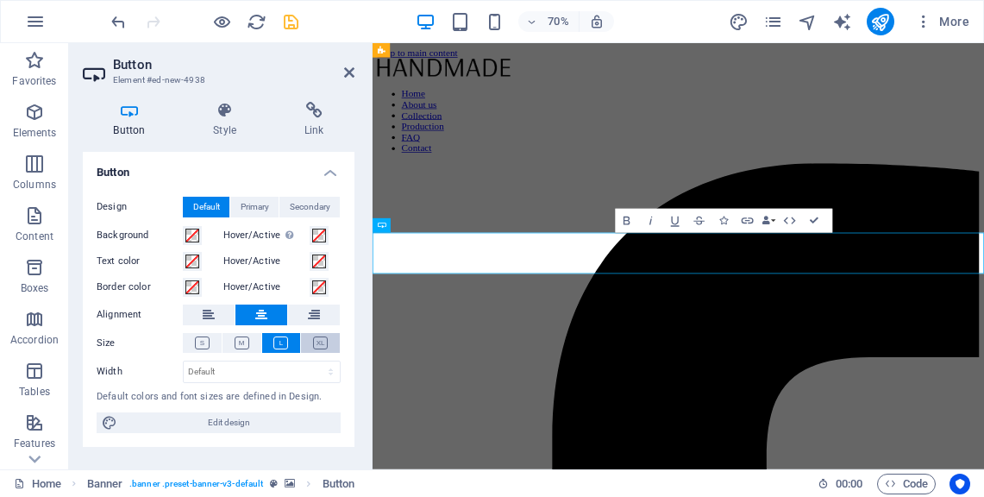
click at [324, 344] on icon at bounding box center [320, 342] width 15 height 13
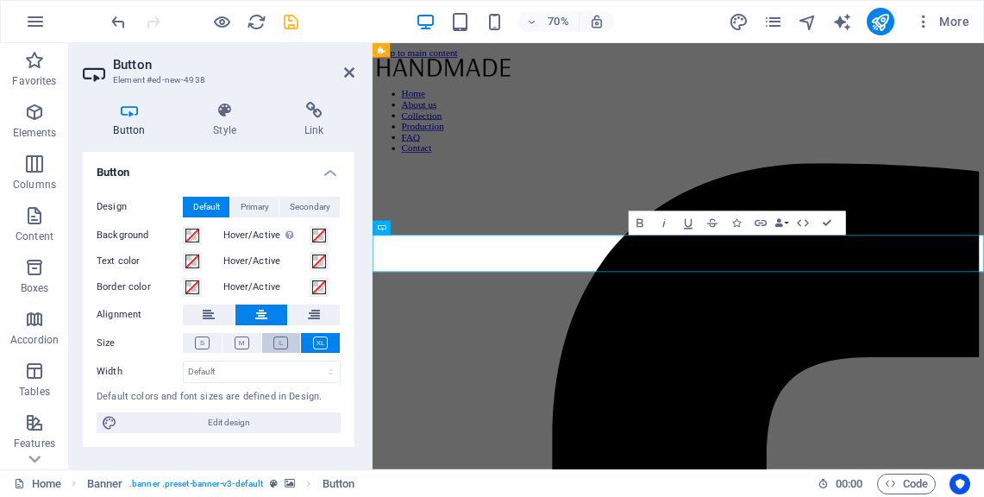
click at [285, 339] on icon at bounding box center [280, 342] width 15 height 13
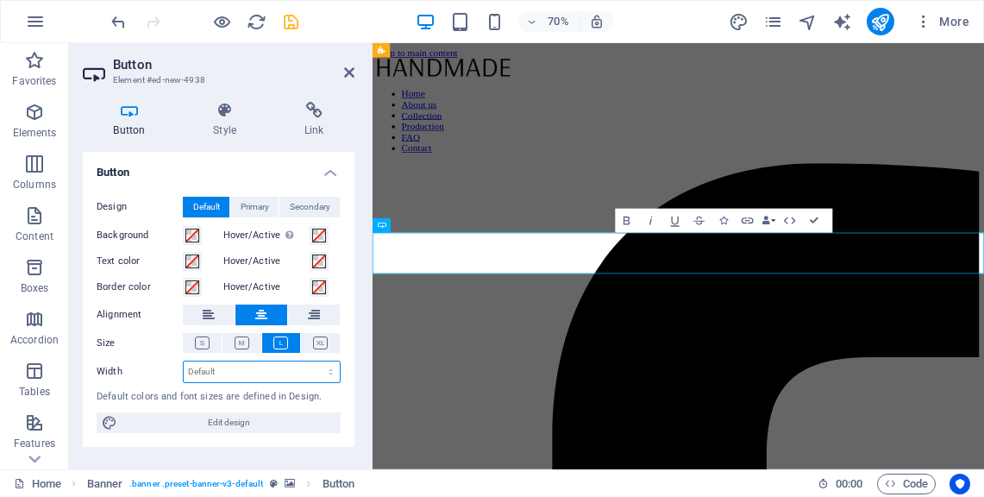
click at [327, 378] on select "Default px rem % em vh vw" at bounding box center [262, 371] width 156 height 21
select select "px"
click at [316, 361] on select "Default px rem % em vh vw" at bounding box center [262, 371] width 156 height 21
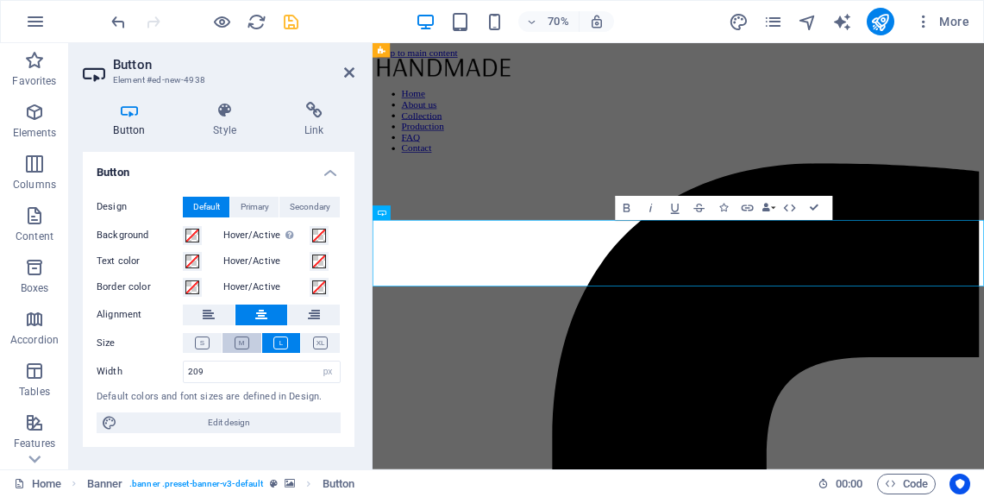
click at [241, 340] on icon at bounding box center [242, 342] width 15 height 13
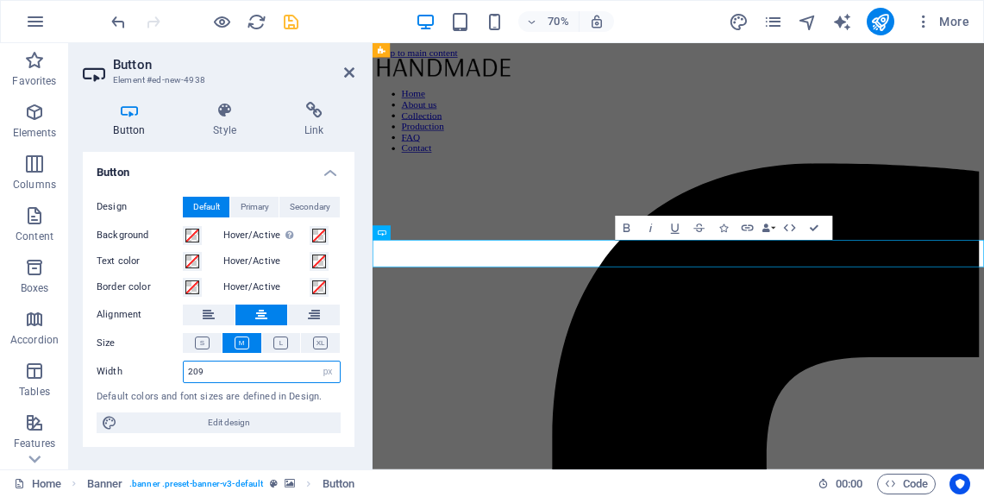
click at [286, 367] on input "209" at bounding box center [262, 371] width 156 height 21
type input "2"
type input "350"
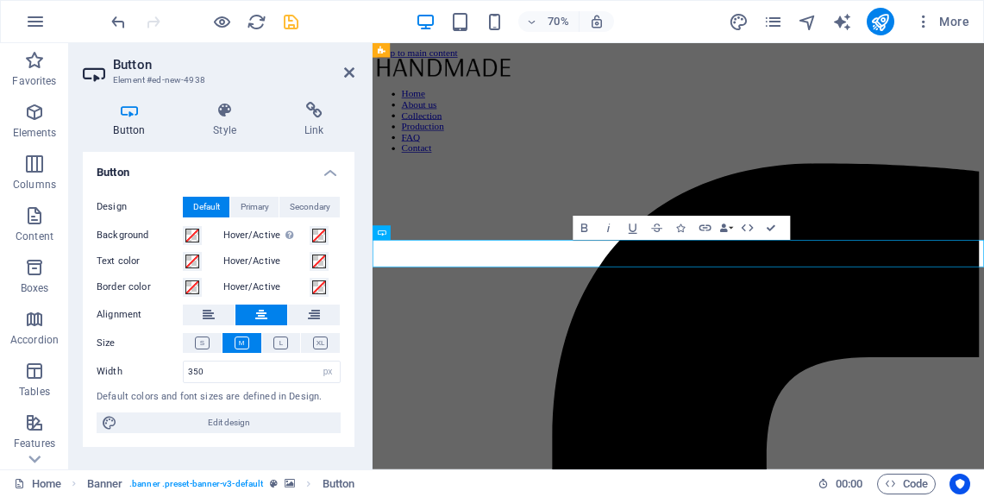
click at [334, 392] on div "Default colors and font sizes are defined in Design." at bounding box center [219, 397] width 244 height 15
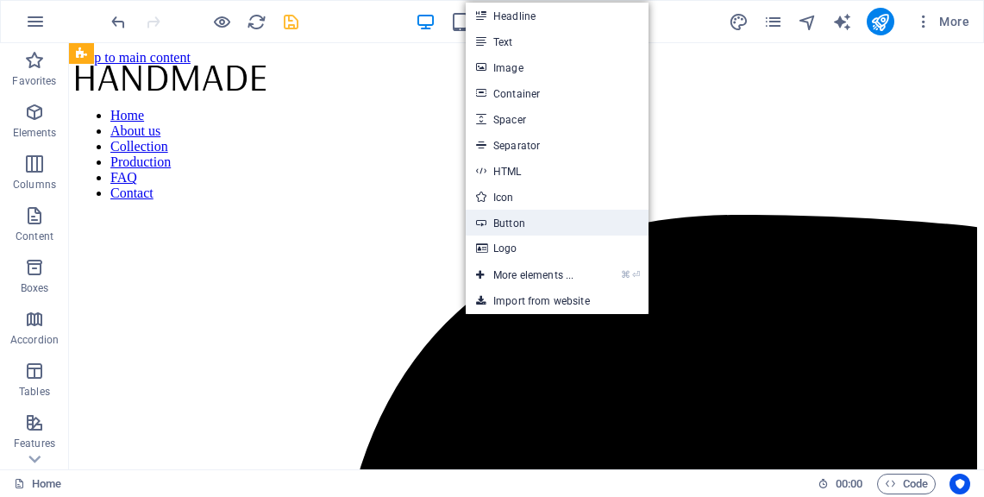
click at [501, 223] on link "Button" at bounding box center [557, 223] width 183 height 26
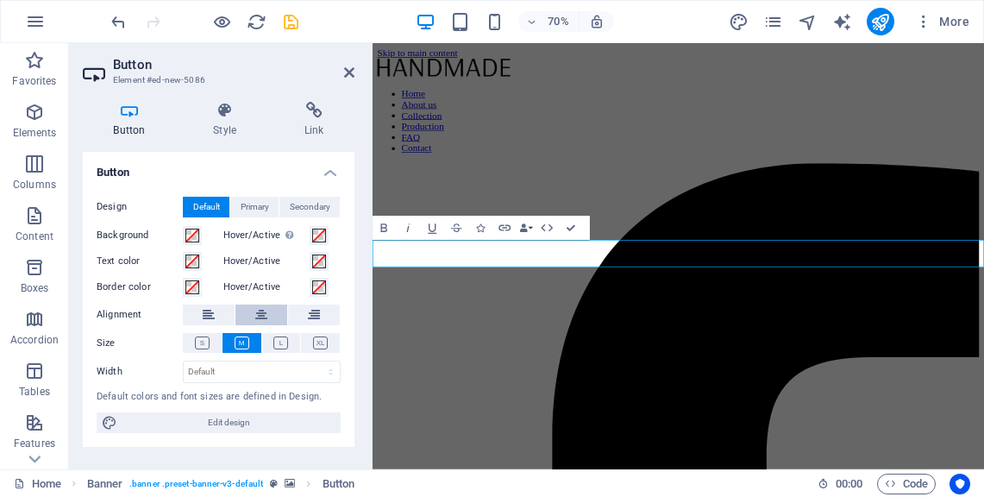
click at [267, 317] on icon at bounding box center [261, 314] width 12 height 21
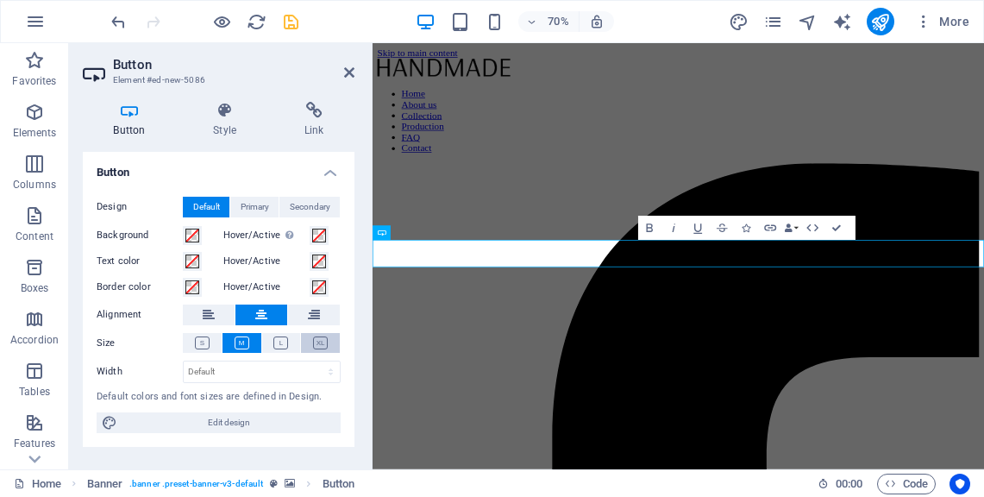
click at [322, 347] on icon at bounding box center [320, 342] width 15 height 13
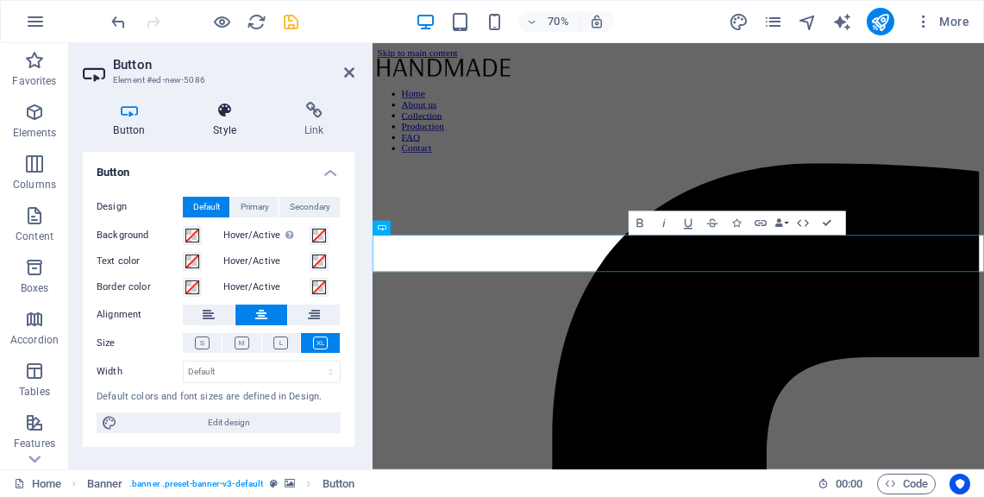
click at [224, 116] on icon at bounding box center [225, 110] width 85 height 17
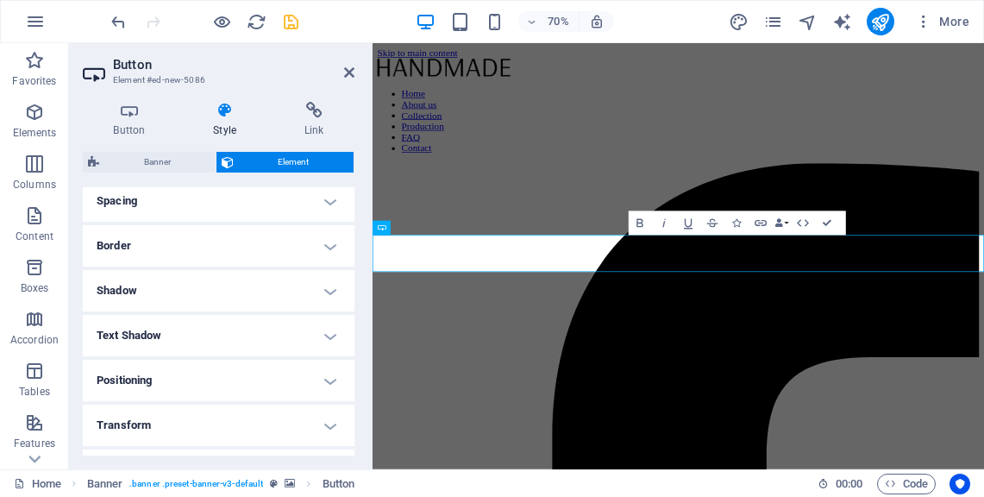
scroll to position [336, 0]
click at [323, 248] on h4 "Border" at bounding box center [219, 244] width 272 height 41
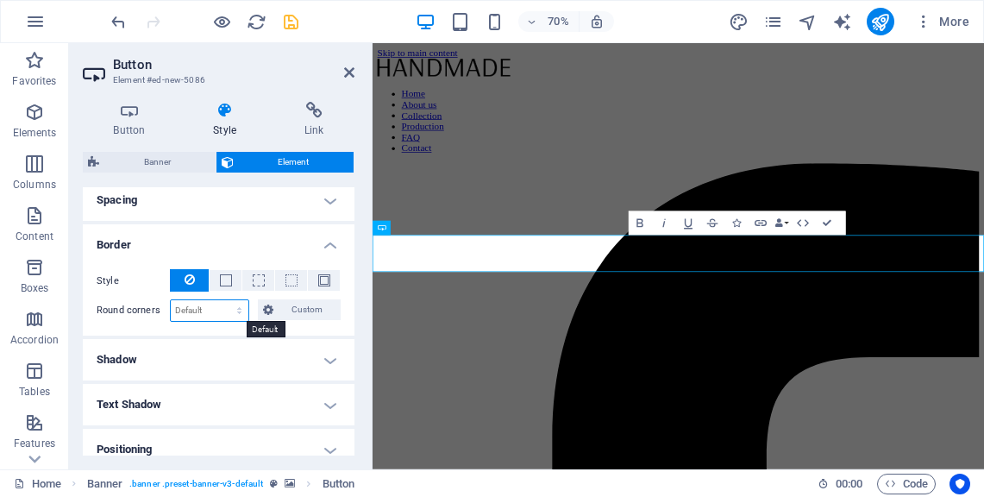
click at [238, 308] on select "Default px rem % vh vw Custom" at bounding box center [210, 310] width 78 height 21
select select "px"
click at [223, 300] on select "Default px rem % vh vw Custom" at bounding box center [210, 310] width 78 height 21
type input "0"
click at [189, 304] on input "0" at bounding box center [210, 310] width 78 height 21
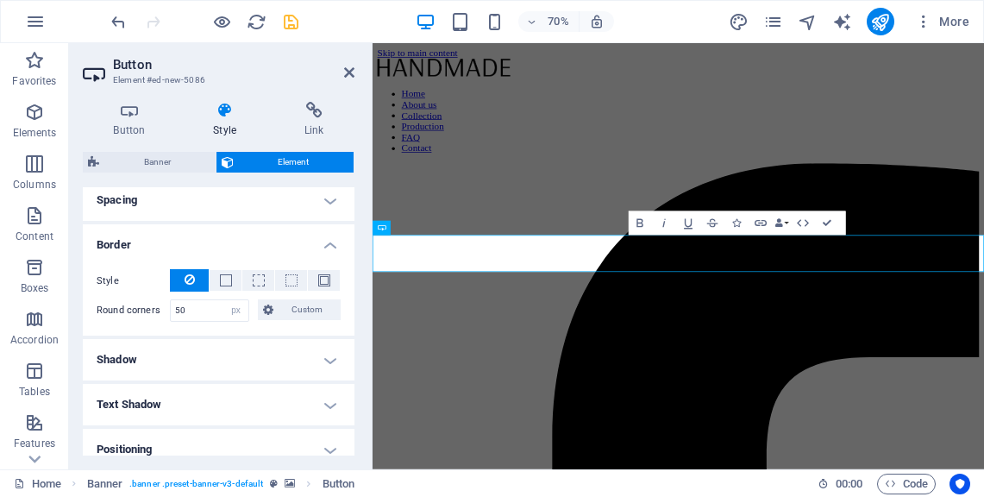
click at [236, 252] on h4 "Border" at bounding box center [219, 239] width 272 height 31
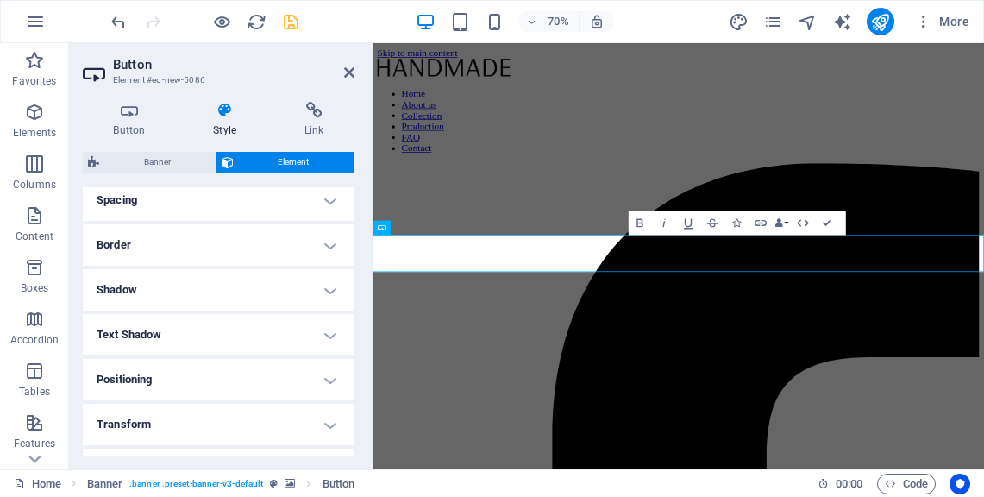
click at [318, 246] on h4 "Border" at bounding box center [219, 244] width 272 height 41
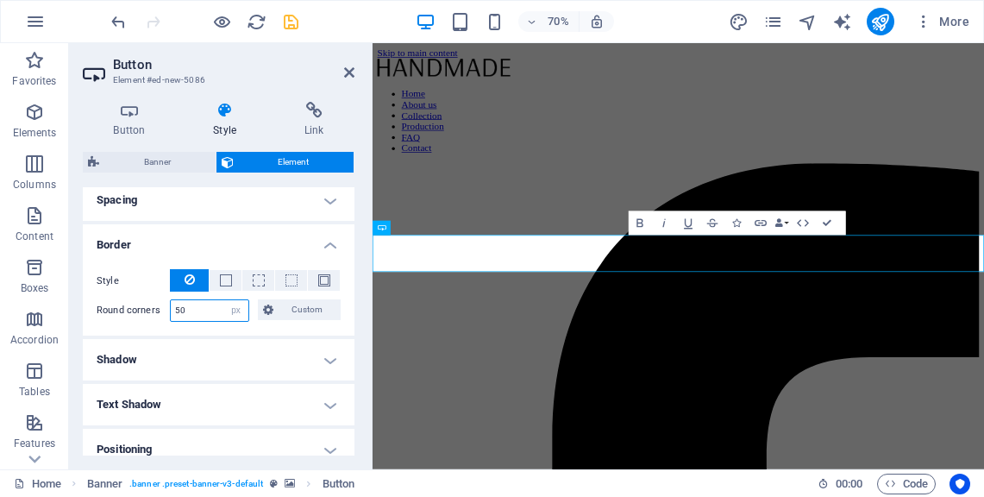
click at [203, 316] on input "50" at bounding box center [210, 310] width 78 height 21
type input "5"
type input "25"
click at [249, 231] on h4 "Border" at bounding box center [219, 239] width 272 height 31
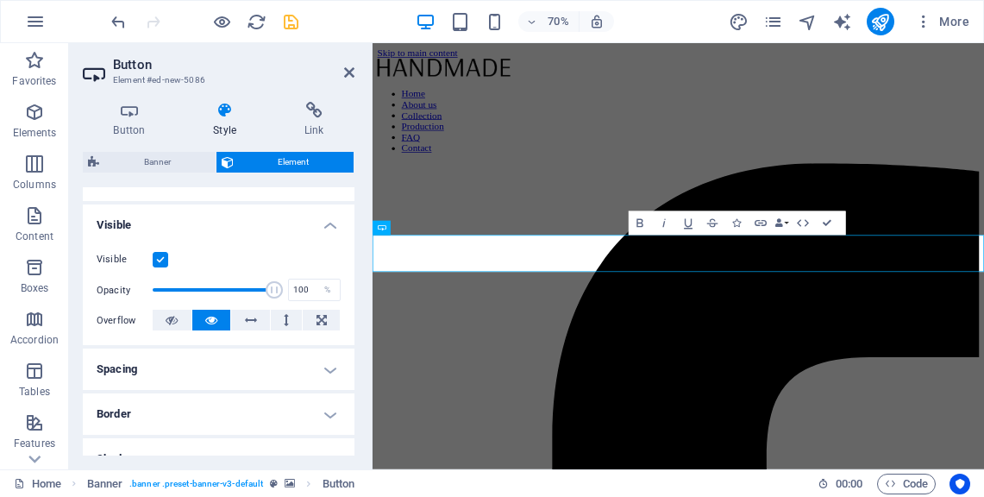
scroll to position [144, 0]
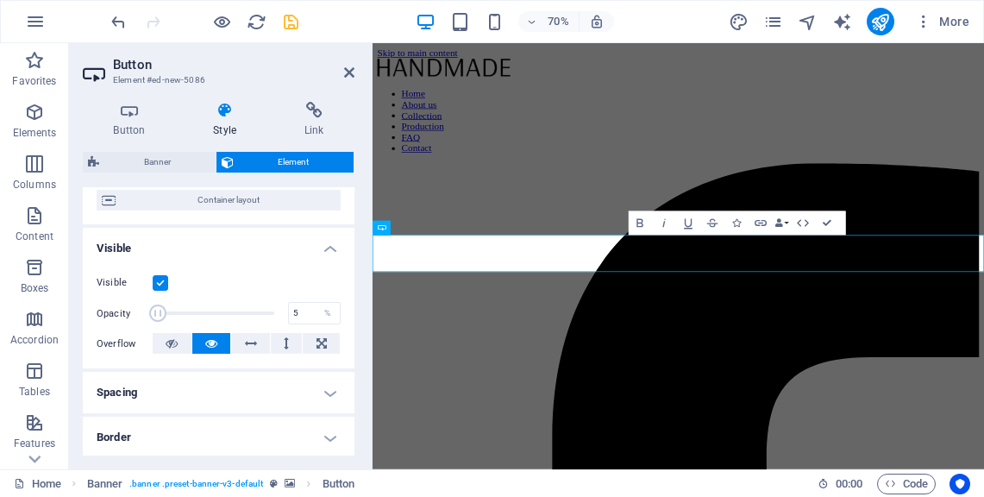
drag, startPoint x: 273, startPoint y: 309, endPoint x: 158, endPoint y: 319, distance: 116.0
click at [158, 319] on span at bounding box center [157, 312] width 17 height 17
drag, startPoint x: 155, startPoint y: 308, endPoint x: 198, endPoint y: 308, distance: 43.1
click at [198, 308] on span at bounding box center [199, 312] width 17 height 17
drag, startPoint x: 198, startPoint y: 308, endPoint x: 238, endPoint y: 310, distance: 39.7
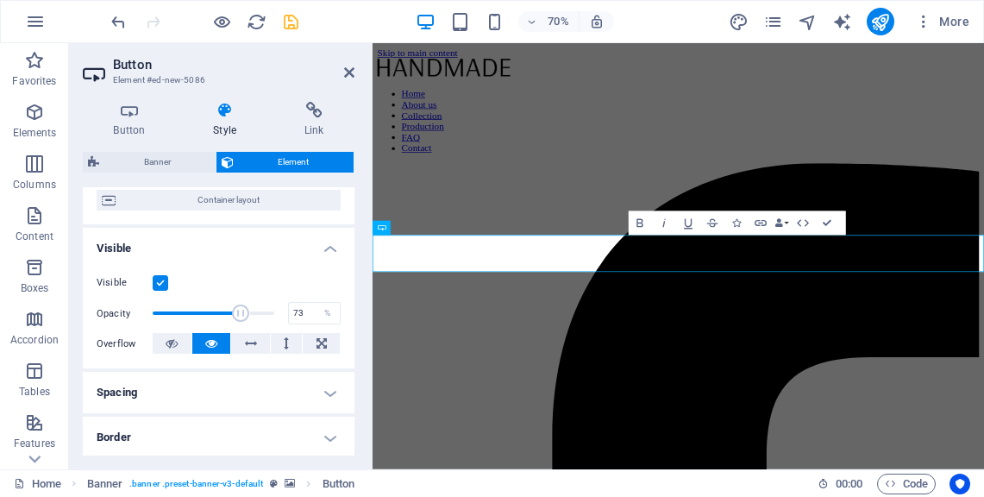
click at [238, 310] on span at bounding box center [241, 312] width 17 height 17
type input "100"
drag, startPoint x: 238, startPoint y: 310, endPoint x: 349, endPoint y: 328, distance: 112.7
click at [320, 323] on div "Opacity 100 %" at bounding box center [219, 313] width 244 height 26
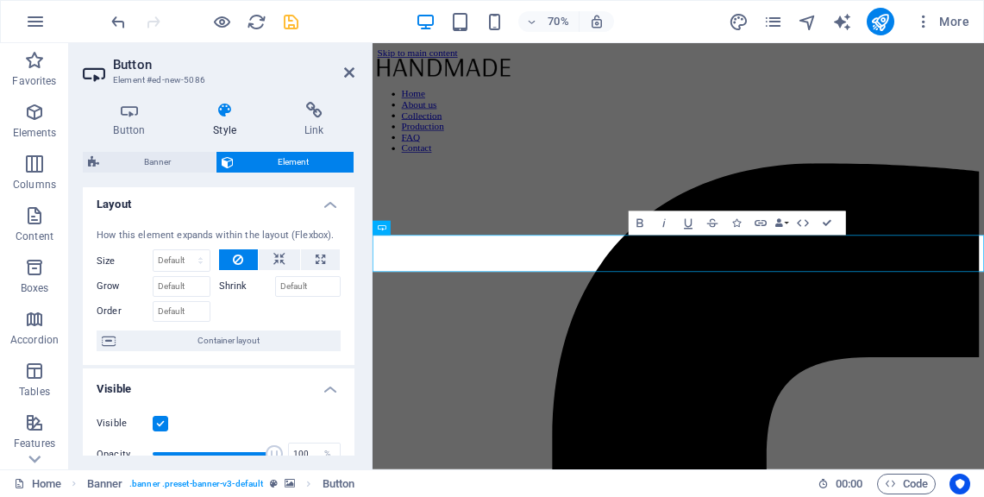
scroll to position [0, 0]
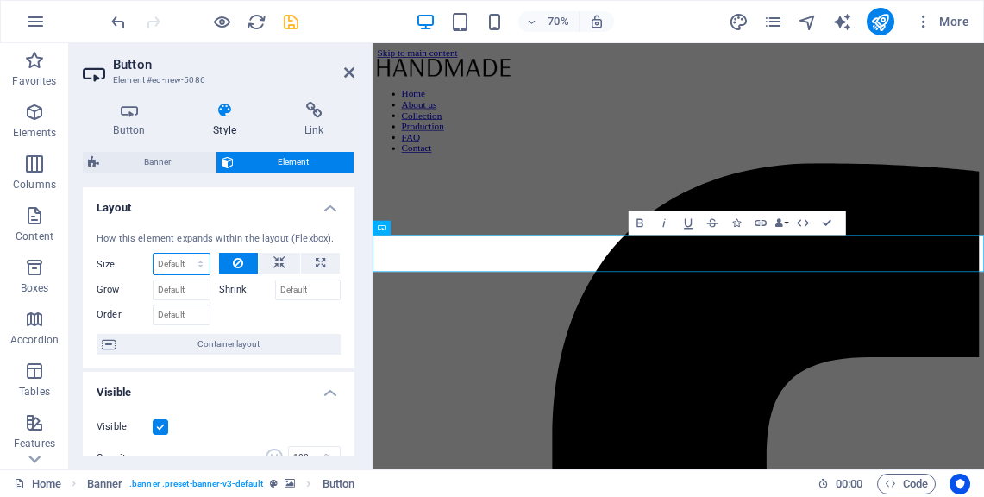
click at [197, 262] on select "Default auto px % 1/1 1/2 1/3 1/4 1/5 1/6 1/7 1/8 1/9 1/10" at bounding box center [182, 264] width 56 height 21
click at [154, 254] on select "Default auto px % 1/1 1/2 1/3 1/4 1/5 1/6 1/7 1/8 1/9 1/10" at bounding box center [182, 264] width 56 height 21
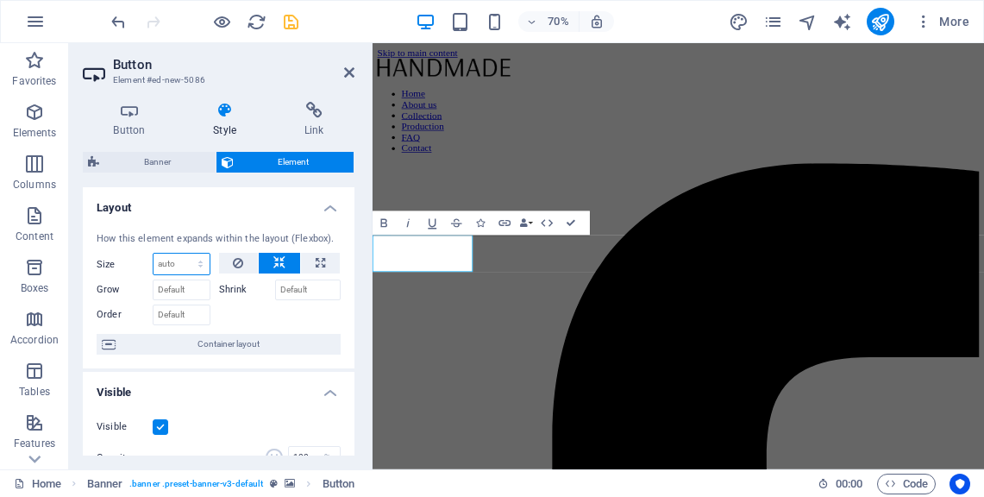
click at [196, 260] on select "Default auto px % 1/1 1/2 1/3 1/4 1/5 1/6 1/7 1/8 1/9 1/10" at bounding box center [182, 264] width 56 height 21
select select "px"
click at [183, 254] on select "Default auto px % 1/1 1/2 1/3 1/4 1/5 1/6 1/7 1/8 1/9 1/10" at bounding box center [182, 264] width 56 height 21
type input "0"
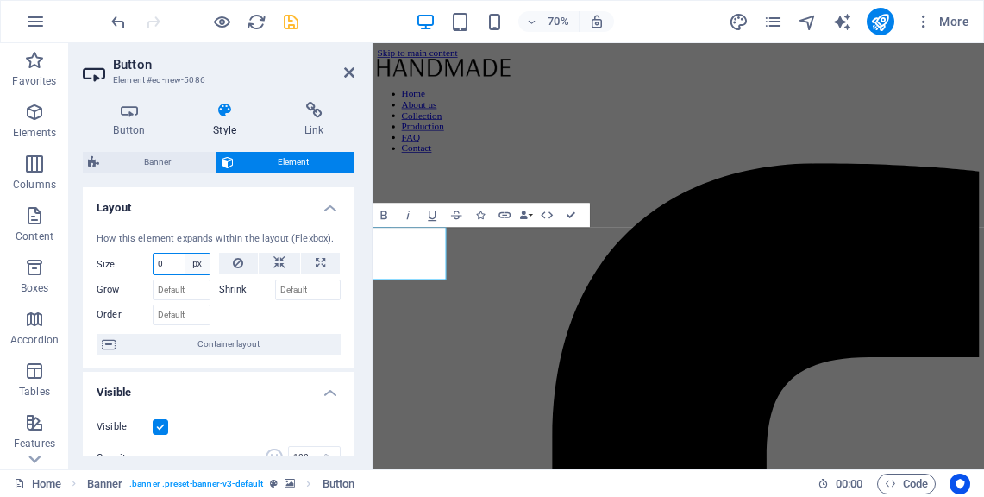
click at [203, 267] on select "Default auto px % 1/1 1/2 1/3 1/4 1/5 1/6 1/7 1/8 1/9 1/10" at bounding box center [197, 264] width 24 height 21
select select "oheilj9g14g"
click at [185, 254] on select "Default auto px % 1/1 1/2 1/3 1/4 1/5 1/6 1/7 1/8 1/9 1/10" at bounding box center [197, 264] width 24 height 21
select select "DISABLED_OPTION_VALUE"
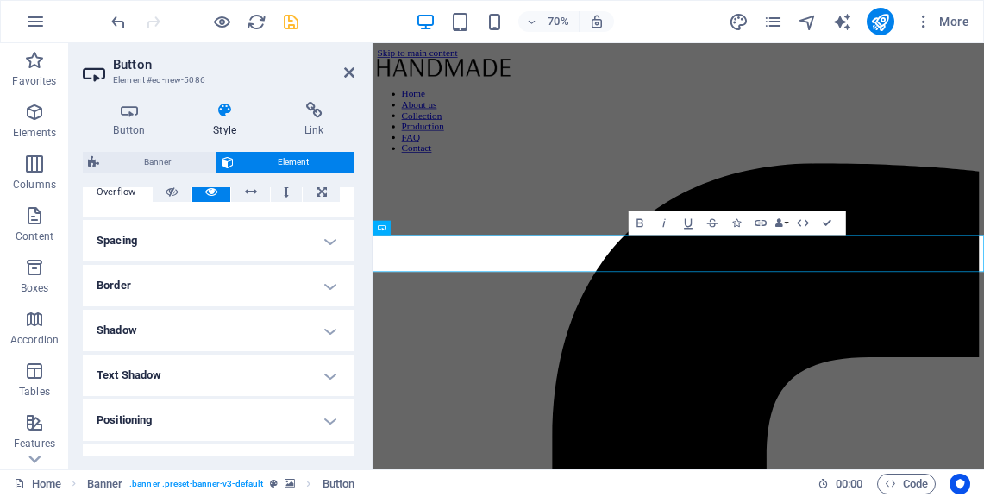
scroll to position [286, 0]
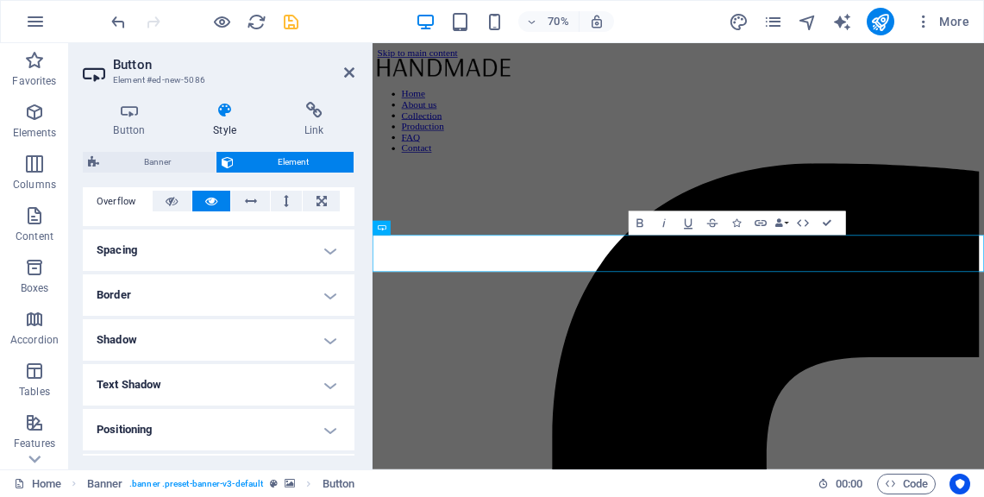
click at [321, 254] on h4 "Spacing" at bounding box center [219, 249] width 272 height 41
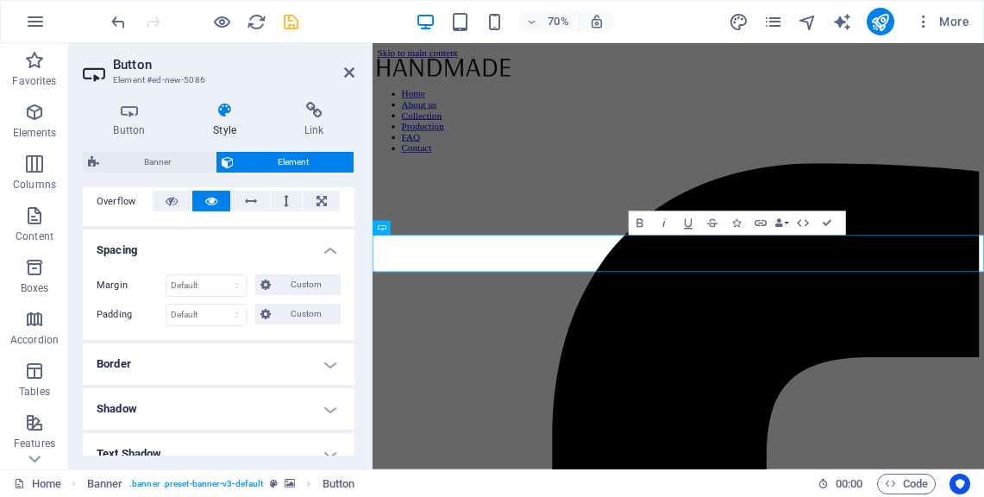
click at [324, 357] on h4 "Border" at bounding box center [219, 363] width 272 height 41
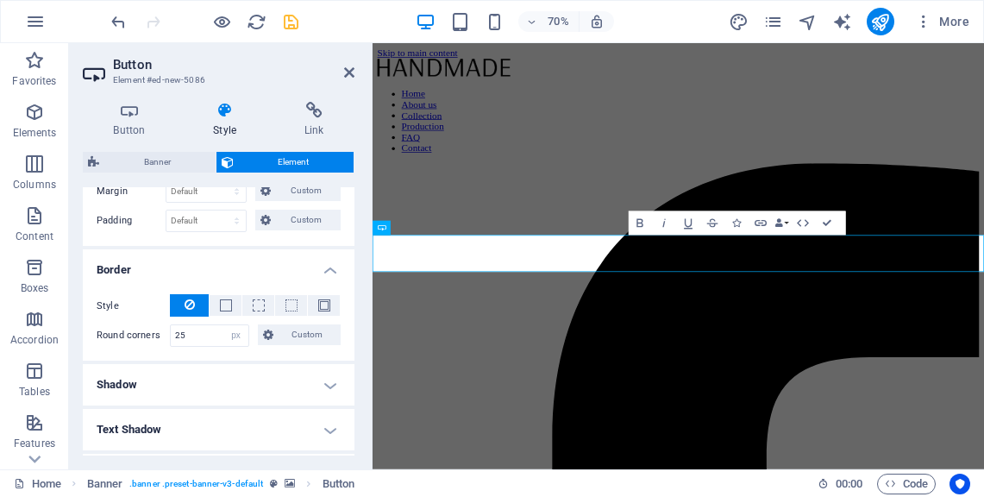
scroll to position [380, 0]
click at [204, 334] on input "25" at bounding box center [210, 336] width 78 height 21
type input "20"
click at [227, 367] on h4 "Shadow" at bounding box center [219, 385] width 272 height 41
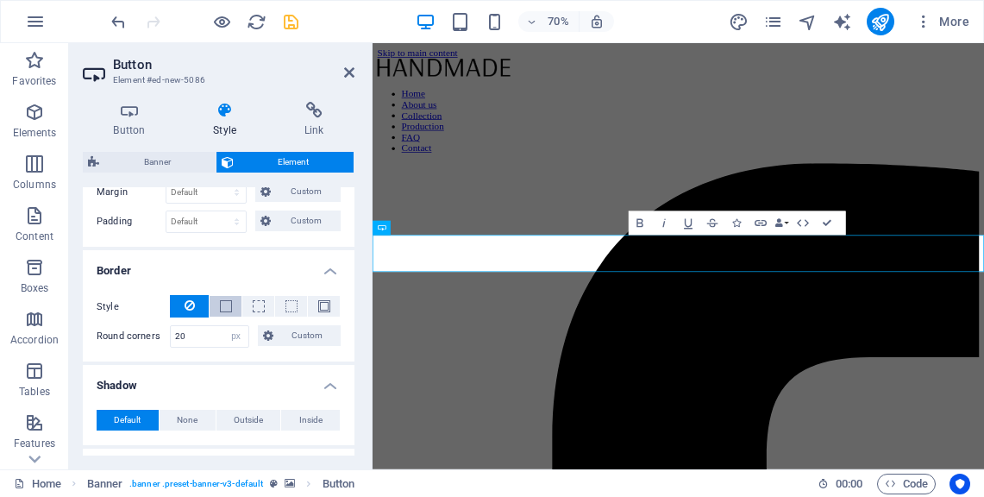
click at [227, 309] on span at bounding box center [226, 306] width 12 height 12
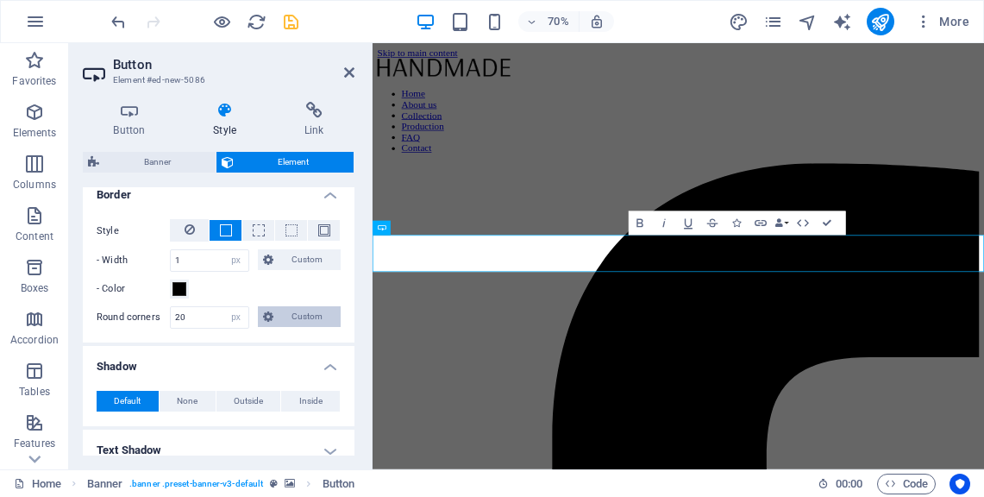
scroll to position [454, 0]
click at [180, 294] on span at bounding box center [180, 291] width 14 height 14
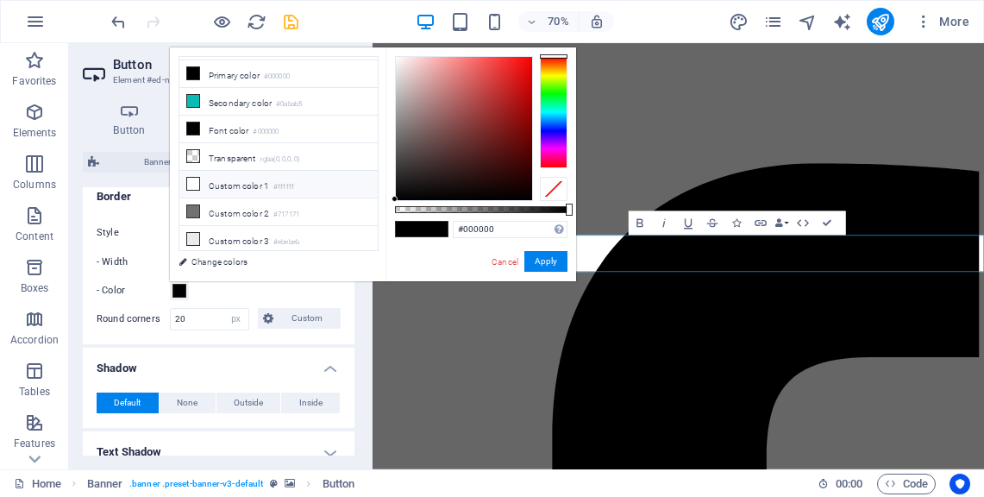
scroll to position [0, 0]
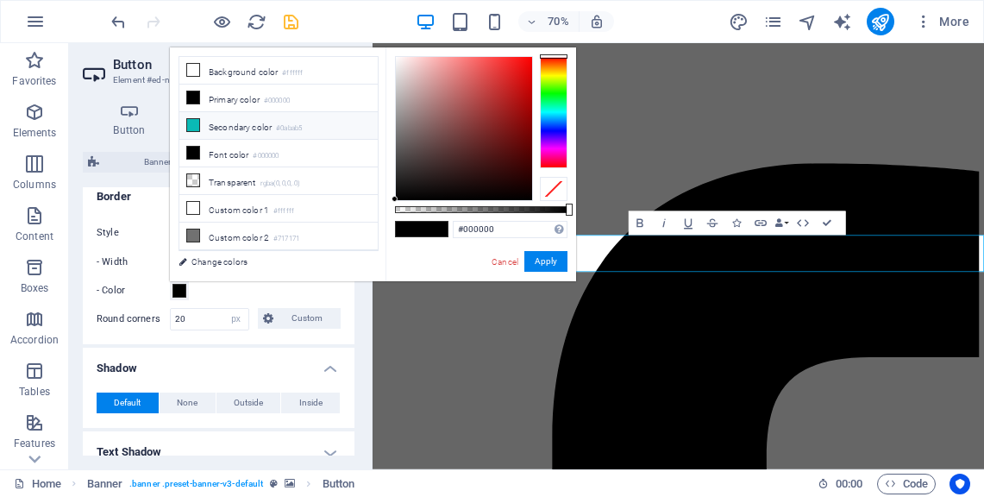
click at [193, 122] on icon at bounding box center [193, 125] width 12 height 12
type input "#0abab5"
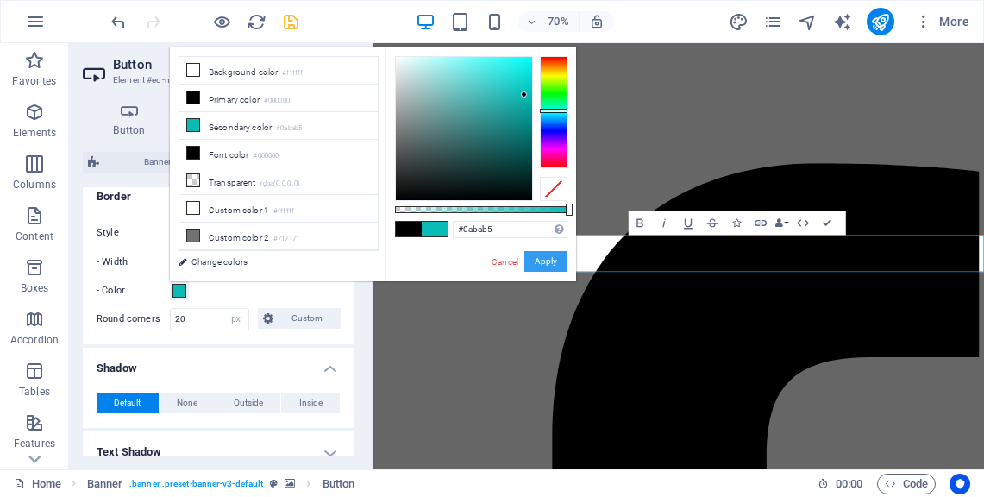
click at [546, 261] on button "Apply" at bounding box center [545, 261] width 43 height 21
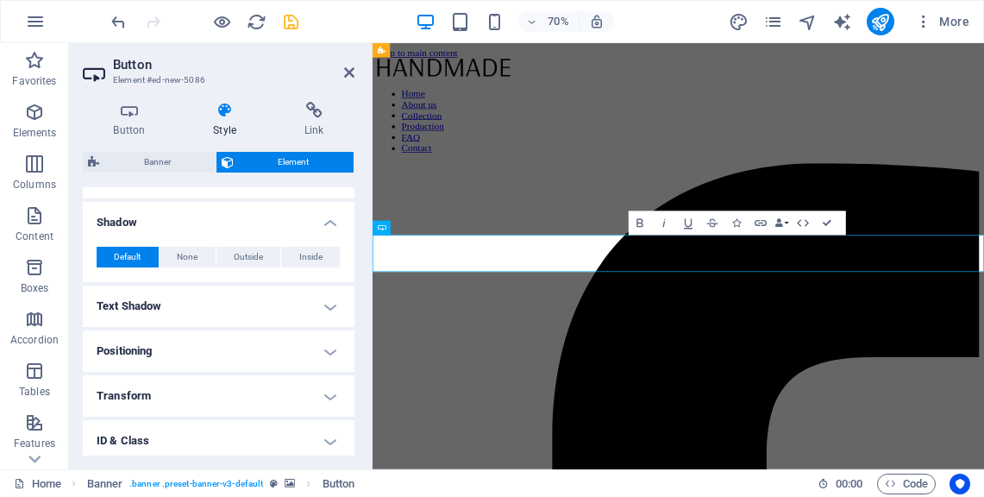
scroll to position [645, 0]
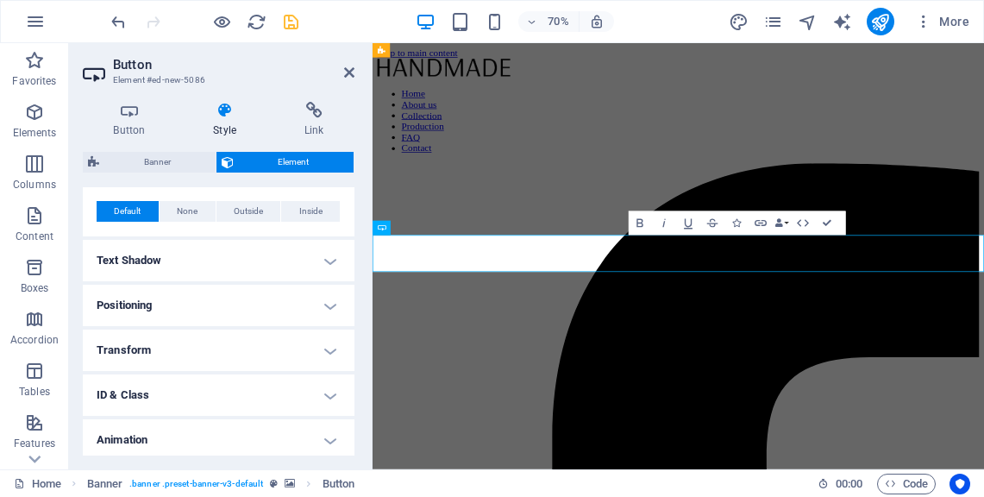
click at [329, 267] on h4 "Text Shadow" at bounding box center [219, 260] width 272 height 41
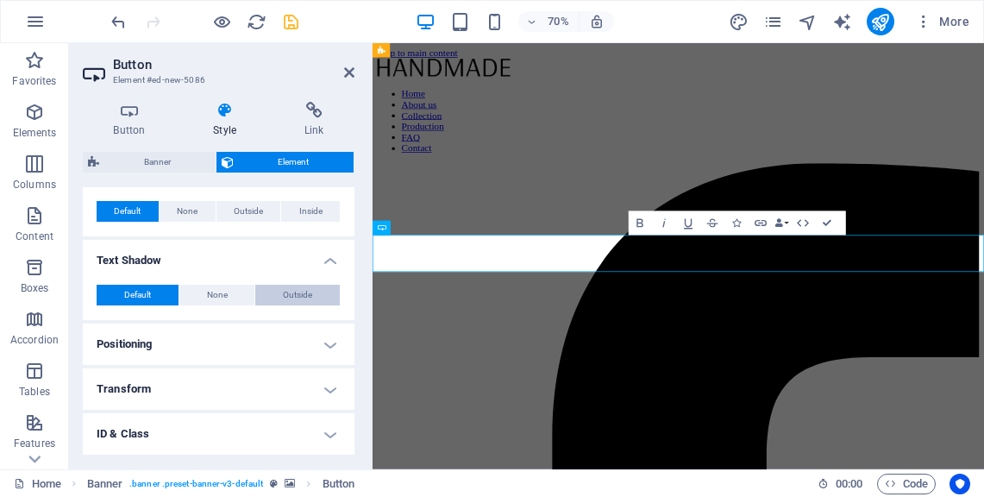
click at [283, 295] on span "Outside" at bounding box center [297, 295] width 29 height 21
type input "2"
type input "4"
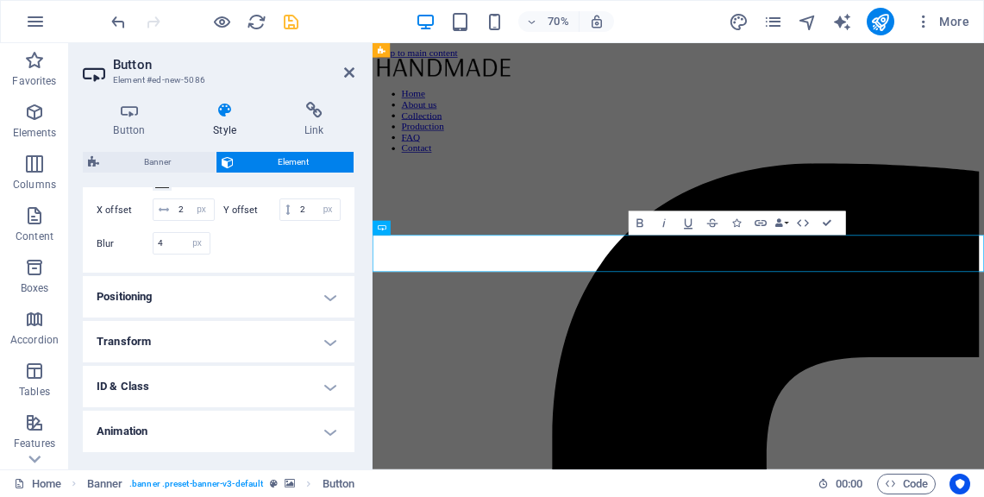
scroll to position [850, 0]
click at [320, 257] on h4 "Positioning" at bounding box center [219, 254] width 272 height 41
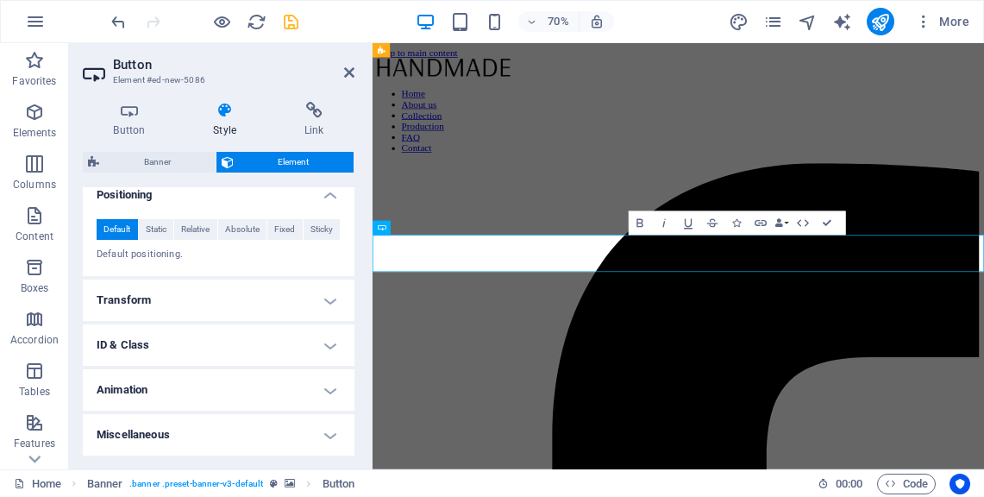
scroll to position [911, 0]
click at [320, 306] on h4 "Transform" at bounding box center [219, 299] width 272 height 41
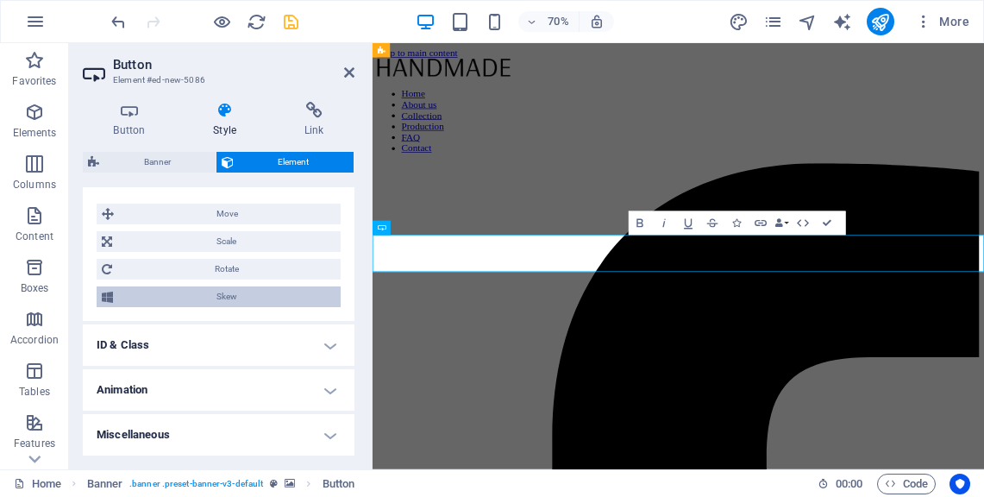
scroll to position [1032, 0]
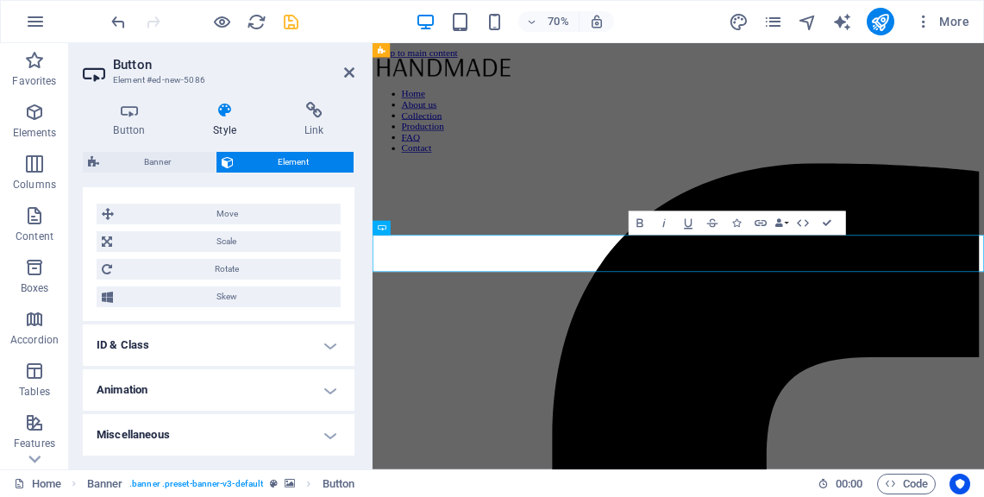
click at [264, 396] on h4 "Animation" at bounding box center [219, 389] width 272 height 41
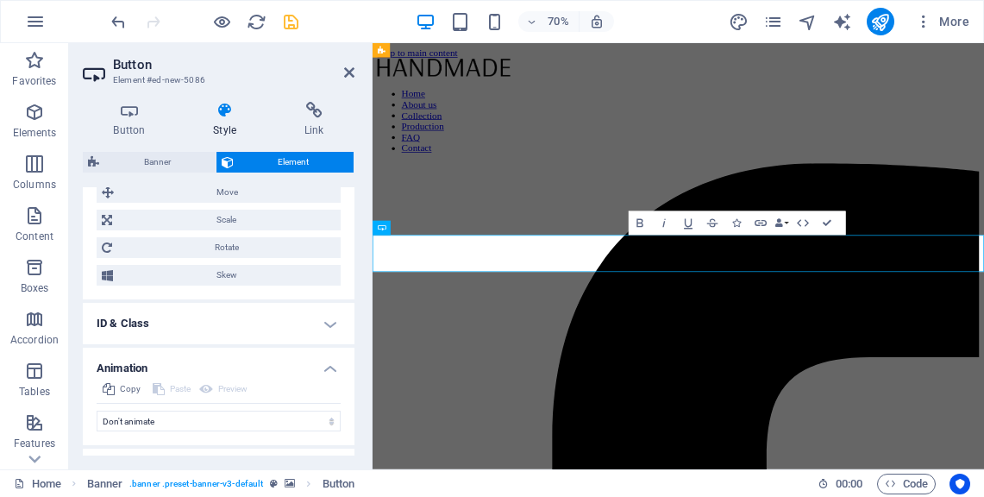
scroll to position [1088, 0]
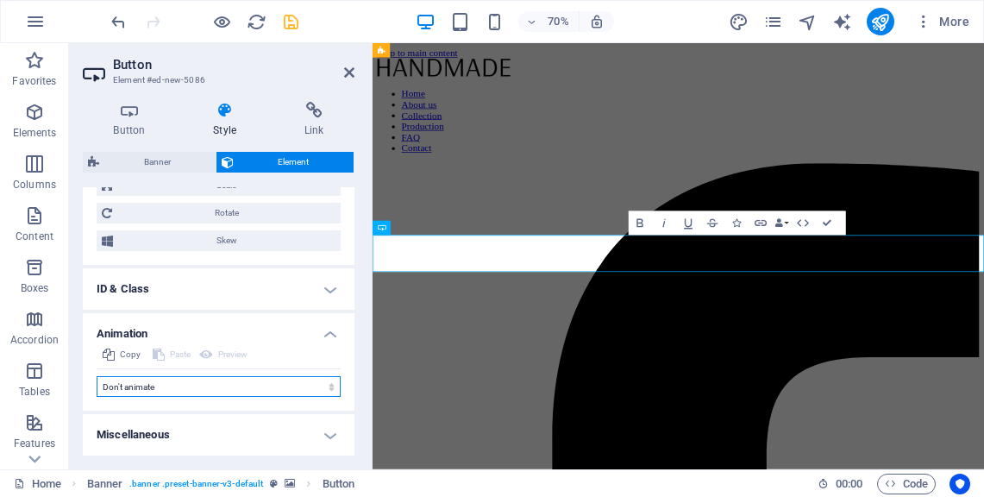
click at [273, 390] on select "Don't animate Show / Hide Slide up/down Zoom in/out Slide left to right Slide r…" at bounding box center [219, 386] width 244 height 21
select select "overlay"
click at [97, 376] on select "Don't animate Show / Hide Slide up/down Zoom in/out Slide left to right Slide r…" at bounding box center [219, 386] width 244 height 21
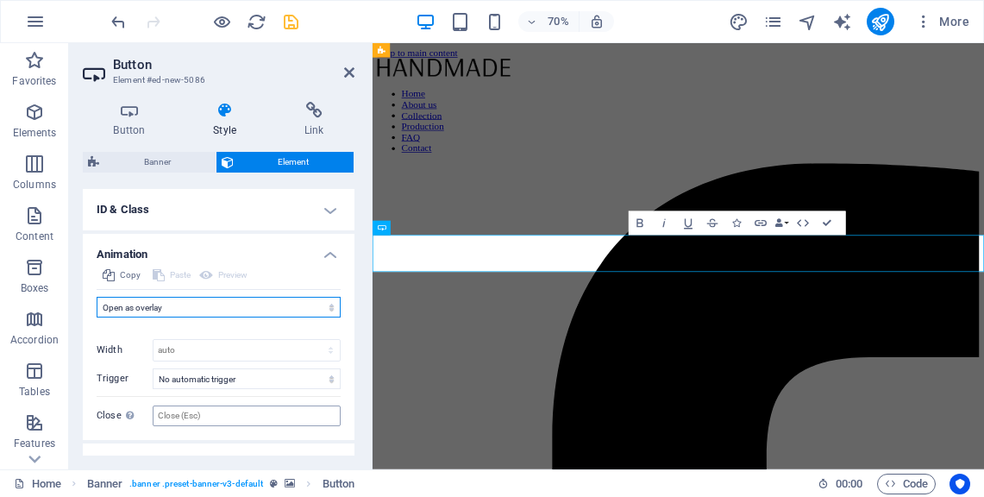
scroll to position [1129, 0]
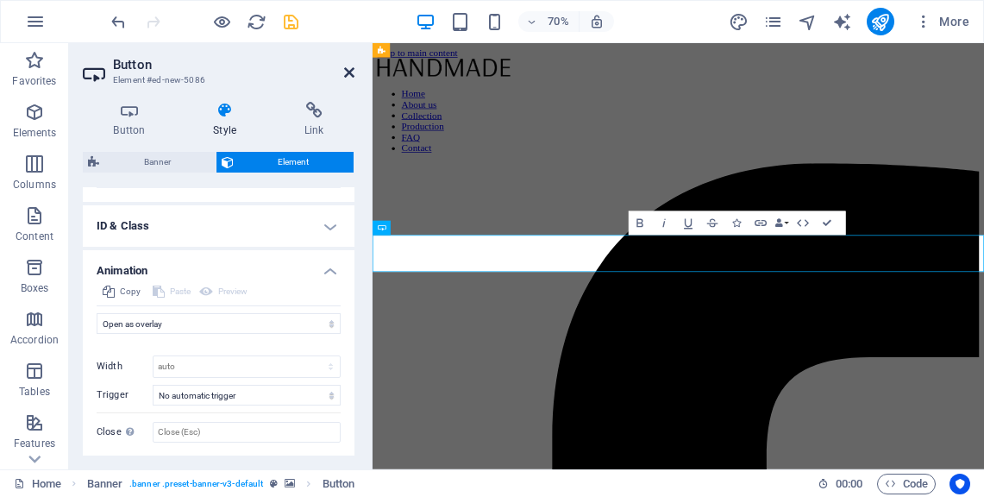
click at [353, 67] on icon at bounding box center [349, 73] width 10 height 14
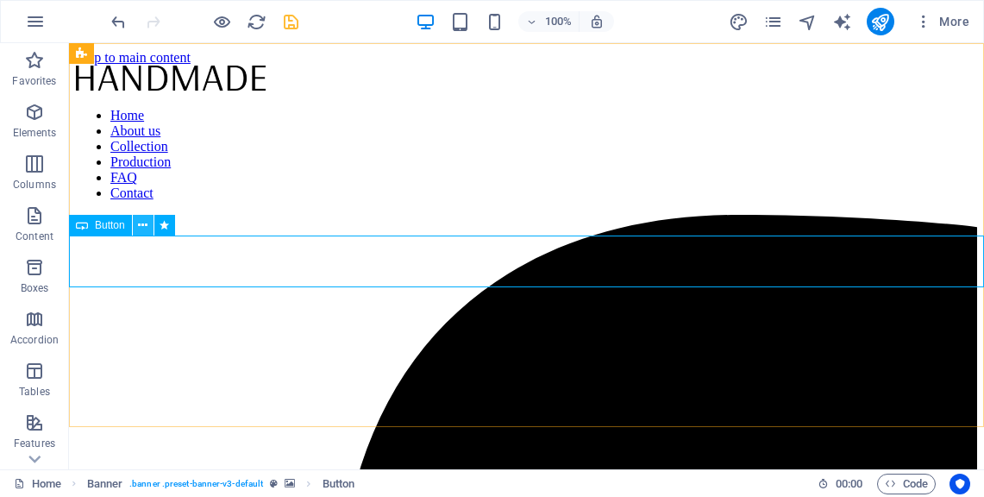
click at [138, 224] on icon at bounding box center [142, 226] width 9 height 18
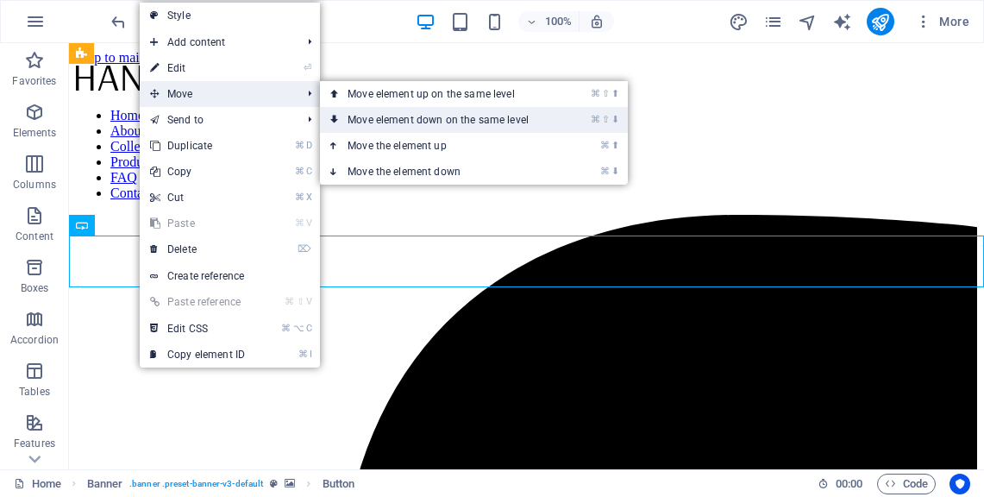
click at [394, 116] on link "⌘ ⇧ ⬇ Move element down on the same level" at bounding box center [441, 120] width 243 height 26
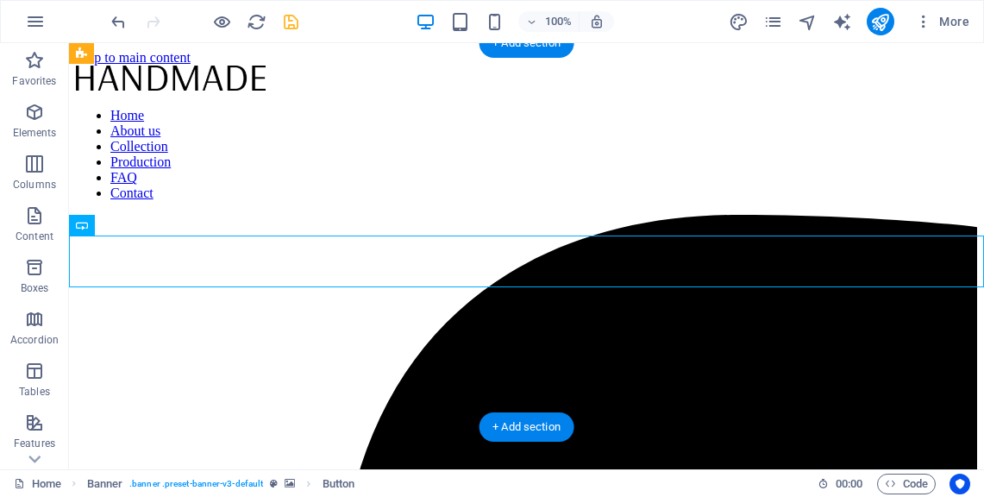
drag, startPoint x: 506, startPoint y: 269, endPoint x: 499, endPoint y: 342, distance: 73.7
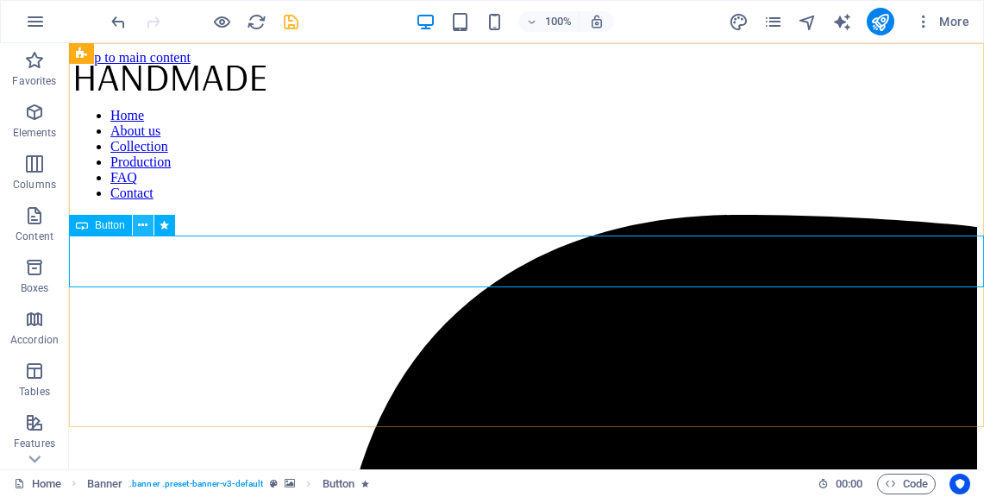
click at [138, 223] on icon at bounding box center [142, 226] width 9 height 18
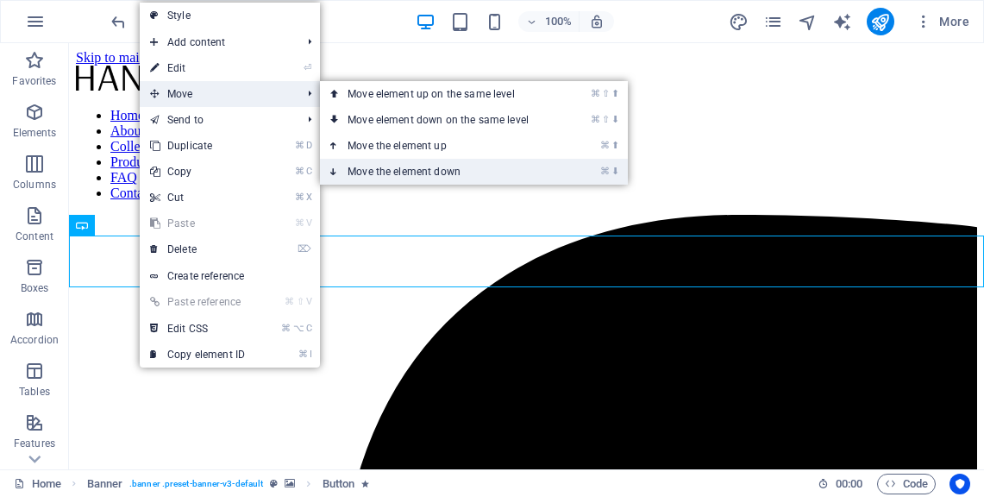
click at [411, 177] on link "⌘ ⬇ Move the element down" at bounding box center [441, 172] width 243 height 26
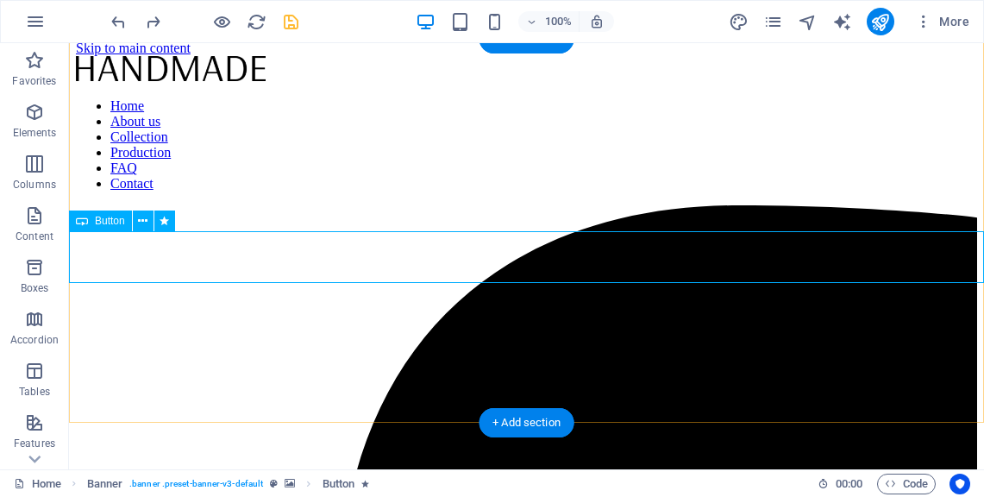
scroll to position [0, 0]
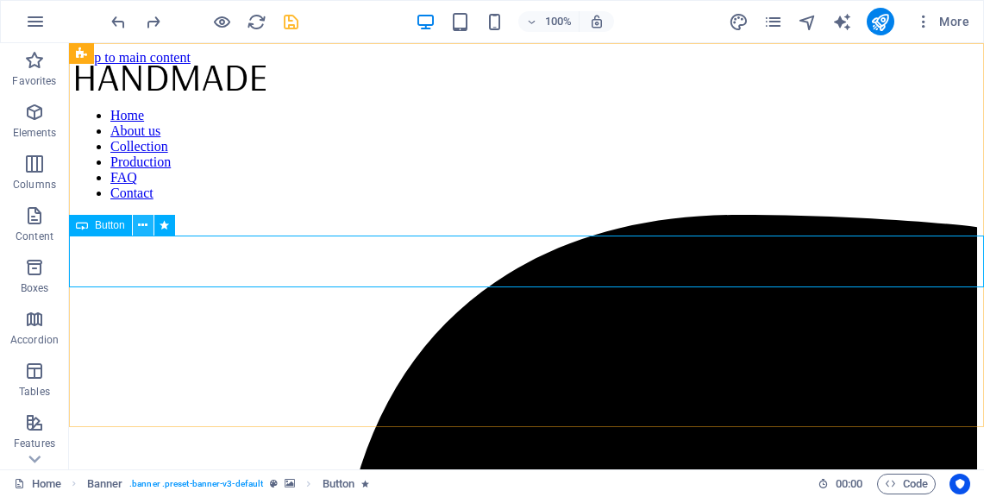
click at [141, 223] on icon at bounding box center [142, 226] width 9 height 18
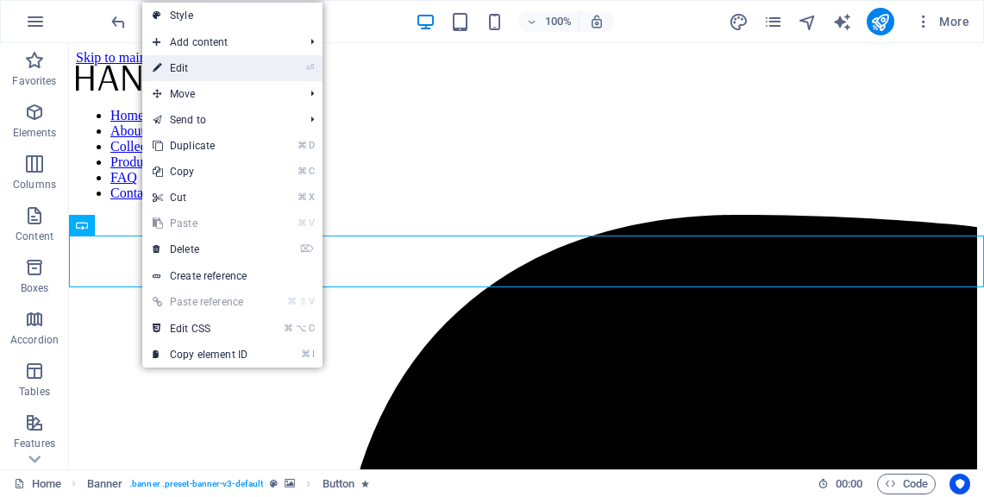
click at [233, 76] on link "⏎ Edit" at bounding box center [200, 68] width 116 height 26
select select "px"
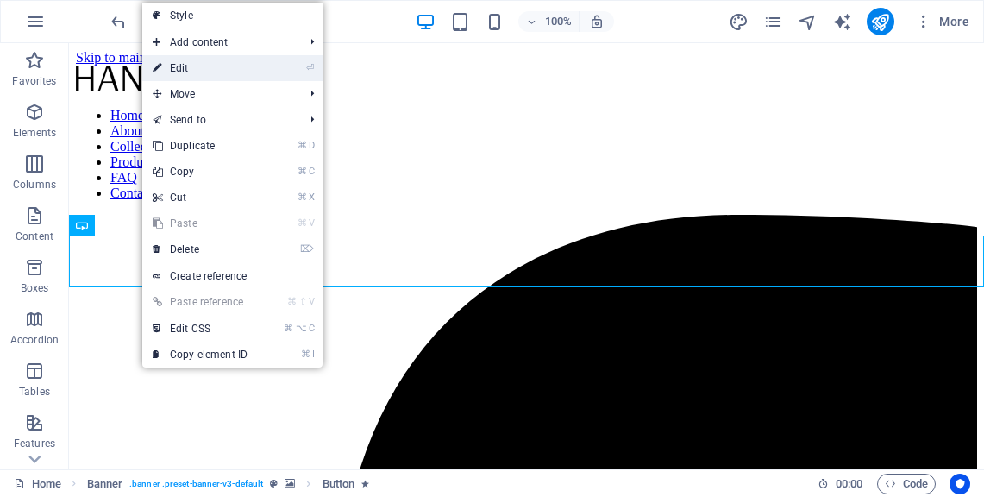
select select "px"
select select "overlay"
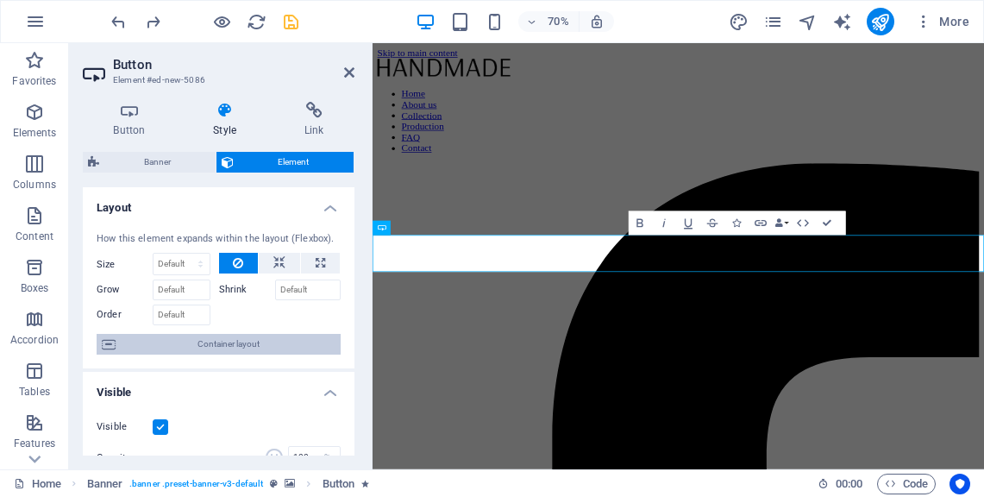
scroll to position [9, 0]
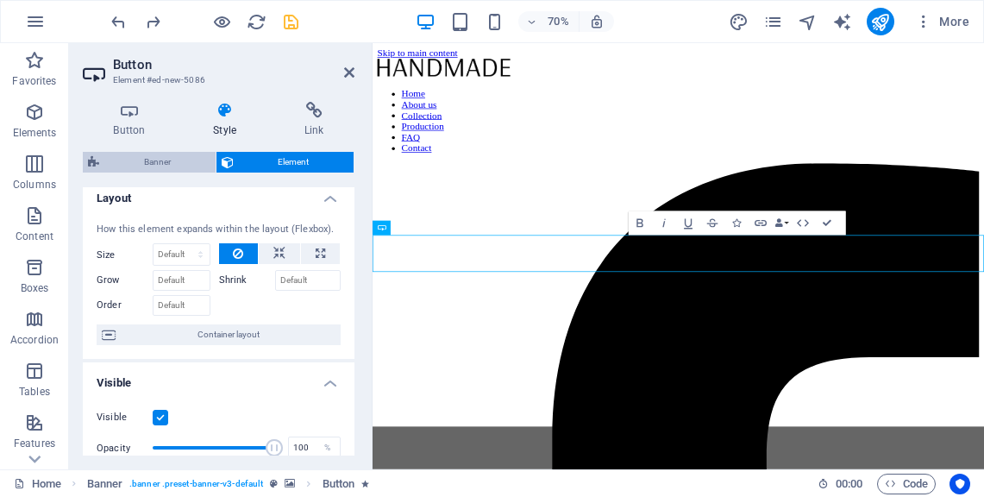
click at [170, 167] on span "Banner" at bounding box center [157, 162] width 106 height 21
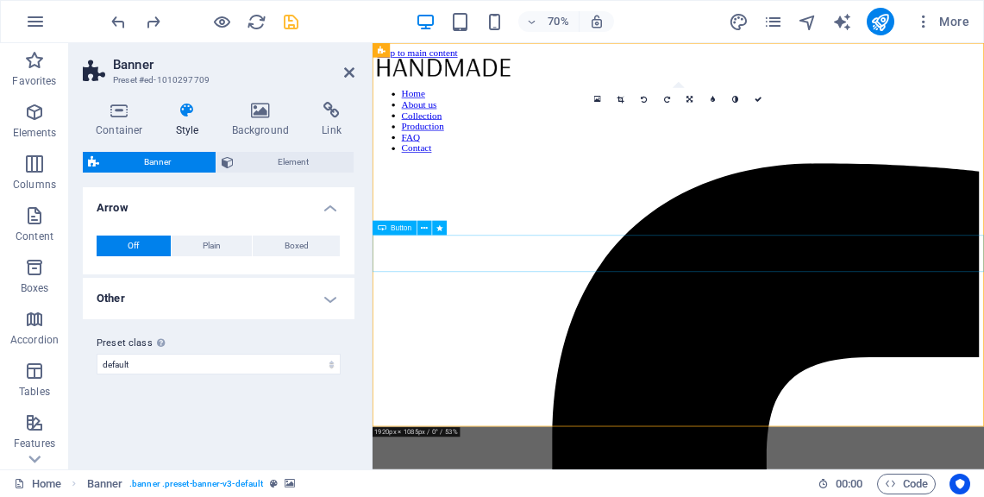
click at [418, 229] on button at bounding box center [424, 228] width 15 height 15
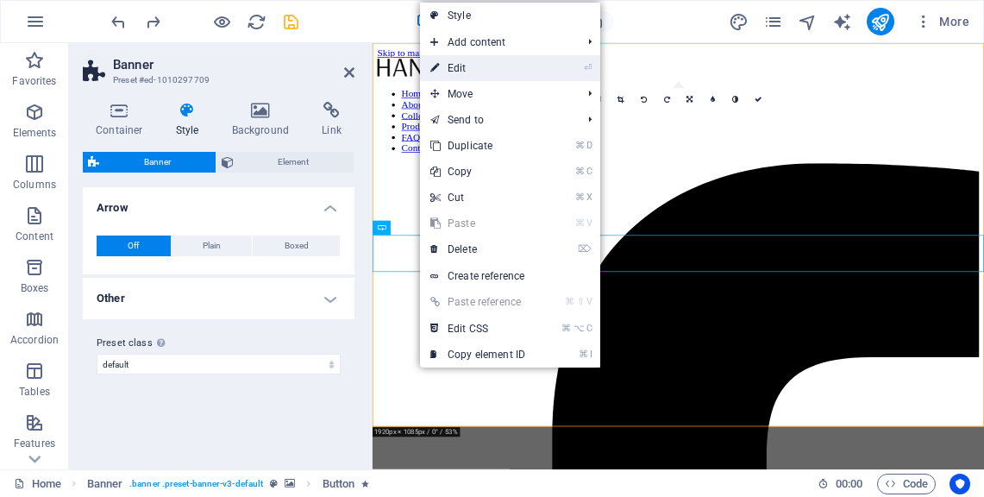
click at [488, 74] on link "⏎ Edit" at bounding box center [478, 68] width 116 height 26
select select "px"
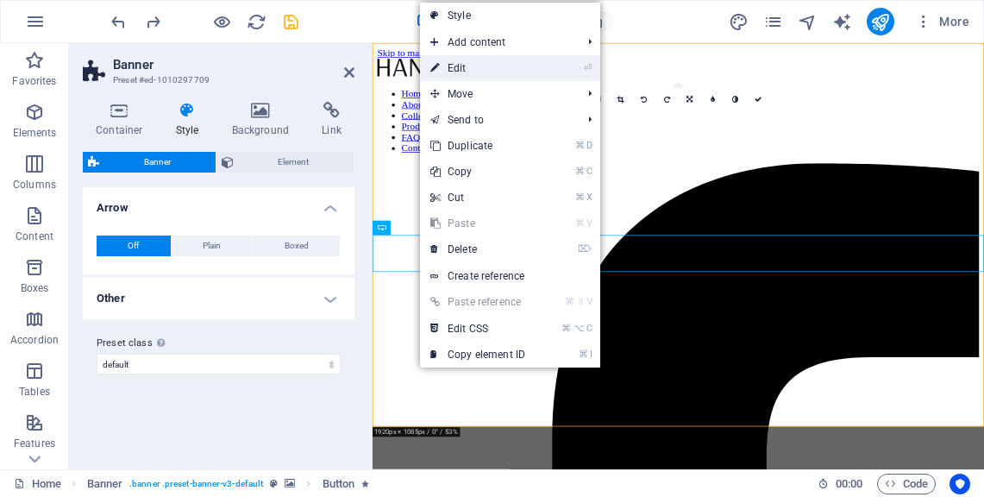
select select "px"
select select "overlay"
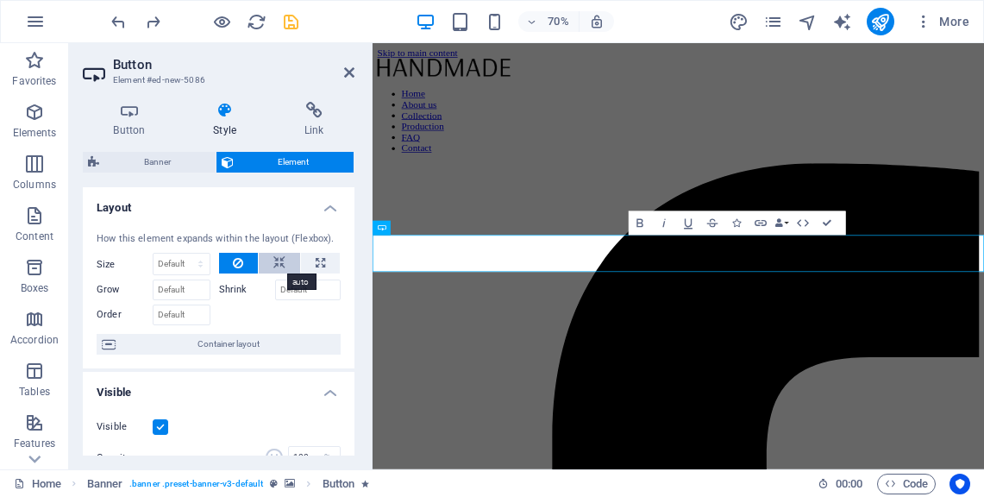
click at [277, 264] on icon at bounding box center [279, 263] width 12 height 21
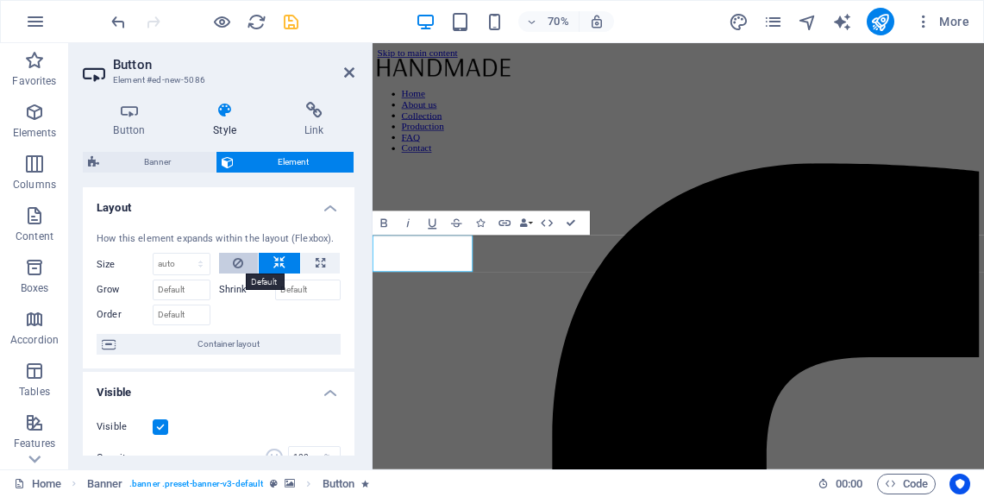
click at [241, 260] on icon at bounding box center [238, 263] width 10 height 21
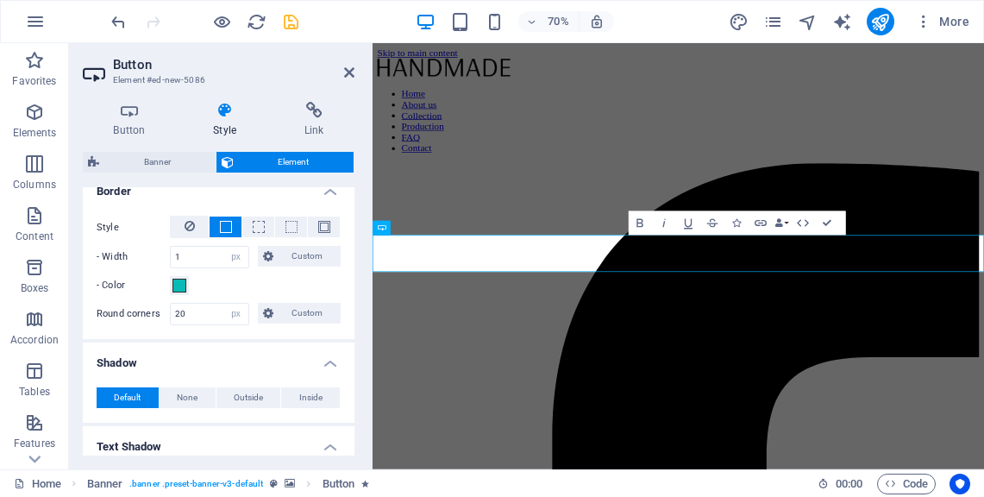
scroll to position [461, 0]
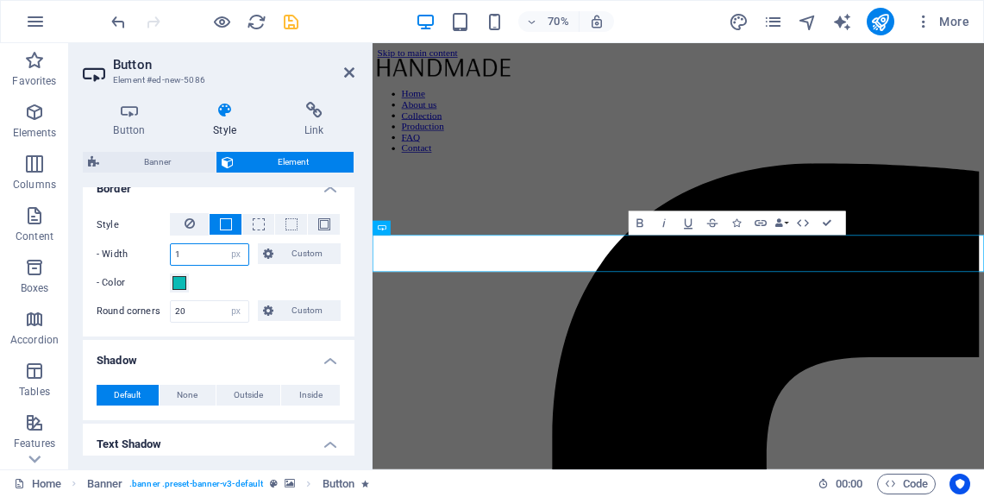
click at [198, 259] on input "1" at bounding box center [210, 254] width 78 height 21
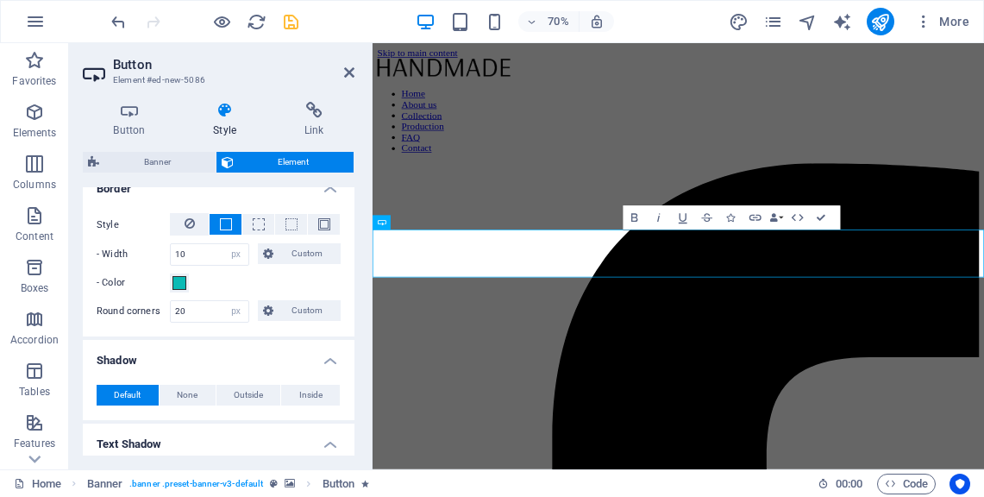
click at [226, 277] on div "- Color" at bounding box center [219, 283] width 244 height 21
click at [201, 252] on input "10" at bounding box center [210, 254] width 78 height 21
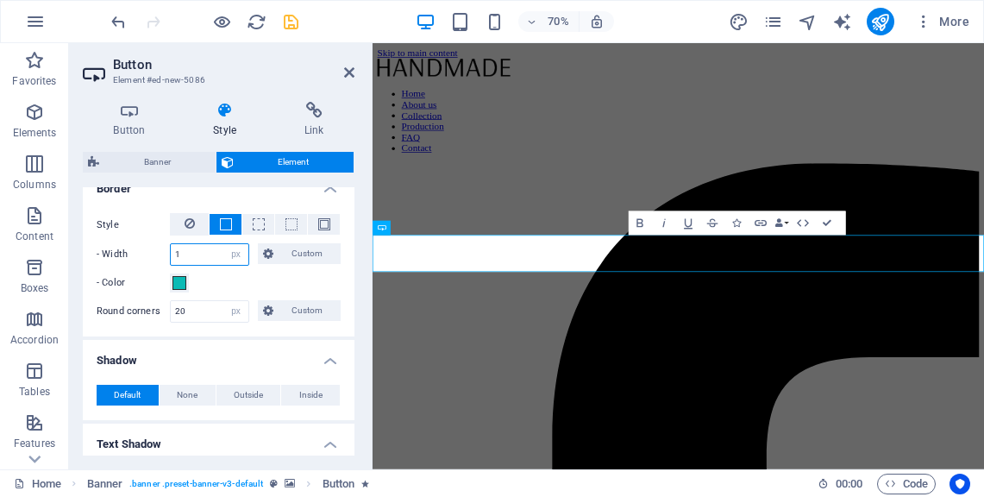
type input "1"
click at [210, 277] on div "- Color" at bounding box center [219, 283] width 244 height 21
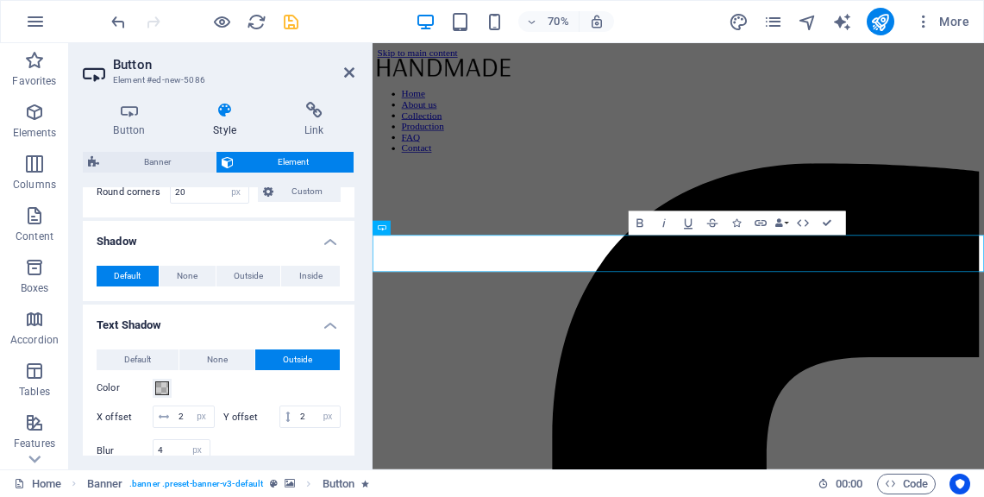
scroll to position [606, 0]
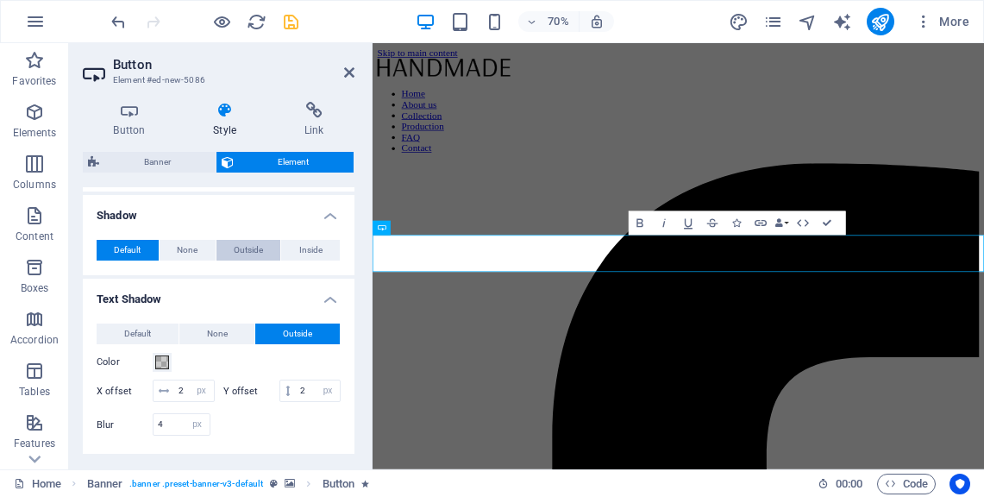
click at [260, 251] on span "Outside" at bounding box center [248, 250] width 29 height 21
type input "2"
type input "4"
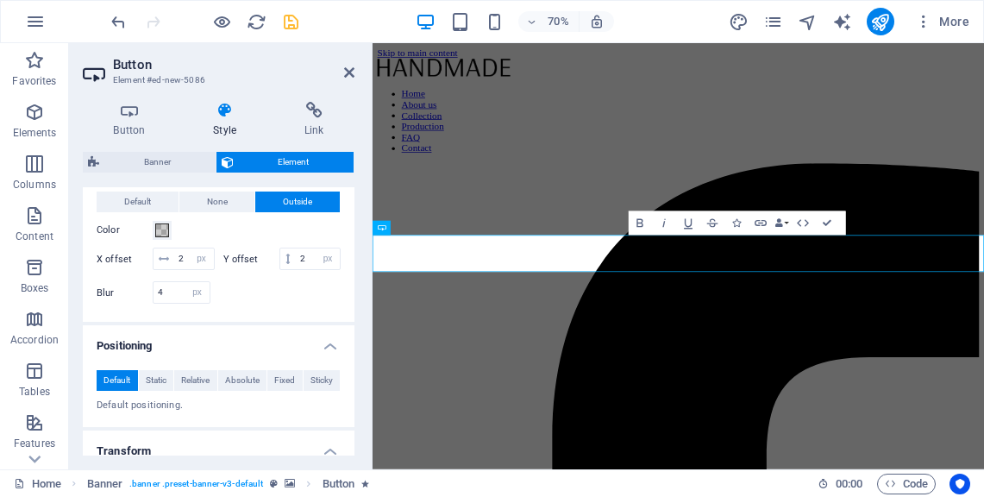
scroll to position [834, 0]
click at [161, 236] on span at bounding box center [162, 230] width 14 height 14
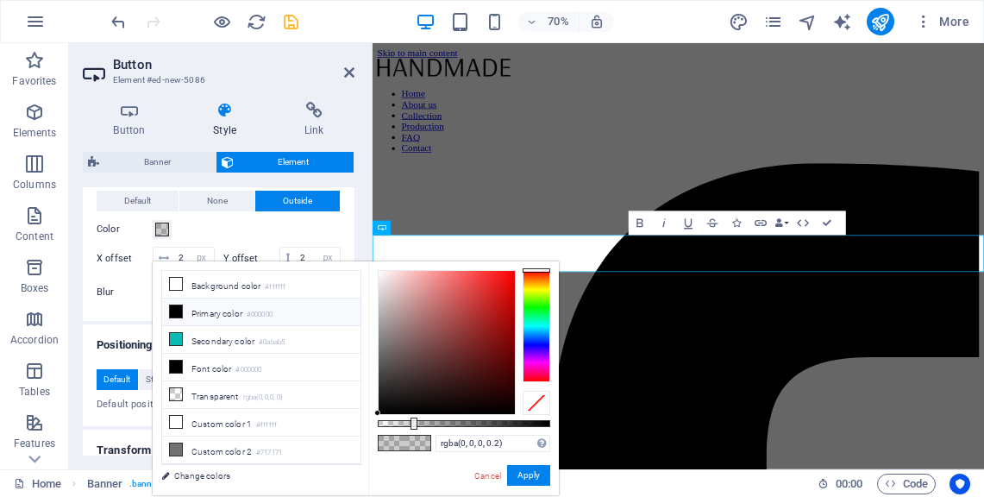
click at [173, 310] on icon at bounding box center [176, 311] width 12 height 12
type input "#000000"
click at [526, 471] on button "Apply" at bounding box center [528, 475] width 43 height 21
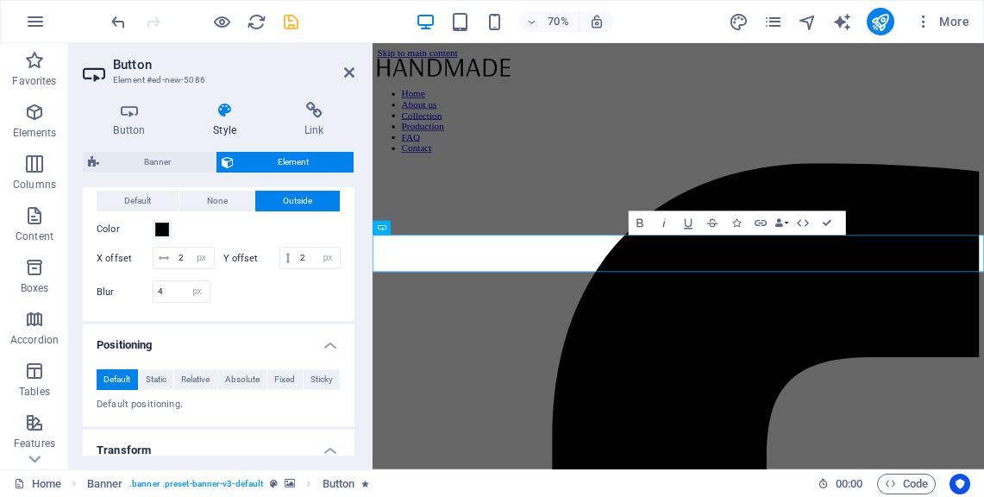
click at [258, 264] on div "Default None Outside Color X offset 2 px rem vh vw Y offset 2 px rem vh vw Blur…" at bounding box center [219, 249] width 244 height 116
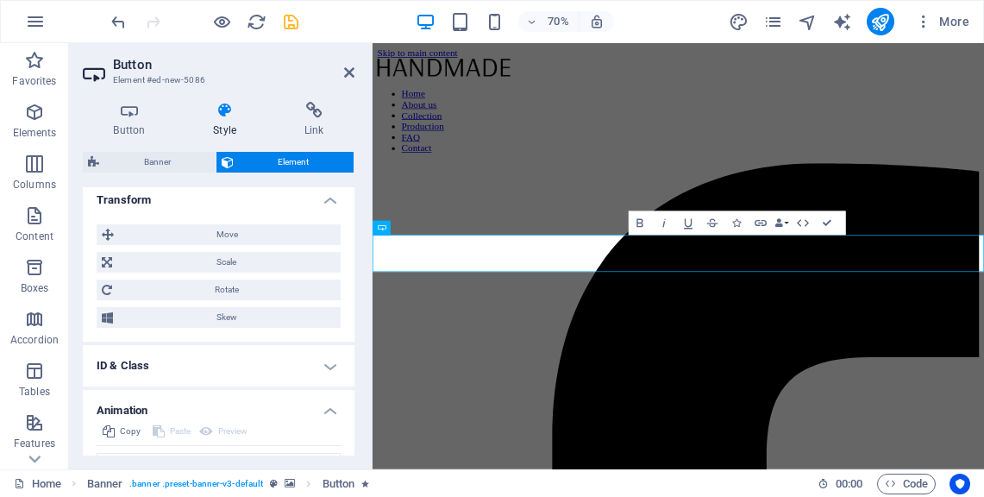
scroll to position [1095, 0]
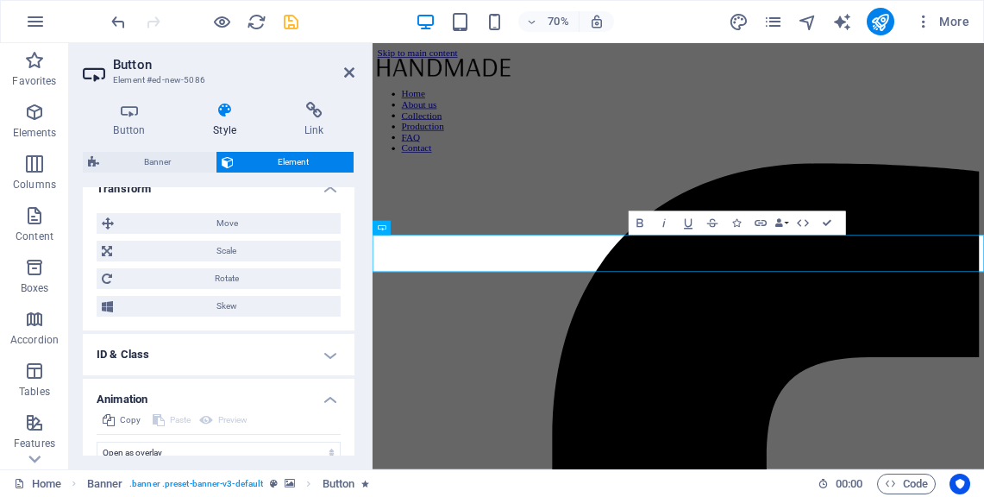
click at [260, 307] on div "Move X offset 0 px rem % em vh vw Y offset 0 px rem % em vh vw Scale Zoom 100 %…" at bounding box center [219, 265] width 244 height 104
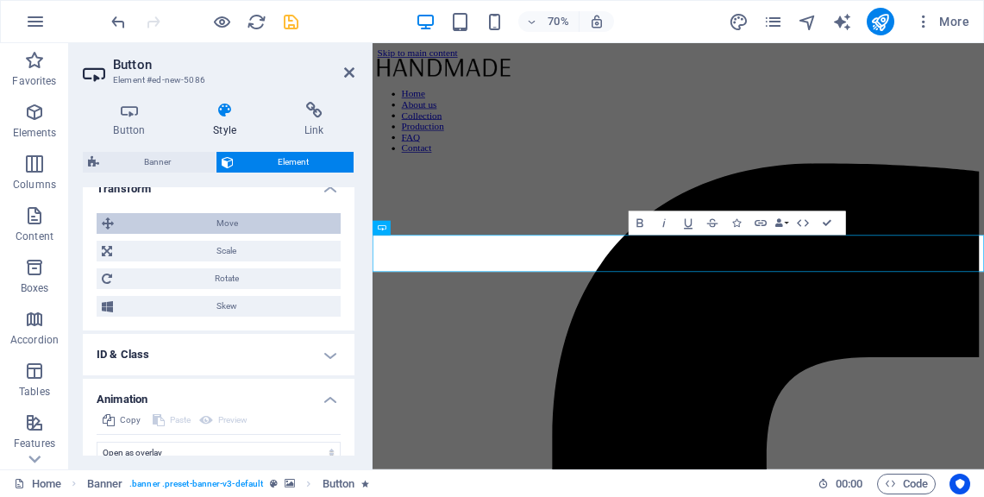
click at [242, 234] on span "Move" at bounding box center [227, 223] width 217 height 21
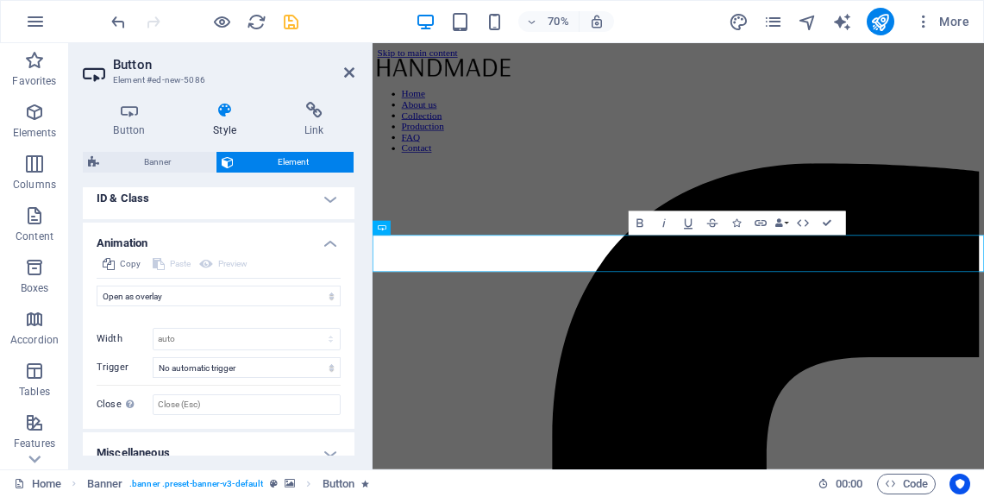
scroll to position [1352, 0]
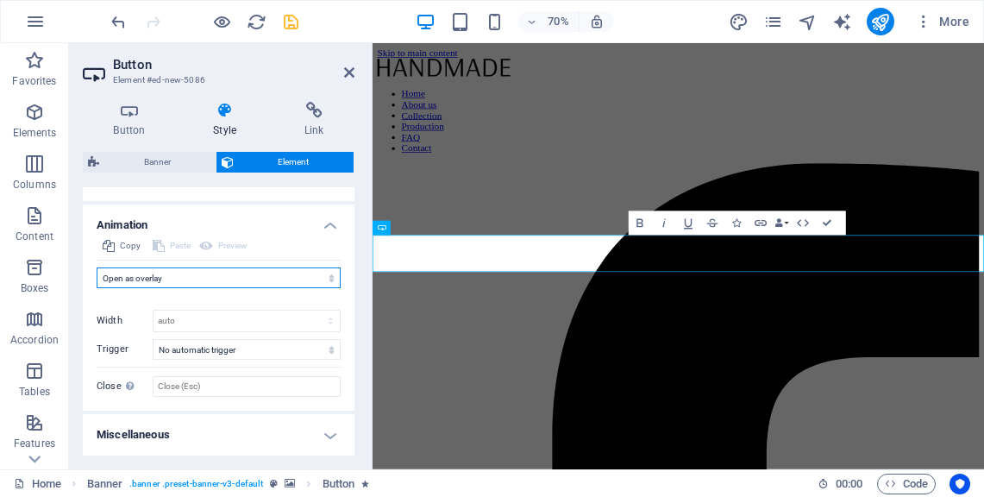
click at [257, 281] on select "Don't animate Show / Hide Slide up/down Zoom in/out Slide left to right Slide r…" at bounding box center [219, 277] width 244 height 21
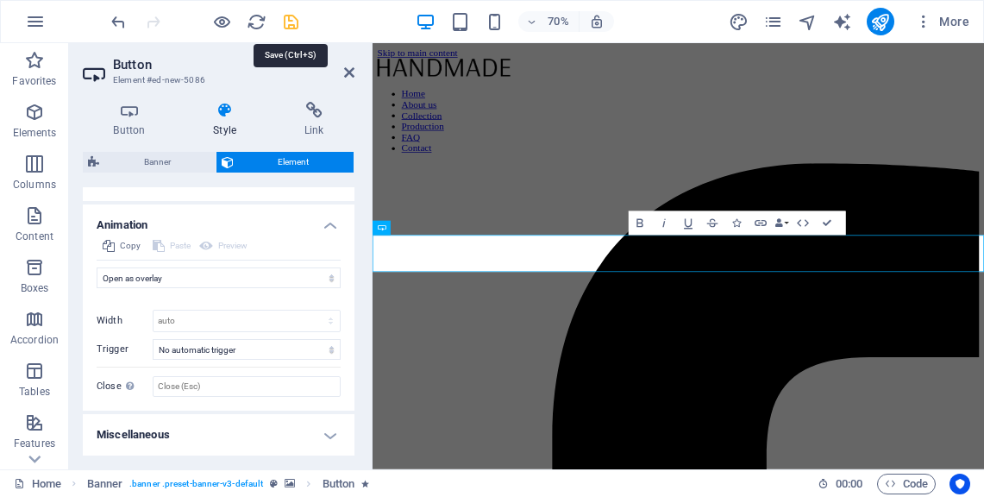
click at [292, 13] on icon "save" at bounding box center [291, 22] width 20 height 20
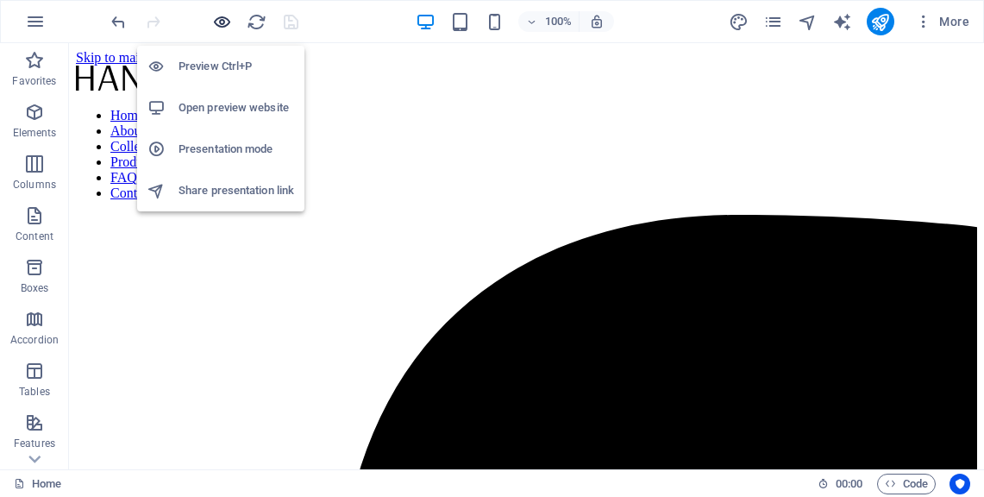
click at [217, 22] on icon "button" at bounding box center [222, 22] width 20 height 20
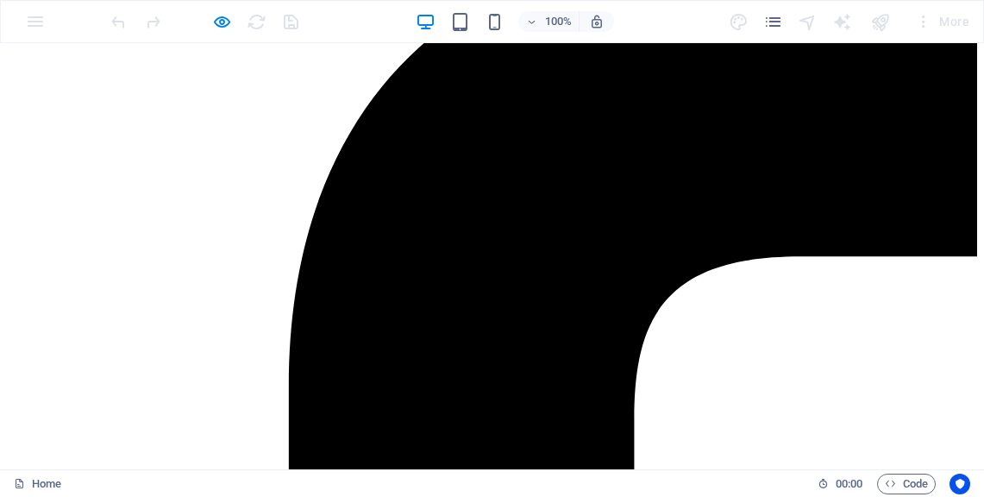
scroll to position [0, 0]
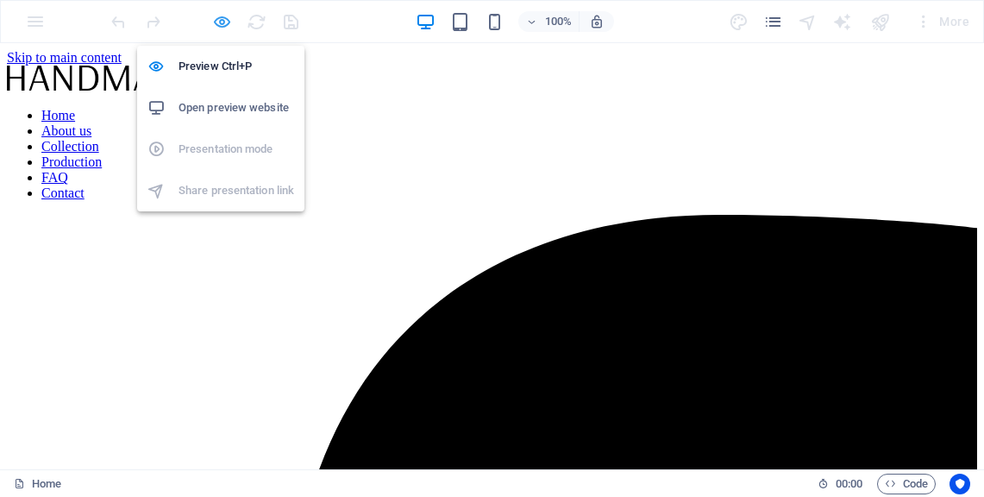
click at [221, 22] on icon "button" at bounding box center [222, 22] width 20 height 20
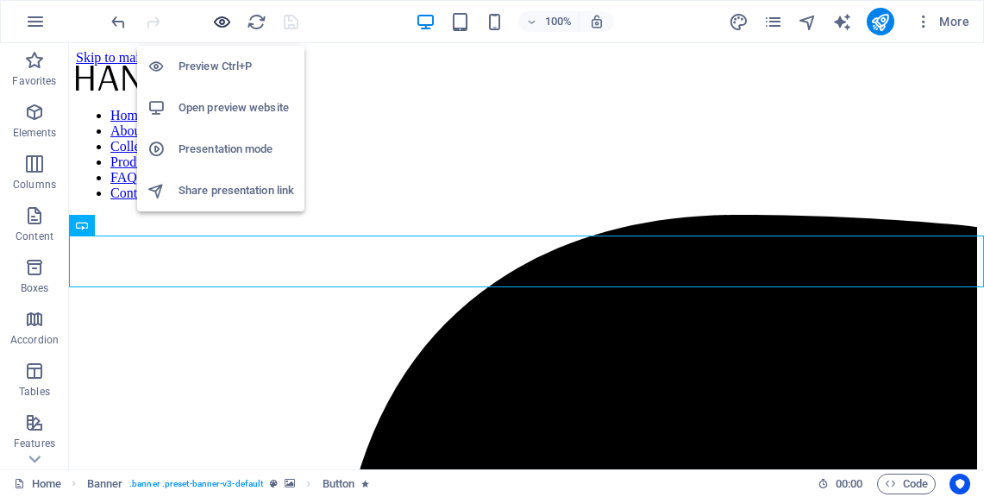
click at [225, 26] on icon "button" at bounding box center [222, 22] width 20 height 20
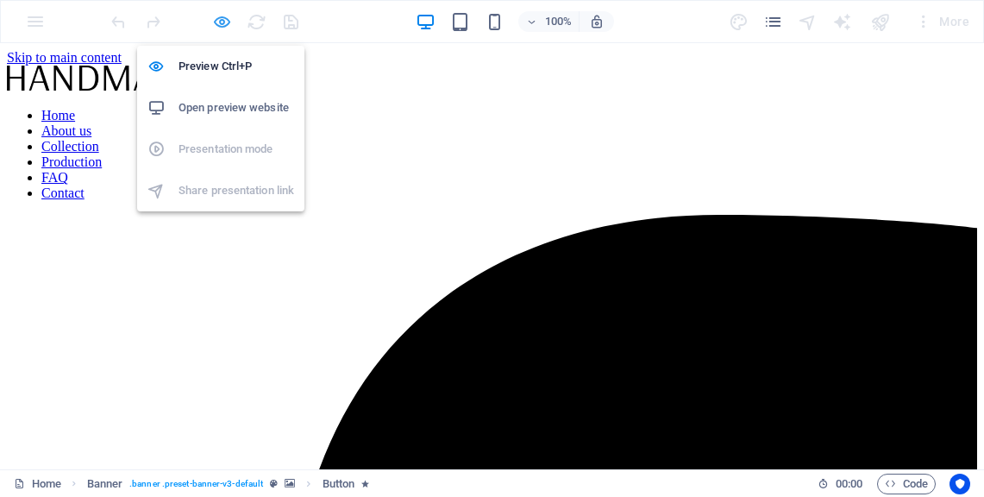
click at [215, 24] on icon "button" at bounding box center [222, 22] width 20 height 20
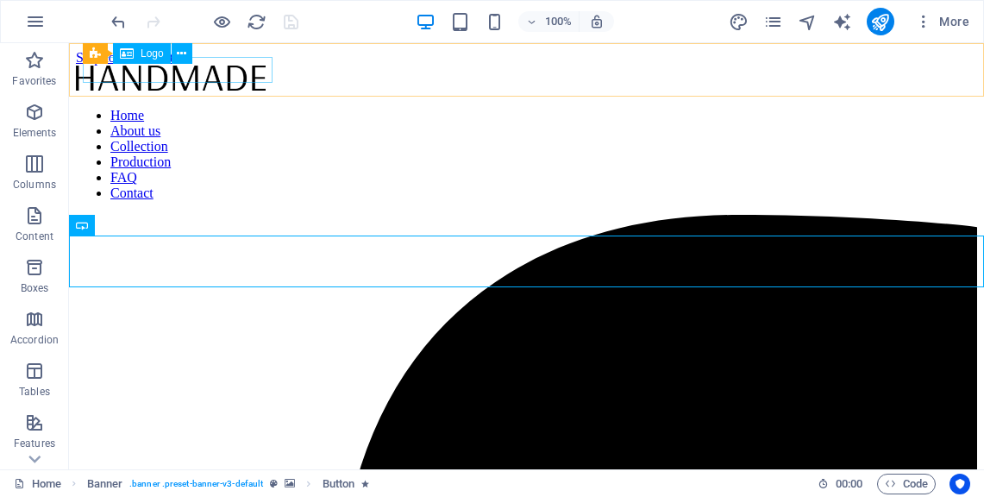
click at [220, 73] on div at bounding box center [526, 80] width 901 height 28
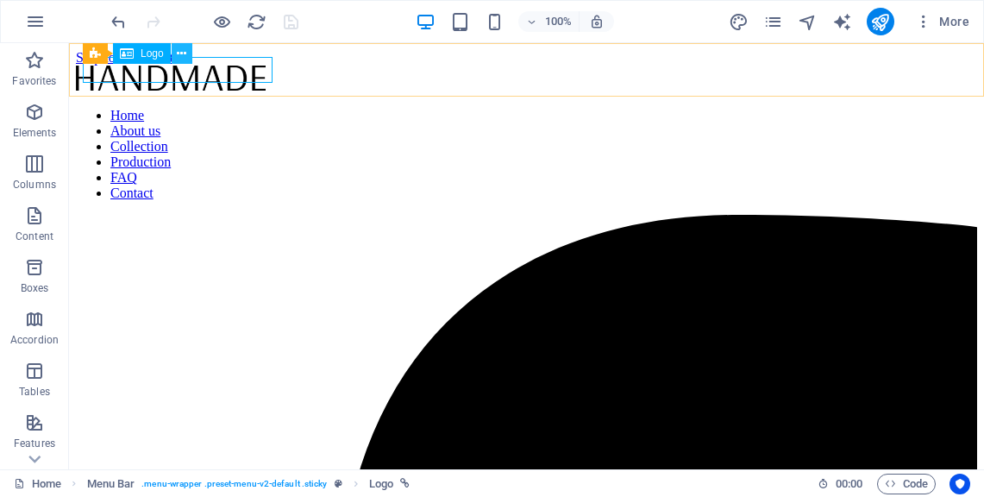
click at [182, 55] on icon at bounding box center [181, 54] width 9 height 18
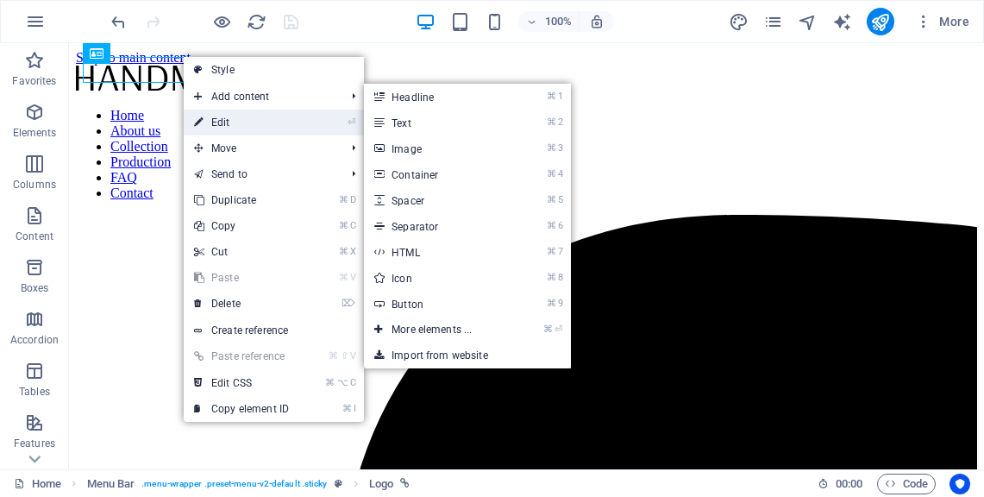
click at [222, 112] on link "⏎ Edit" at bounding box center [242, 123] width 116 height 26
select select "px"
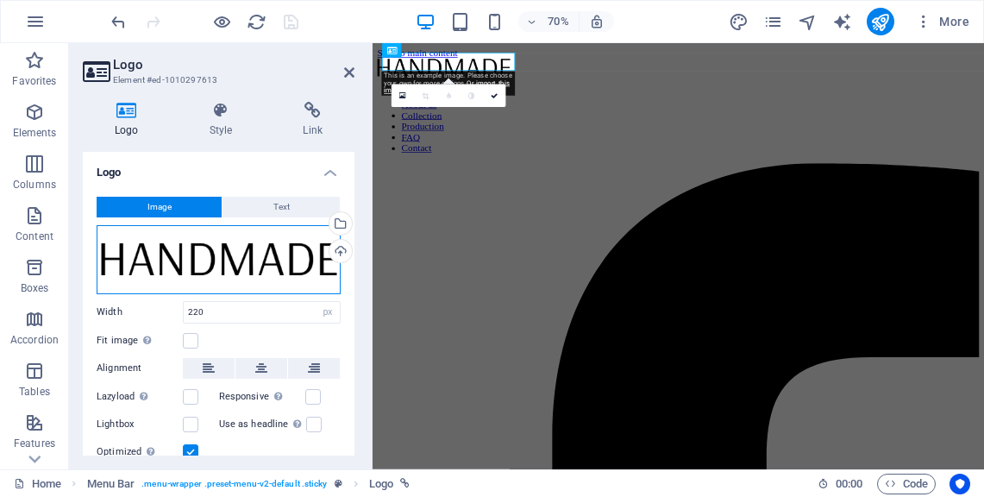
click at [294, 249] on div "Drag files here, click to choose files or select files from Files or our free s…" at bounding box center [219, 259] width 244 height 69
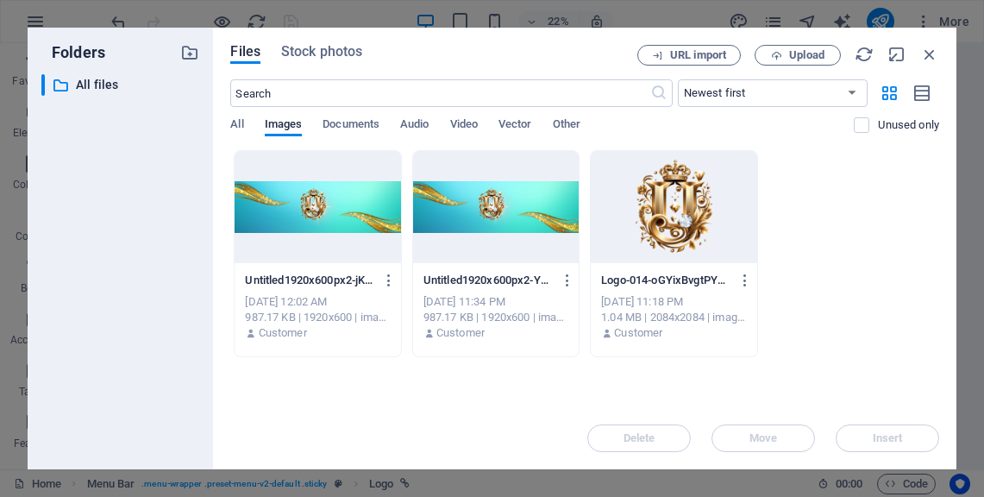
click at [663, 217] on div at bounding box center [674, 207] width 166 height 112
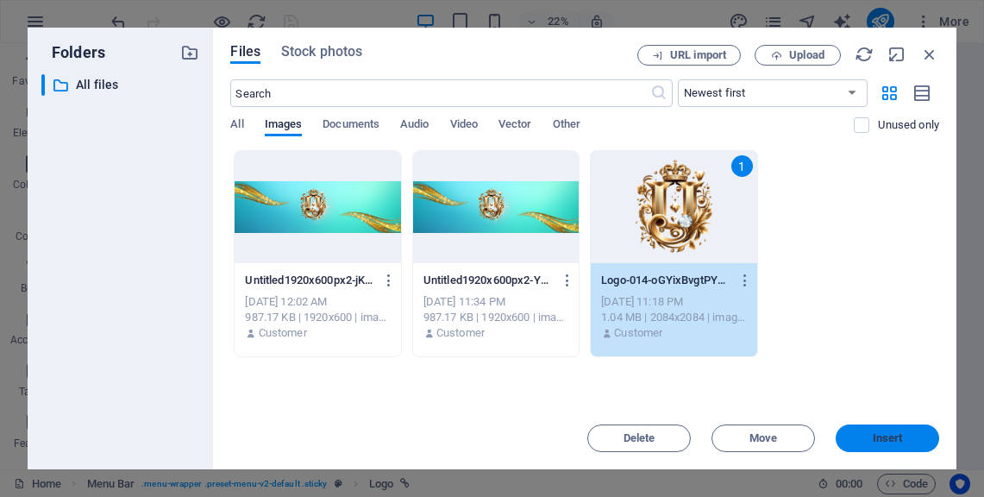
click at [904, 445] on button "Insert" at bounding box center [888, 438] width 104 height 28
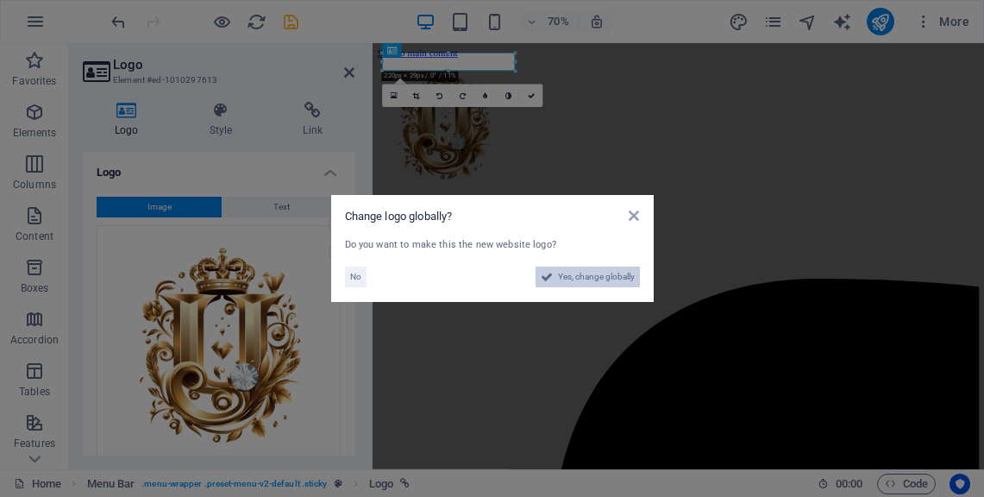
click at [593, 278] on span "Yes, change globally" at bounding box center [596, 277] width 77 height 21
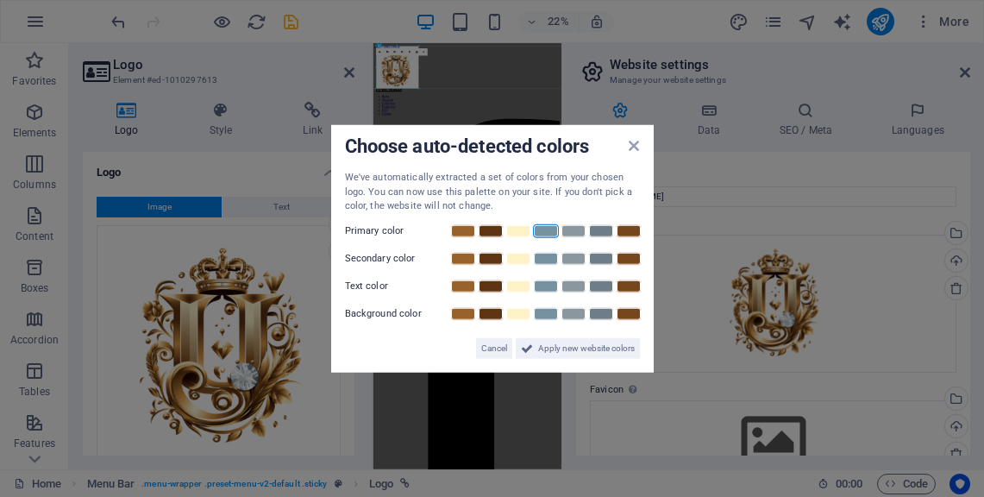
click at [533, 234] on link at bounding box center [546, 230] width 26 height 14
click at [506, 230] on link at bounding box center [518, 230] width 26 height 14
click at [571, 235] on link at bounding box center [574, 230] width 26 height 14
click at [539, 231] on link at bounding box center [546, 230] width 26 height 14
click at [567, 348] on span "Apply new website colors" at bounding box center [586, 347] width 97 height 21
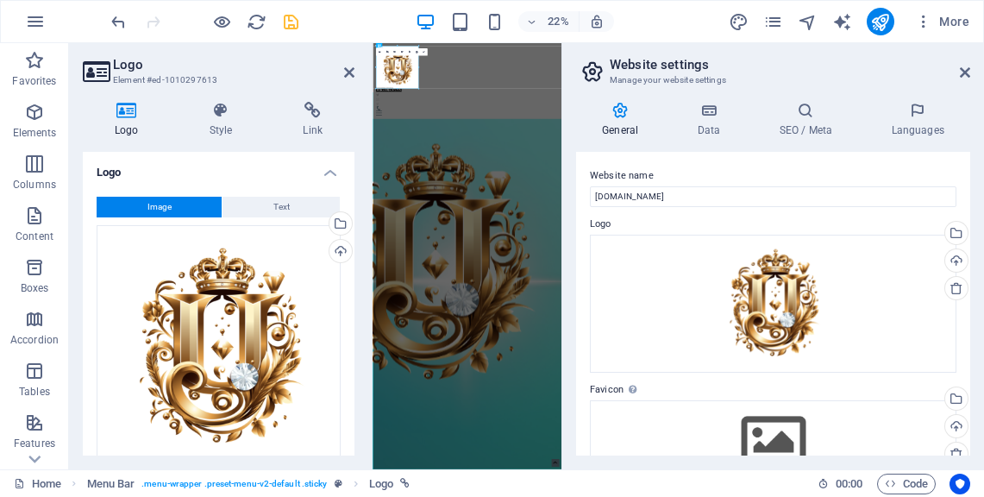
click at [349, 81] on header "Logo Element #ed-1010297613" at bounding box center [219, 65] width 272 height 45
click at [965, 72] on icon at bounding box center [965, 73] width 10 height 14
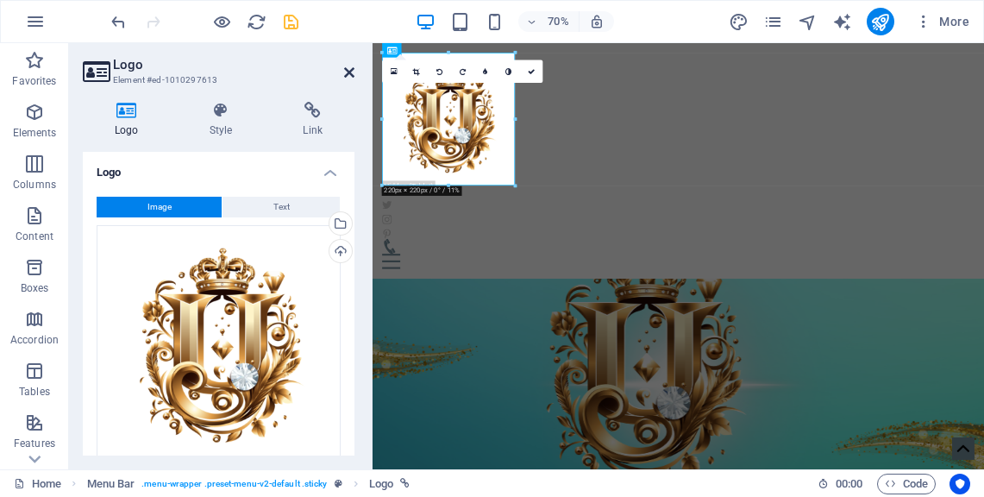
click at [348, 66] on icon at bounding box center [349, 73] width 10 height 14
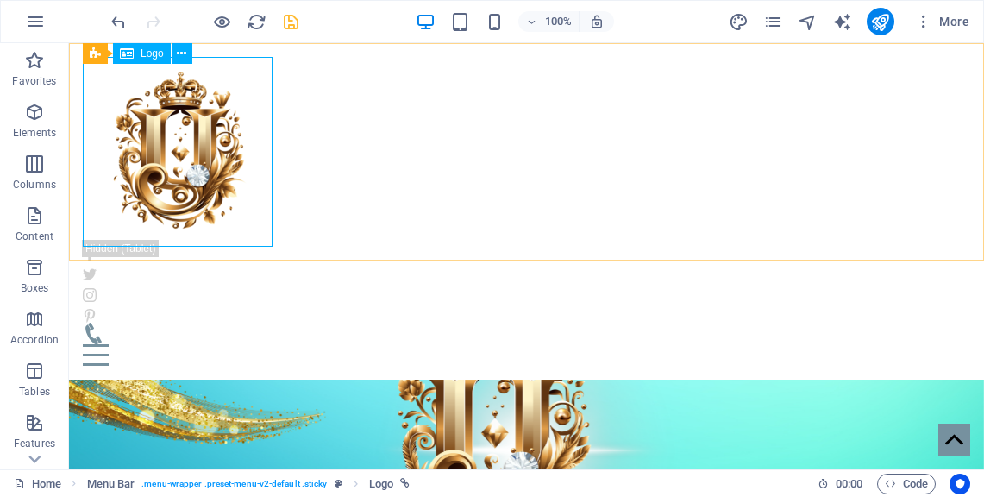
click at [218, 179] on div at bounding box center [527, 152] width 888 height 190
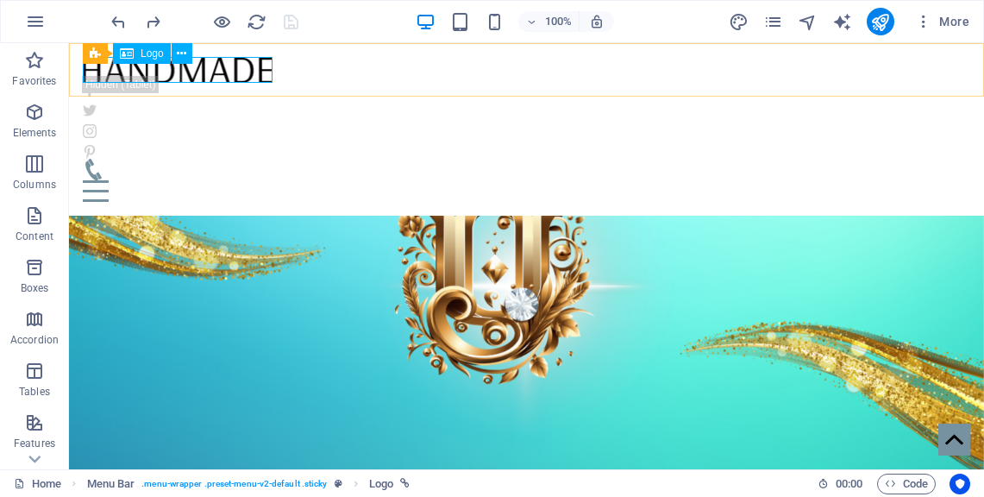
click at [230, 70] on div at bounding box center [527, 70] width 888 height 26
click at [148, 59] on span "Logo" at bounding box center [152, 53] width 23 height 10
click at [185, 52] on icon at bounding box center [181, 54] width 9 height 18
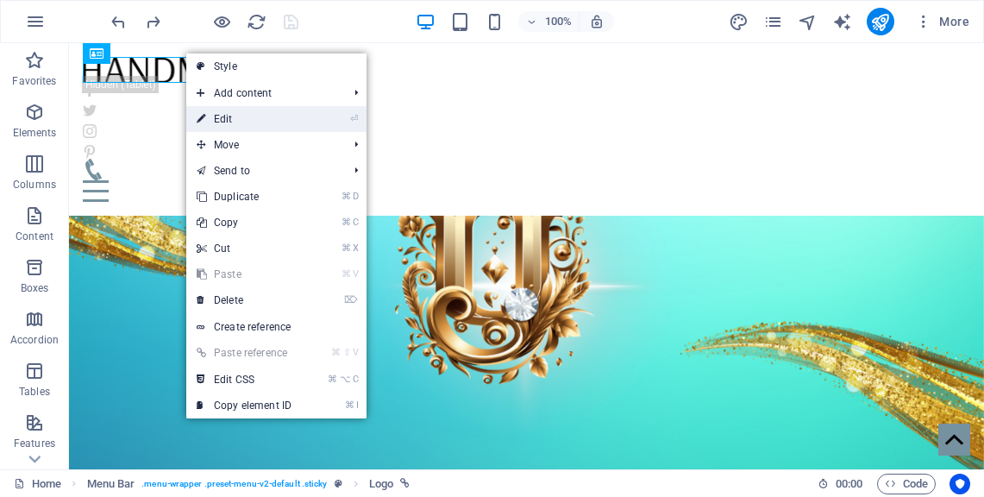
click at [217, 113] on link "⏎ Edit" at bounding box center [244, 119] width 116 height 26
select select "px"
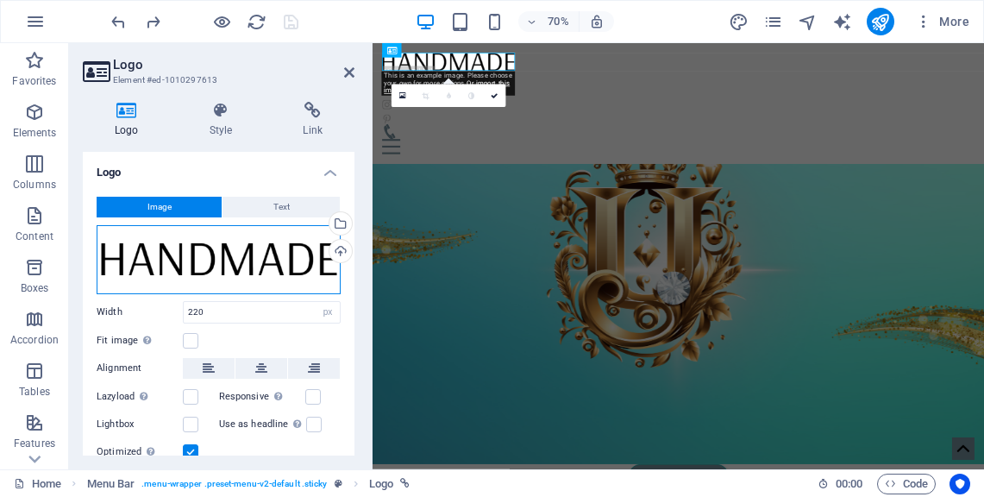
click at [298, 261] on div "Drag files here, click to choose files or select files from Files or our free s…" at bounding box center [219, 259] width 244 height 69
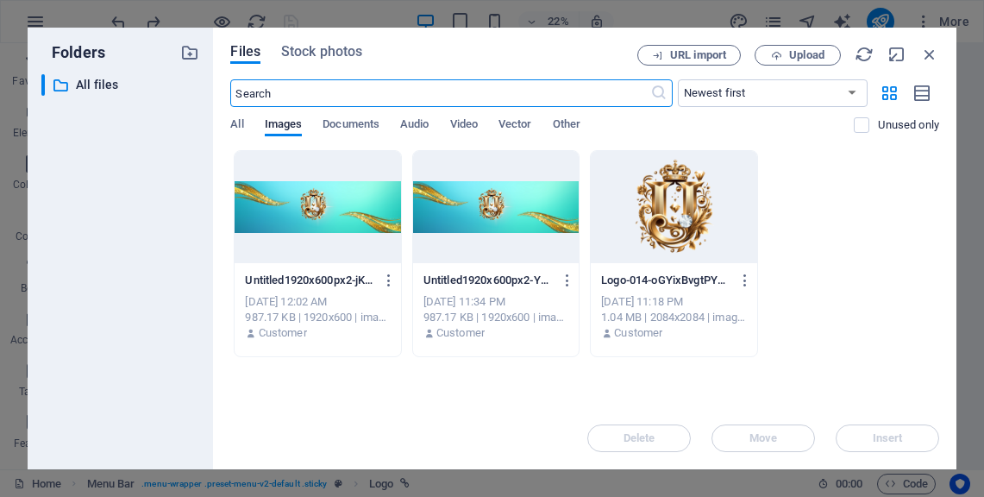
click at [668, 259] on div at bounding box center [674, 207] width 166 height 112
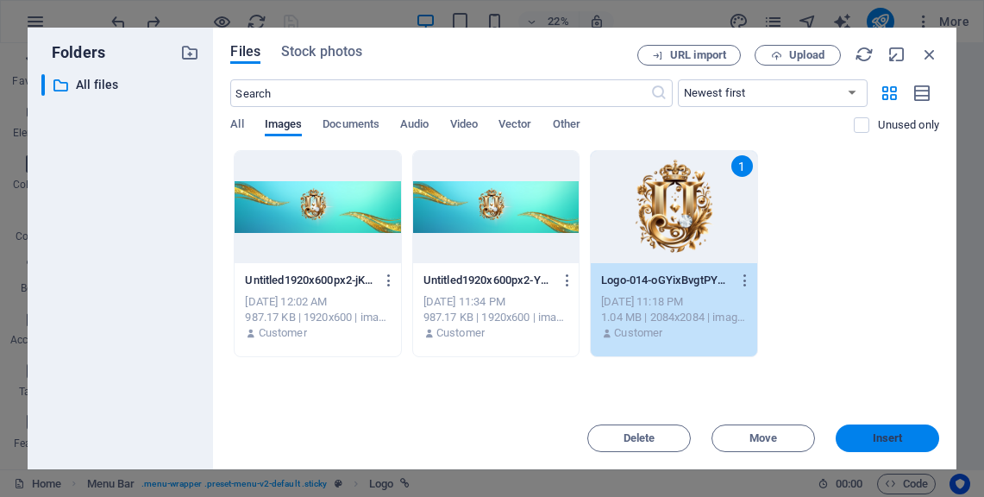
click at [894, 436] on span "Insert" at bounding box center [888, 438] width 30 height 10
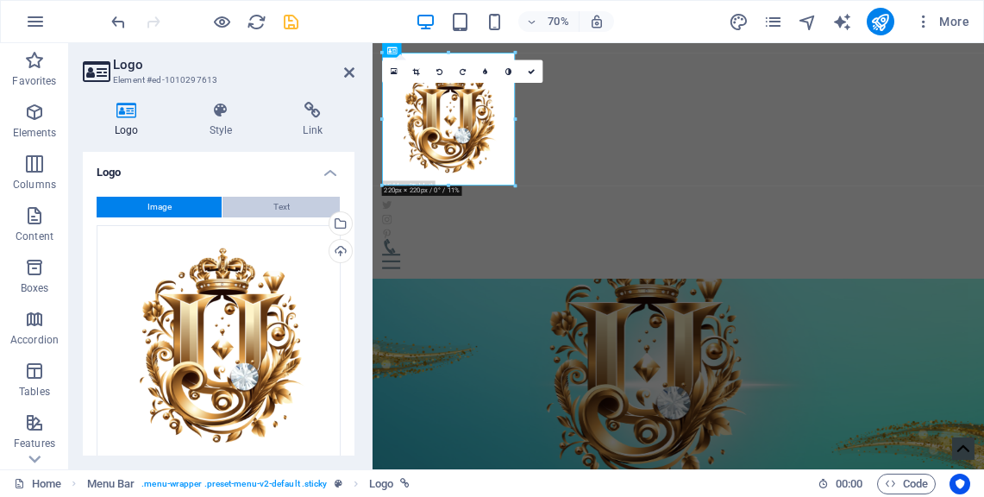
click at [284, 210] on span "Text" at bounding box center [281, 207] width 16 height 21
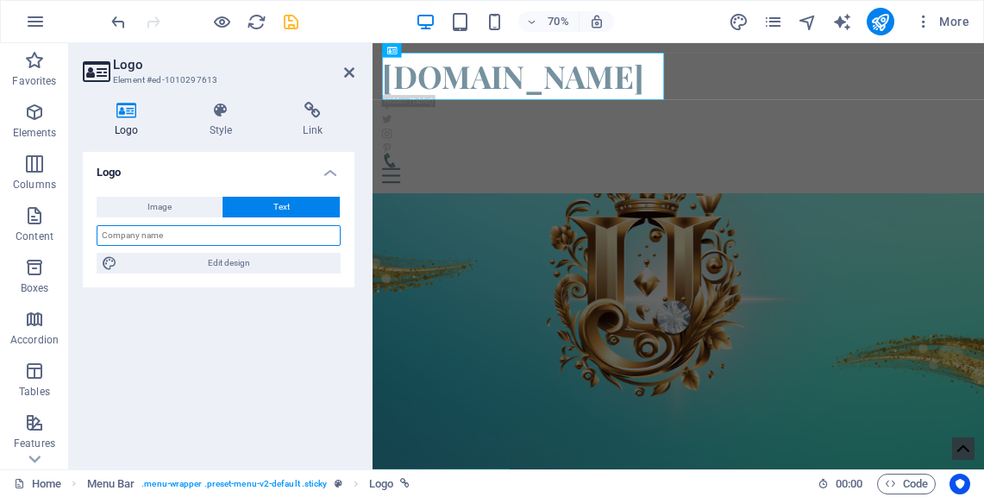
click at [268, 236] on input "text" at bounding box center [219, 235] width 244 height 21
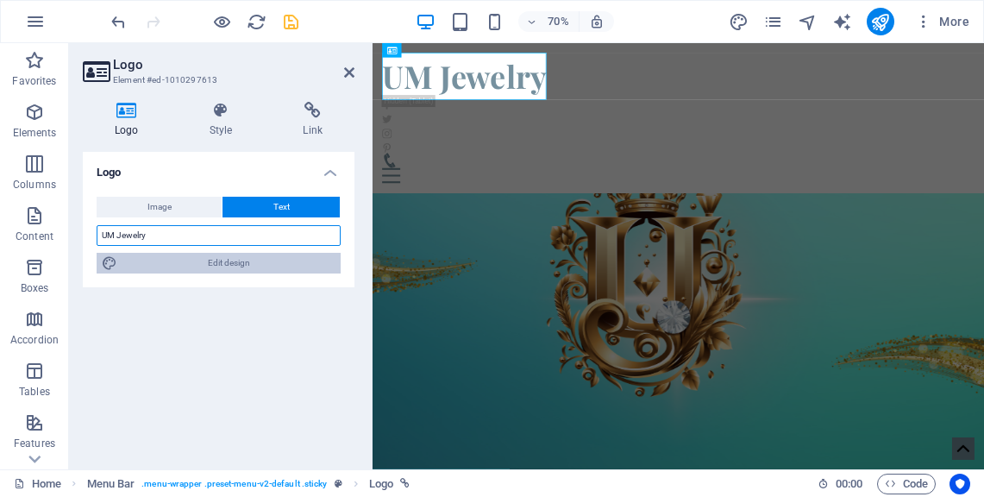
type input "UM Jewelry"
click at [254, 261] on span "Edit design" at bounding box center [228, 263] width 213 height 21
select select "rem"
select select "400"
select select "px"
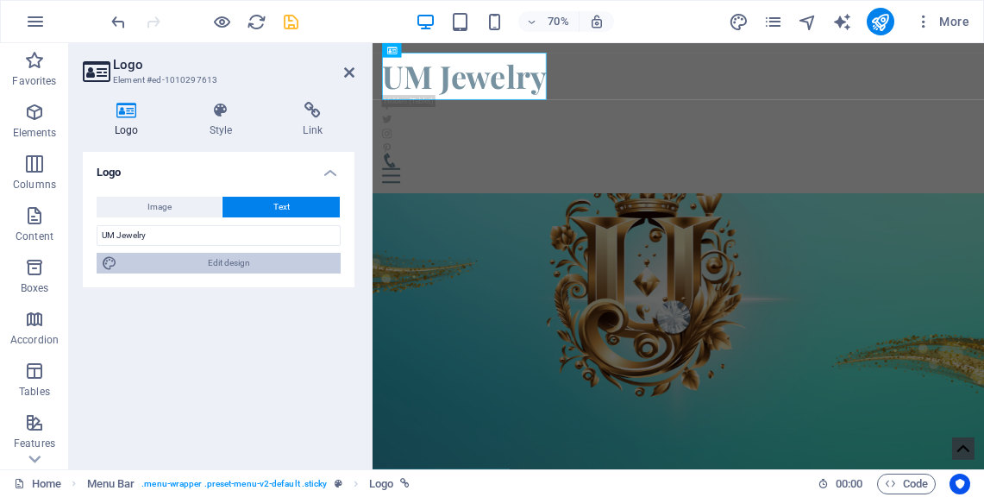
select select "rem"
select select "700"
select select "px"
select select "rem"
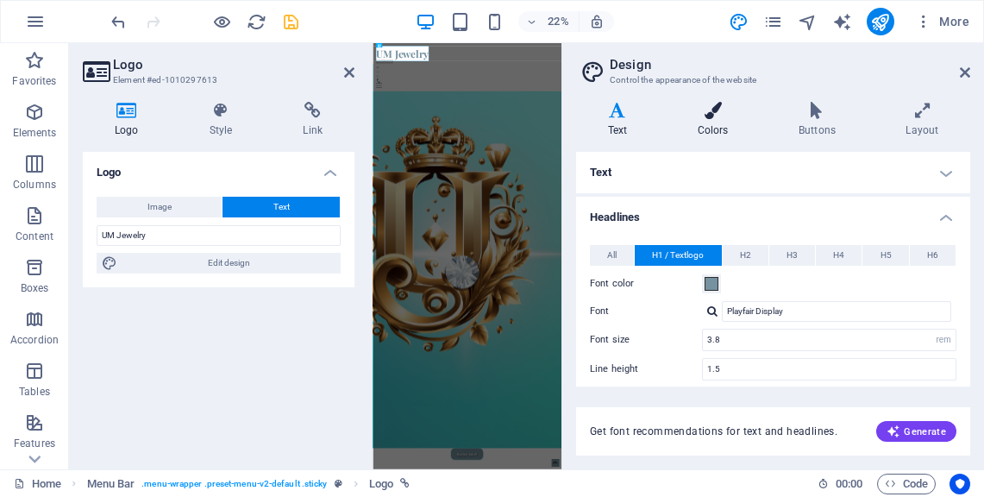
click at [712, 114] on icon at bounding box center [713, 110] width 94 height 17
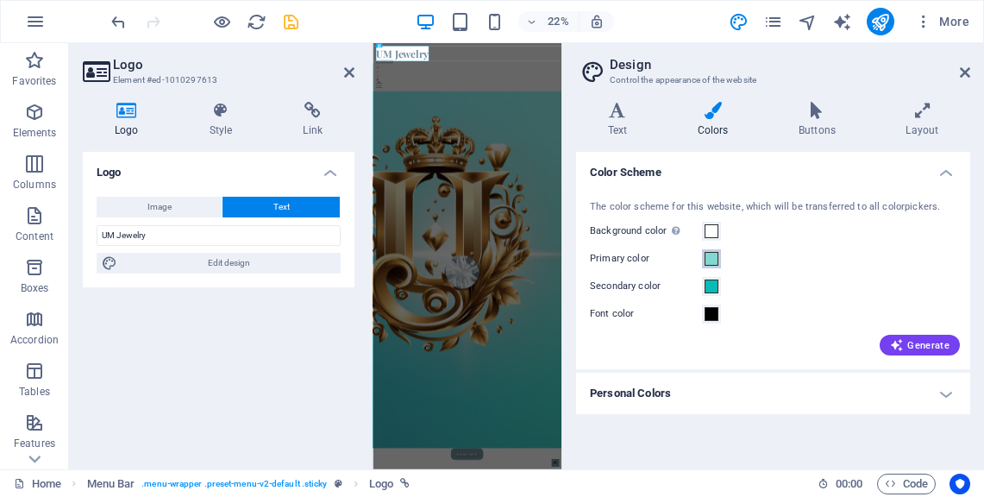
click at [712, 250] on button "Primary color" at bounding box center [711, 258] width 19 height 19
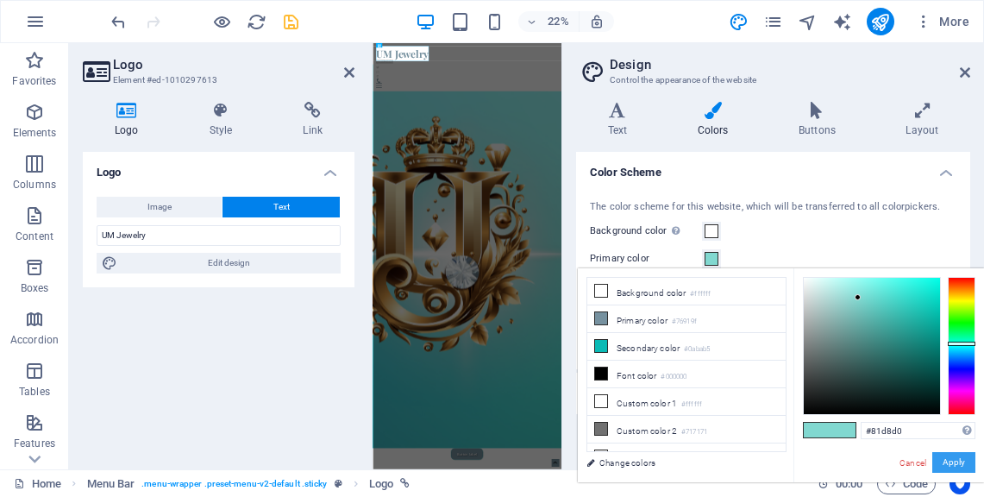
click at [961, 465] on button "Apply" at bounding box center [953, 462] width 43 height 21
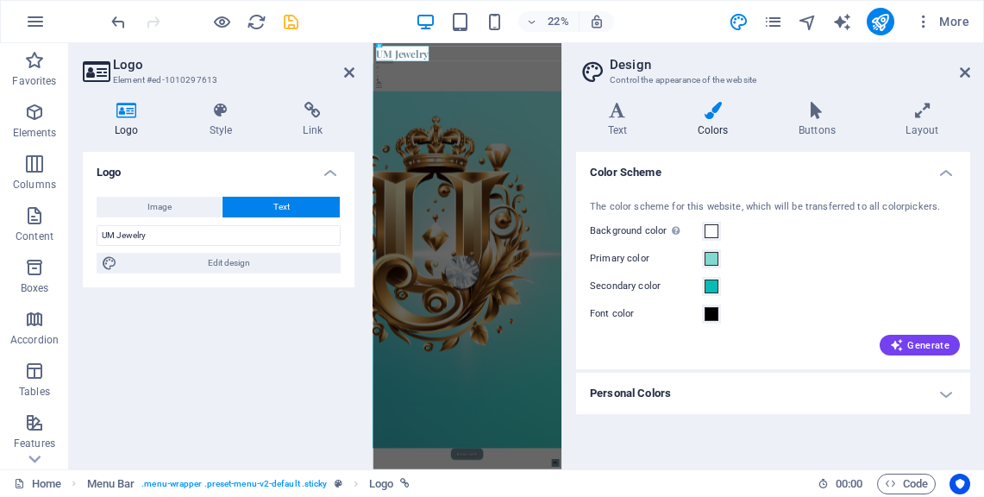
click at [958, 70] on h2 "Design" at bounding box center [790, 65] width 361 height 16
click at [964, 67] on icon at bounding box center [965, 73] width 10 height 14
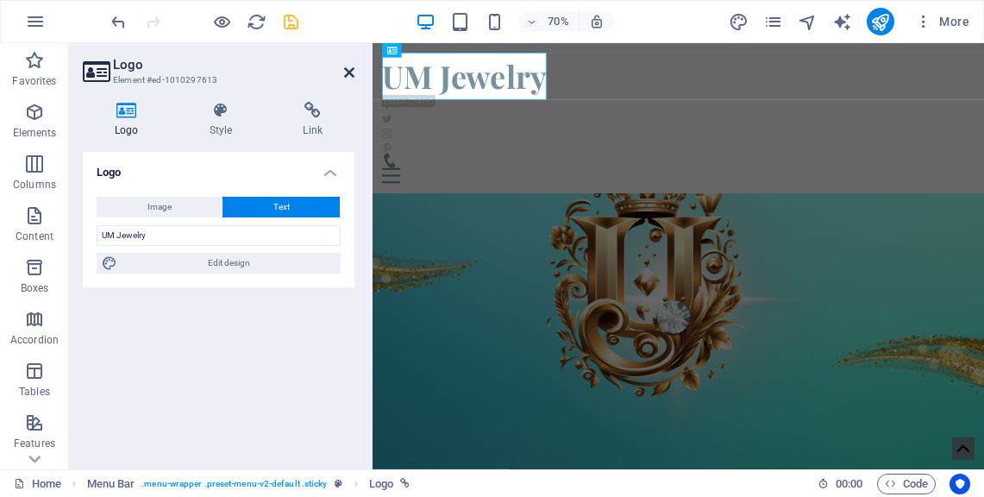
click at [350, 71] on icon at bounding box center [349, 73] width 10 height 14
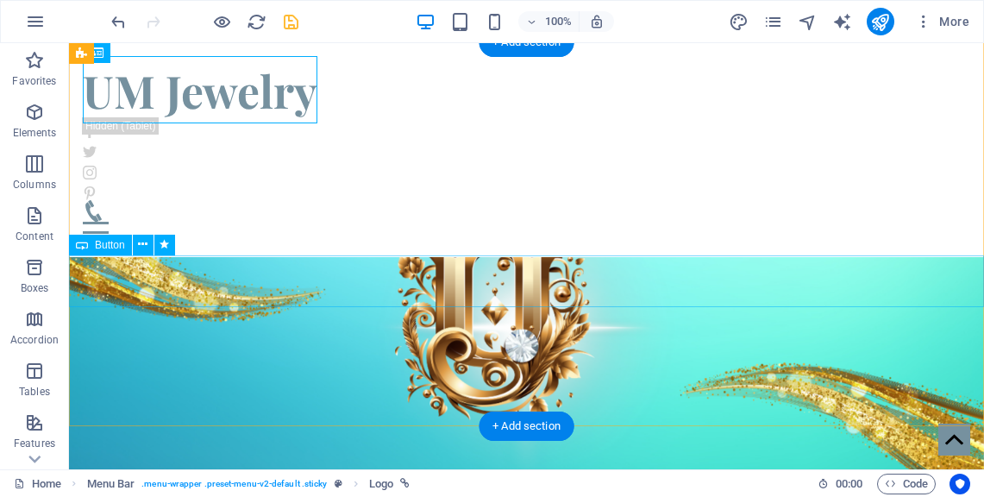
scroll to position [1, 0]
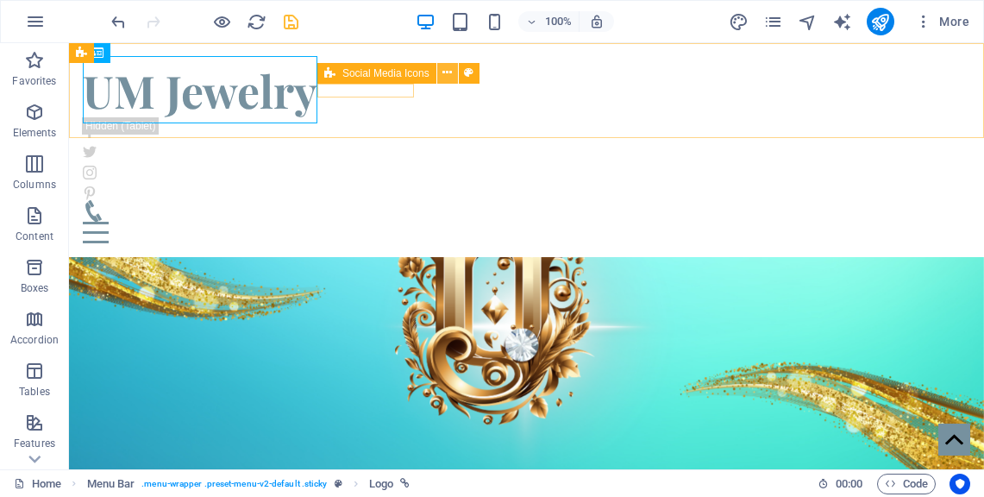
click at [449, 77] on icon at bounding box center [446, 73] width 9 height 18
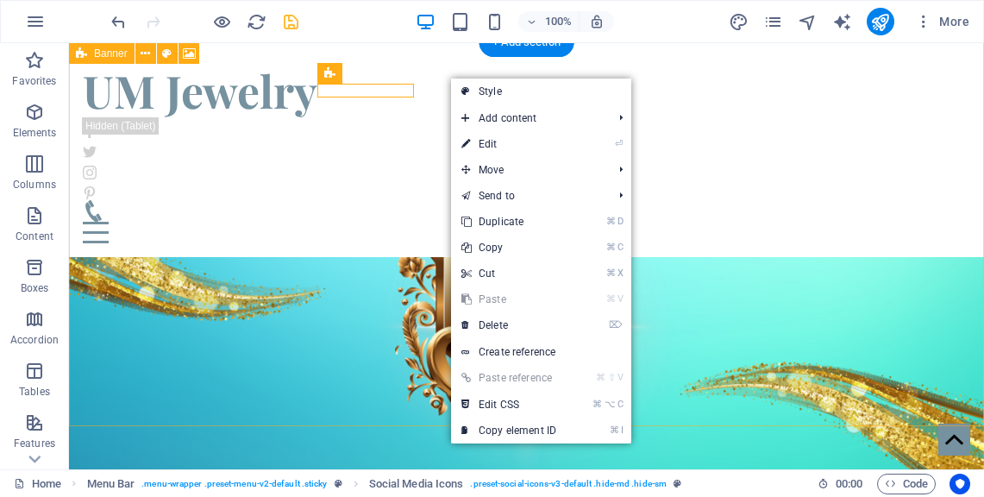
click at [312, 337] on figure at bounding box center [526, 329] width 915 height 384
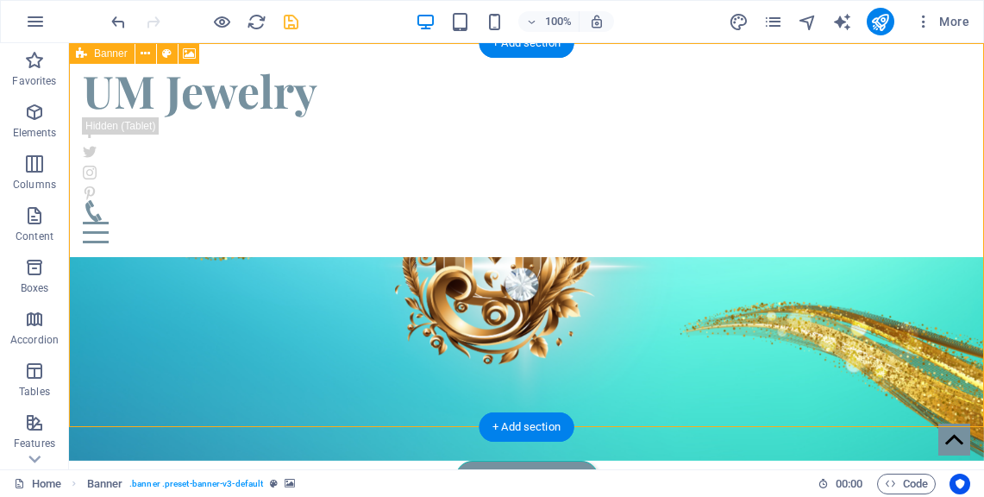
scroll to position [0, 0]
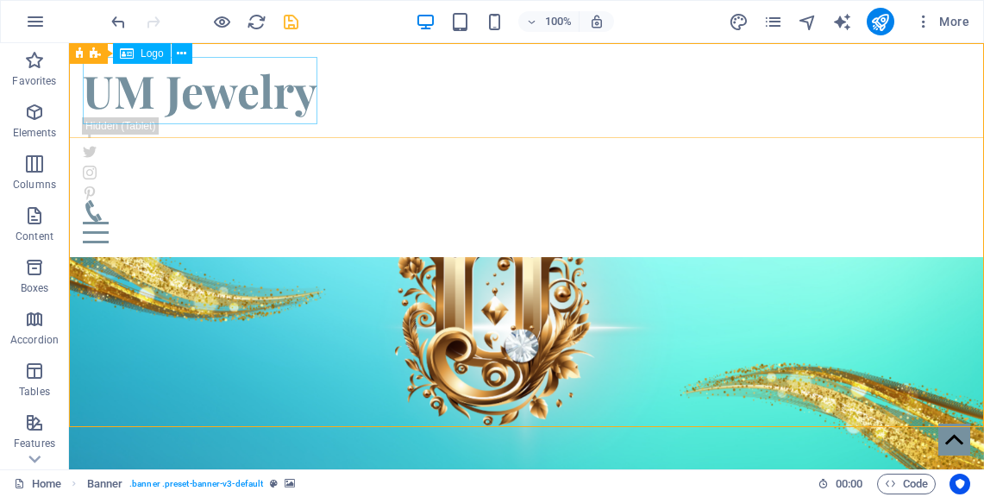
click at [263, 108] on div "UM Jewelry" at bounding box center [527, 90] width 888 height 67
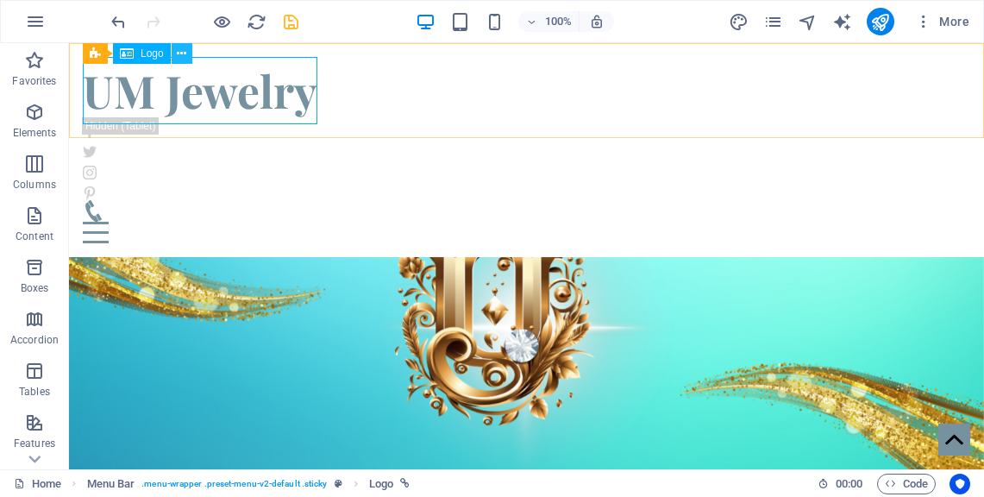
click at [180, 53] on icon at bounding box center [181, 54] width 9 height 18
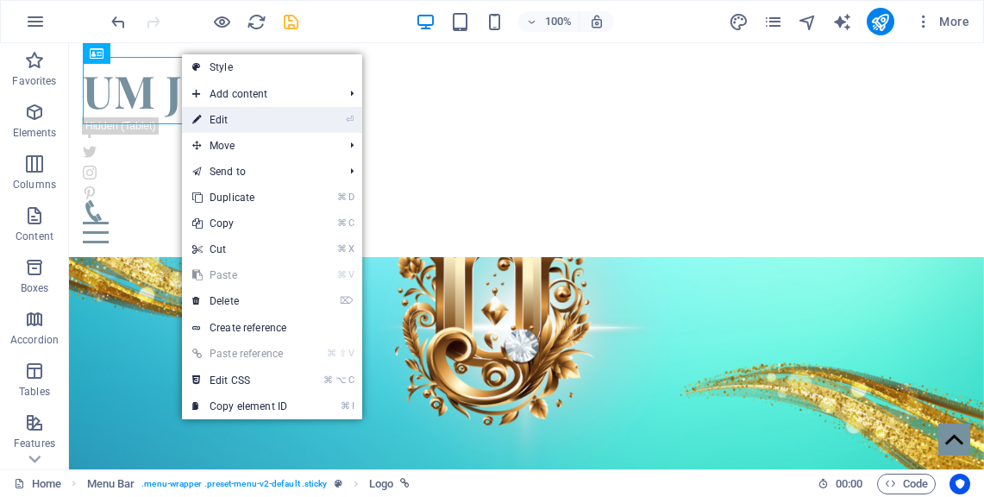
click at [224, 130] on link "⏎ Edit" at bounding box center [240, 120] width 116 height 26
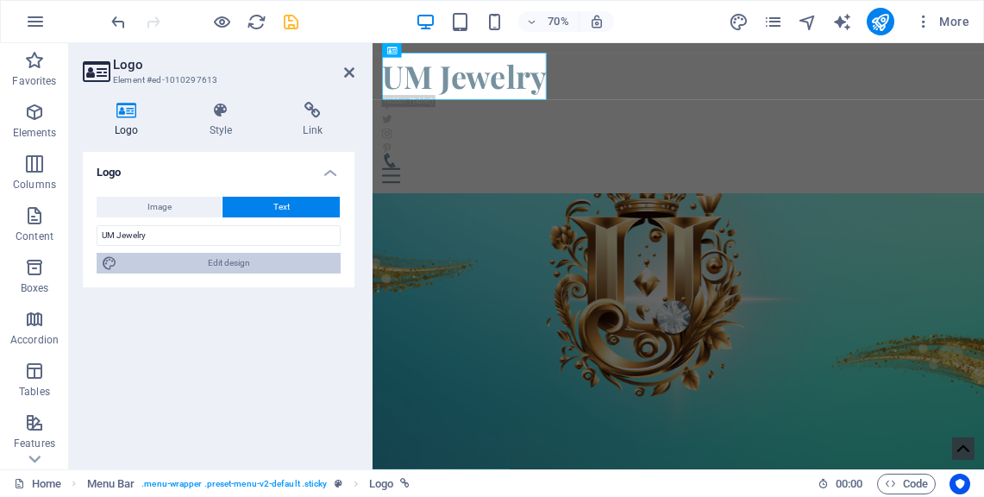
click at [292, 265] on span "Edit design" at bounding box center [228, 263] width 213 height 21
select select "rem"
select select "700"
select select "px"
select select "rem"
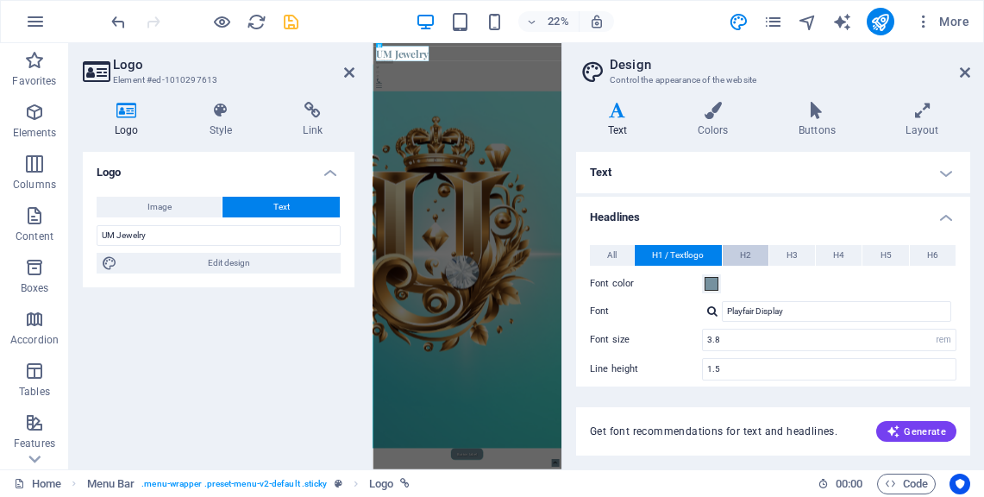
click at [745, 258] on span "H2" at bounding box center [745, 255] width 11 height 21
click at [781, 256] on button "H3" at bounding box center [792, 255] width 46 height 21
click at [740, 258] on span "H2" at bounding box center [745, 255] width 11 height 21
click at [702, 123] on h4 "Colors" at bounding box center [716, 120] width 101 height 36
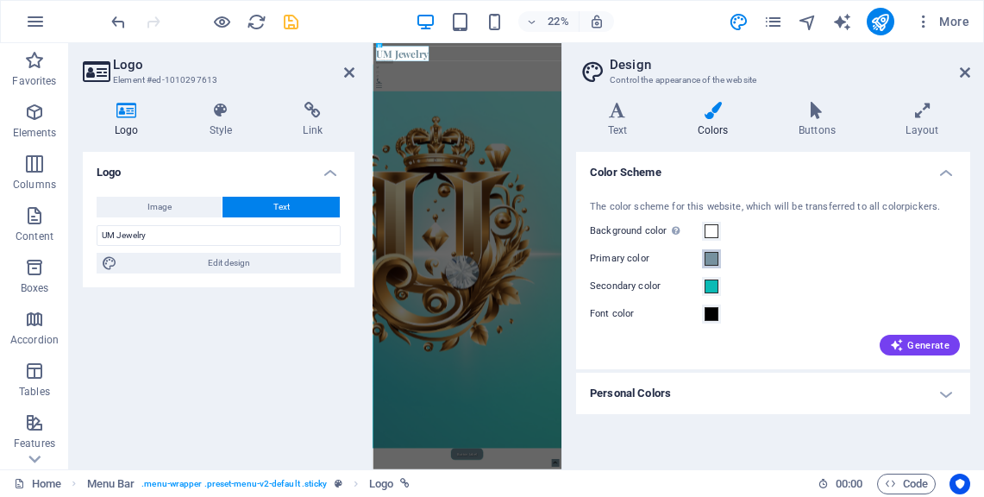
click at [713, 260] on span at bounding box center [712, 259] width 14 height 14
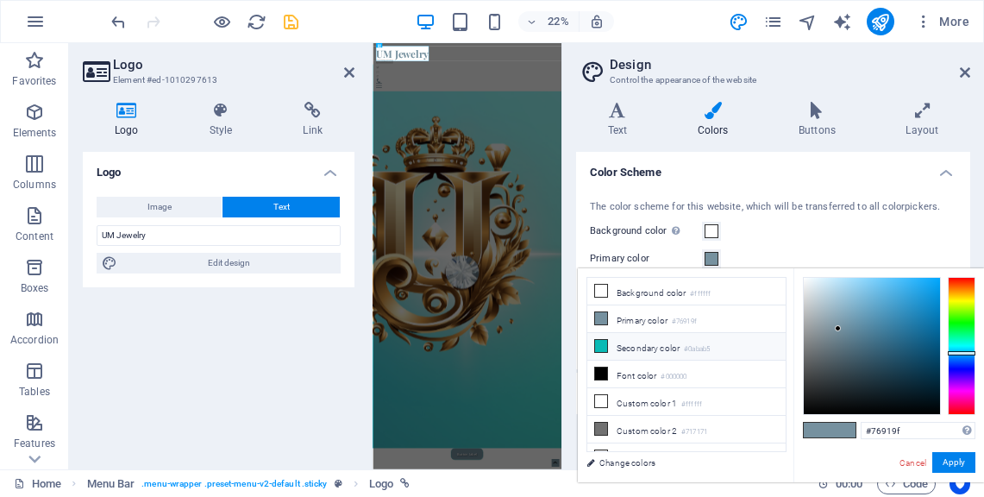
click at [595, 345] on icon at bounding box center [601, 346] width 12 height 12
type input "#0abab5"
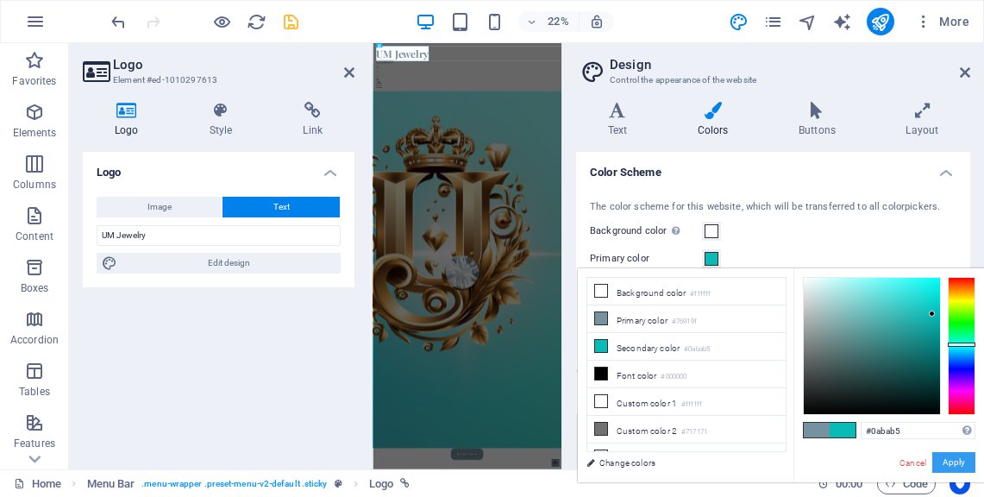
click at [946, 458] on button "Apply" at bounding box center [953, 462] width 43 height 21
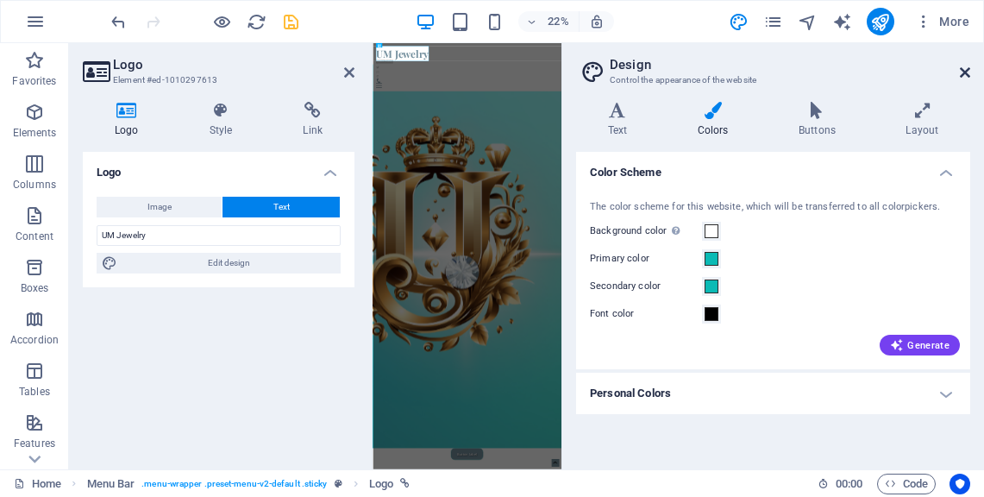
click at [965, 69] on icon at bounding box center [965, 73] width 10 height 14
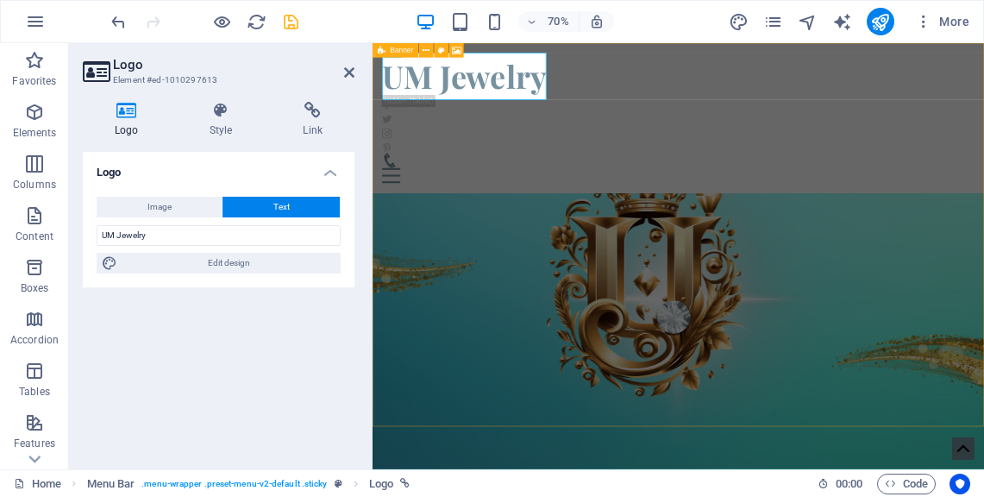
click at [639, 335] on figure at bounding box center [810, 412] width 874 height 548
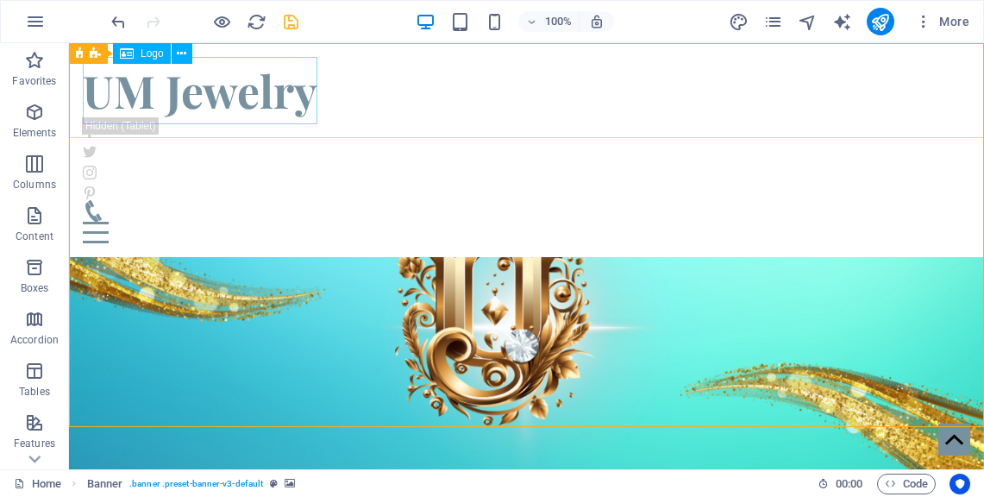
click at [252, 92] on div "UM Jewelry" at bounding box center [527, 90] width 888 height 67
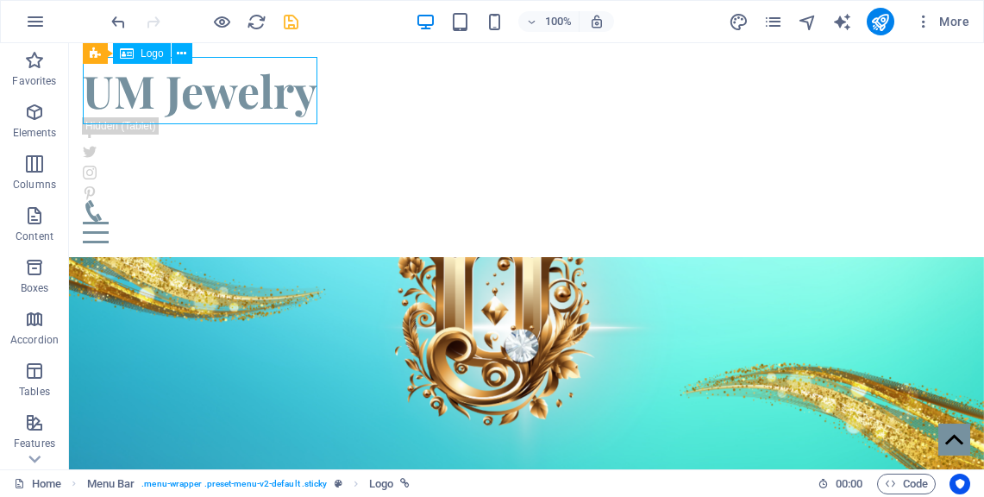
click at [252, 92] on div "UM Jewelry" at bounding box center [527, 90] width 888 height 67
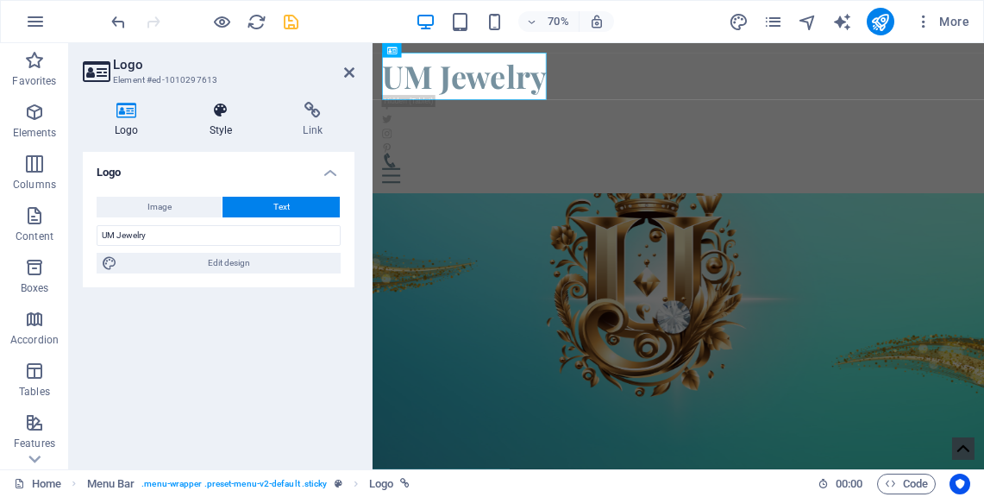
click at [228, 106] on icon at bounding box center [221, 110] width 87 height 17
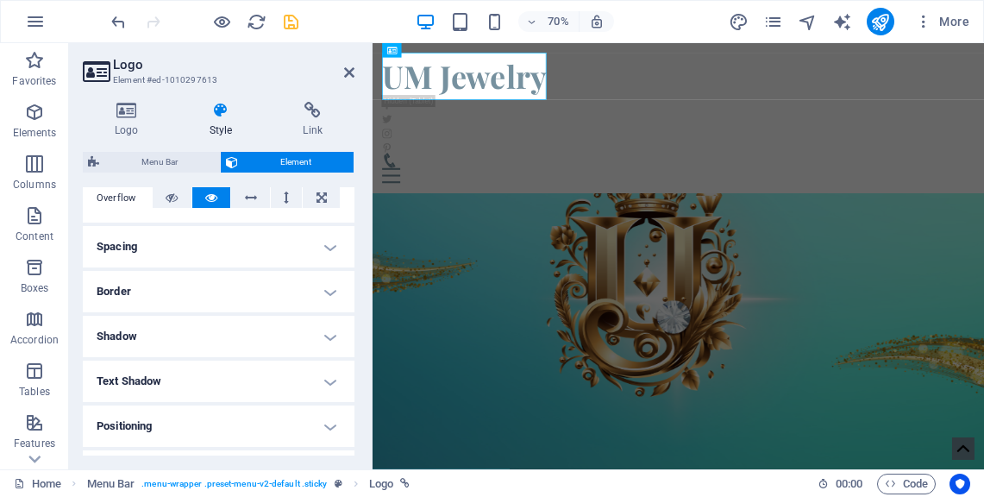
scroll to position [294, 0]
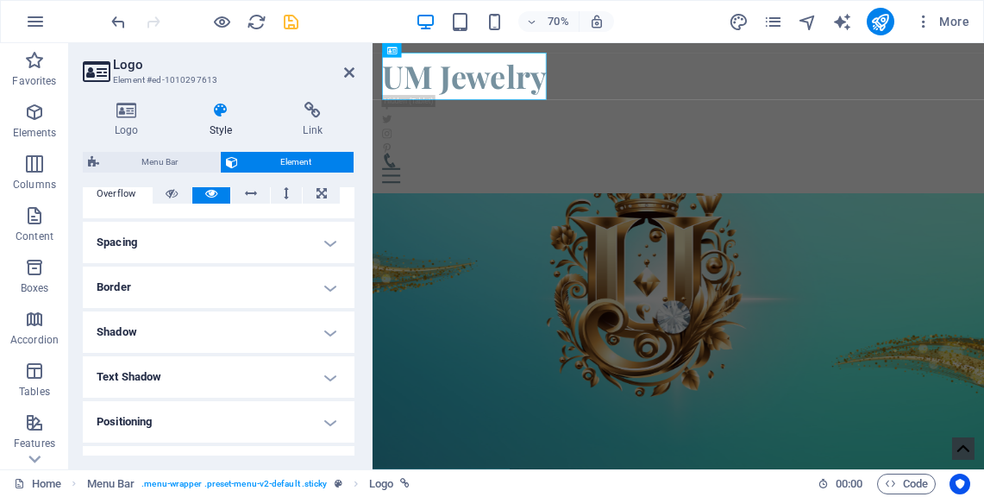
click at [327, 248] on h4 "Spacing" at bounding box center [219, 242] width 272 height 41
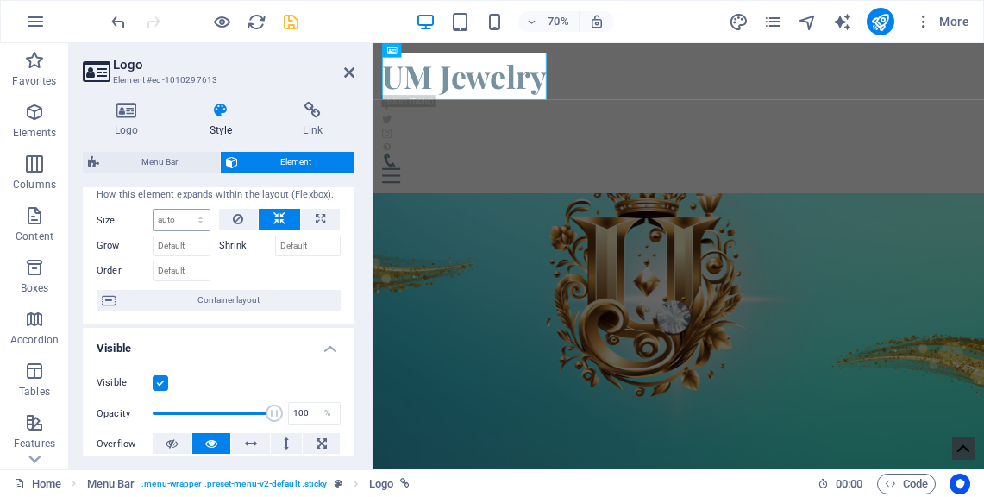
scroll to position [0, 0]
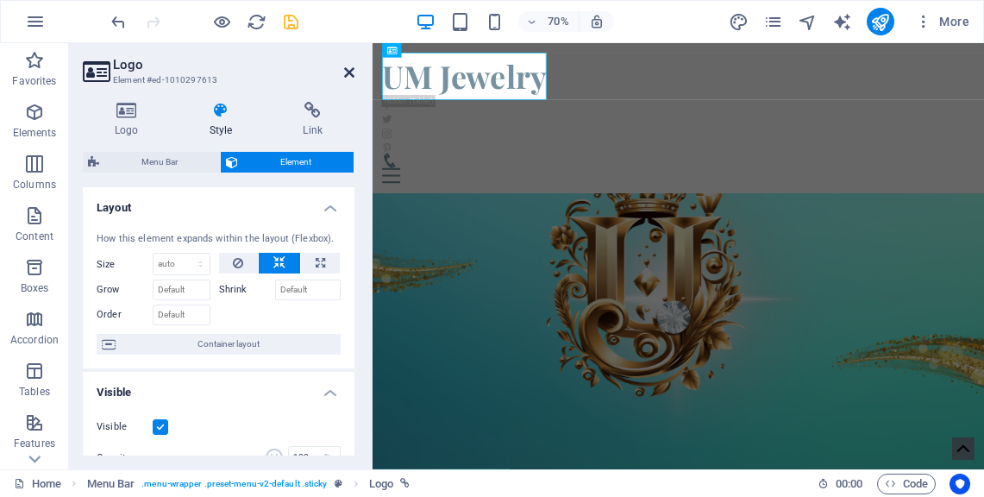
click at [346, 77] on icon at bounding box center [349, 73] width 10 height 14
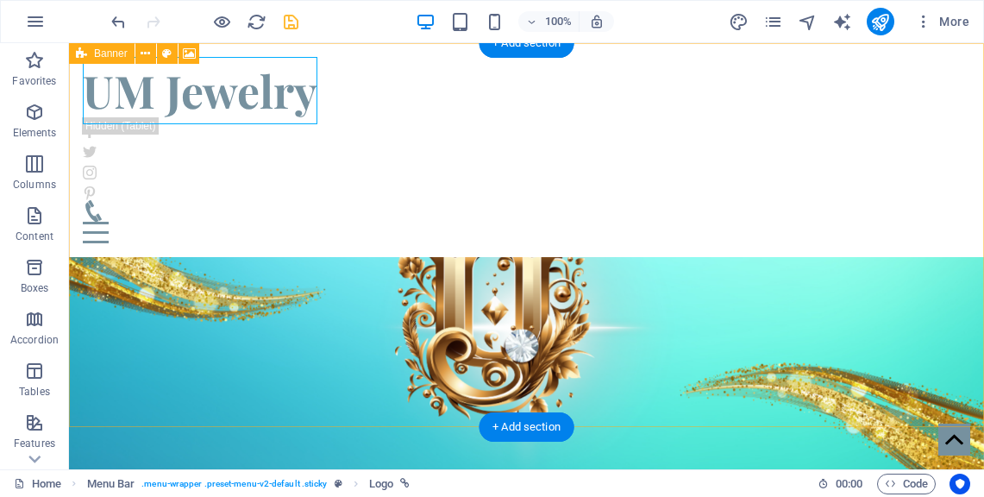
scroll to position [47, 0]
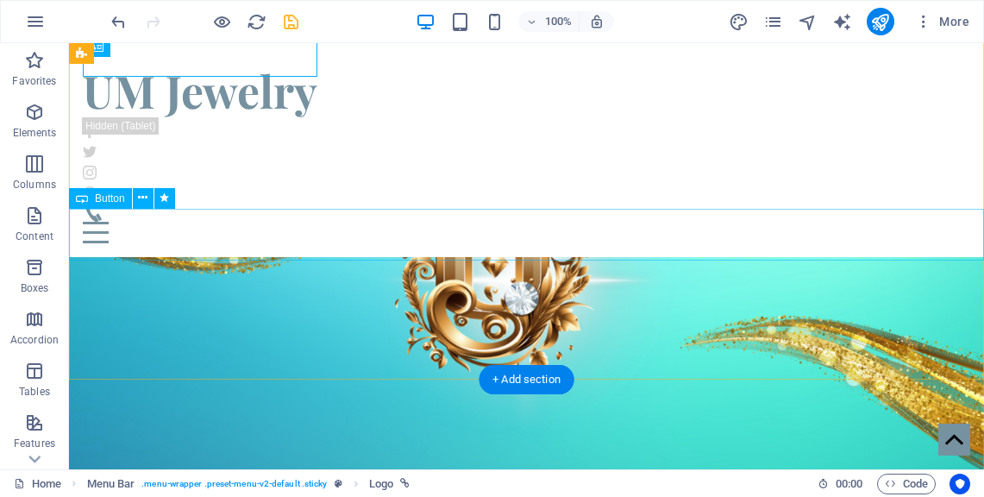
click at [519, 474] on div "Button label" at bounding box center [526, 500] width 915 height 52
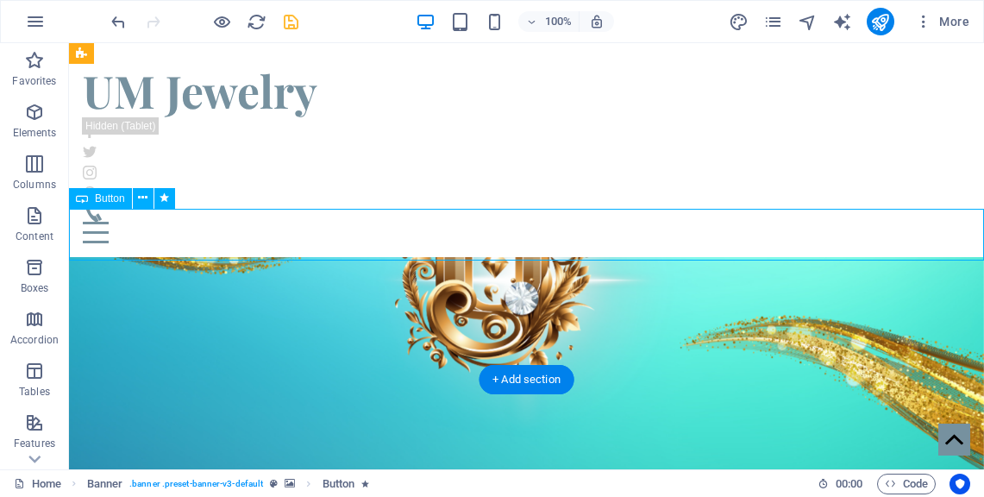
click at [473, 474] on div "Button label" at bounding box center [526, 500] width 915 height 52
